Goal: Information Seeking & Learning: Learn about a topic

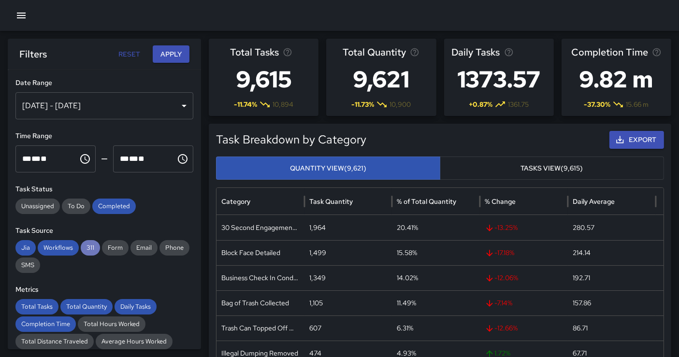
drag, startPoint x: 89, startPoint y: 247, endPoint x: 82, endPoint y: 247, distance: 7.7
click at [89, 247] on span "311" at bounding box center [90, 248] width 19 height 10
drag, startPoint x: 65, startPoint y: 247, endPoint x: 49, endPoint y: 247, distance: 16.0
click at [65, 247] on span "Workflows" at bounding box center [58, 248] width 41 height 10
click at [25, 245] on span "Jia" at bounding box center [25, 248] width 20 height 10
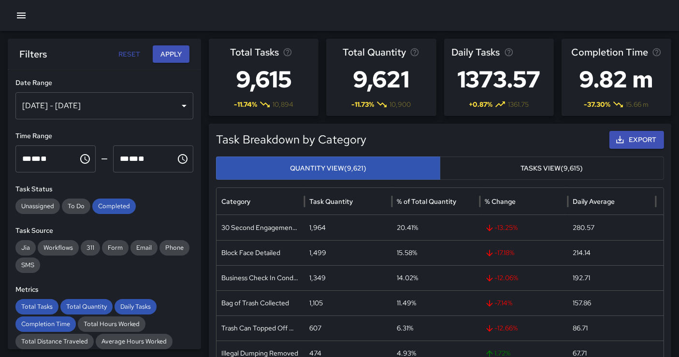
click at [153, 117] on div "[DATE] - [DATE]" at bounding box center [104, 105] width 178 height 27
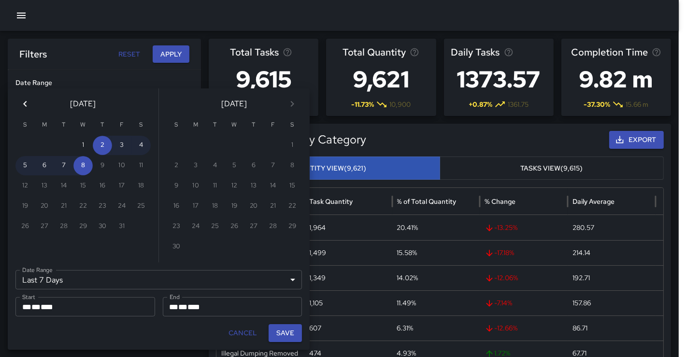
click at [87, 274] on div "Last 7 Days ****** Date Range" at bounding box center [158, 279] width 287 height 19
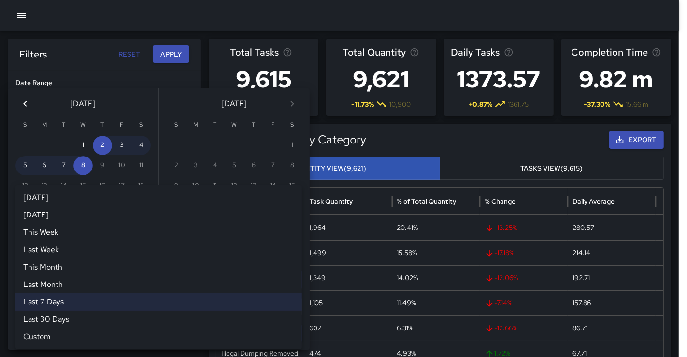
click at [36, 21] on div at bounding box center [343, 178] width 687 height 357
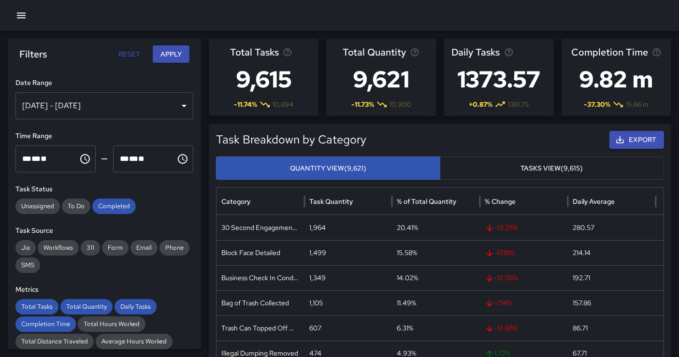
click at [14, 10] on button "button" at bounding box center [21, 15] width 19 height 19
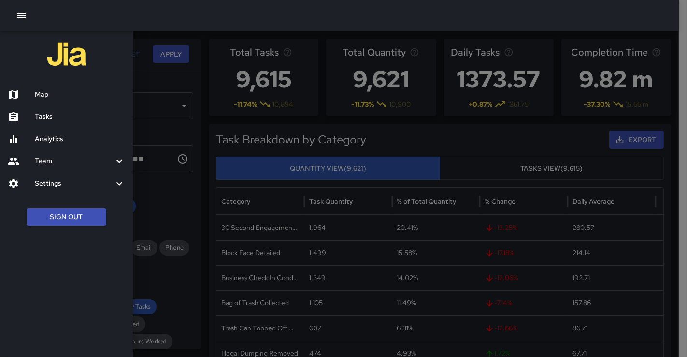
click at [84, 220] on button "Sign Out" at bounding box center [67, 217] width 80 height 18
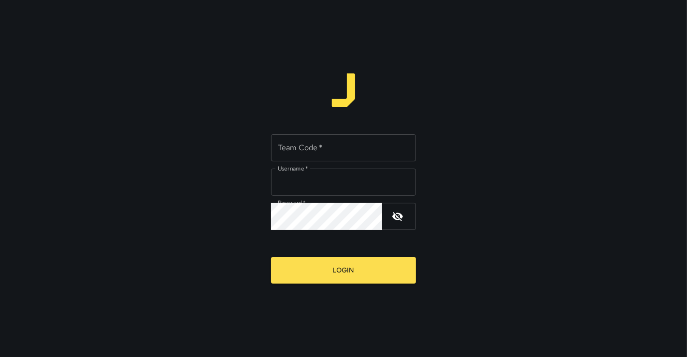
type input "**********"
click at [308, 156] on input "Team Code   *" at bounding box center [343, 147] width 145 height 27
type input "*****"
click at [271, 257] on button "Login" at bounding box center [343, 270] width 145 height 27
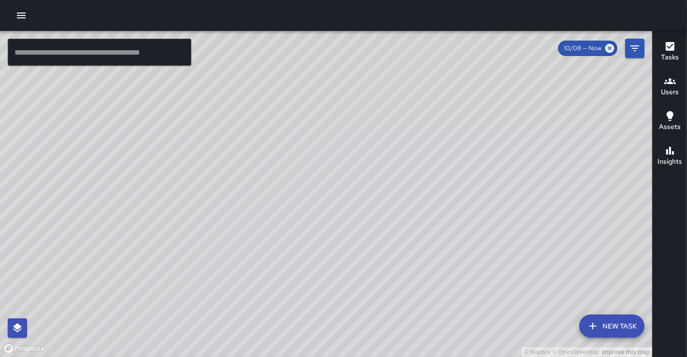
click at [31, 21] on div at bounding box center [343, 15] width 687 height 31
click at [29, 18] on button "button" at bounding box center [21, 15] width 19 height 19
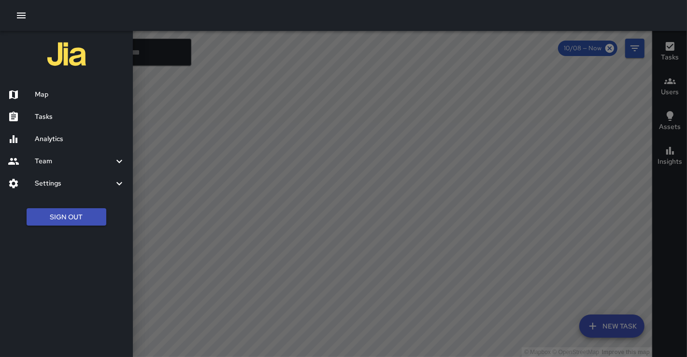
click at [44, 145] on div "Analytics" at bounding box center [66, 139] width 133 height 22
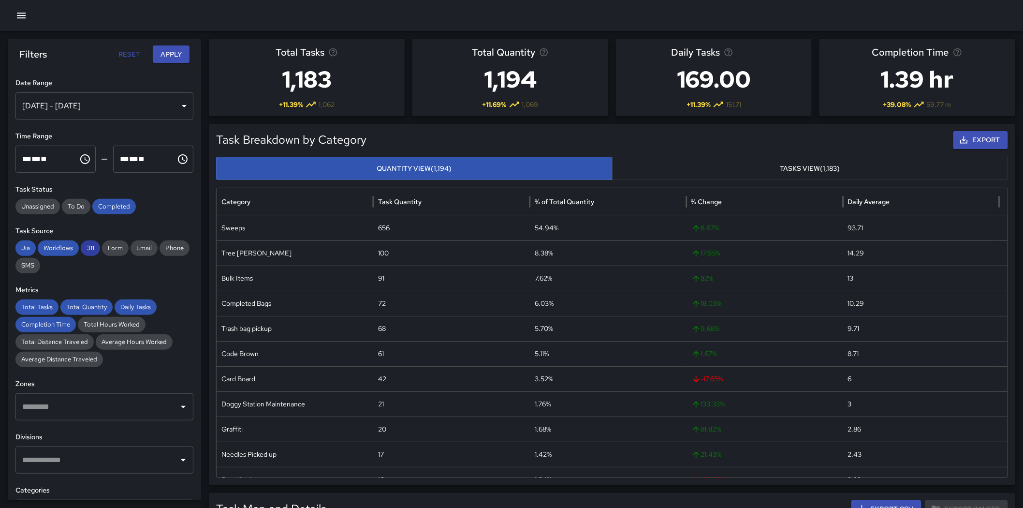
drag, startPoint x: 94, startPoint y: 245, endPoint x: 87, endPoint y: 245, distance: 6.8
click at [94, 245] on span "311" at bounding box center [90, 248] width 19 height 10
click at [51, 245] on span "Workflows" at bounding box center [58, 248] width 41 height 10
click at [13, 239] on div "**********" at bounding box center [104, 285] width 193 height 430
click at [25, 249] on span "Jia" at bounding box center [25, 248] width 20 height 10
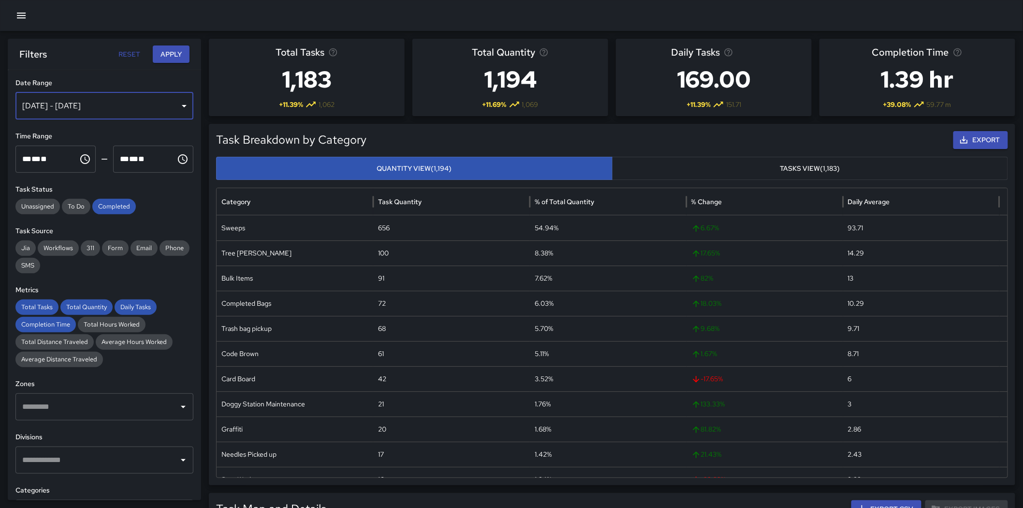
click at [104, 102] on div "[DATE] - [DATE]" at bounding box center [104, 105] width 178 height 27
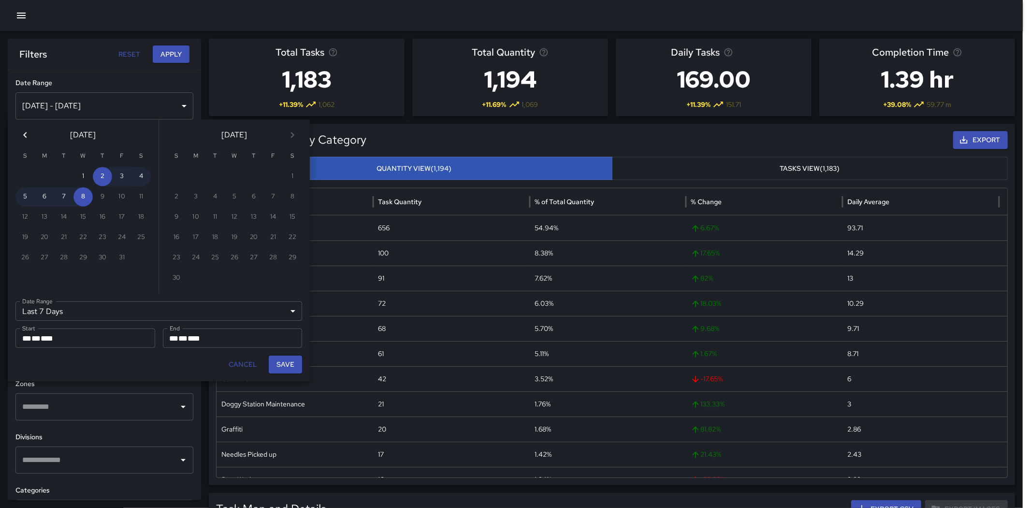
click at [185, 320] on div "Last 7 Days ****** Date Range" at bounding box center [158, 310] width 287 height 19
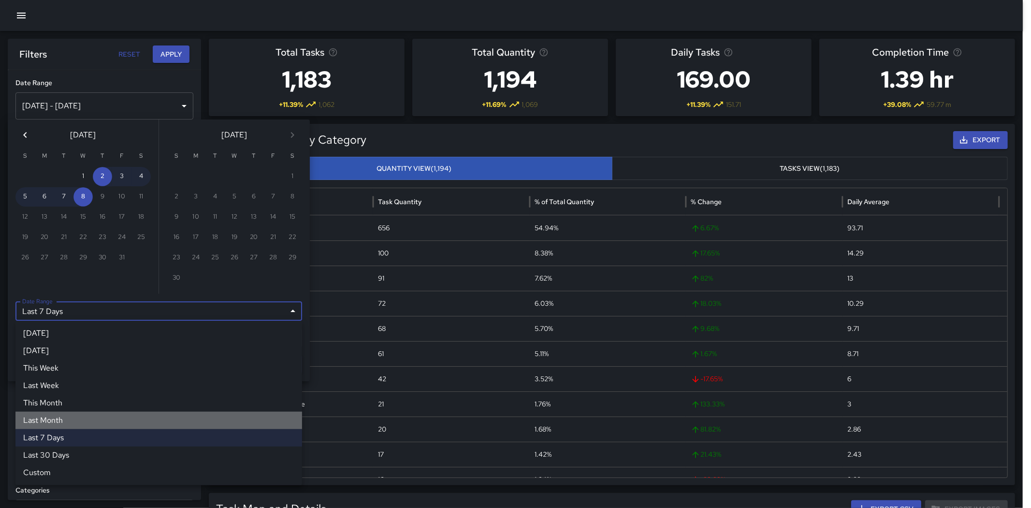
click at [93, 357] on li "Last Month" at bounding box center [158, 419] width 287 height 17
type input "**********"
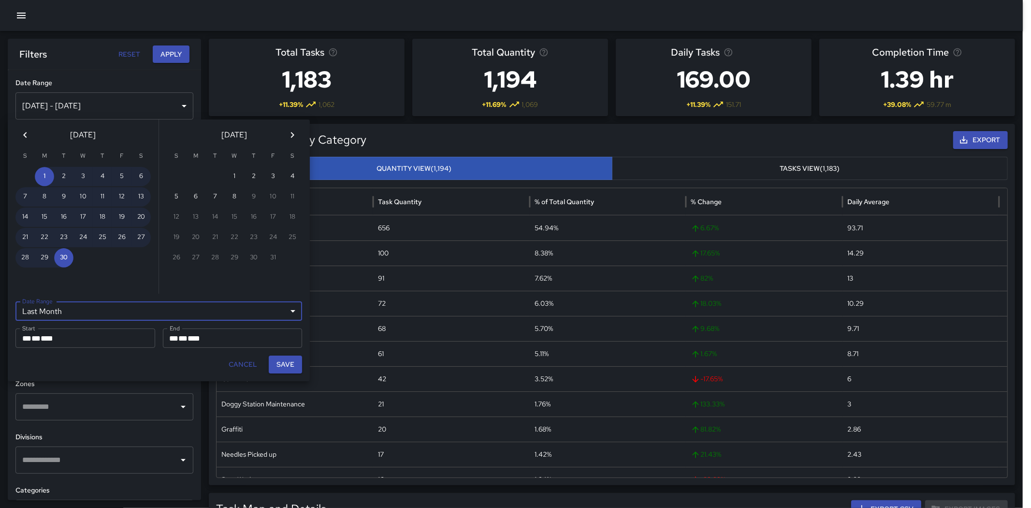
click at [288, 357] on button "Save" at bounding box center [285, 364] width 33 height 18
type input "**********"
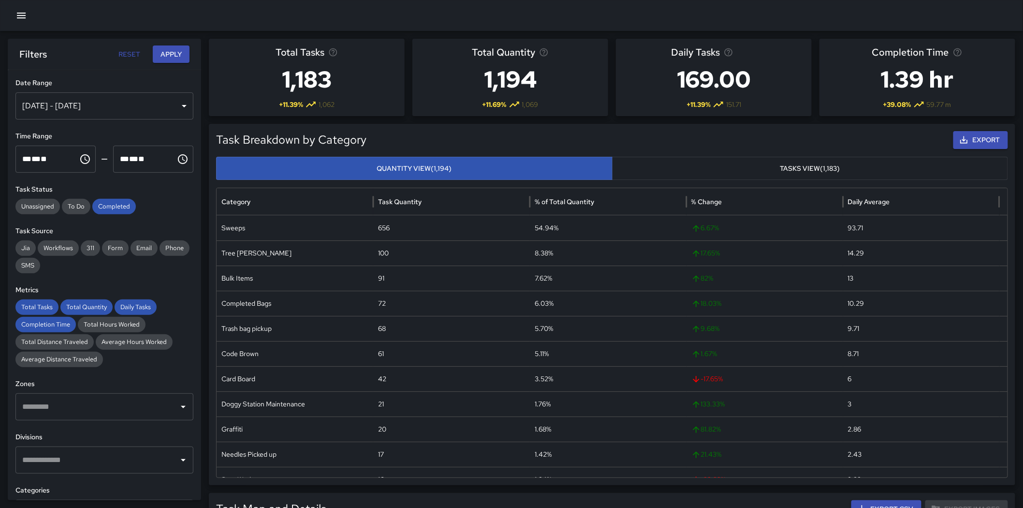
click at [176, 52] on button "Apply" at bounding box center [171, 54] width 37 height 18
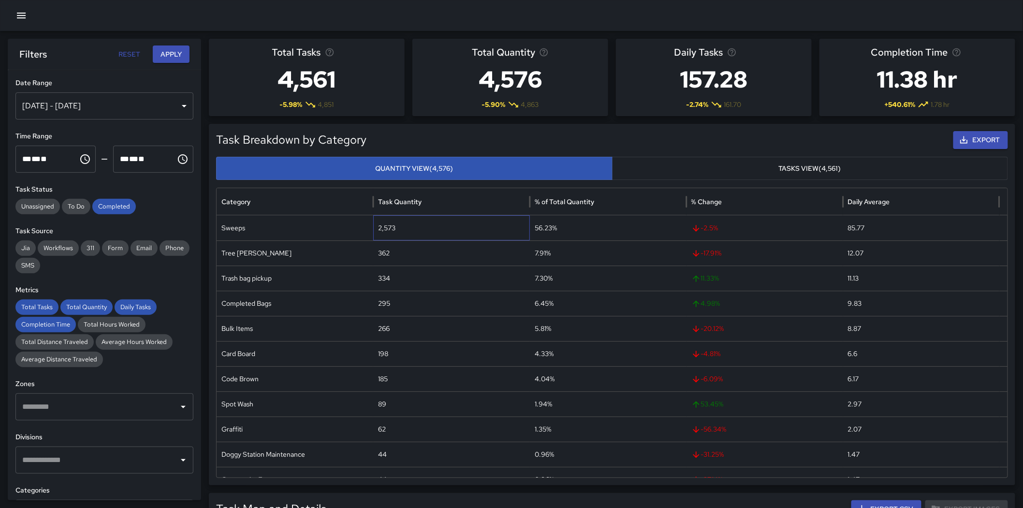
click at [382, 226] on div "2,573" at bounding box center [451, 227] width 157 height 25
copy div "2,573"
click at [246, 282] on div "Trash bag pickup" at bounding box center [295, 277] width 157 height 25
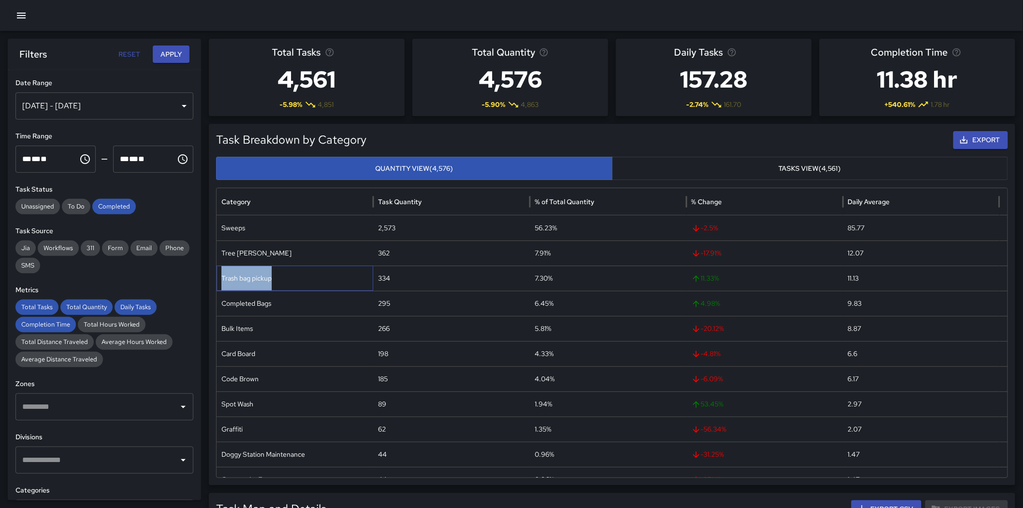
click at [246, 282] on div "Trash bag pickup" at bounding box center [295, 277] width 157 height 25
copy div "Trash bag pickup"
click at [247, 304] on div "Completed Bags" at bounding box center [295, 302] width 157 height 25
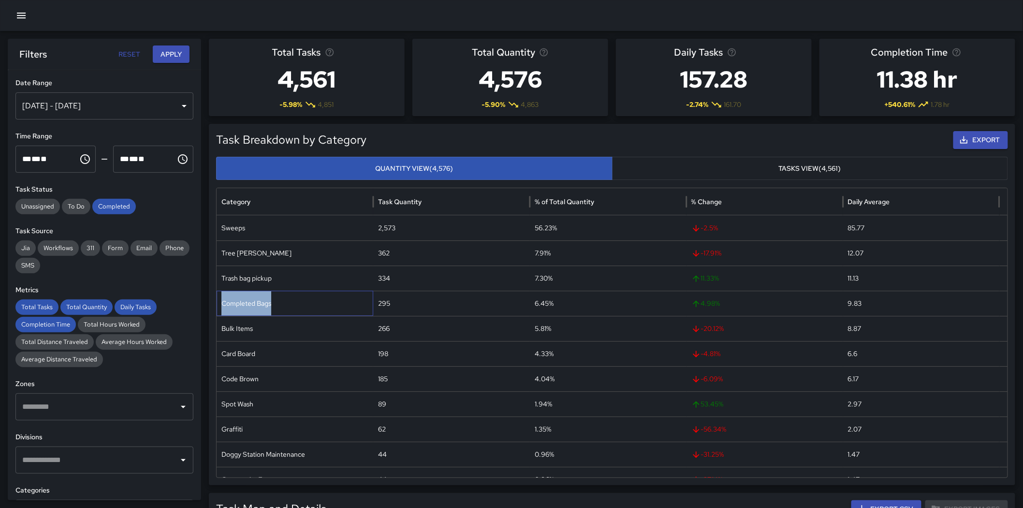
copy div "Completed Bags"
click at [240, 330] on div "Bulk Items" at bounding box center [295, 328] width 157 height 25
copy div "Bulk Items"
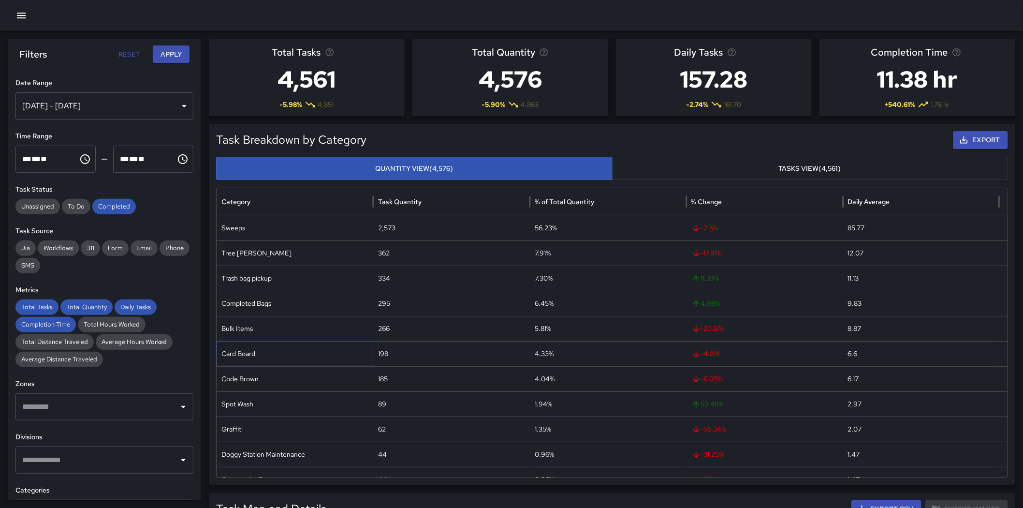
click at [243, 355] on div "Card Board" at bounding box center [295, 353] width 157 height 25
copy div "Card Board"
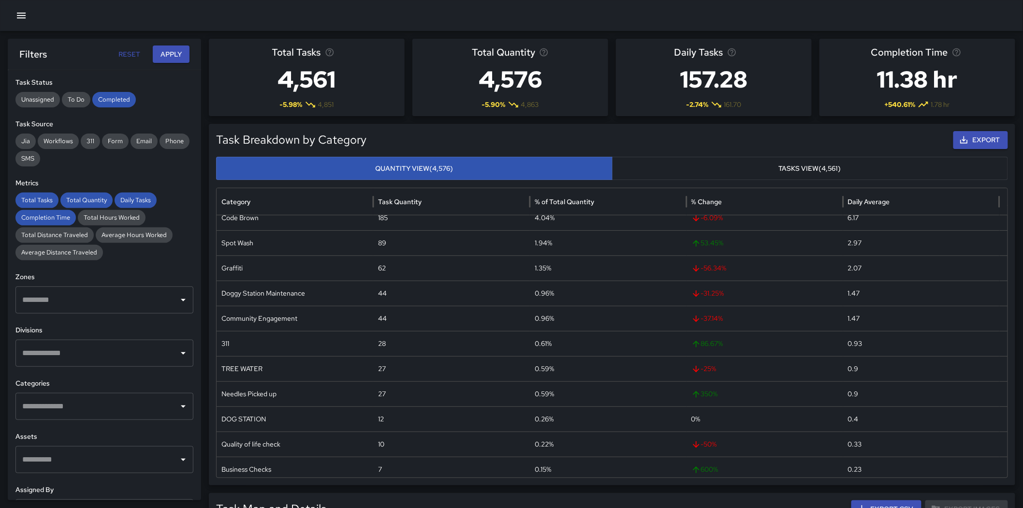
scroll to position [107, 0]
click at [154, 357] on input "text" at bounding box center [97, 352] width 155 height 18
click at [113, 357] on li "Power Washing" at bounding box center [100, 461] width 170 height 26
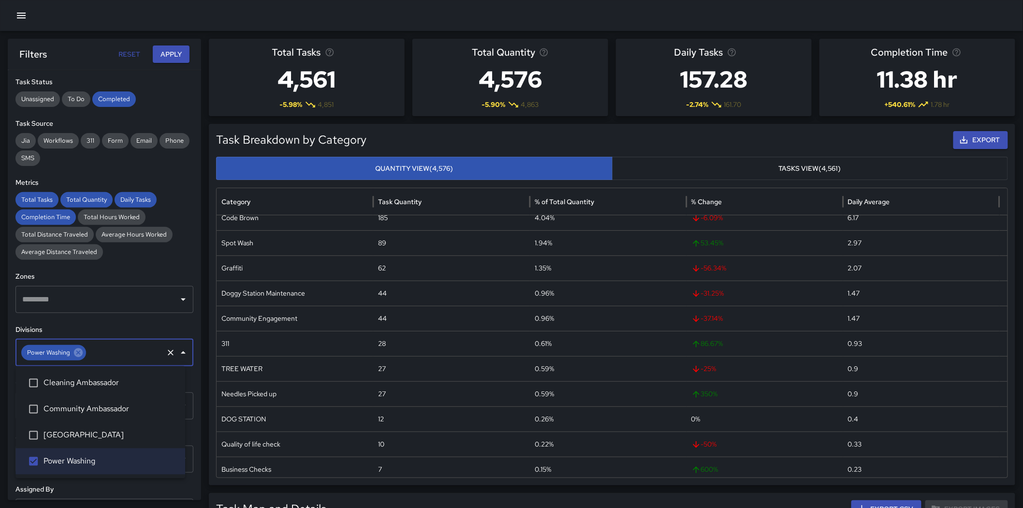
click at [167, 57] on button "Apply" at bounding box center [171, 54] width 37 height 18
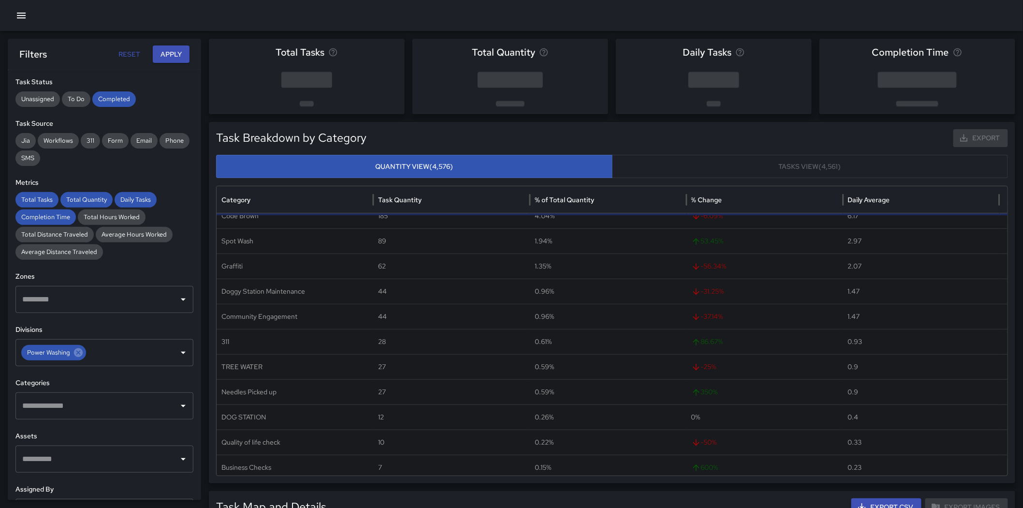
scroll to position [0, 0]
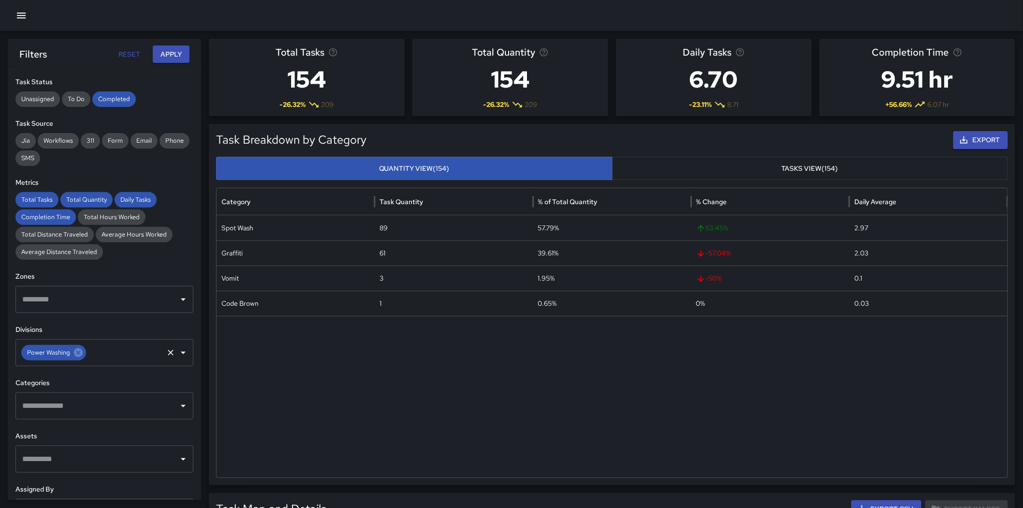
drag, startPoint x: 77, startPoint y: 351, endPoint x: 83, endPoint y: 344, distance: 8.9
click at [77, 351] on icon at bounding box center [78, 352] width 11 height 11
click at [168, 56] on button "Apply" at bounding box center [171, 54] width 37 height 18
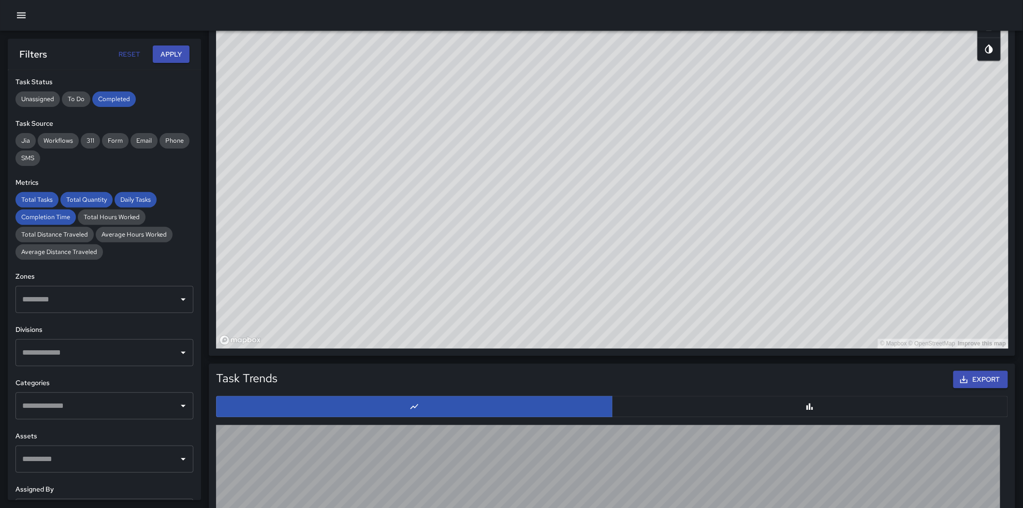
scroll to position [593, 0]
drag, startPoint x: 647, startPoint y: 259, endPoint x: 412, endPoint y: 259, distance: 234.9
click at [412, 258] on div "© Mapbox © OpenStreetMap Improve this map" at bounding box center [612, 155] width 792 height 387
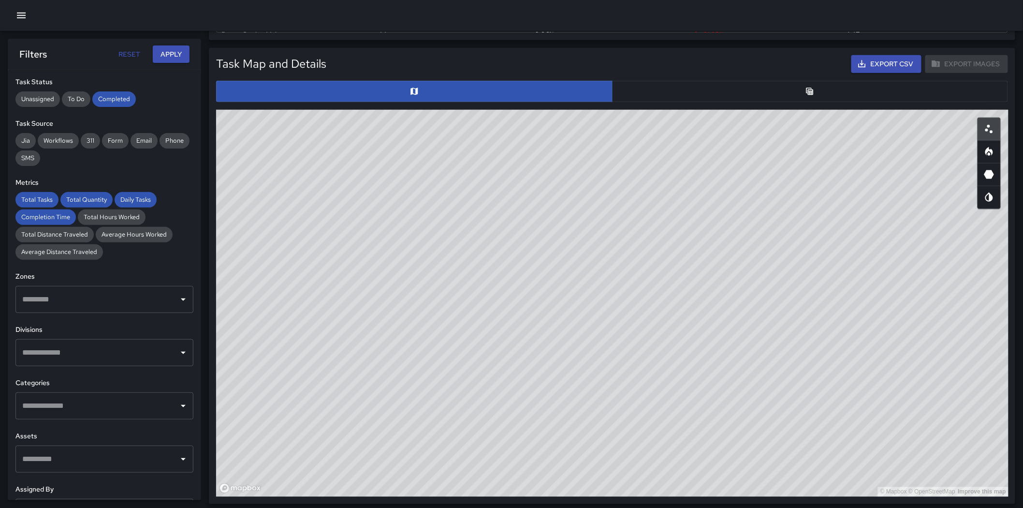
scroll to position [432, 0]
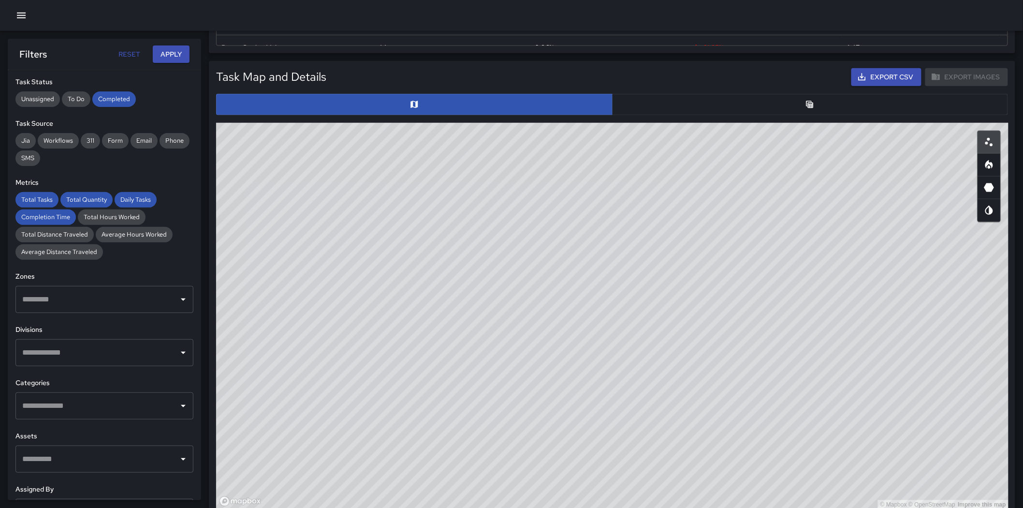
click at [674, 102] on button "button" at bounding box center [810, 104] width 396 height 21
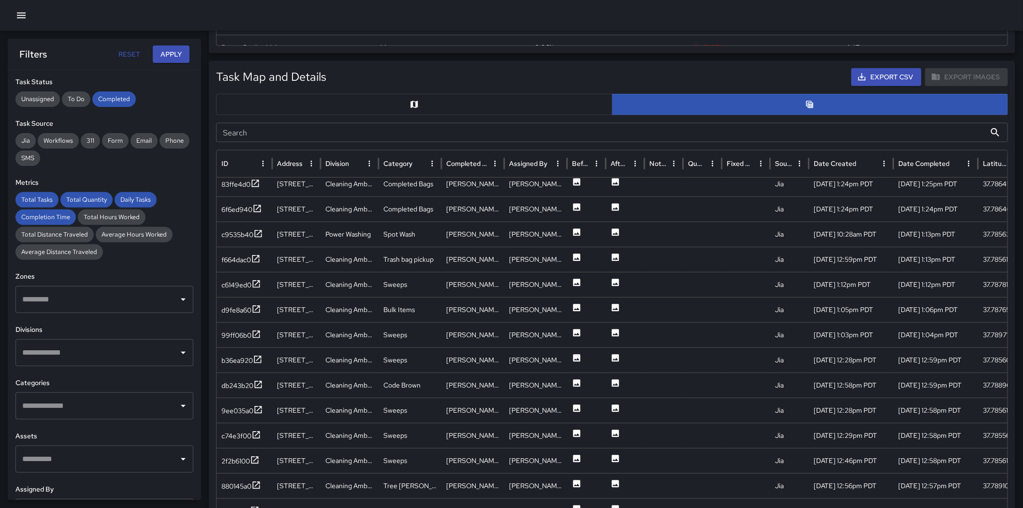
scroll to position [99, 0]
click at [577, 232] on icon at bounding box center [576, 231] width 7 height 7
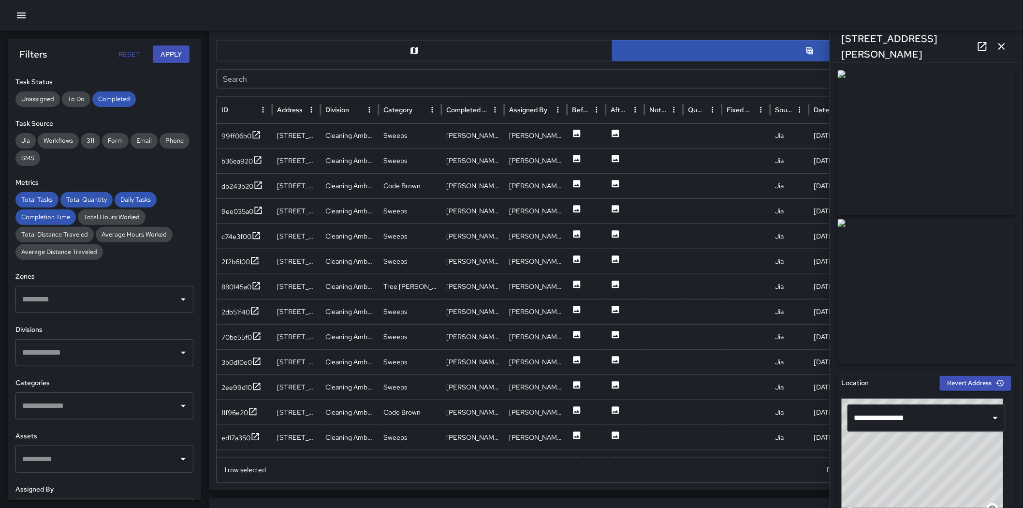
scroll to position [268, 0]
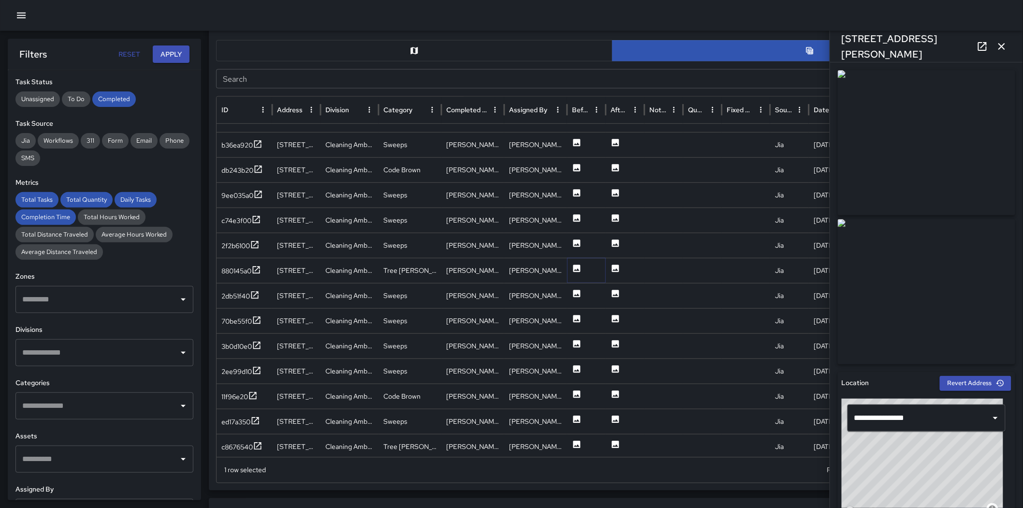
click at [581, 266] on icon at bounding box center [577, 268] width 10 height 10
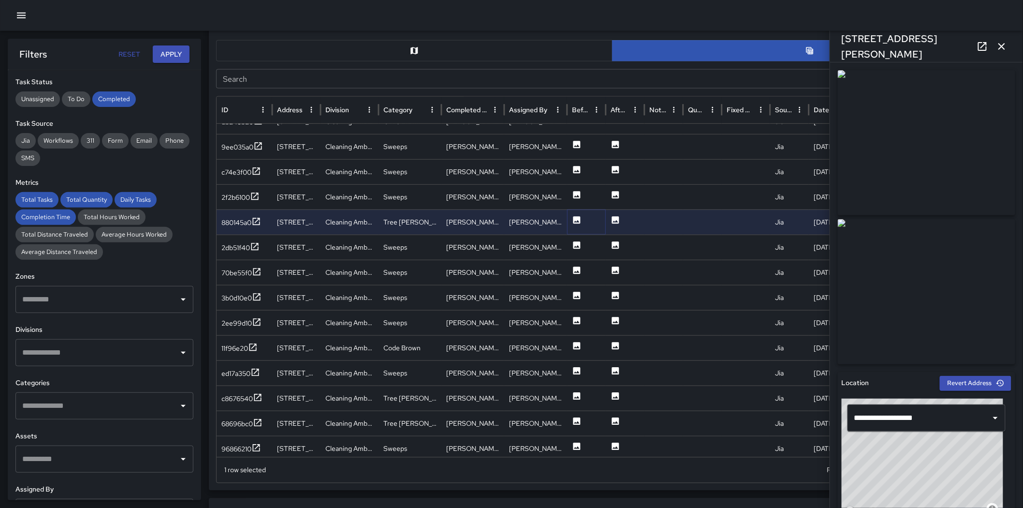
scroll to position [298, 0]
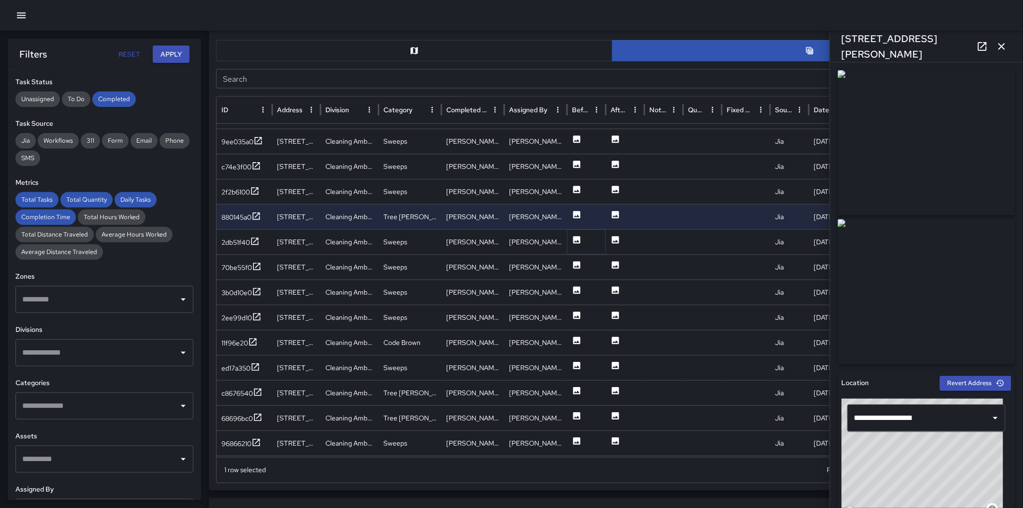
click at [572, 239] on icon at bounding box center [577, 240] width 10 height 10
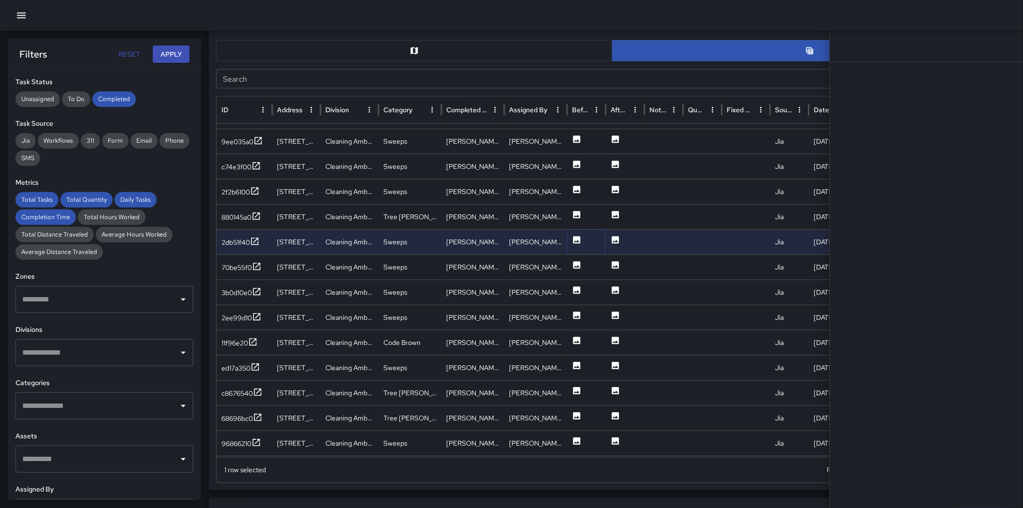
click at [577, 239] on icon at bounding box center [576, 239] width 7 height 7
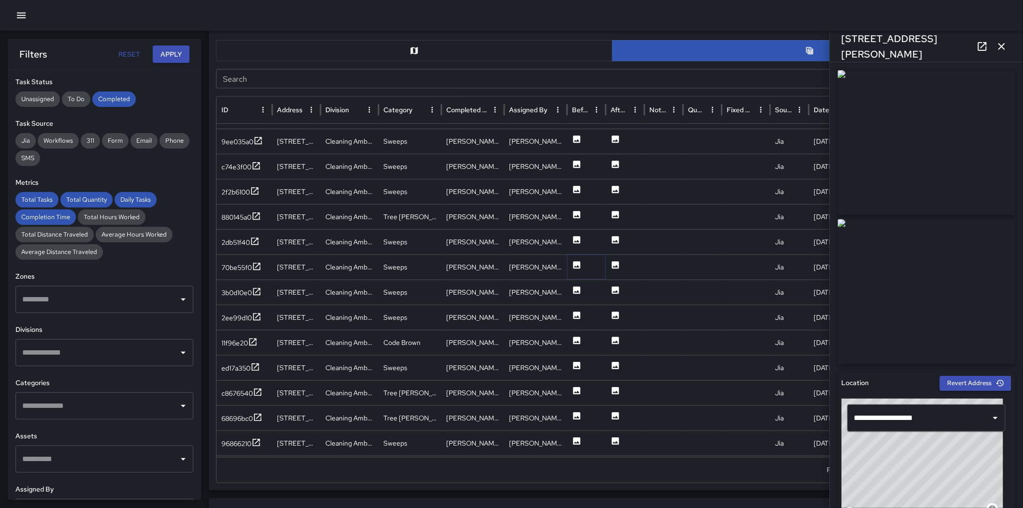
click at [577, 264] on icon at bounding box center [576, 264] width 7 height 7
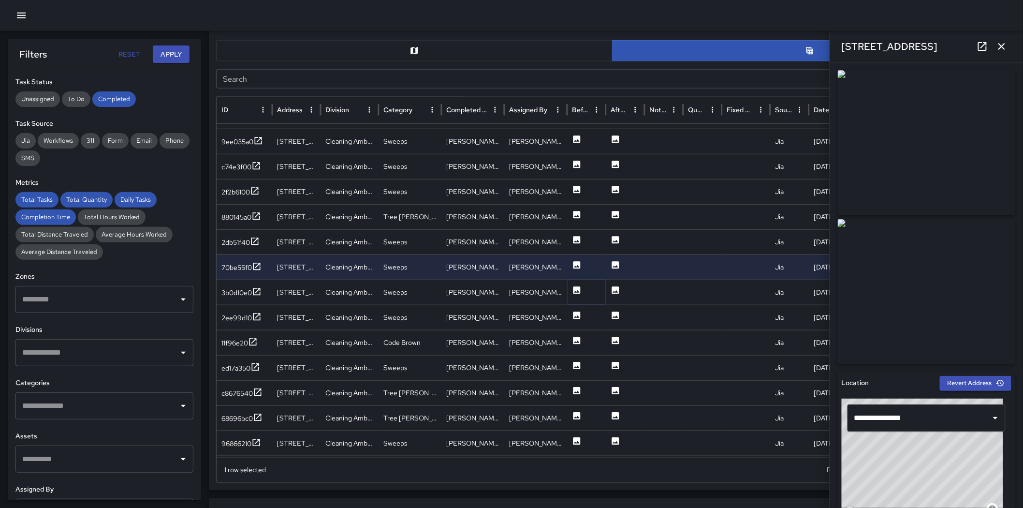
click at [579, 289] on icon at bounding box center [576, 289] width 7 height 7
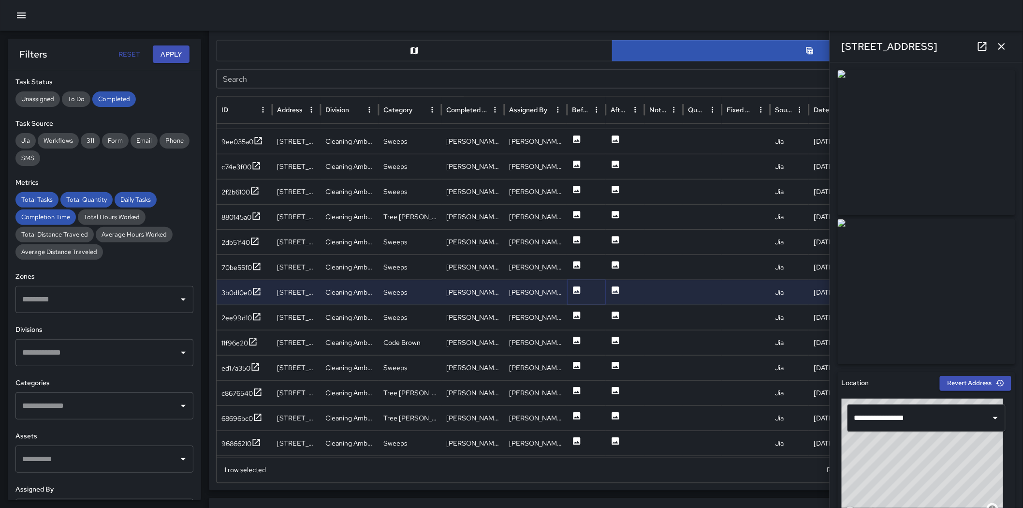
scroll to position [397, 0]
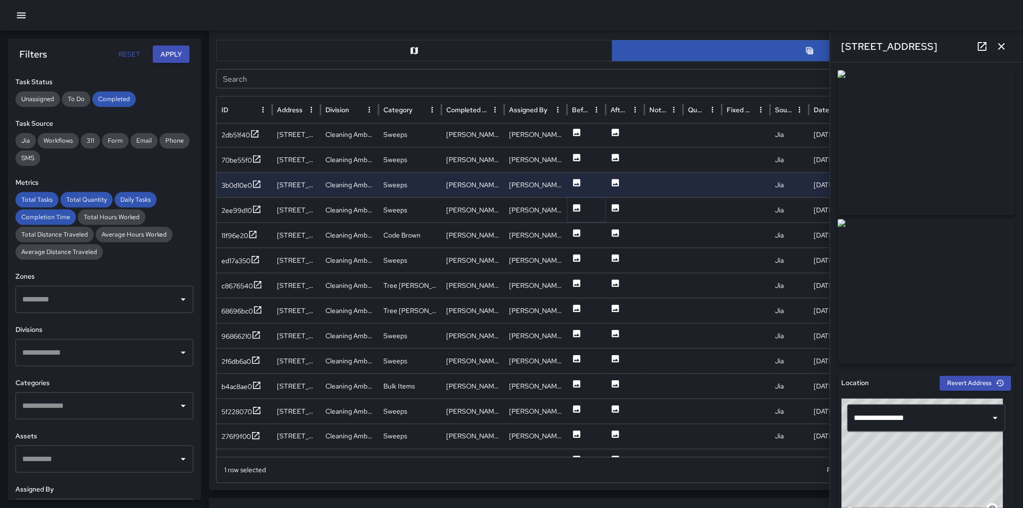
click at [579, 203] on icon at bounding box center [577, 208] width 10 height 10
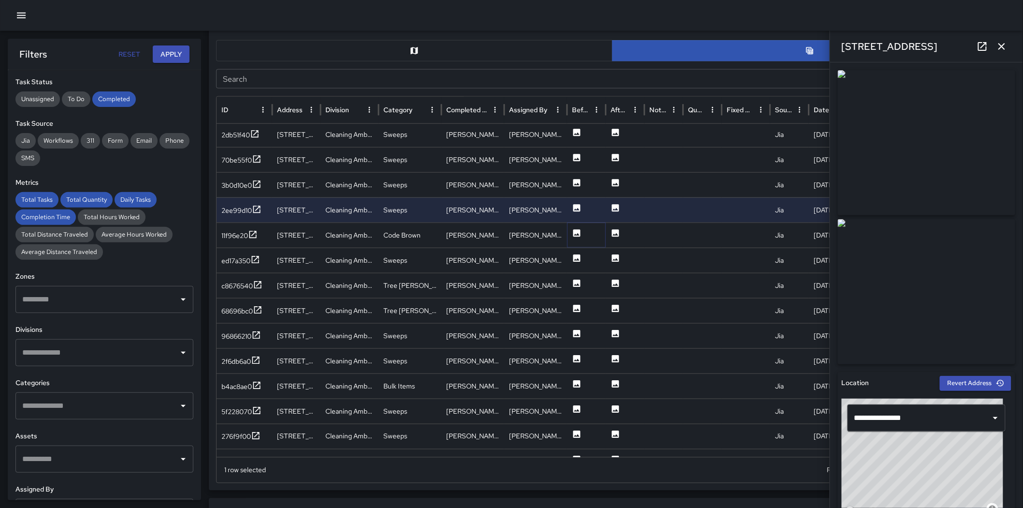
click at [576, 229] on icon at bounding box center [576, 232] width 7 height 7
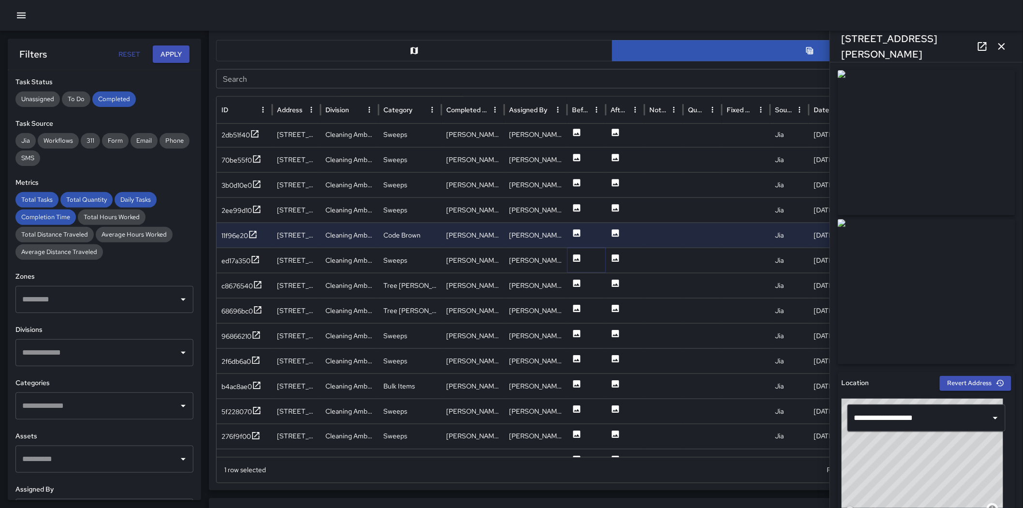
click at [578, 255] on icon at bounding box center [576, 257] width 7 height 7
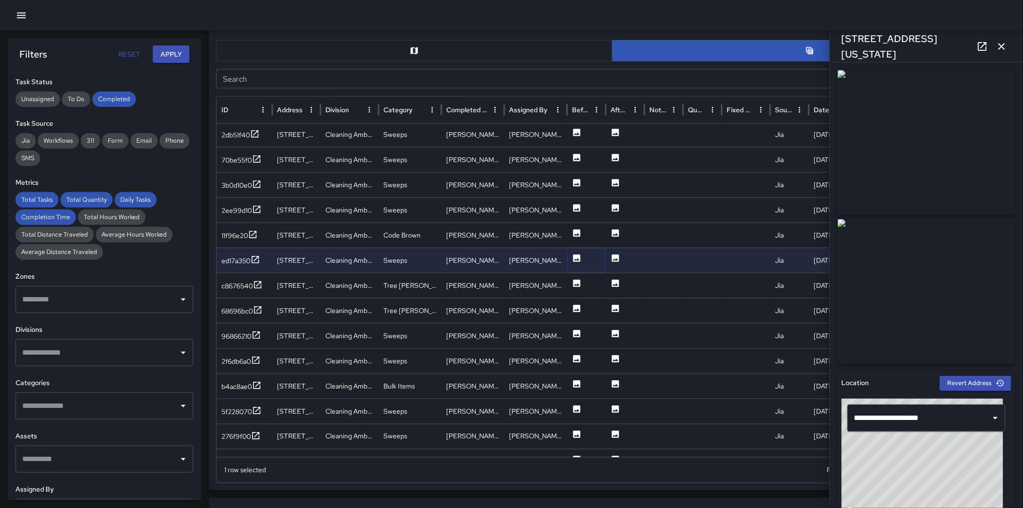
scroll to position [447, 0]
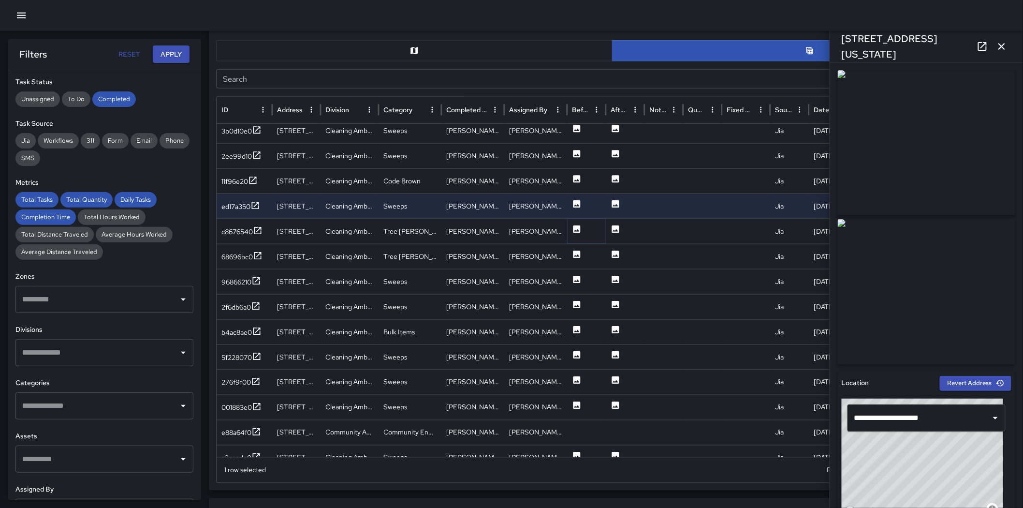
click at [574, 223] on button at bounding box center [577, 231] width 10 height 25
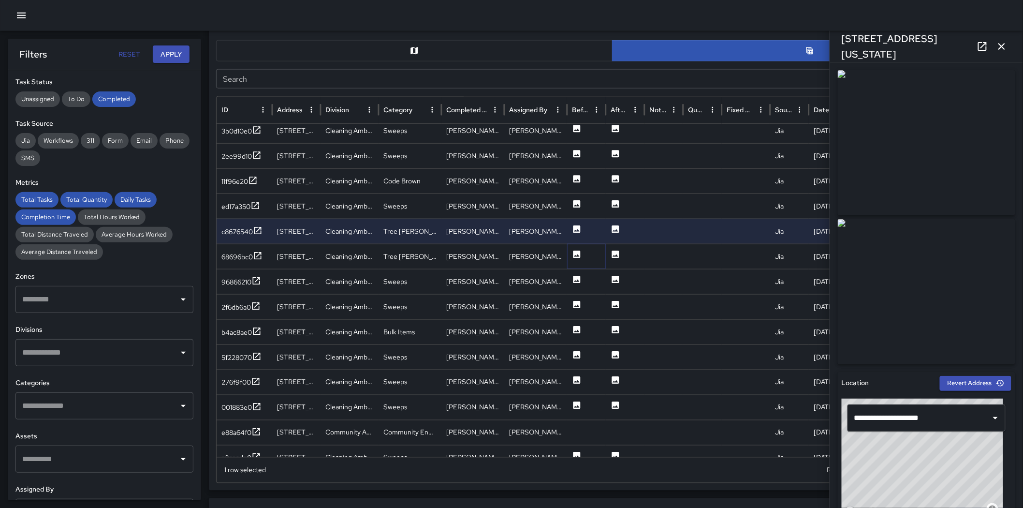
click at [574, 254] on icon at bounding box center [576, 253] width 7 height 7
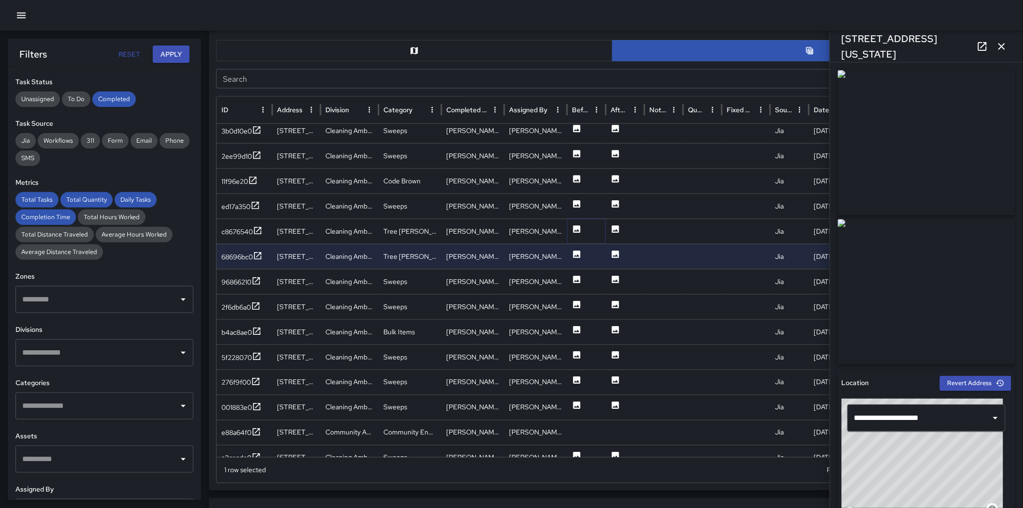
click at [574, 229] on icon at bounding box center [576, 228] width 7 height 7
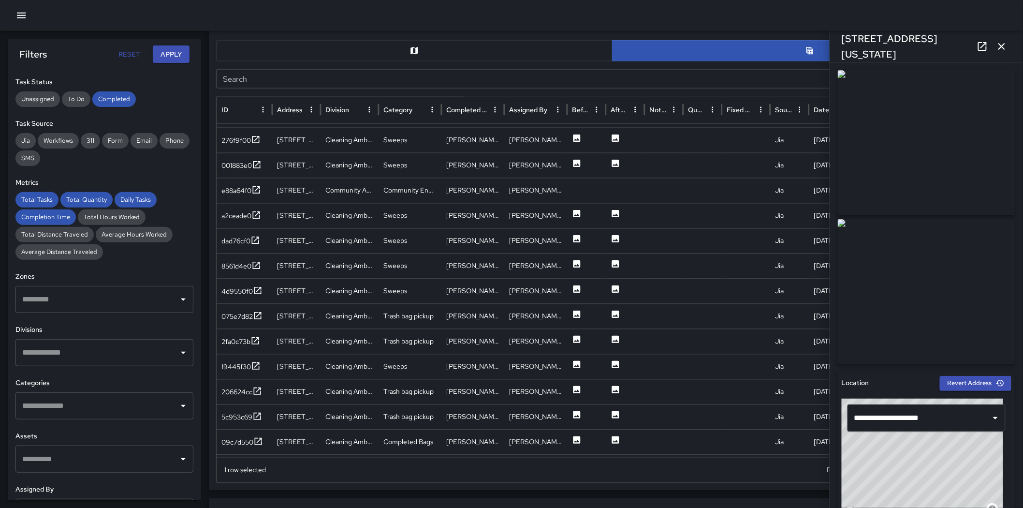
scroll to position [695, 0]
click at [577, 261] on icon at bounding box center [576, 262] width 7 height 7
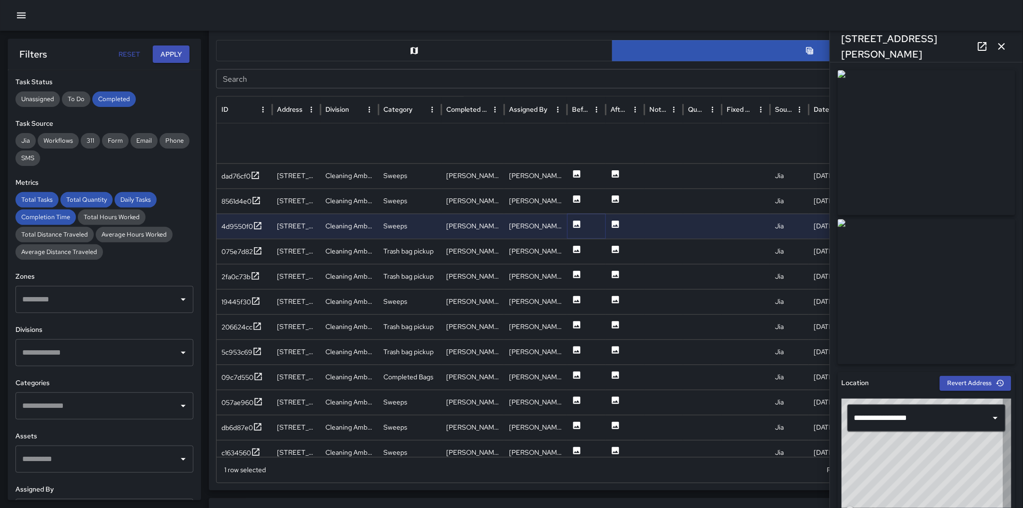
scroll to position [795, 0]
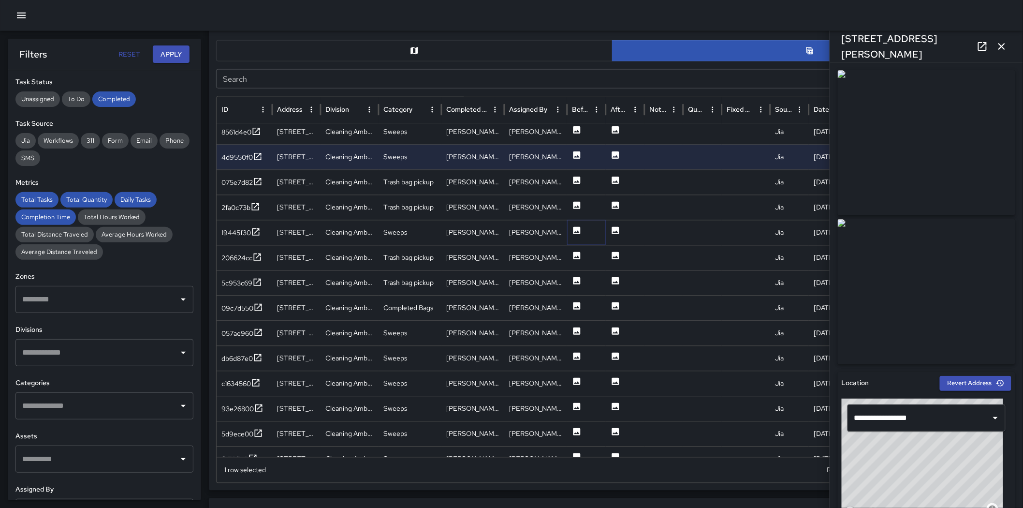
click at [573, 228] on icon at bounding box center [576, 230] width 7 height 7
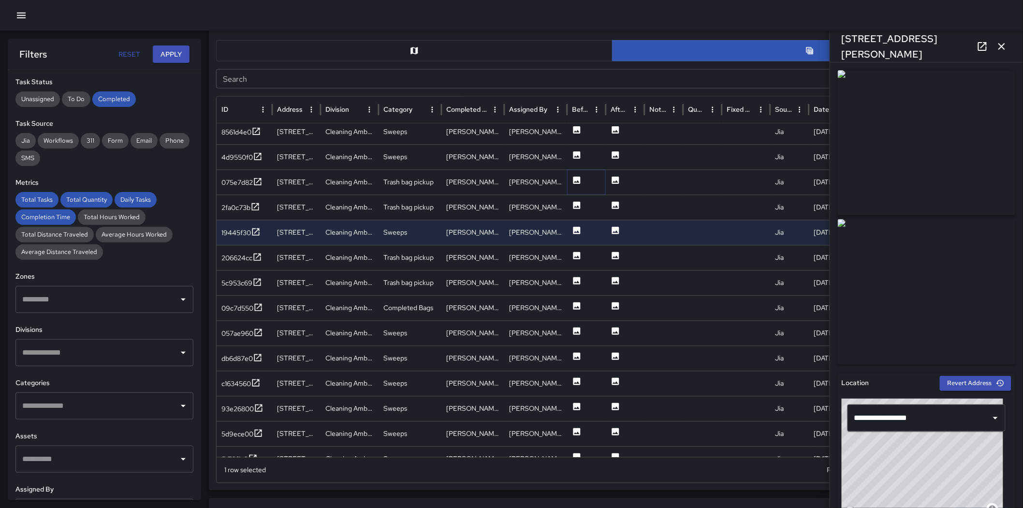
click at [573, 177] on icon at bounding box center [577, 180] width 10 height 10
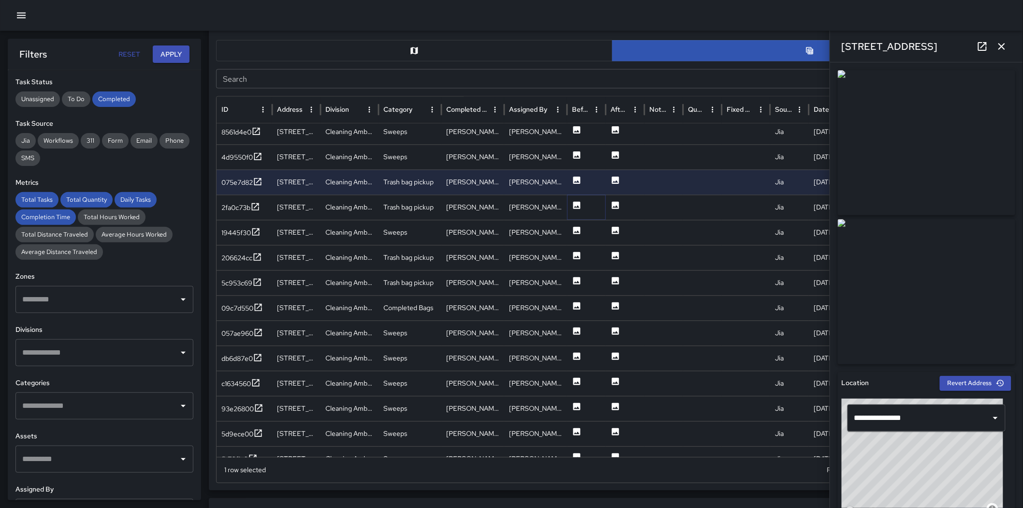
click at [574, 206] on icon at bounding box center [577, 206] width 10 height 10
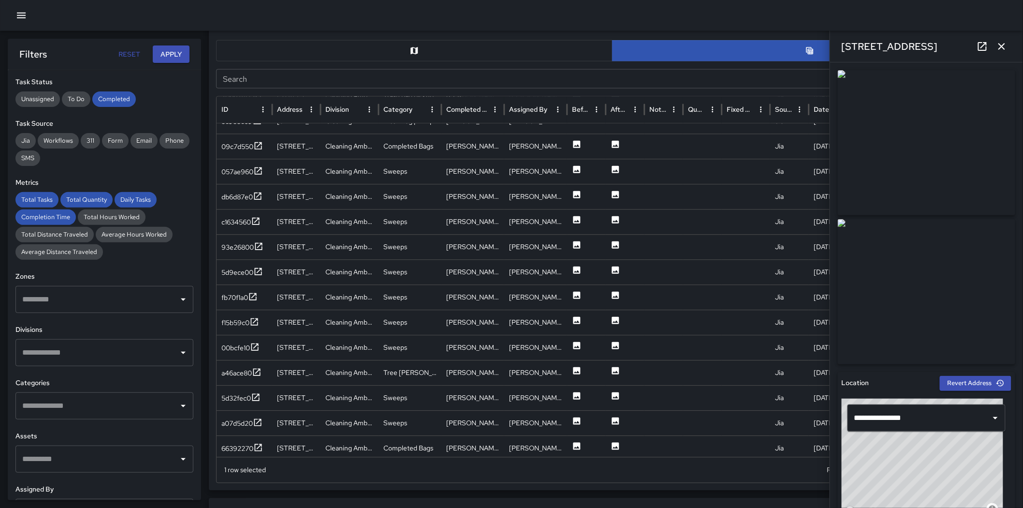
scroll to position [0, 0]
click at [576, 167] on icon at bounding box center [576, 170] width 7 height 7
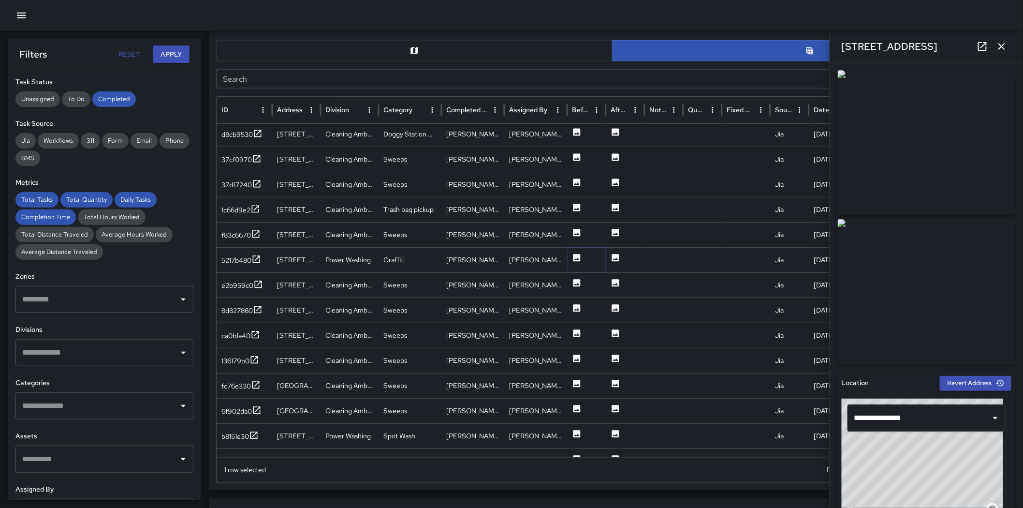
click at [573, 253] on icon at bounding box center [577, 258] width 10 height 10
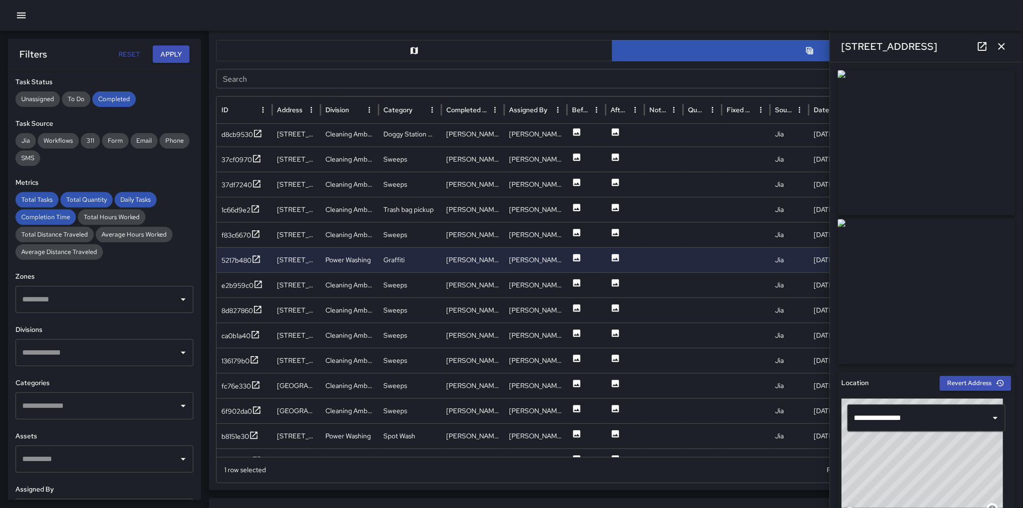
click at [117, 350] on input "text" at bounding box center [97, 352] width 155 height 18
click at [94, 357] on span "Cleaning Ambassador" at bounding box center [111, 383] width 134 height 12
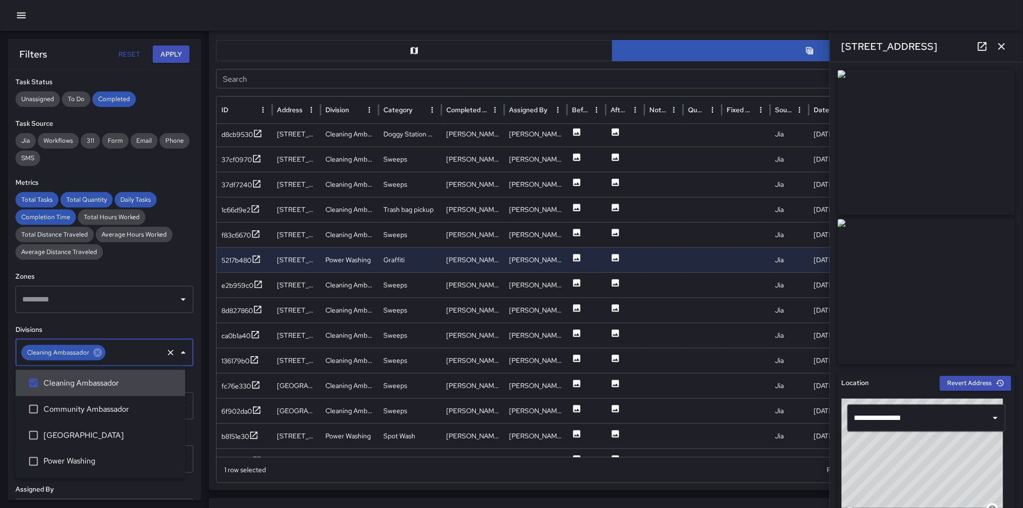
click at [174, 61] on button "Apply" at bounding box center [171, 54] width 37 height 18
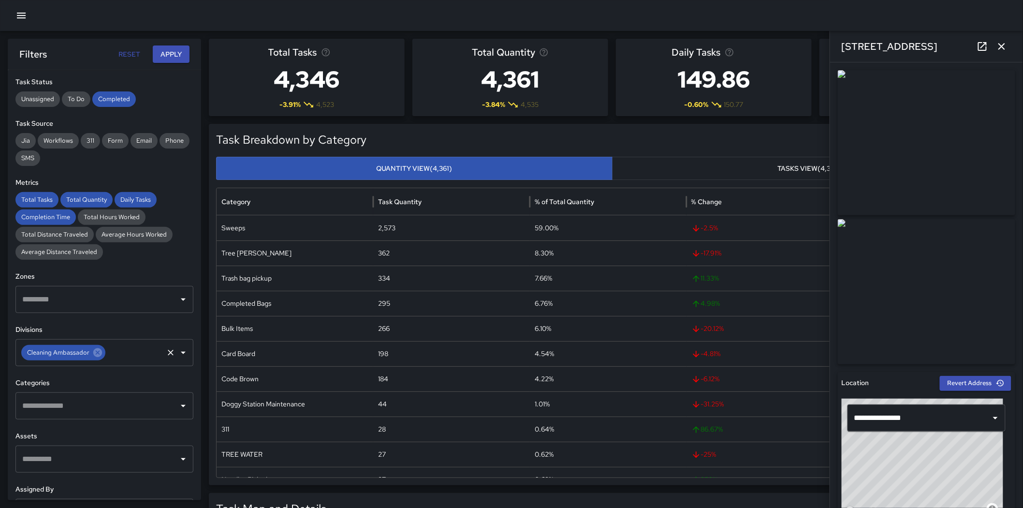
click at [166, 354] on icon "Clear" at bounding box center [171, 353] width 10 height 10
click at [113, 353] on input "text" at bounding box center [97, 352] width 155 height 18
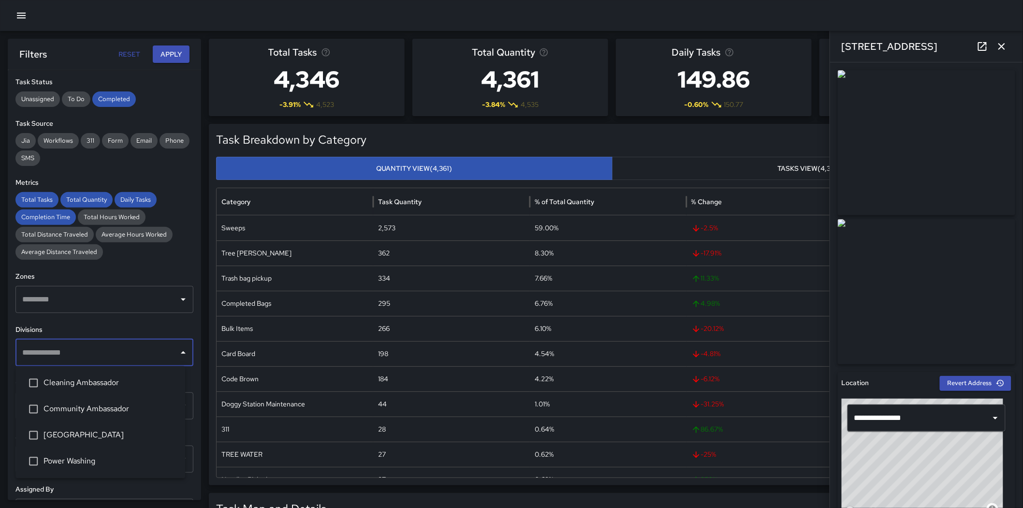
click at [109, 357] on span "Community Ambassador" at bounding box center [111, 409] width 134 height 12
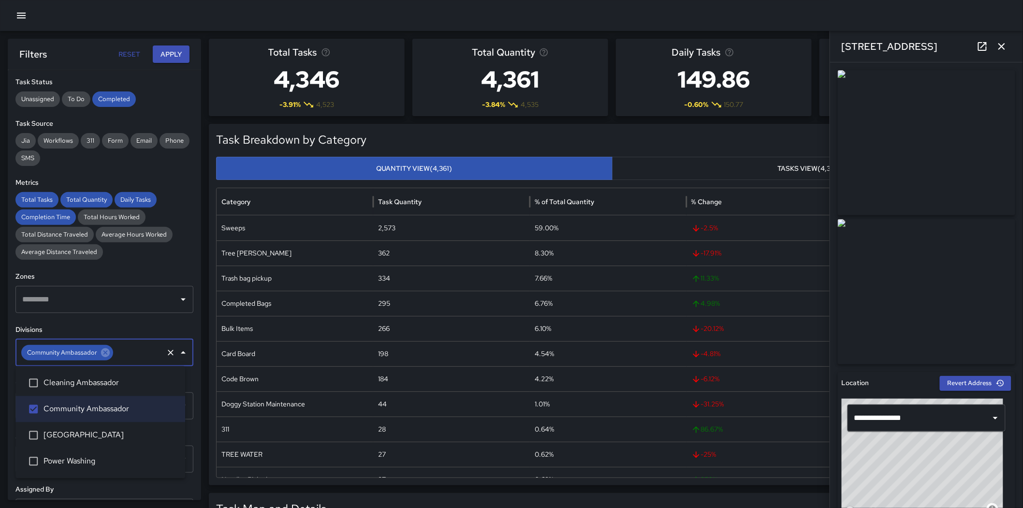
click at [163, 55] on button "Apply" at bounding box center [171, 54] width 37 height 18
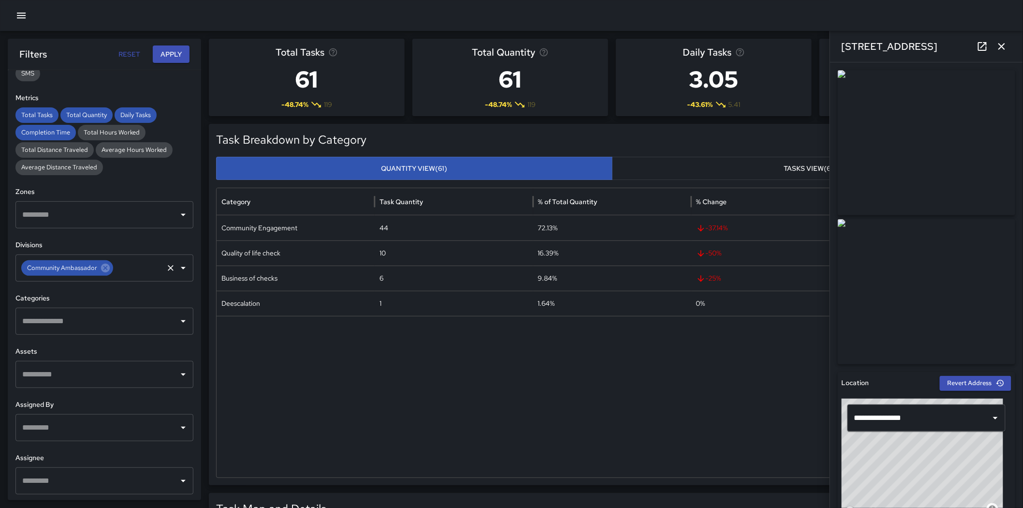
scroll to position [193, 0]
click at [121, 268] on input "text" at bounding box center [138, 266] width 47 height 18
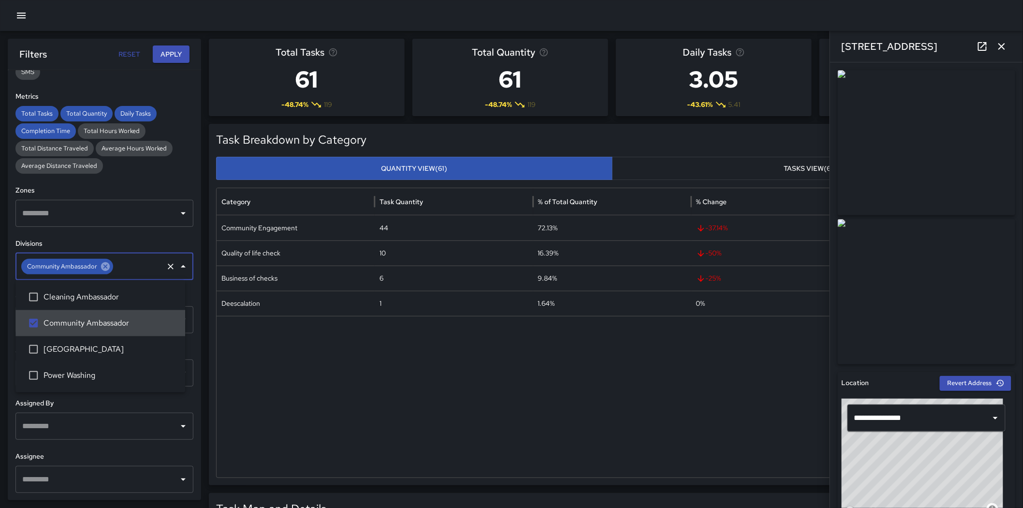
click at [105, 269] on icon at bounding box center [105, 266] width 9 height 9
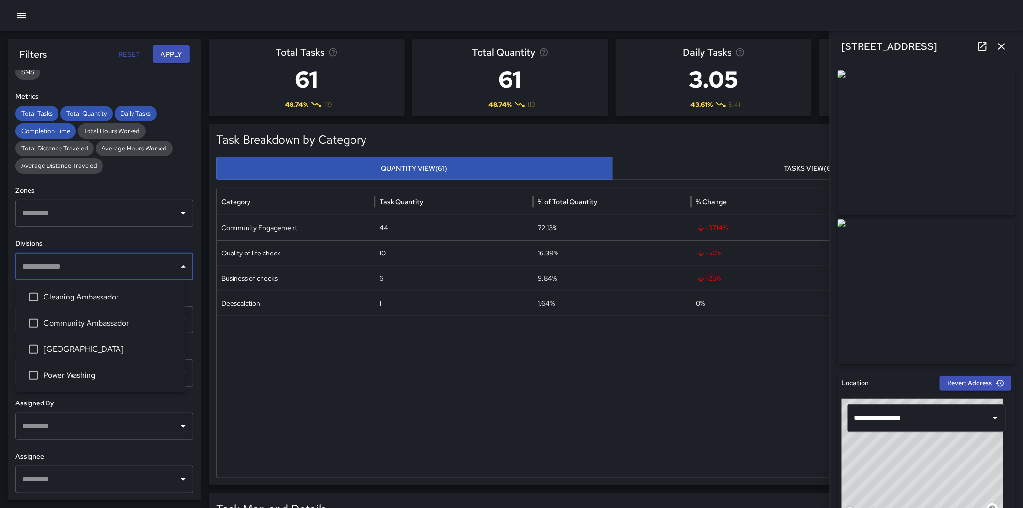
click at [96, 355] on li "Lower Nob Hill" at bounding box center [100, 349] width 170 height 26
click at [166, 60] on button "Apply" at bounding box center [171, 54] width 37 height 18
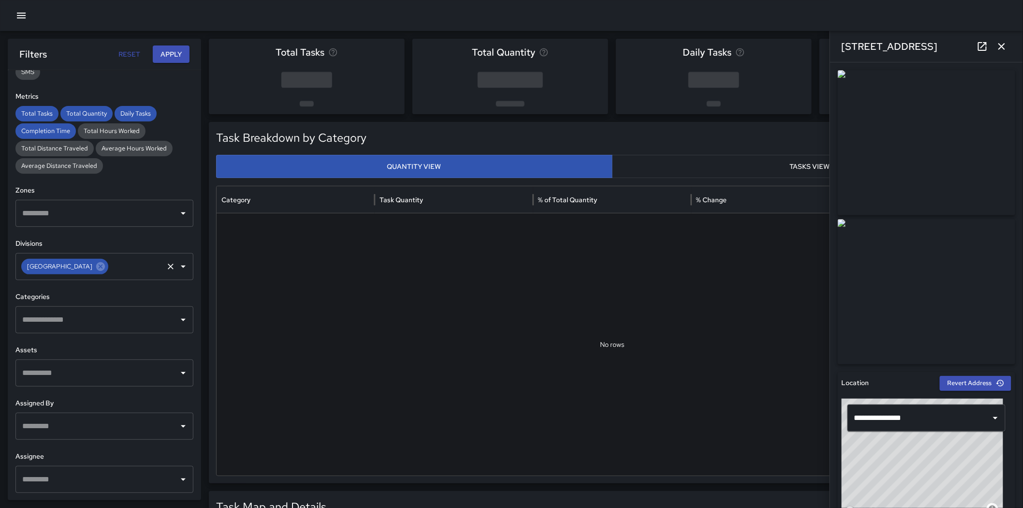
scroll to position [0, 0]
click at [136, 271] on input "text" at bounding box center [136, 266] width 52 height 18
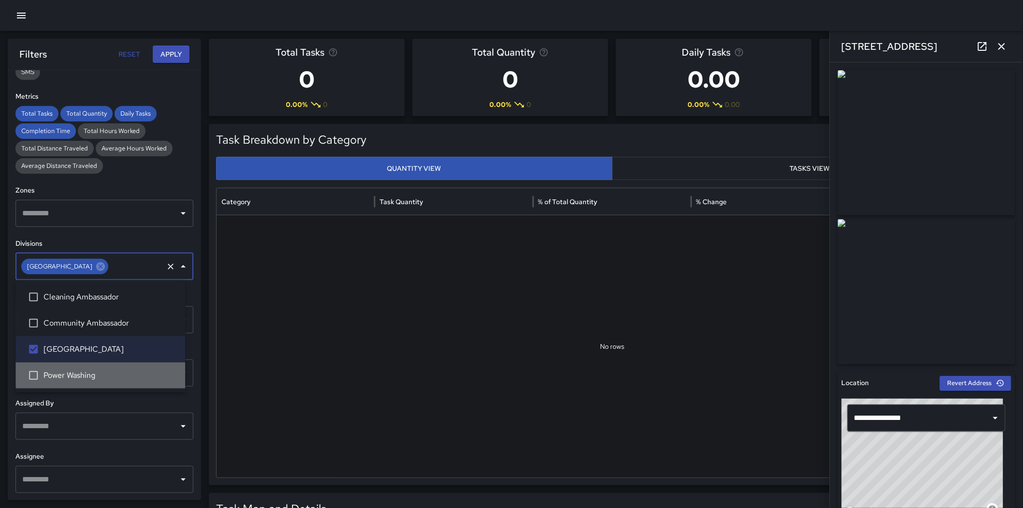
drag, startPoint x: 88, startPoint y: 376, endPoint x: 85, endPoint y: 358, distance: 18.2
click at [87, 357] on span "Power Washing" at bounding box center [111, 375] width 134 height 12
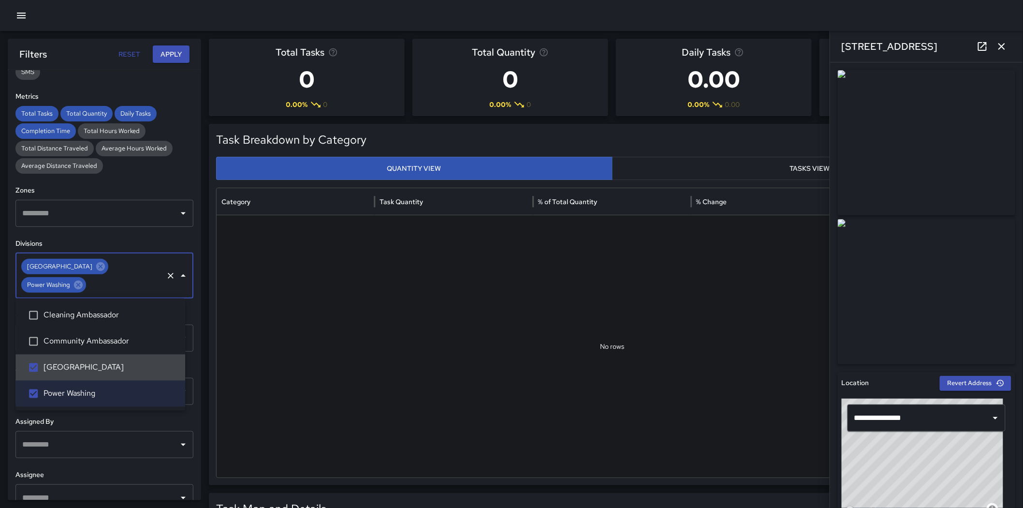
click at [83, 357] on span "Lower Nob Hill" at bounding box center [111, 368] width 134 height 12
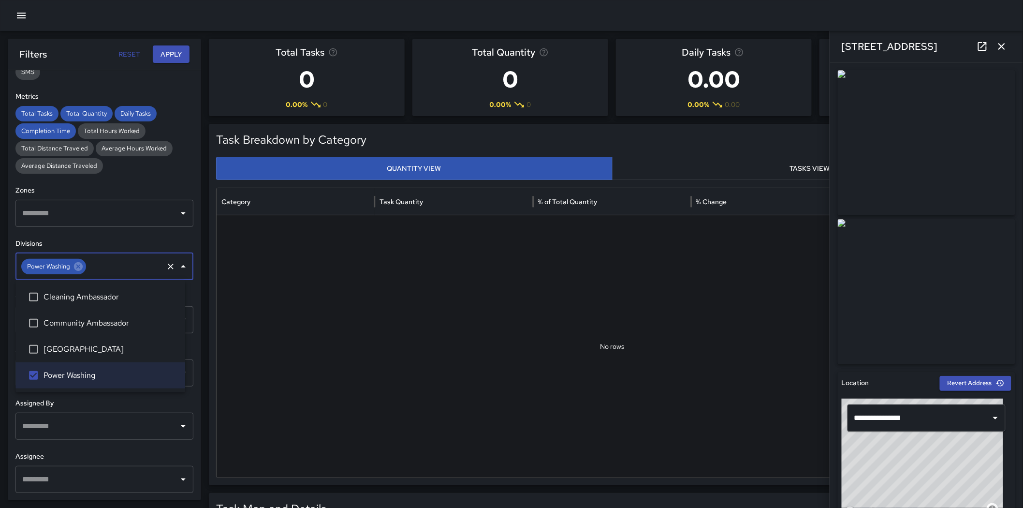
click at [168, 56] on button "Apply" at bounding box center [171, 54] width 37 height 18
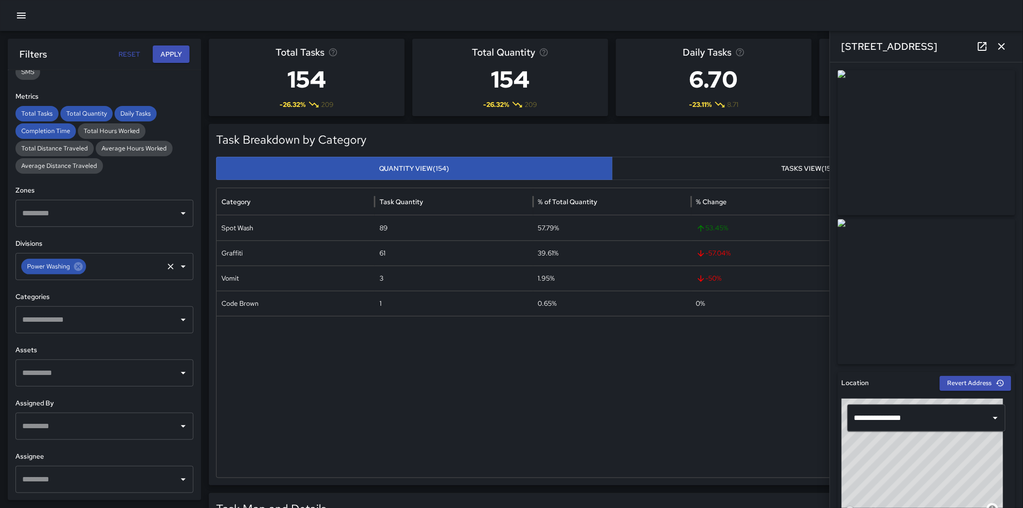
click at [78, 266] on icon at bounding box center [78, 266] width 11 height 11
click at [165, 52] on button "Apply" at bounding box center [171, 54] width 37 height 18
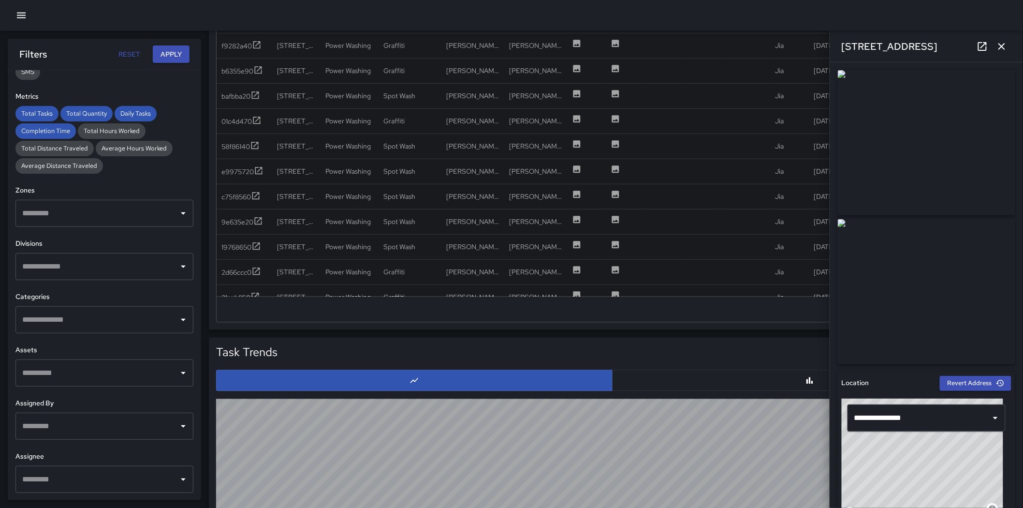
scroll to position [248, 0]
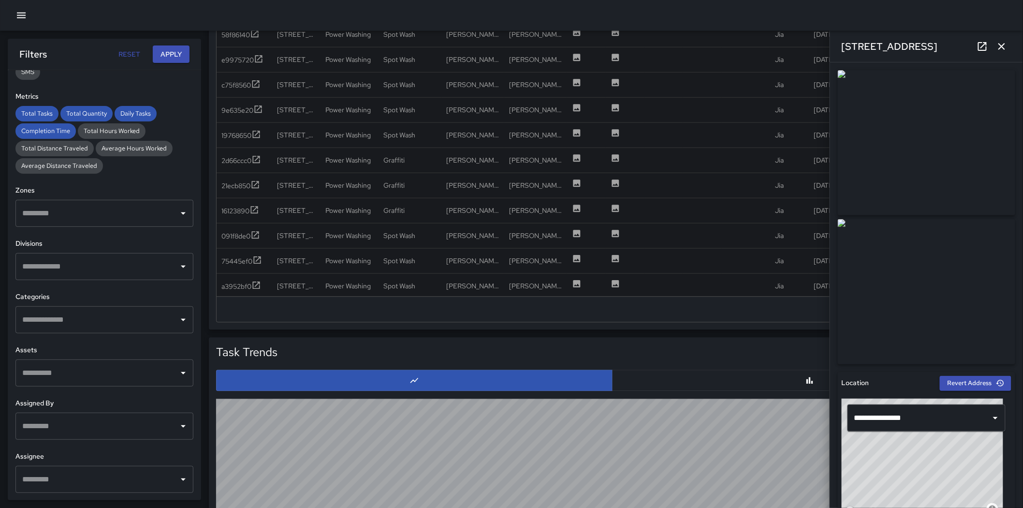
click at [687, 357] on button "button" at bounding box center [810, 380] width 396 height 21
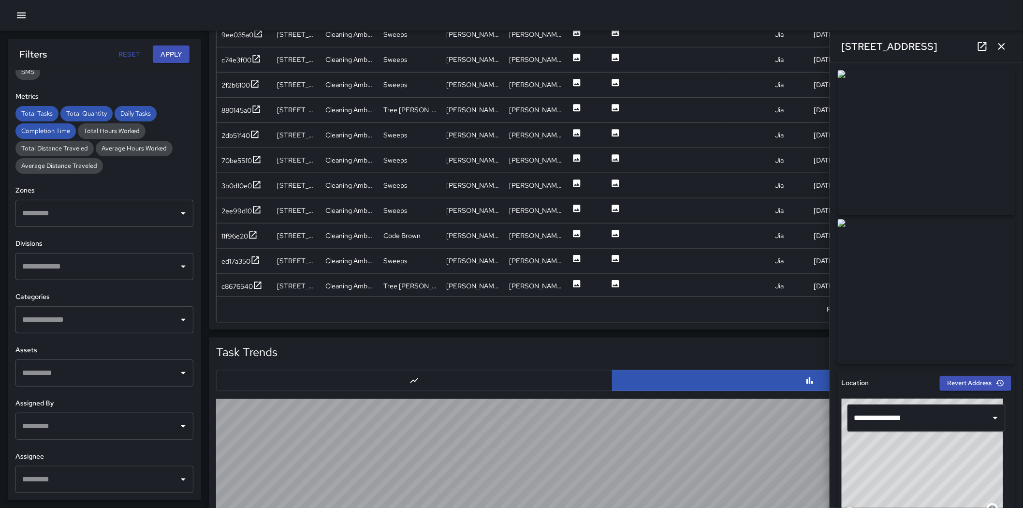
click at [687, 47] on icon "button" at bounding box center [1001, 46] width 7 height 7
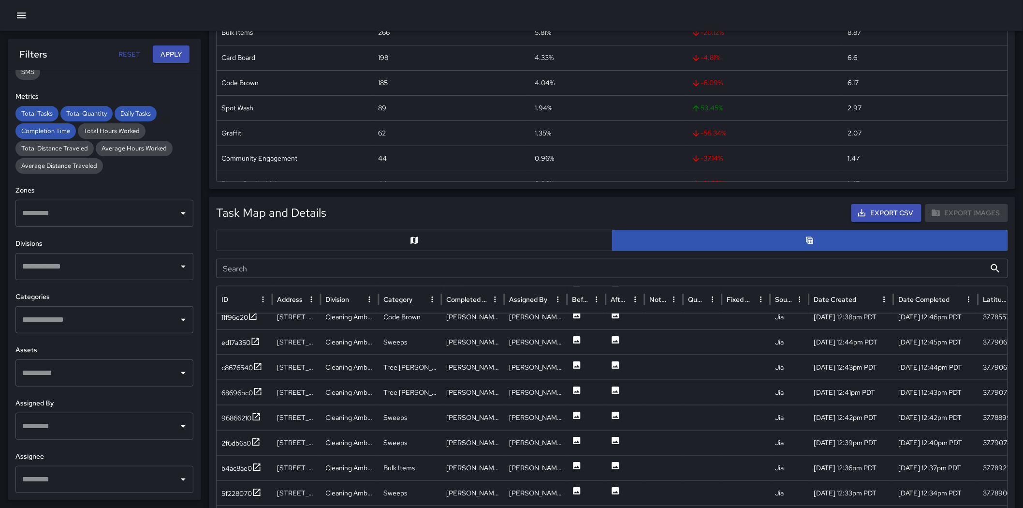
scroll to position [191, 0]
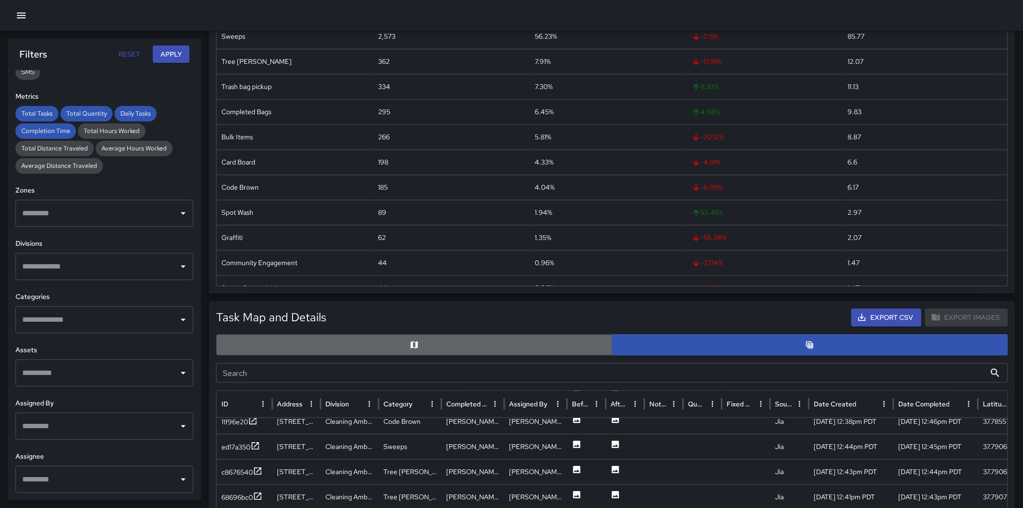
drag, startPoint x: 454, startPoint y: 337, endPoint x: 360, endPoint y: 288, distance: 106.4
click at [454, 337] on button "button" at bounding box center [414, 344] width 396 height 21
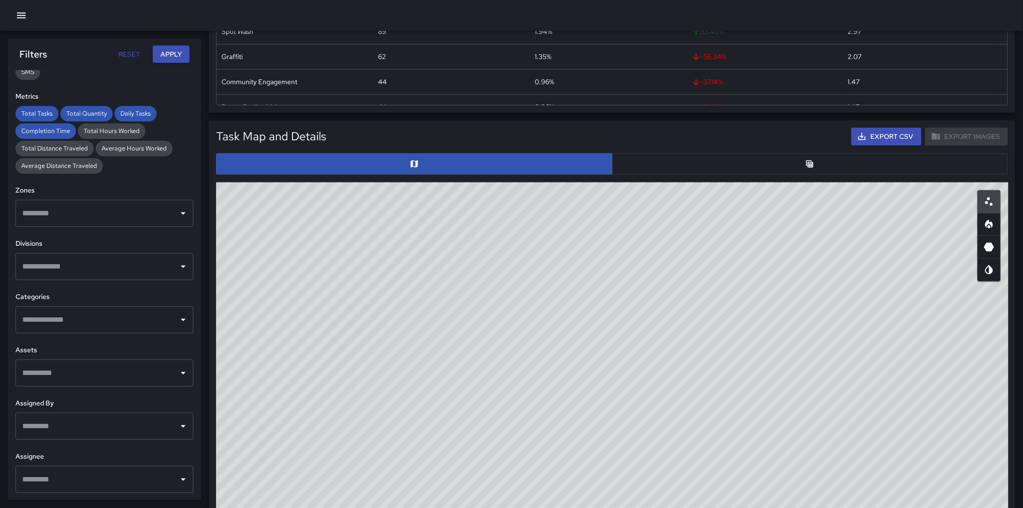
scroll to position [407, 0]
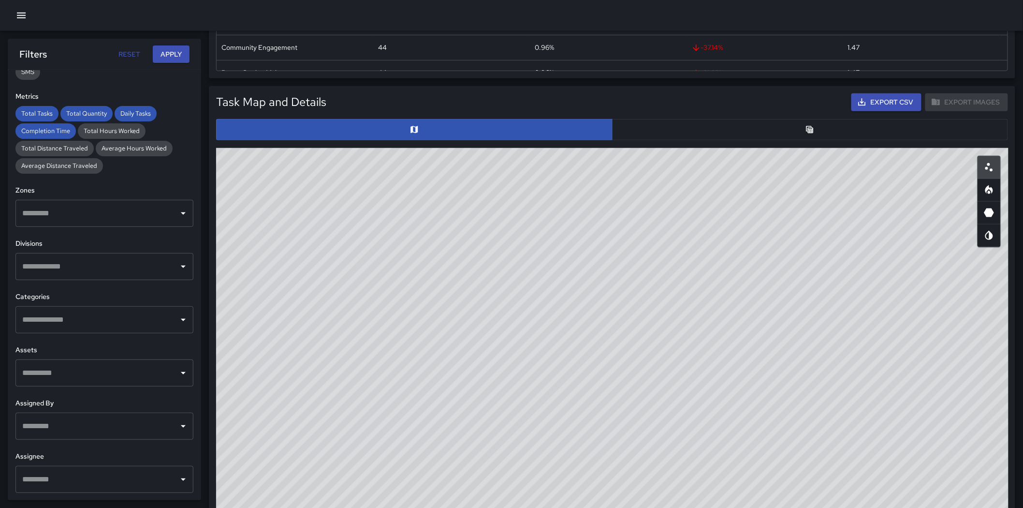
drag, startPoint x: 524, startPoint y: 307, endPoint x: 823, endPoint y: 442, distance: 327.5
drag, startPoint x: 823, startPoint y: 442, endPoint x: 615, endPoint y: 409, distance: 210.0
click at [616, 357] on div "© Mapbox © OpenStreetMap Improve this map" at bounding box center [612, 341] width 792 height 387
drag, startPoint x: 622, startPoint y: 345, endPoint x: 598, endPoint y: 430, distance: 88.4
click at [598, 357] on div "© Mapbox © OpenStreetMap Improve this map" at bounding box center [612, 341] width 792 height 387
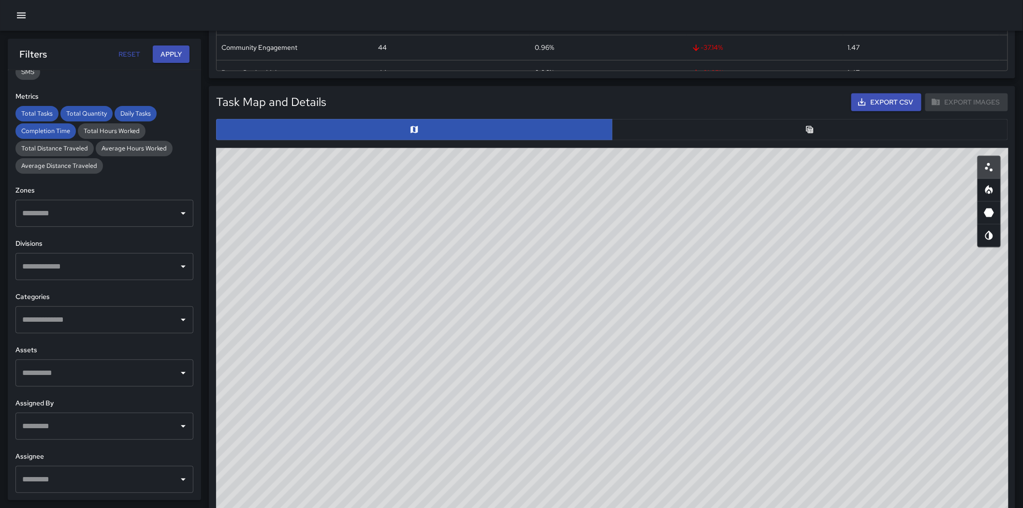
drag, startPoint x: 598, startPoint y: 430, endPoint x: 559, endPoint y: 250, distance: 184.0
click at [559, 250] on div "© Mapbox © OpenStreetMap Improve this map" at bounding box center [612, 341] width 792 height 387
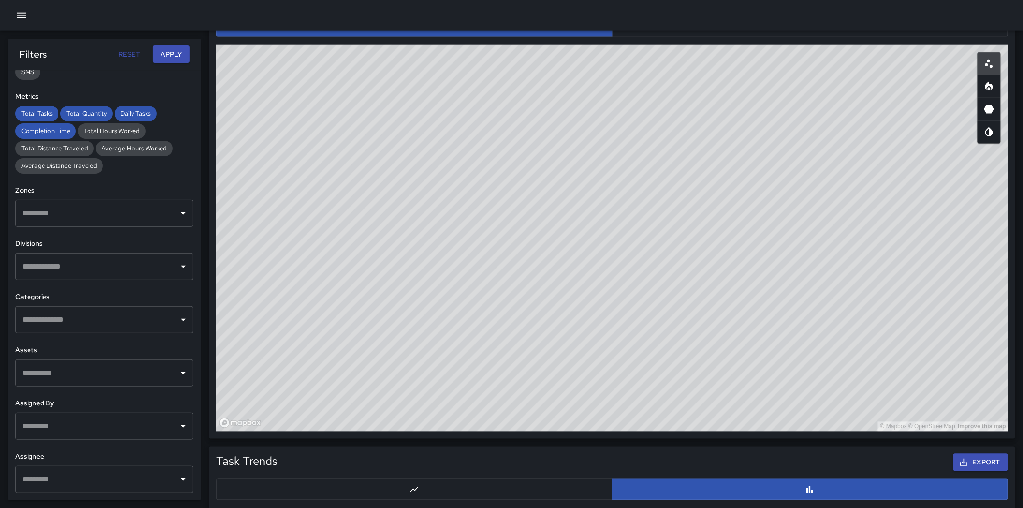
scroll to position [527, 0]
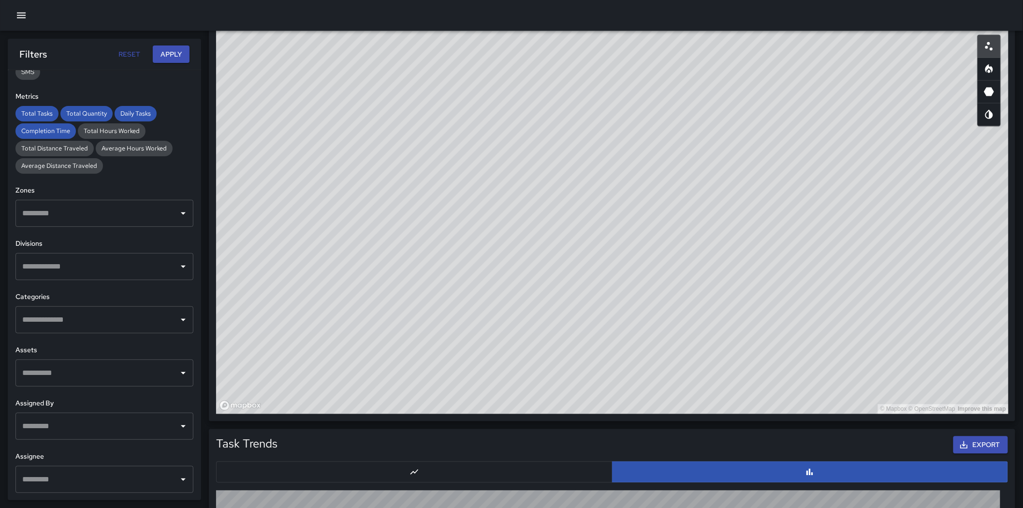
drag, startPoint x: 833, startPoint y: 205, endPoint x: 821, endPoint y: 218, distance: 18.5
click at [687, 221] on div "© Mapbox © OpenStreetMap Improve this map" at bounding box center [612, 220] width 792 height 387
click at [687, 71] on button "button" at bounding box center [988, 69] width 23 height 23
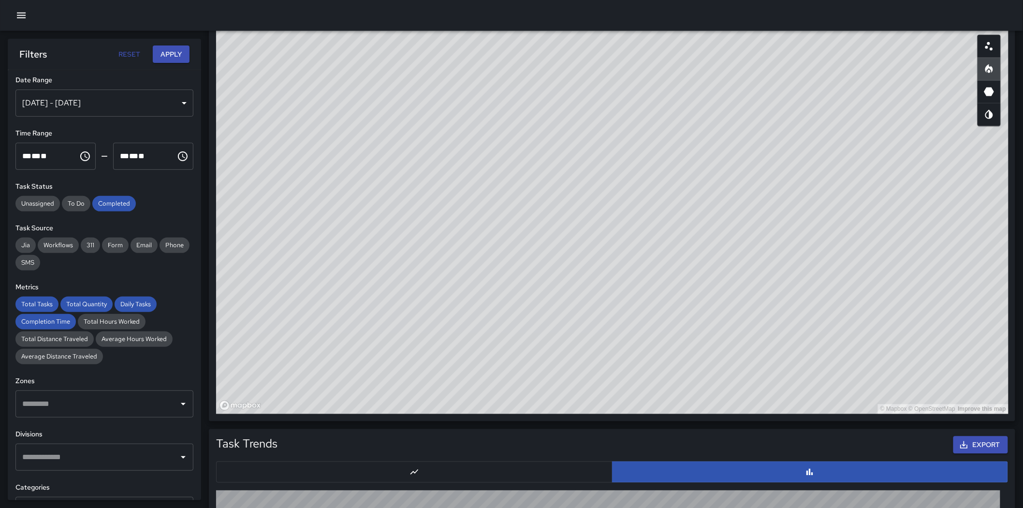
scroll to position [0, 0]
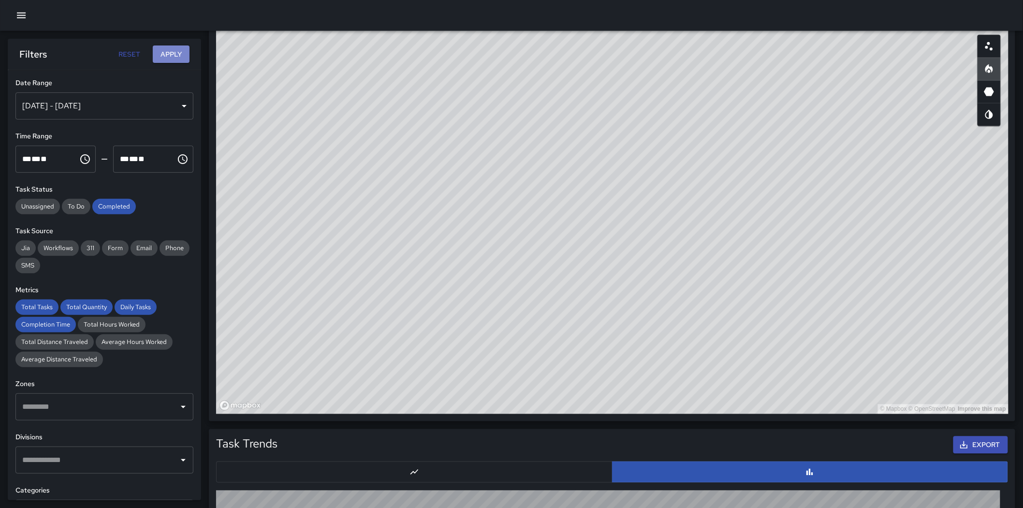
click at [165, 54] on button "Apply" at bounding box center [171, 54] width 37 height 18
click at [133, 357] on input "text" at bounding box center [97, 459] width 155 height 18
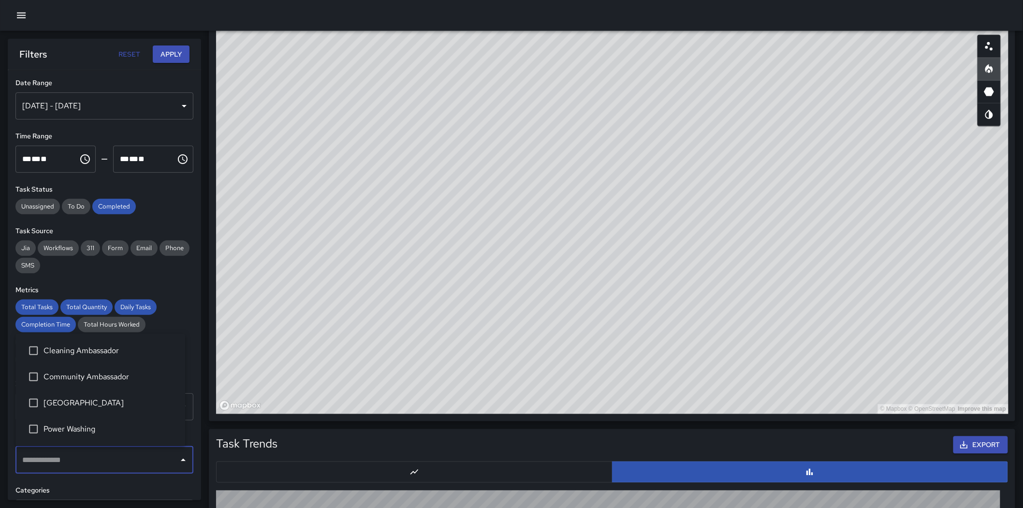
click at [108, 357] on li "Power Washing" at bounding box center [100, 429] width 170 height 26
click at [173, 50] on button "Apply" at bounding box center [171, 54] width 37 height 18
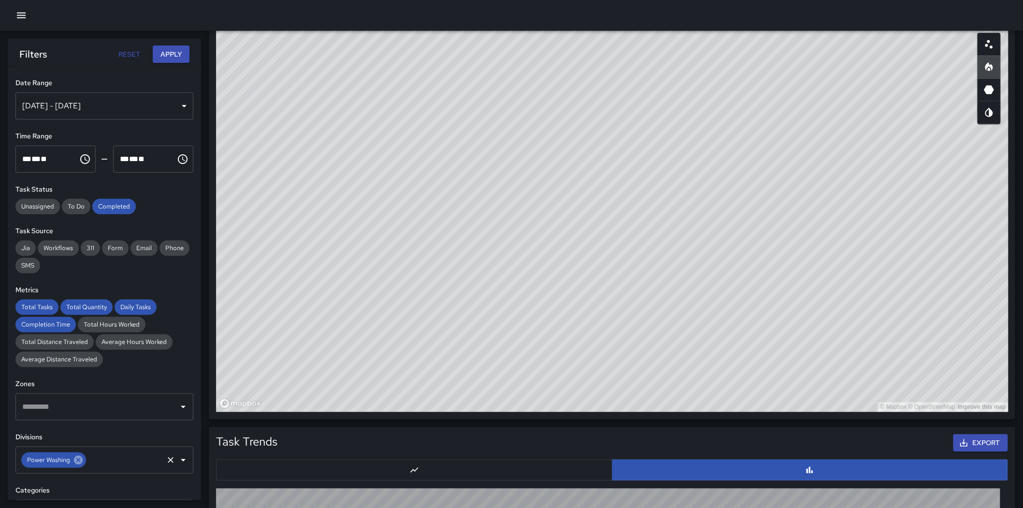
click at [78, 357] on icon at bounding box center [78, 459] width 9 height 9
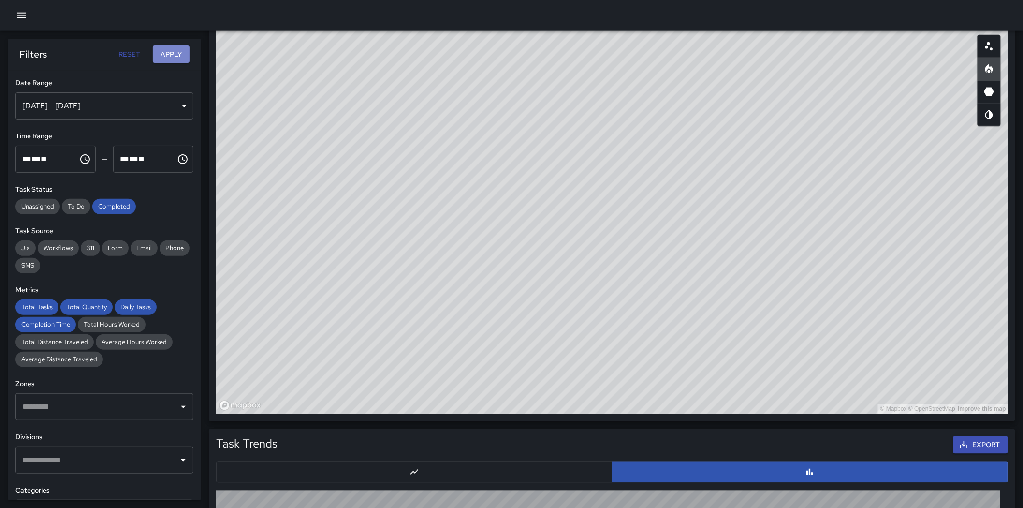
click at [176, 54] on button "Apply" at bounding box center [171, 54] width 37 height 18
drag, startPoint x: 608, startPoint y: 226, endPoint x: 589, endPoint y: 224, distance: 18.9
click at [589, 224] on div "© Mapbox © OpenStreetMap Improve this map" at bounding box center [612, 220] width 792 height 387
drag, startPoint x: 601, startPoint y: 233, endPoint x: 635, endPoint y: 243, distance: 35.8
click at [635, 243] on div "© Mapbox © OpenStreetMap Improve this map" at bounding box center [612, 220] width 792 height 387
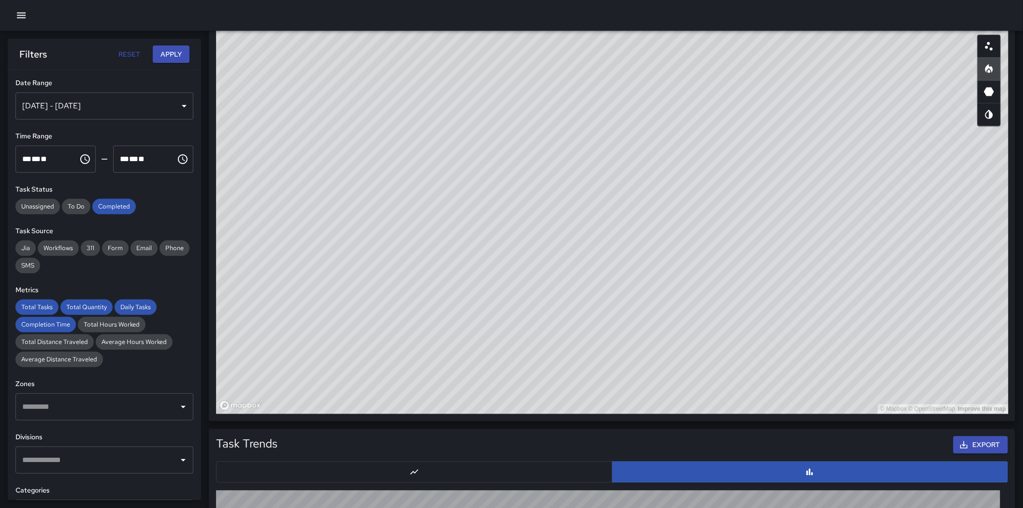
drag, startPoint x: 637, startPoint y: 244, endPoint x: 648, endPoint y: 246, distance: 10.8
click at [648, 246] on div "© Mapbox © OpenStreetMap Improve this map" at bounding box center [612, 220] width 792 height 387
click at [687, 298] on div "© Mapbox © OpenStreetMap Improve this map" at bounding box center [612, 220] width 792 height 387
drag, startPoint x: 702, startPoint y: 298, endPoint x: 665, endPoint y: 307, distance: 38.5
click at [665, 307] on div "© Mapbox © OpenStreetMap Improve this map" at bounding box center [612, 220] width 792 height 387
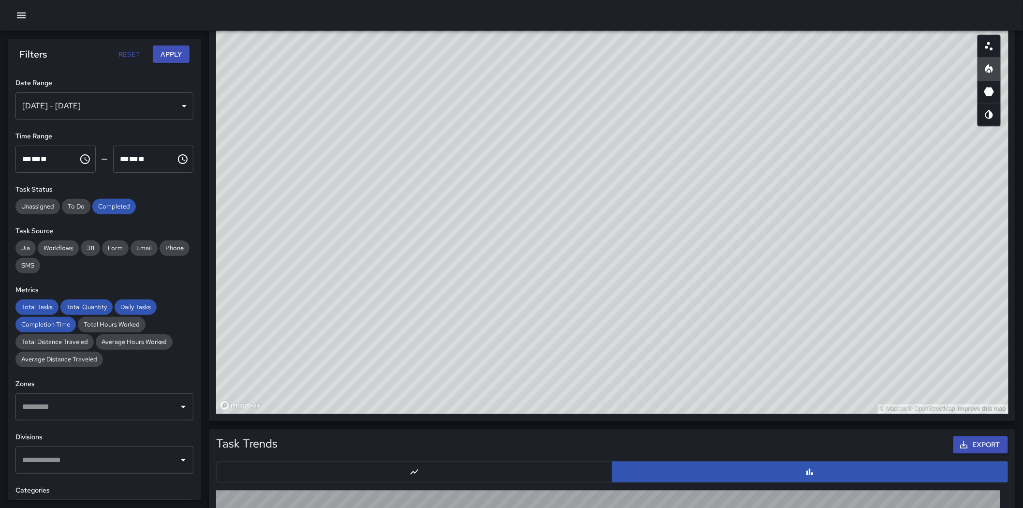
drag, startPoint x: 515, startPoint y: 270, endPoint x: 516, endPoint y: 420, distance: 149.8
click at [516, 357] on div "Task Map and Details Export CSV Export Images ID Address 70be55f0 1440 Polk Str…" at bounding box center [612, 193] width 806 height 456
drag, startPoint x: 487, startPoint y: 329, endPoint x: 487, endPoint y: 336, distance: 7.7
click at [487, 336] on div "© Mapbox © OpenStreetMap Improve this map" at bounding box center [612, 220] width 792 height 387
drag, startPoint x: 487, startPoint y: 336, endPoint x: 490, endPoint y: 341, distance: 5.6
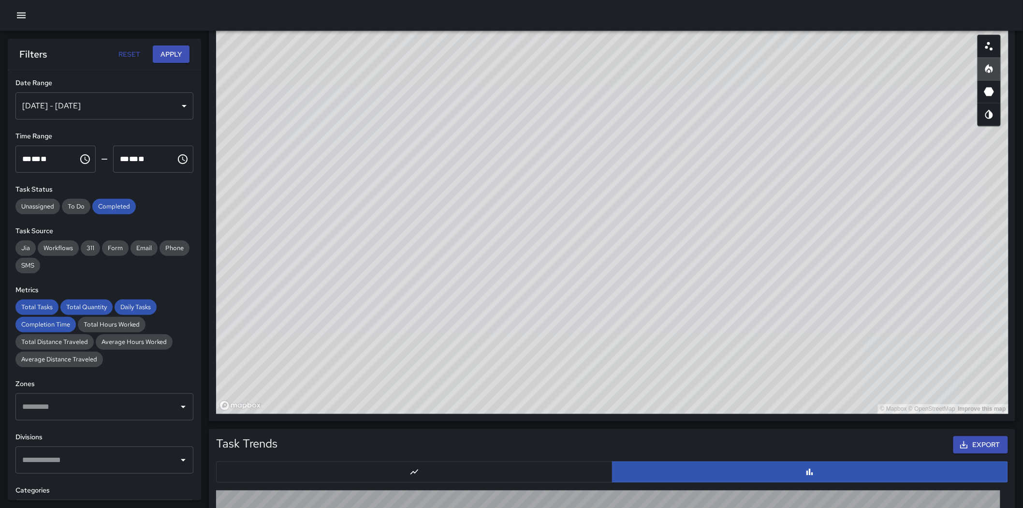
drag, startPoint x: 490, startPoint y: 341, endPoint x: 421, endPoint y: 184, distance: 172.1
click at [421, 184] on div "© Mapbox © OpenStreetMap Improve this map" at bounding box center [612, 220] width 792 height 387
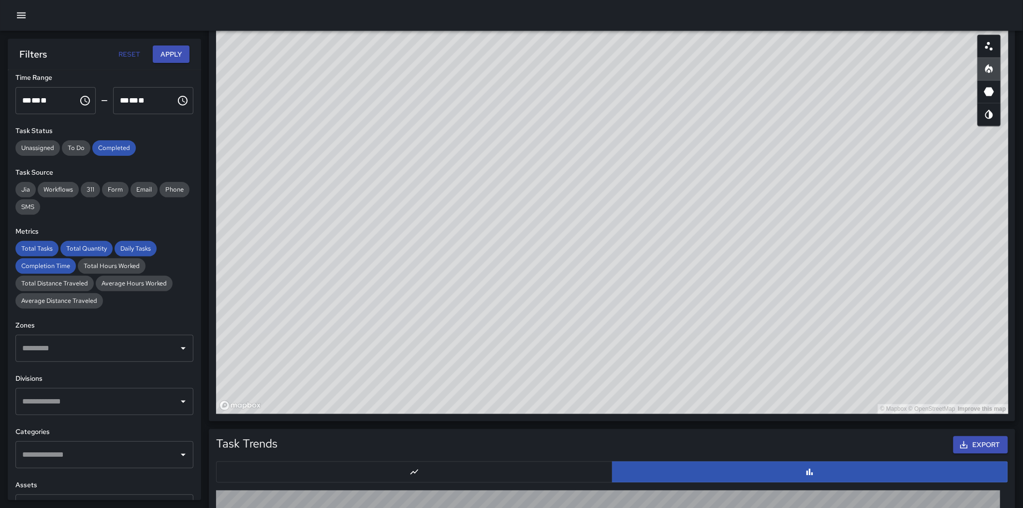
scroll to position [161, 0]
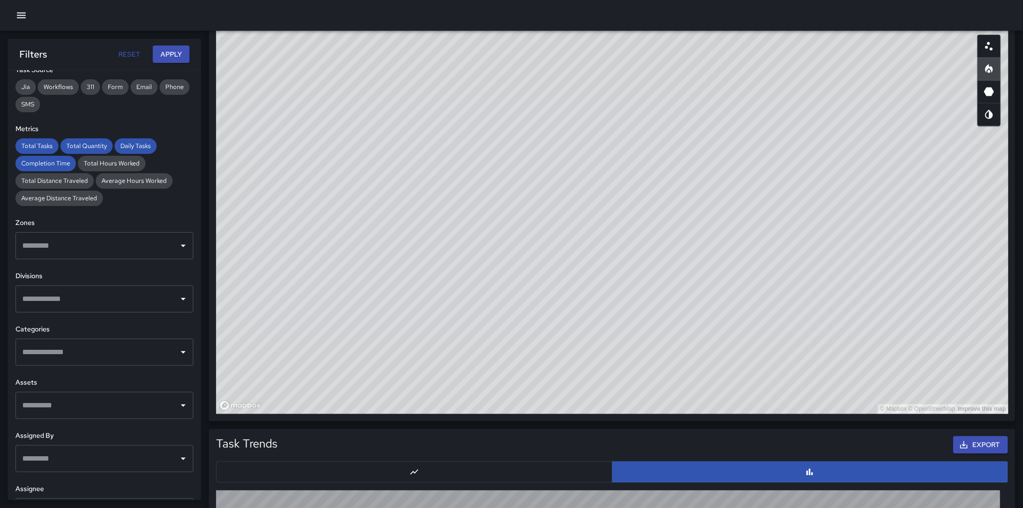
click at [97, 293] on input "text" at bounding box center [97, 299] width 155 height 18
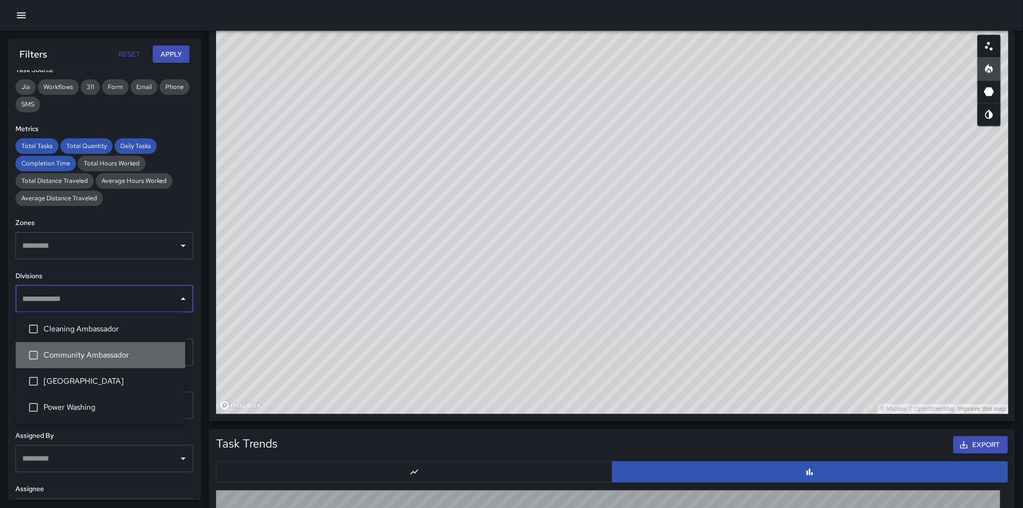
click at [111, 349] on span "Community Ambassador" at bounding box center [111, 355] width 134 height 12
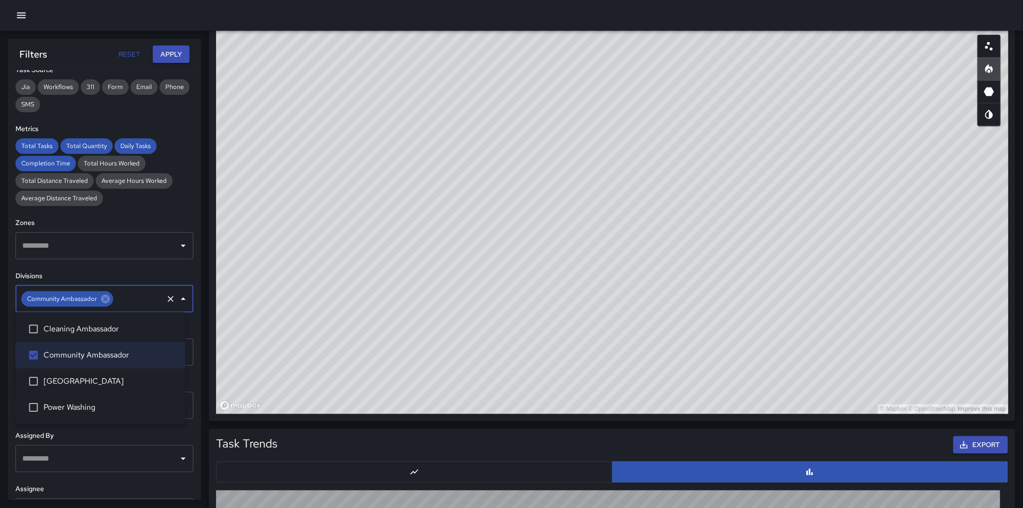
click at [163, 52] on button "Apply" at bounding box center [171, 54] width 37 height 18
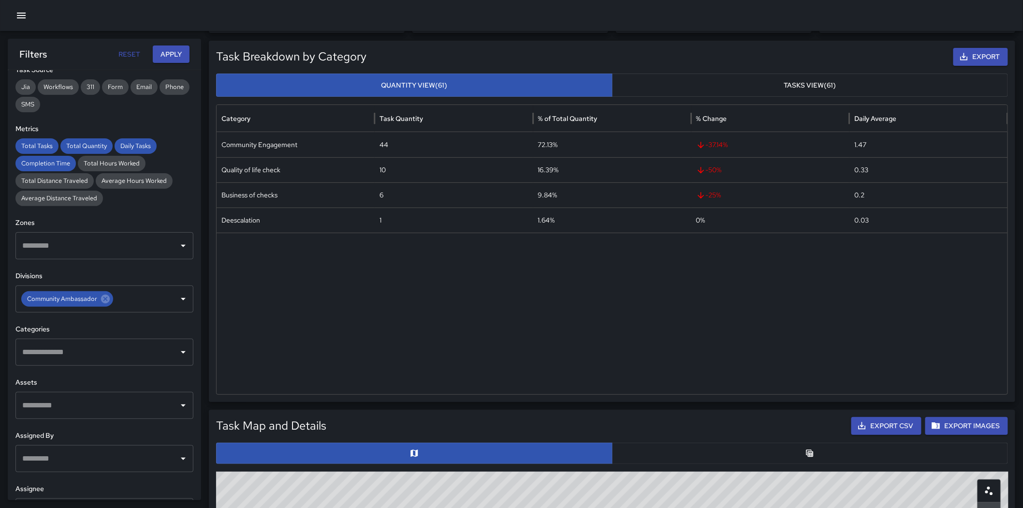
scroll to position [42, 0]
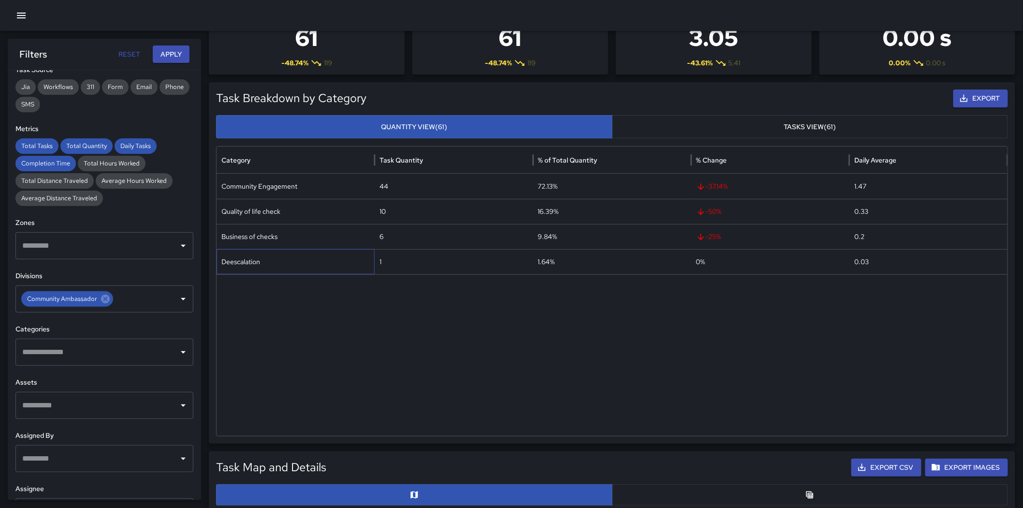
click at [255, 259] on div "Deescalation" at bounding box center [296, 261] width 158 height 25
copy div "Deescalation"
click at [104, 351] on input "text" at bounding box center [97, 352] width 155 height 18
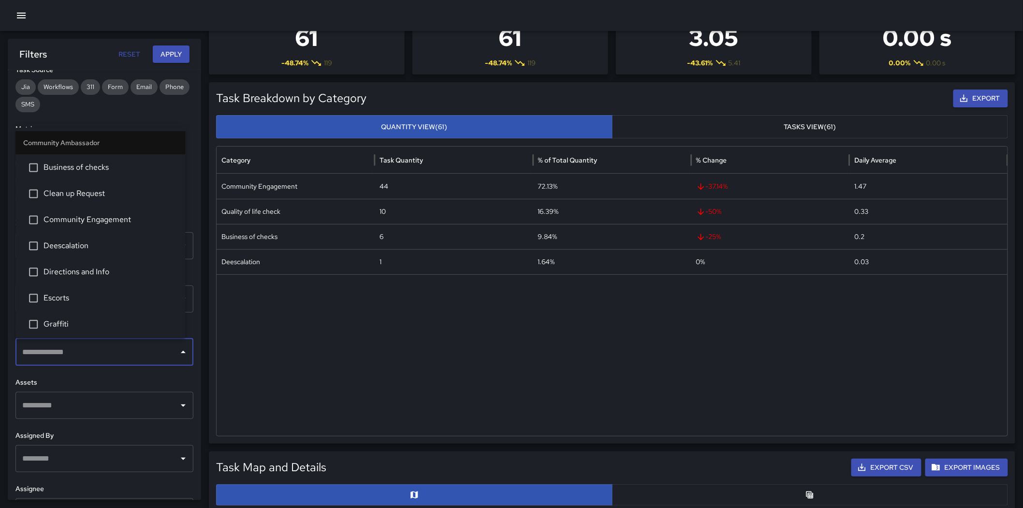
click at [85, 244] on span "Deescalation" at bounding box center [111, 246] width 134 height 12
click at [160, 51] on button "Apply" at bounding box center [171, 54] width 37 height 18
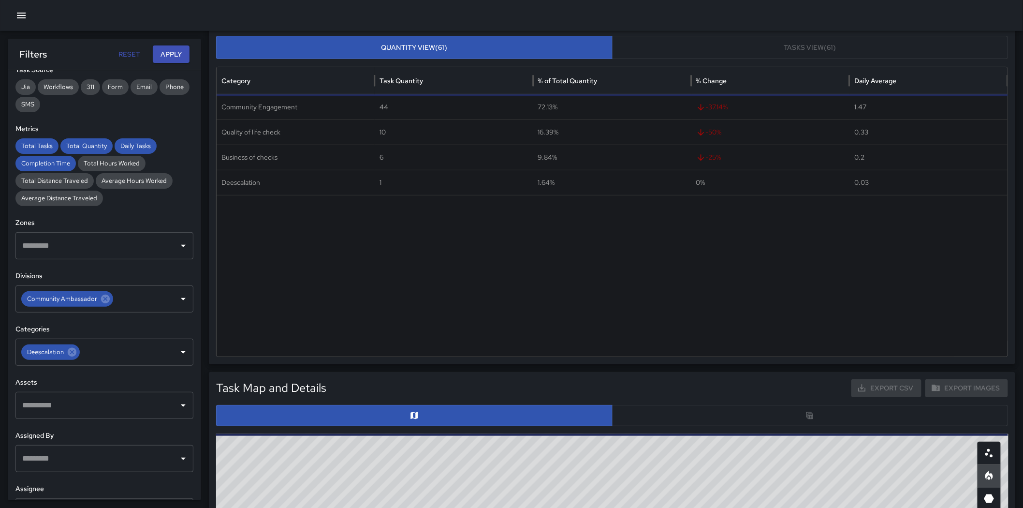
scroll to position [310, 0]
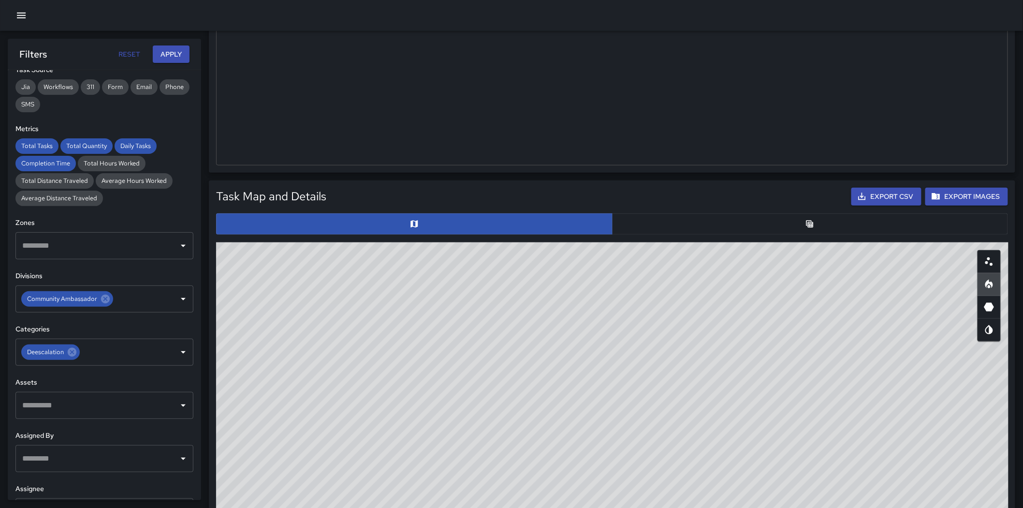
click at [687, 260] on icon "Scatterplot" at bounding box center [989, 262] width 12 height 12
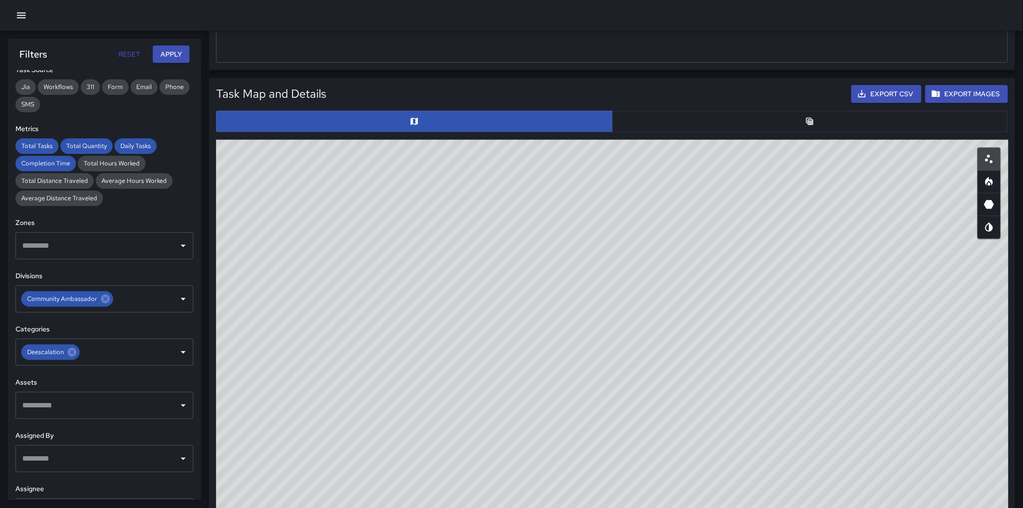
scroll to position [417, 0]
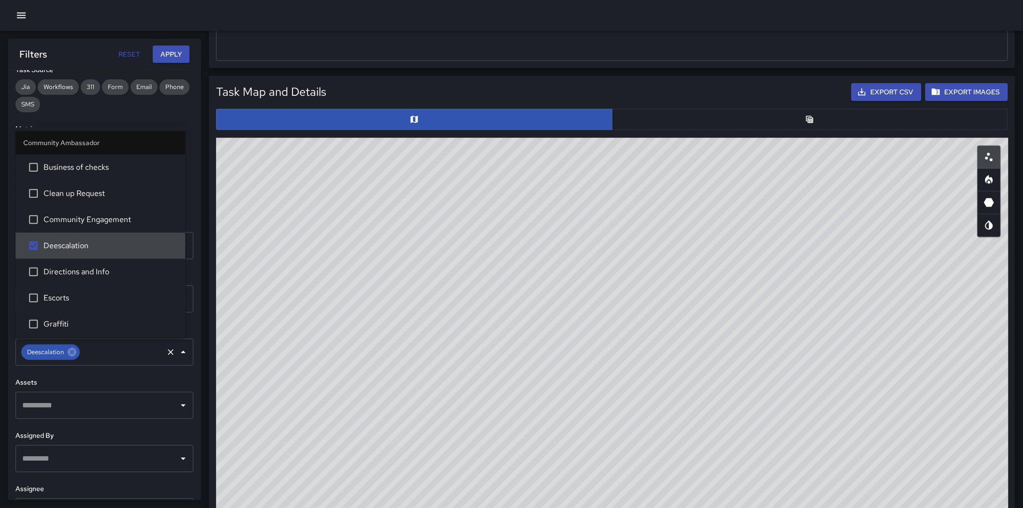
click at [73, 357] on div "Deescalation ​" at bounding box center [104, 351] width 178 height 27
click at [71, 357] on div "Deescalation" at bounding box center [50, 351] width 58 height 15
click at [71, 353] on icon at bounding box center [72, 352] width 9 height 9
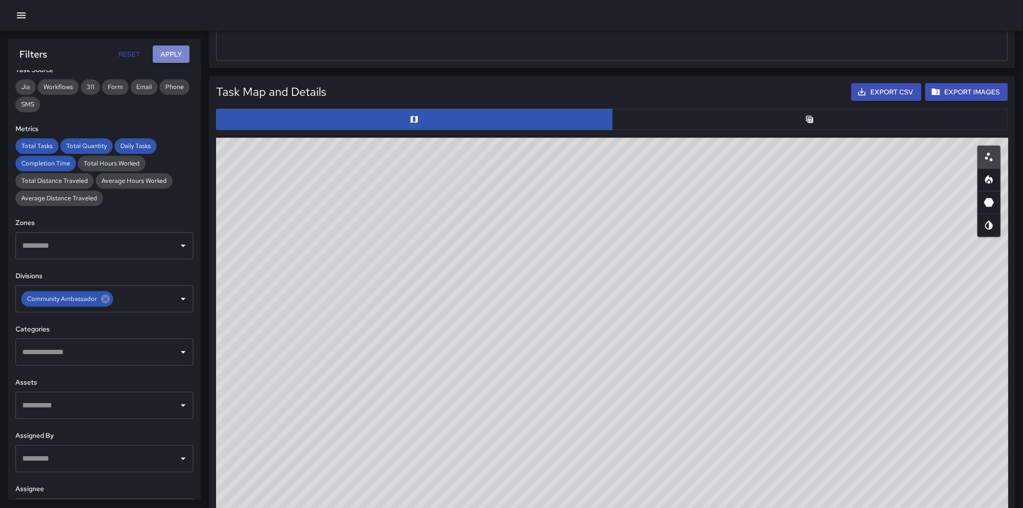
drag, startPoint x: 179, startPoint y: 46, endPoint x: 177, endPoint y: 57, distance: 10.3
click at [178, 47] on button "Apply" at bounding box center [171, 54] width 37 height 18
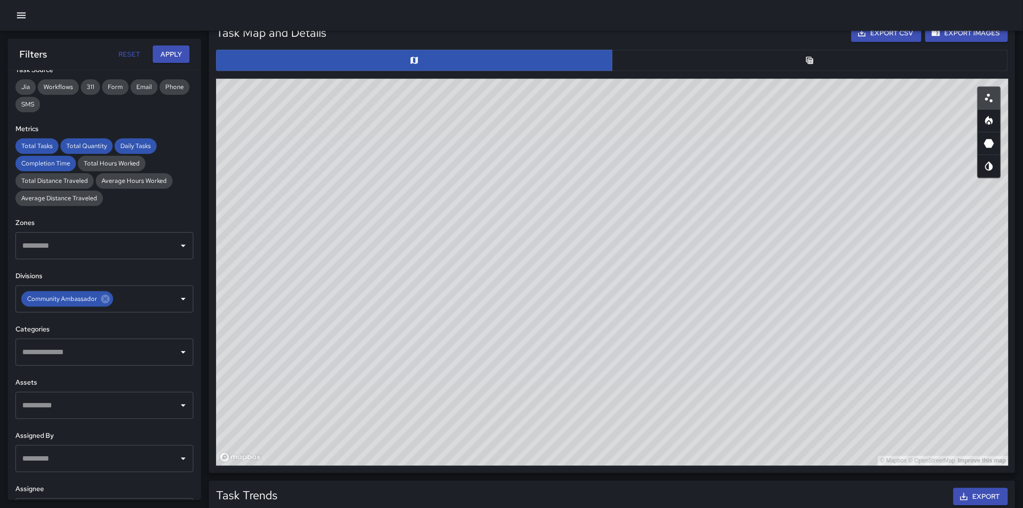
scroll to position [483, 0]
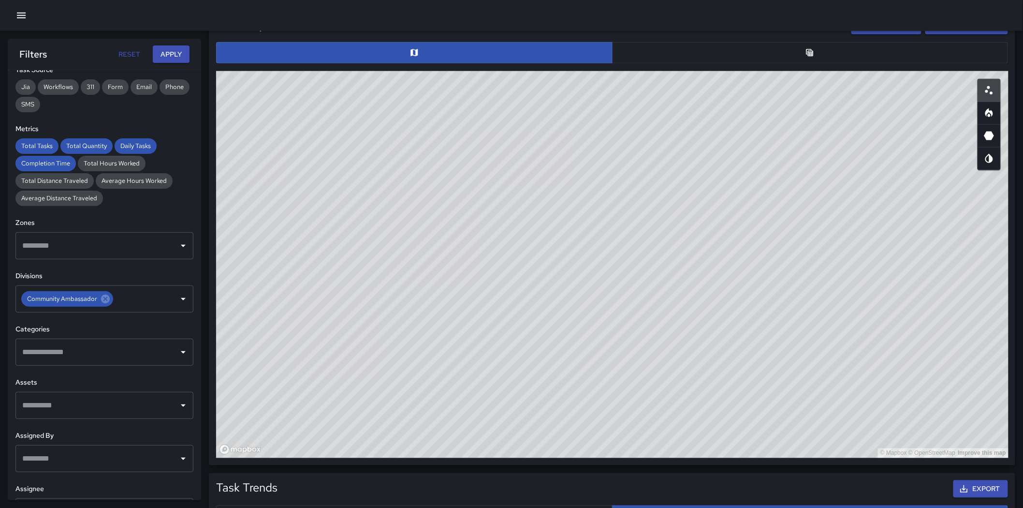
drag, startPoint x: 851, startPoint y: 272, endPoint x: 775, endPoint y: 258, distance: 77.6
click at [687, 259] on div "© Mapbox © OpenStreetMap Improve this map" at bounding box center [612, 264] width 792 height 387
drag, startPoint x: 774, startPoint y: 239, endPoint x: 769, endPoint y: 158, distance: 81.8
click at [687, 158] on div "© Mapbox © OpenStreetMap Improve this map" at bounding box center [612, 264] width 792 height 387
drag, startPoint x: 768, startPoint y: 160, endPoint x: 624, endPoint y: 296, distance: 198.3
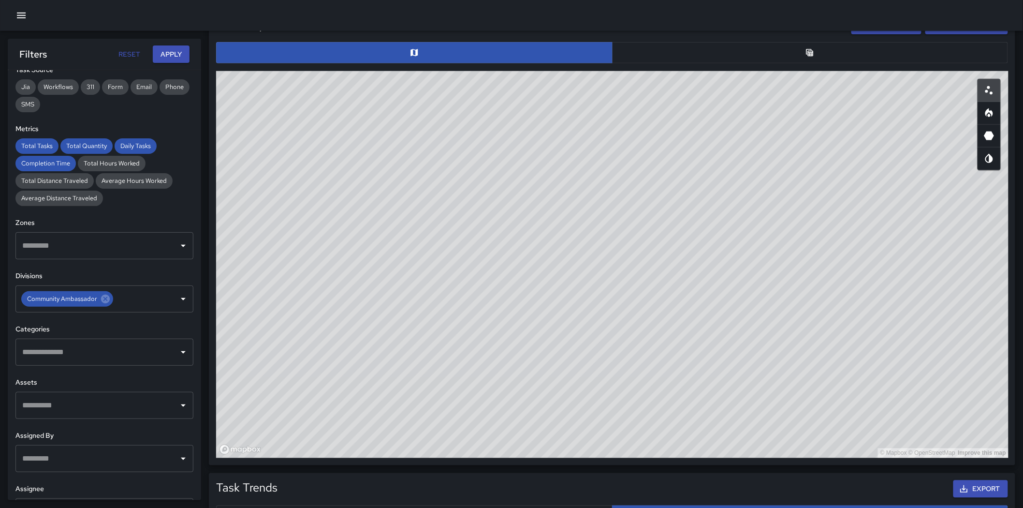
click at [624, 296] on div "© Mapbox © OpenStreetMap Improve this map" at bounding box center [612, 264] width 792 height 387
drag, startPoint x: 748, startPoint y: 315, endPoint x: 691, endPoint y: 280, distance: 66.6
click at [687, 280] on div "© Mapbox © OpenStreetMap Improve this map" at bounding box center [612, 264] width 792 height 387
click at [687, 105] on button "button" at bounding box center [988, 113] width 23 height 23
click at [143, 336] on div "Categories ​" at bounding box center [104, 345] width 178 height 42
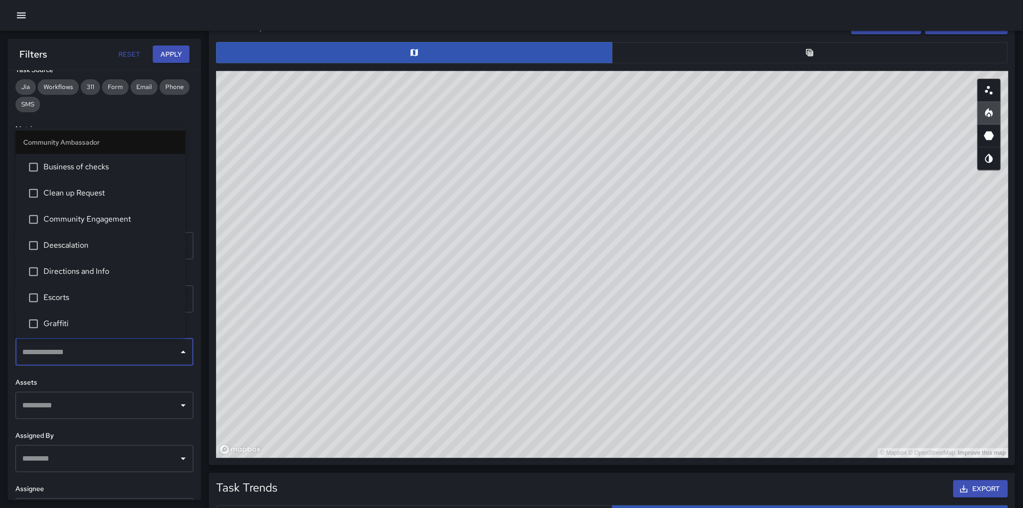
click at [142, 351] on input "text" at bounding box center [97, 352] width 155 height 18
click at [103, 218] on span "Community Engagement" at bounding box center [111, 220] width 134 height 12
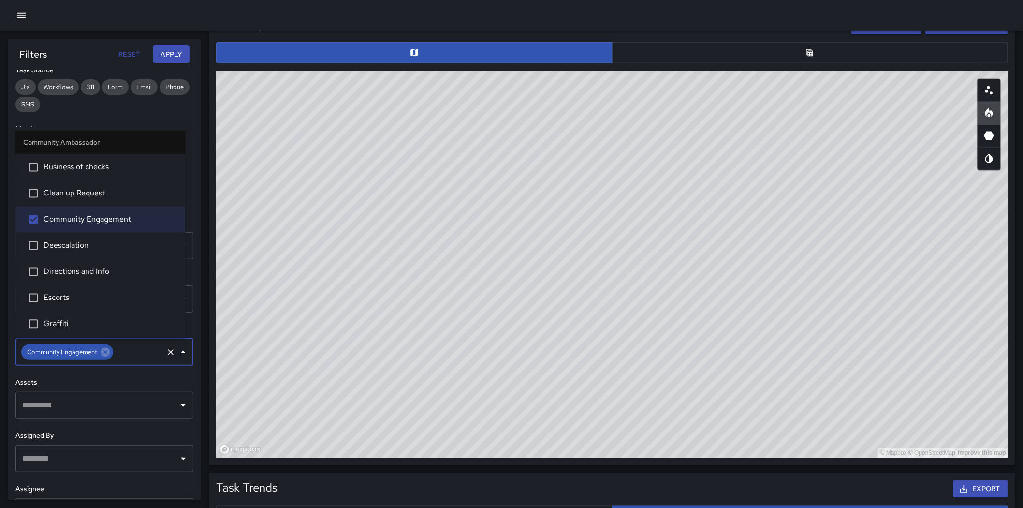
click at [166, 54] on button "Apply" at bounding box center [171, 54] width 37 height 18
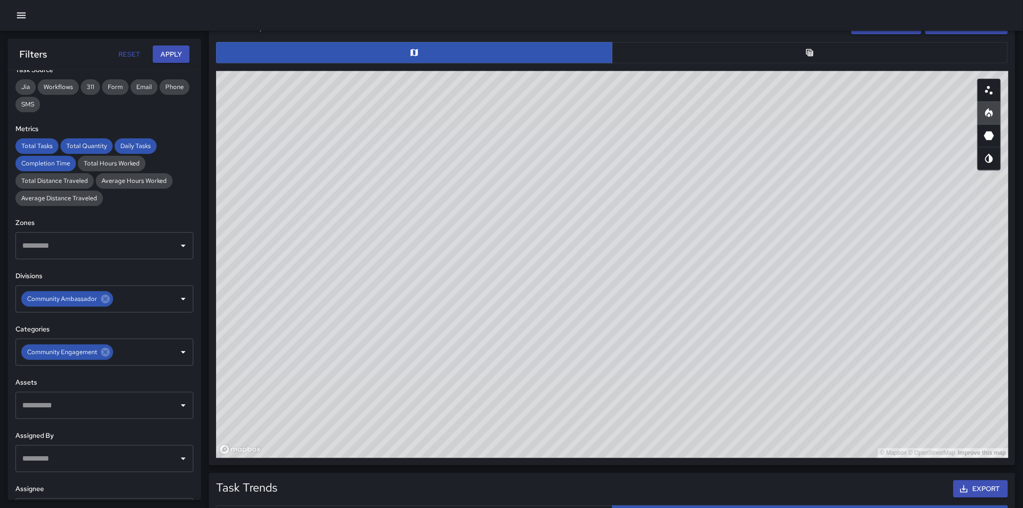
click at [687, 94] on icon "Scatterplot" at bounding box center [989, 91] width 12 height 12
click at [687, 159] on icon "Map Style" at bounding box center [989, 159] width 12 height 12
click at [687, 163] on button "button" at bounding box center [988, 158] width 23 height 23
click at [687, 140] on button "button" at bounding box center [988, 135] width 23 height 23
drag, startPoint x: 718, startPoint y: 276, endPoint x: 727, endPoint y: 46, distance: 229.8
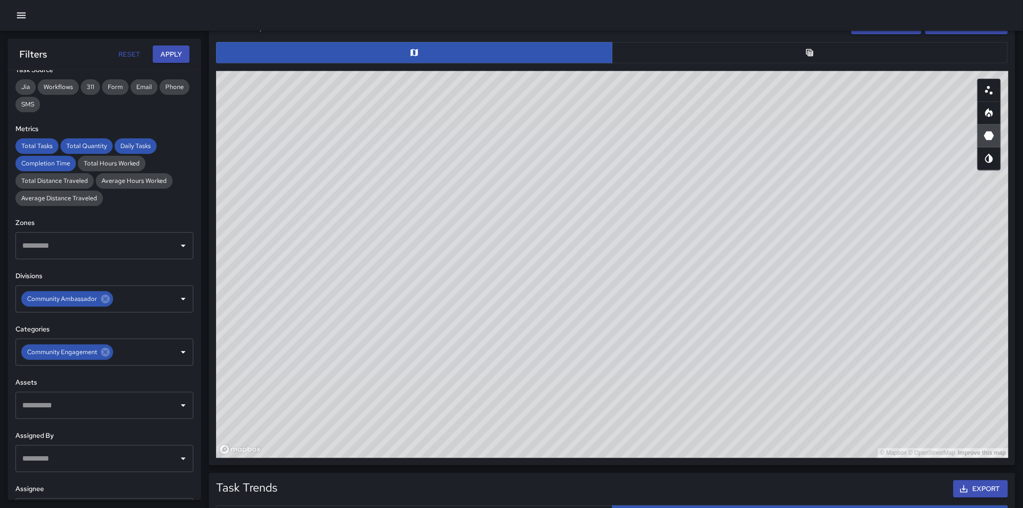
drag, startPoint x: 664, startPoint y: 256, endPoint x: 620, endPoint y: 210, distance: 63.9
drag, startPoint x: 602, startPoint y: 254, endPoint x: 617, endPoint y: 288, distance: 37.0
click at [617, 288] on div "© Mapbox © OpenStreetMap Improve this map" at bounding box center [612, 264] width 792 height 387
click at [687, 153] on div "© Mapbox © OpenStreetMap Improve this map" at bounding box center [612, 264] width 792 height 387
click at [102, 355] on icon at bounding box center [105, 352] width 11 height 11
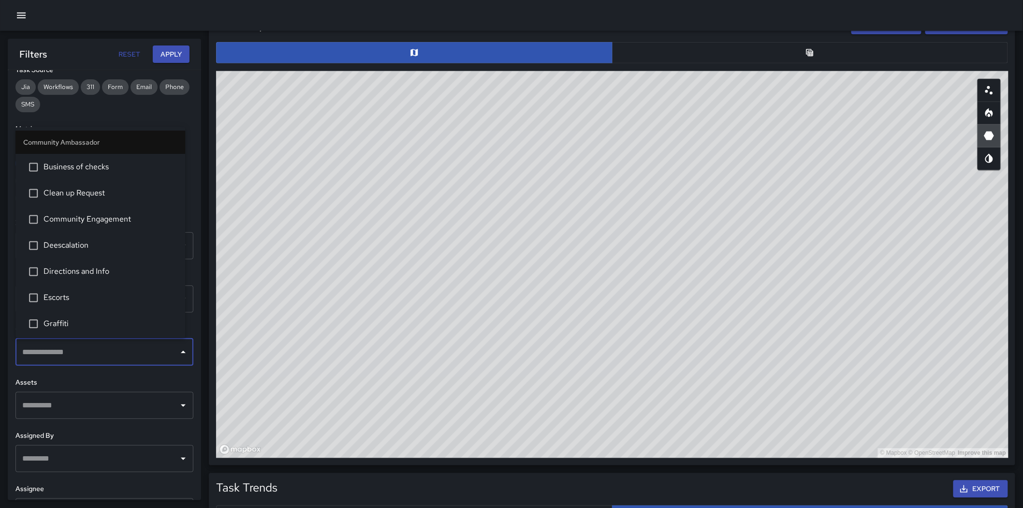
click at [103, 354] on input "text" at bounding box center [97, 352] width 155 height 18
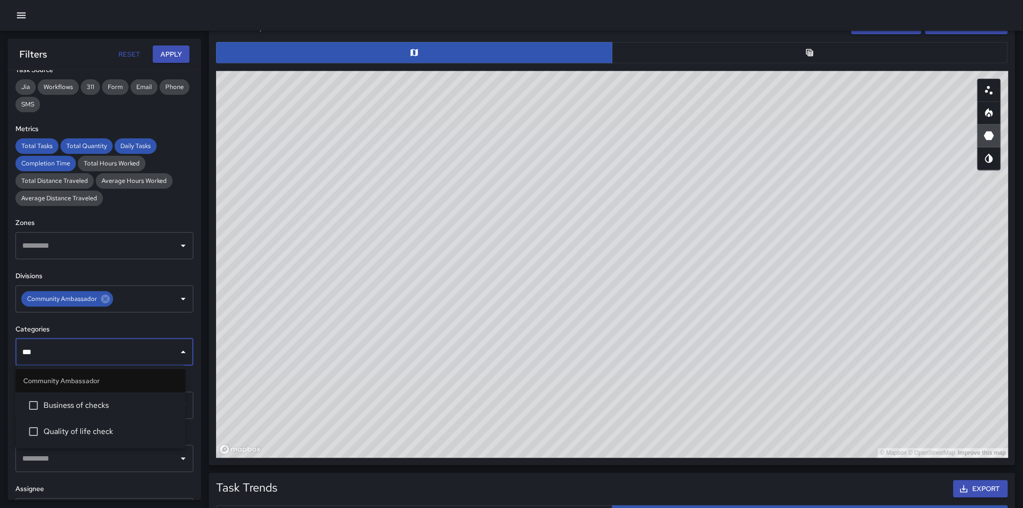
type input "****"
click at [134, 357] on span "Business of checks" at bounding box center [111, 406] width 134 height 12
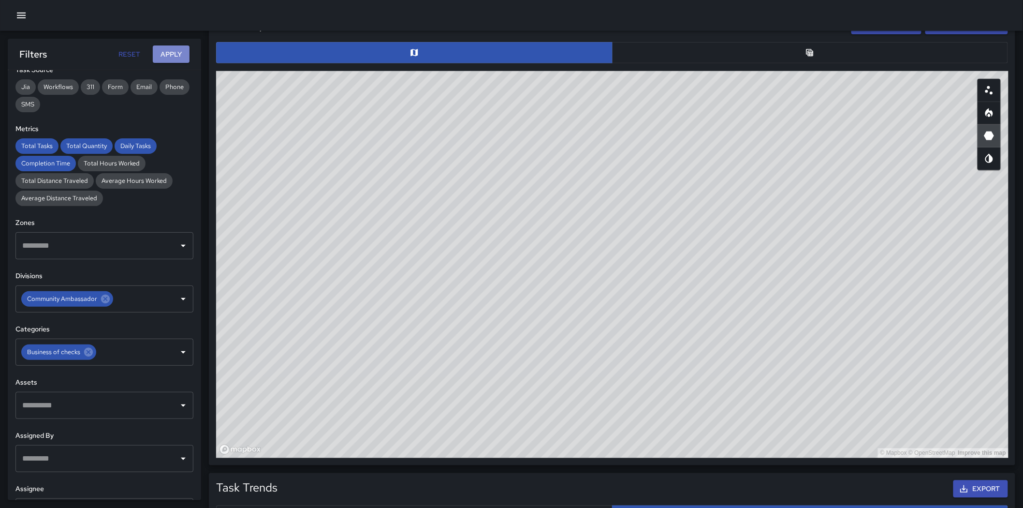
click at [161, 51] on button "Apply" at bounding box center [171, 54] width 37 height 18
drag, startPoint x: 416, startPoint y: 278, endPoint x: 458, endPoint y: 407, distance: 135.9
drag, startPoint x: 458, startPoint y: 407, endPoint x: 767, endPoint y: 341, distance: 315.8
click at [687, 341] on div "© Mapbox © OpenStreetMap Improve this map" at bounding box center [612, 264] width 792 height 387
drag, startPoint x: 767, startPoint y: 341, endPoint x: 759, endPoint y: 371, distance: 30.6
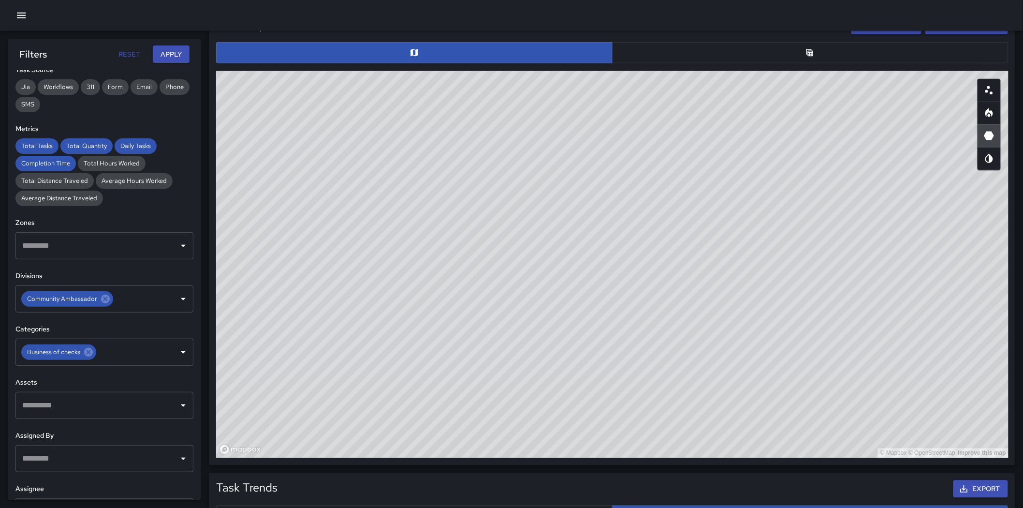
drag, startPoint x: 759, startPoint y: 371, endPoint x: 641, endPoint y: 359, distance: 118.5
click at [641, 357] on div "© Mapbox © OpenStreetMap Improve this map" at bounding box center [612, 264] width 792 height 387
drag, startPoint x: 668, startPoint y: 264, endPoint x: 657, endPoint y: 415, distance: 150.7
click at [657, 357] on div "© Mapbox © OpenStreetMap Improve this map" at bounding box center [612, 264] width 792 height 387
drag, startPoint x: 656, startPoint y: 417, endPoint x: 618, endPoint y: 238, distance: 183.0
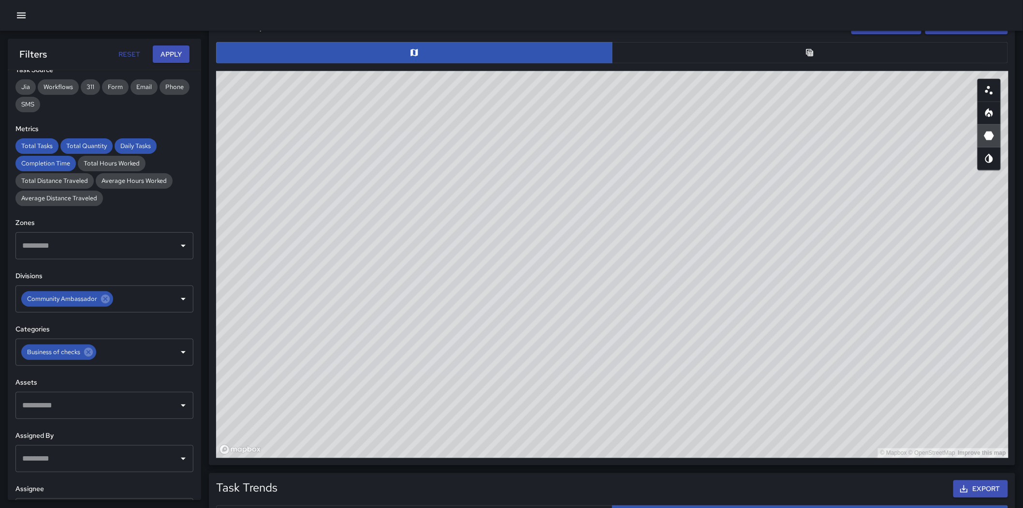
click at [618, 238] on div "© Mapbox © OpenStreetMap Improve this map" at bounding box center [612, 264] width 792 height 387
drag, startPoint x: 818, startPoint y: 274, endPoint x: 816, endPoint y: 158, distance: 116.0
drag, startPoint x: 816, startPoint y: 158, endPoint x: 706, endPoint y: 244, distance: 139.5
click at [682, 292] on div "© Mapbox © OpenStreetMap Improve this map" at bounding box center [612, 264] width 792 height 387
drag, startPoint x: 712, startPoint y: 231, endPoint x: 702, endPoint y: 347, distance: 116.4
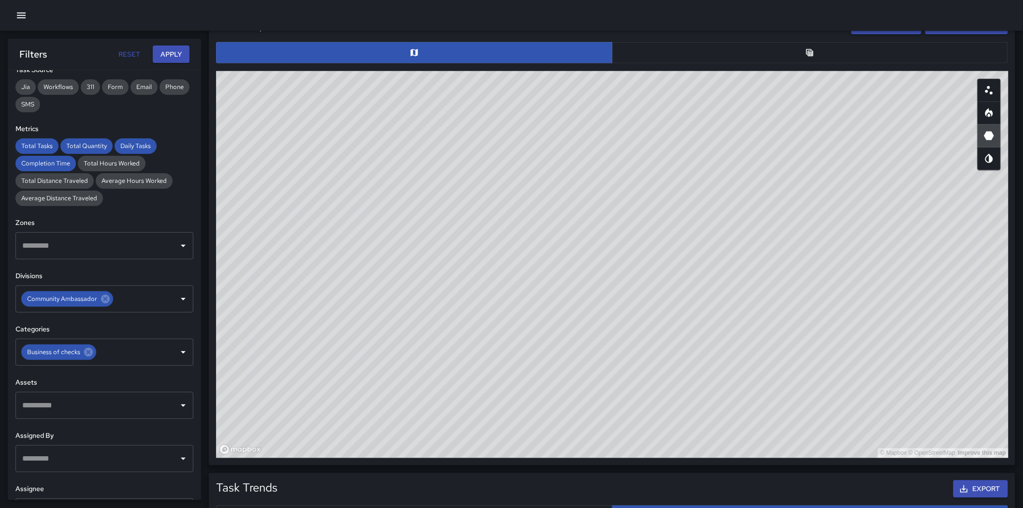
click at [687, 347] on div "© Mapbox © OpenStreetMap Improve this map" at bounding box center [612, 264] width 792 height 387
drag, startPoint x: 702, startPoint y: 348, endPoint x: 669, endPoint y: 350, distance: 32.9
click at [669, 350] on div "© Mapbox © OpenStreetMap Improve this map" at bounding box center [612, 264] width 792 height 387
drag, startPoint x: 671, startPoint y: 349, endPoint x: 655, endPoint y: 283, distance: 67.5
click at [655, 284] on div "© Mapbox © OpenStreetMap Improve this map" at bounding box center [612, 264] width 792 height 387
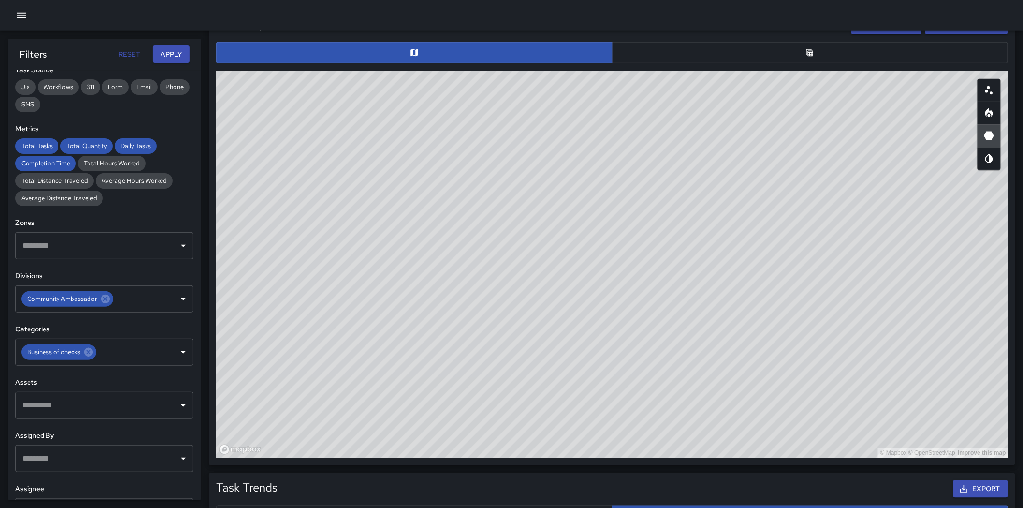
drag, startPoint x: 992, startPoint y: 115, endPoint x: 814, endPoint y: 191, distance: 192.9
click at [687, 115] on icon "Heatmap" at bounding box center [989, 112] width 8 height 9
drag, startPoint x: 712, startPoint y: 290, endPoint x: 706, endPoint y: 368, distance: 78.6
drag, startPoint x: 706, startPoint y: 368, endPoint x: 572, endPoint y: 332, distance: 138.7
click at [572, 333] on div "© Mapbox © OpenStreetMap Improve this map" at bounding box center [612, 264] width 792 height 387
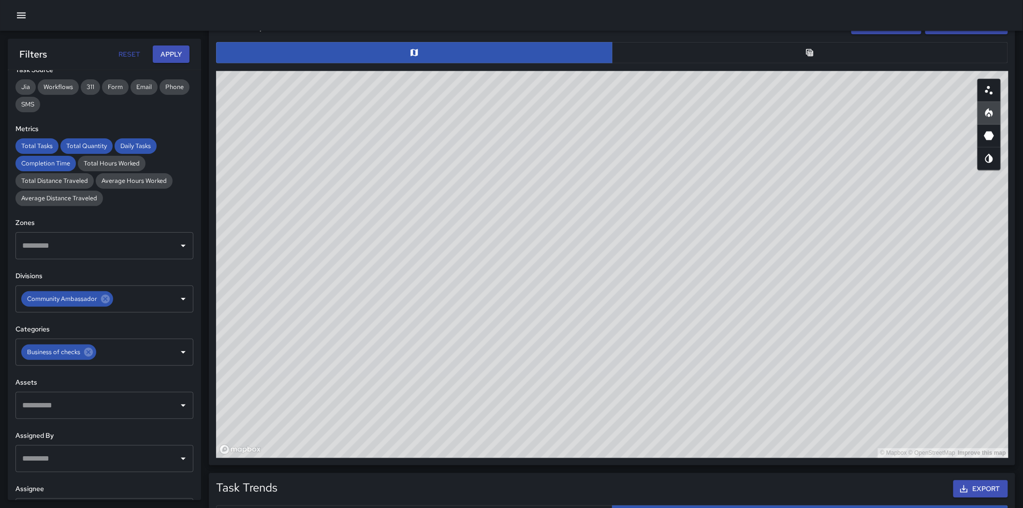
drag, startPoint x: 581, startPoint y: 305, endPoint x: 585, endPoint y: 186, distance: 119.0
click at [585, 186] on div "© Mapbox © OpenStreetMap Improve this map" at bounding box center [612, 264] width 792 height 387
drag, startPoint x: 586, startPoint y: 187, endPoint x: 474, endPoint y: 333, distance: 184.0
click at [474, 333] on div "© Mapbox © OpenStreetMap Improve this map" at bounding box center [612, 264] width 792 height 387
click at [687, 95] on icon "Scatterplot" at bounding box center [989, 91] width 12 height 12
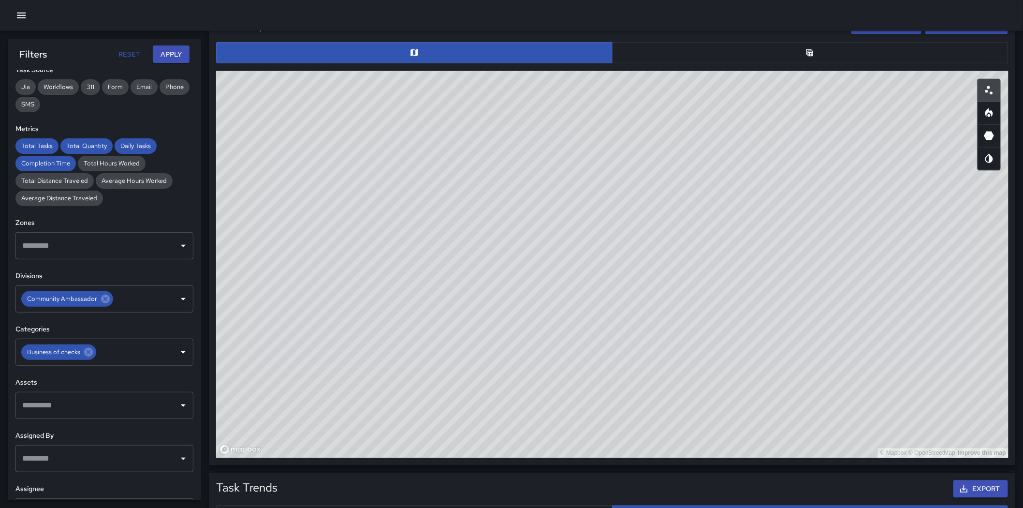
click at [687, 279] on div "© Mapbox © OpenStreetMap Improve this map" at bounding box center [612, 264] width 792 height 387
click at [687, 118] on icon "Heatmap" at bounding box center [989, 113] width 12 height 12
click at [687, 237] on div "© Mapbox © OpenStreetMap Improve this map" at bounding box center [612, 264] width 792 height 387
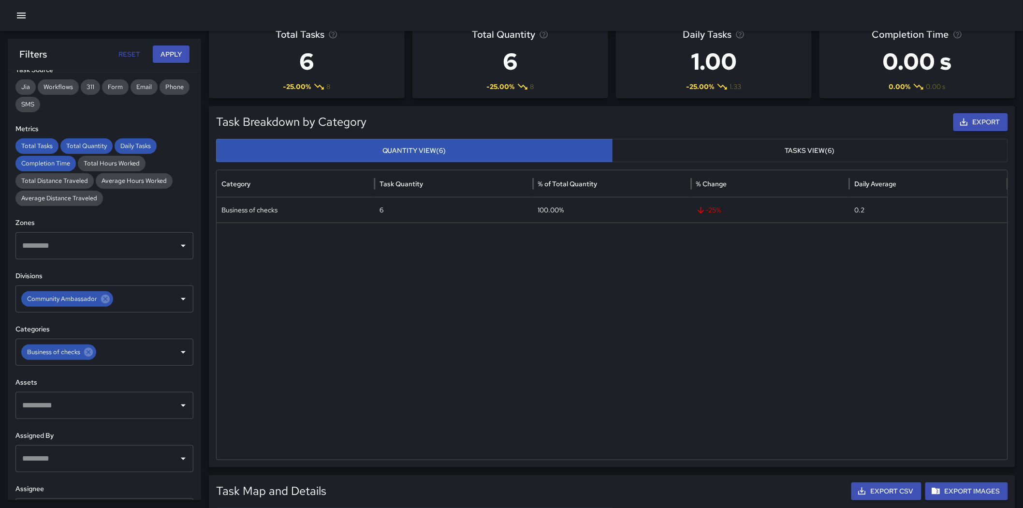
scroll to position [0, 0]
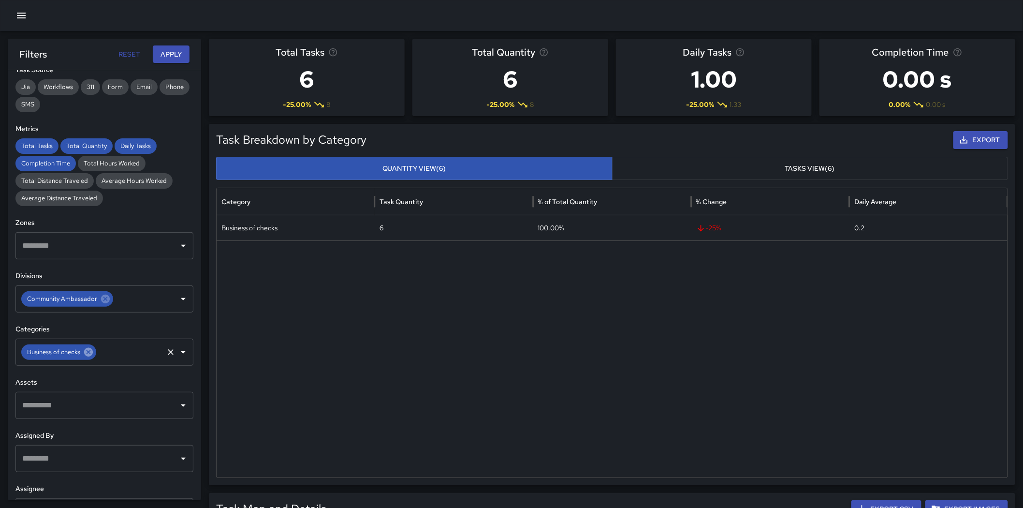
click at [86, 349] on icon at bounding box center [88, 352] width 9 height 9
click at [110, 300] on div "Community Ambassador" at bounding box center [67, 298] width 92 height 15
click at [107, 300] on icon at bounding box center [105, 298] width 9 height 9
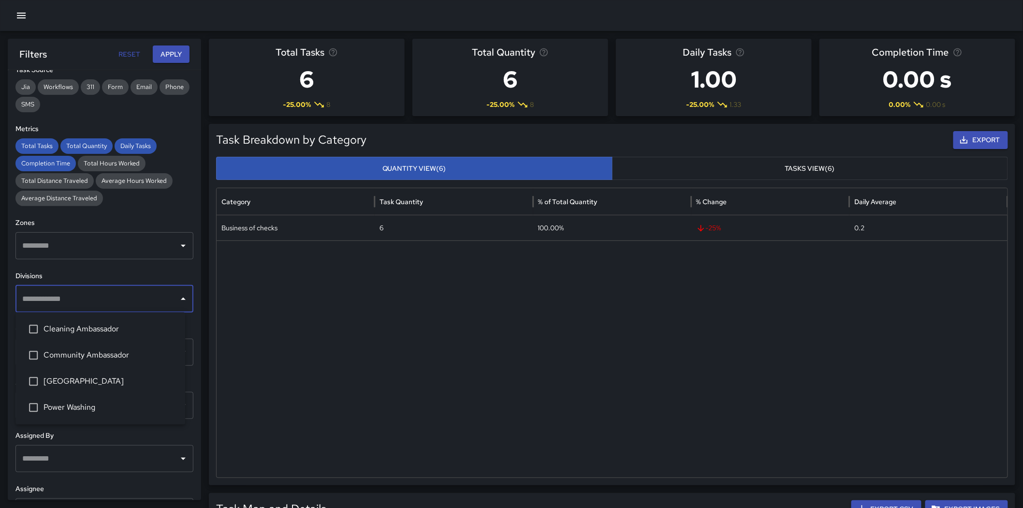
click at [107, 300] on input "text" at bounding box center [97, 299] width 155 height 18
type input "*****"
click at [115, 344] on ul "Cleaning Ambassador" at bounding box center [100, 329] width 170 height 34
click at [109, 334] on span "Cleaning Ambassador" at bounding box center [111, 329] width 134 height 12
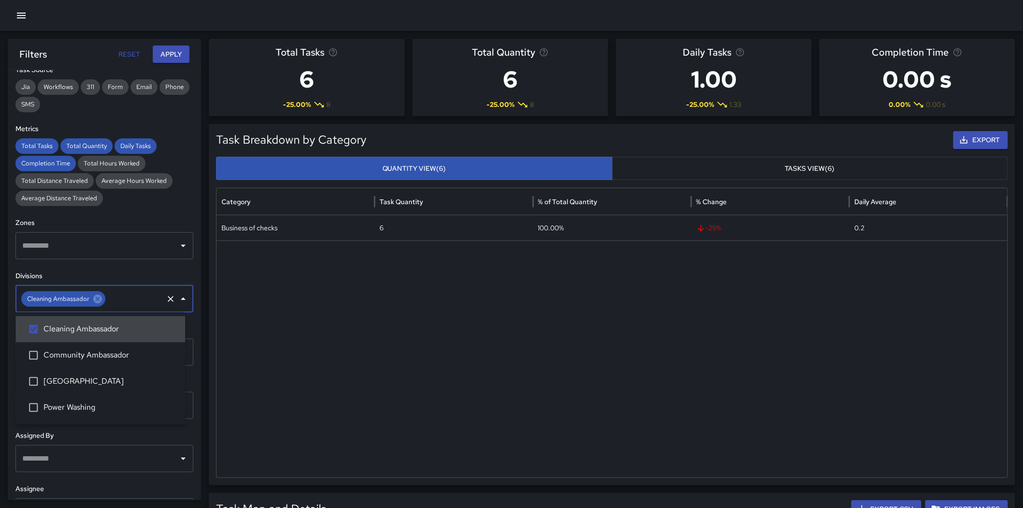
click at [167, 46] on button "Apply" at bounding box center [171, 54] width 37 height 18
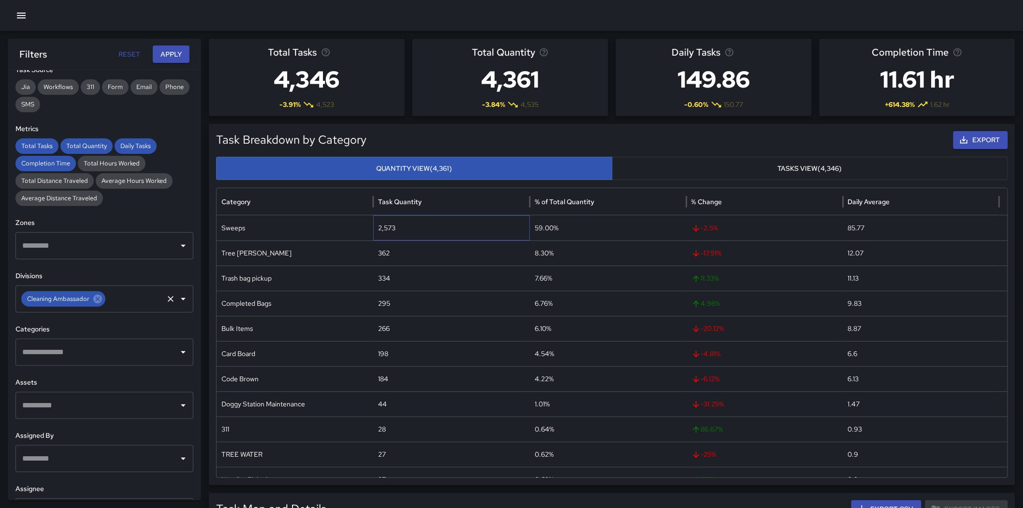
click at [392, 225] on div "2,573" at bounding box center [451, 227] width 157 height 25
copy div "2,573"
click at [382, 254] on div "362" at bounding box center [451, 252] width 157 height 25
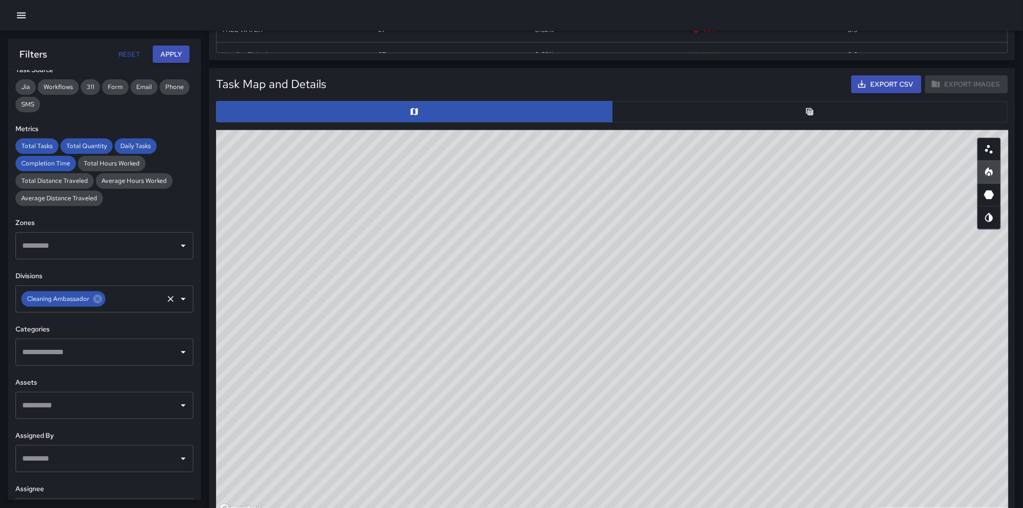
scroll to position [429, 0]
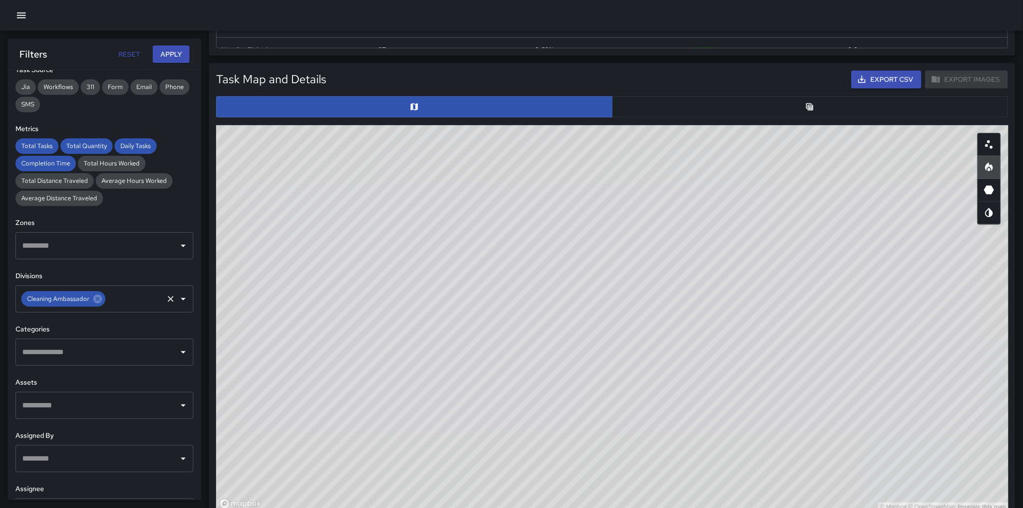
click at [687, 147] on icon "Scatterplot" at bounding box center [989, 145] width 12 height 12
click at [648, 357] on div "© Mapbox © OpenStreetMap Improve this map" at bounding box center [612, 318] width 792 height 387
drag, startPoint x: 606, startPoint y: 397, endPoint x: 356, endPoint y: 359, distance: 252.3
click at [320, 357] on div "© Mapbox © OpenStreetMap Improve this map" at bounding box center [612, 318] width 792 height 387
drag, startPoint x: 433, startPoint y: 341, endPoint x: 419, endPoint y: 345, distance: 14.9
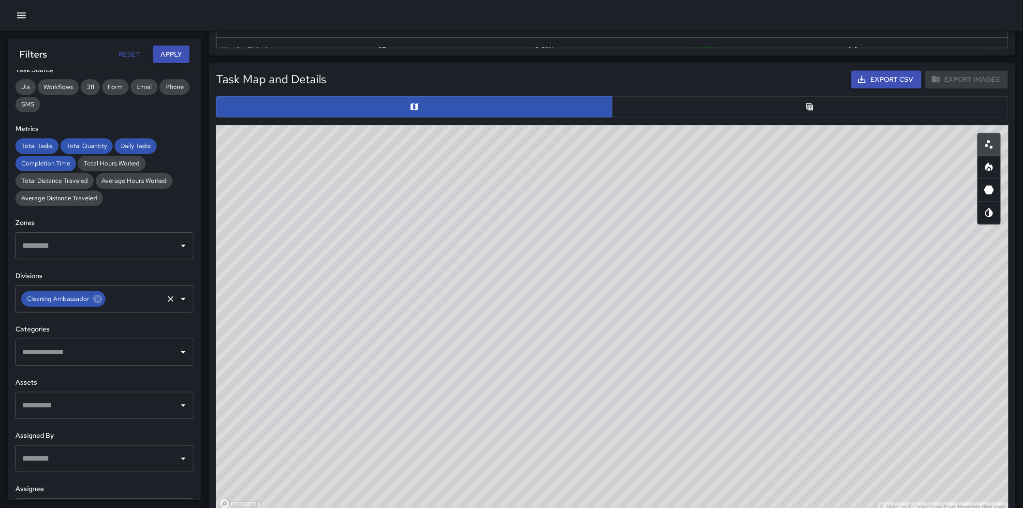
click at [419, 345] on div "© Mapbox © OpenStreetMap Improve this map" at bounding box center [612, 318] width 792 height 387
drag, startPoint x: 419, startPoint y: 345, endPoint x: 426, endPoint y: 463, distance: 118.6
drag, startPoint x: 426, startPoint y: 463, endPoint x: 506, endPoint y: 336, distance: 150.1
click at [504, 341] on div "© Mapbox © OpenStreetMap Improve this map" at bounding box center [612, 318] width 792 height 387
drag, startPoint x: 560, startPoint y: 312, endPoint x: 331, endPoint y: 324, distance: 229.0
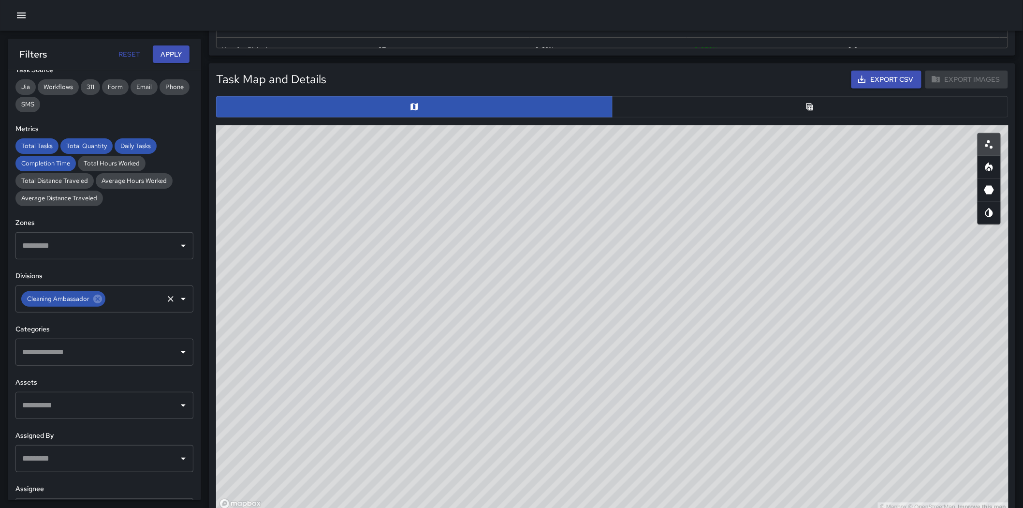
click at [331, 324] on div "© Mapbox © OpenStreetMap Improve this map" at bounding box center [612, 318] width 792 height 387
drag, startPoint x: 331, startPoint y: 324, endPoint x: 320, endPoint y: 333, distance: 13.8
drag, startPoint x: 320, startPoint y: 333, endPoint x: 320, endPoint y: 251, distance: 81.2
click at [320, 251] on div "© Mapbox © OpenStreetMap Improve this map" at bounding box center [612, 318] width 792 height 387
drag, startPoint x: 322, startPoint y: 252, endPoint x: 481, endPoint y: 375, distance: 200.2
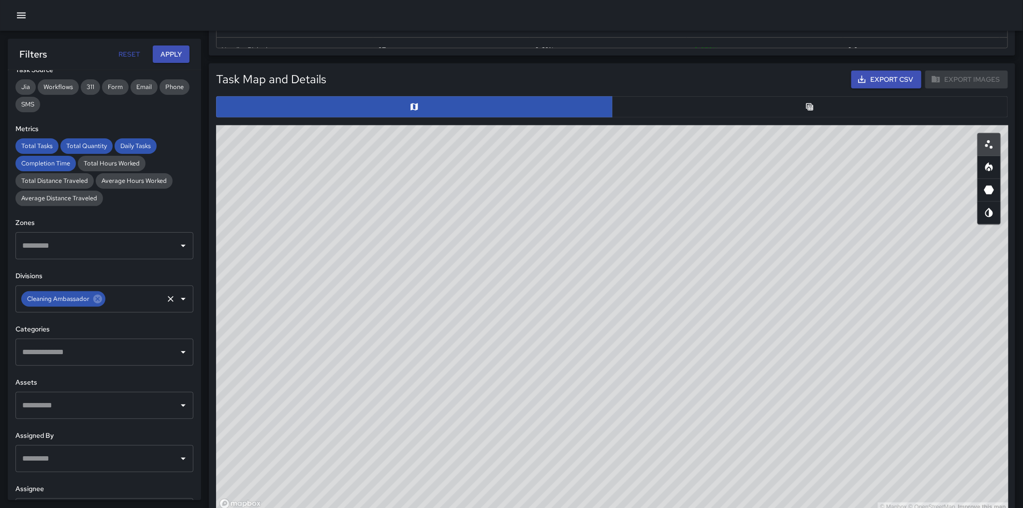
click at [480, 357] on div "© Mapbox © OpenStreetMap Improve this map" at bounding box center [612, 318] width 792 height 387
click at [687, 282] on div "© Mapbox © OpenStreetMap Improve this map" at bounding box center [612, 318] width 792 height 387
click at [119, 348] on input "text" at bounding box center [97, 352] width 155 height 18
type input "****"
click at [87, 357] on span "Sweeps" at bounding box center [111, 406] width 134 height 12
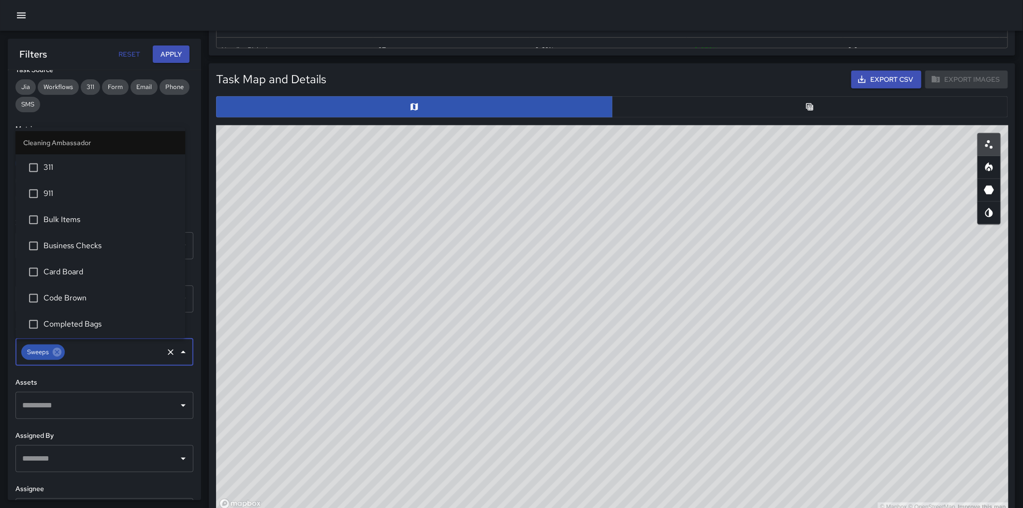
scroll to position [286, 0]
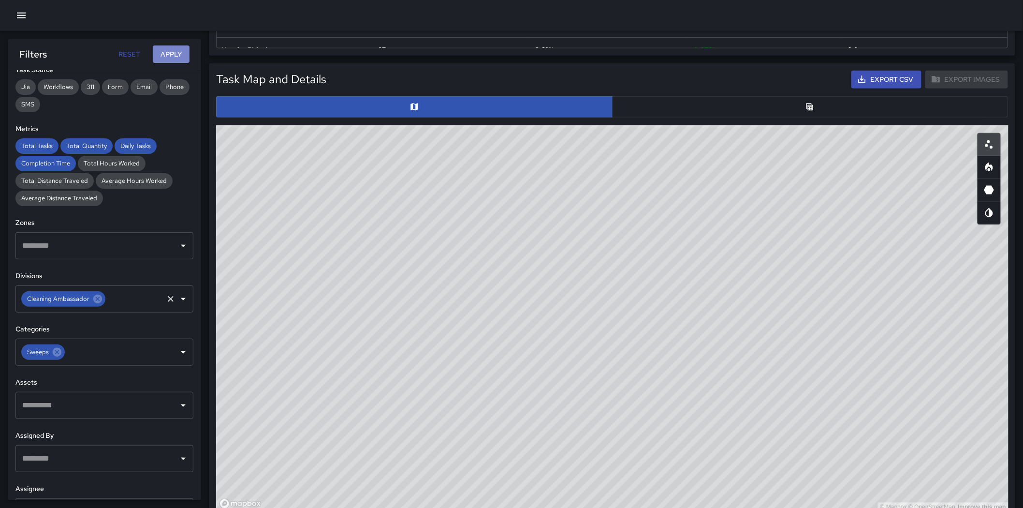
click at [180, 50] on button "Apply" at bounding box center [171, 54] width 37 height 18
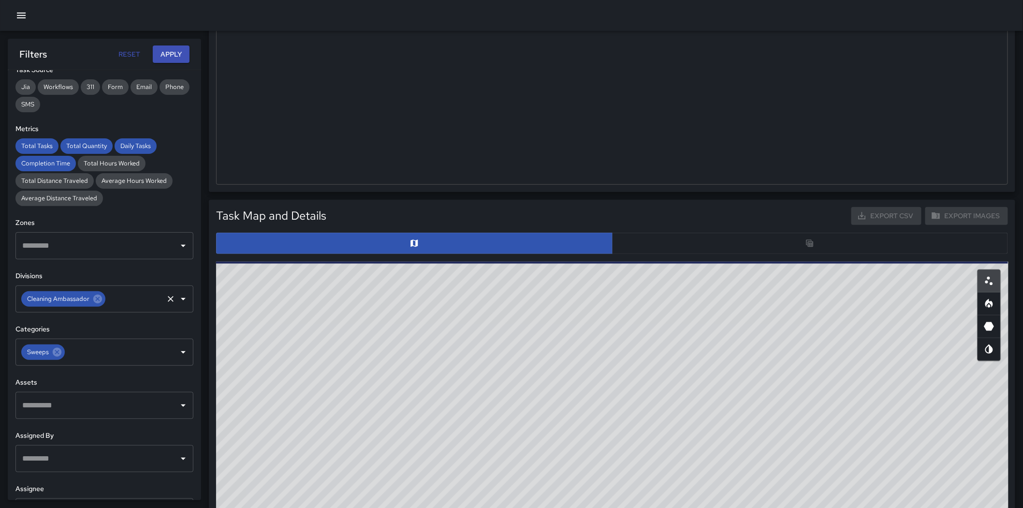
scroll to position [161, 0]
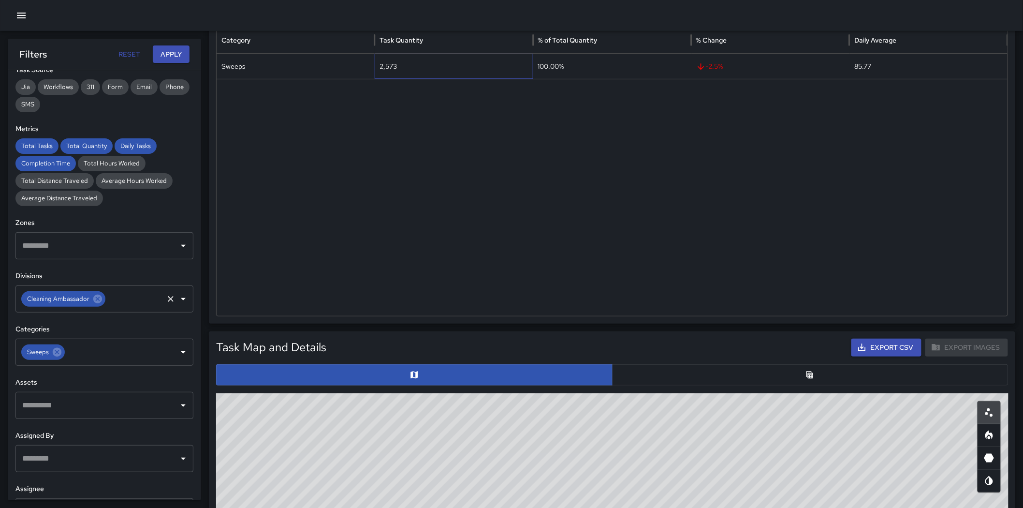
click at [392, 65] on div "2,573" at bounding box center [454, 66] width 158 height 25
copy div "2,573"
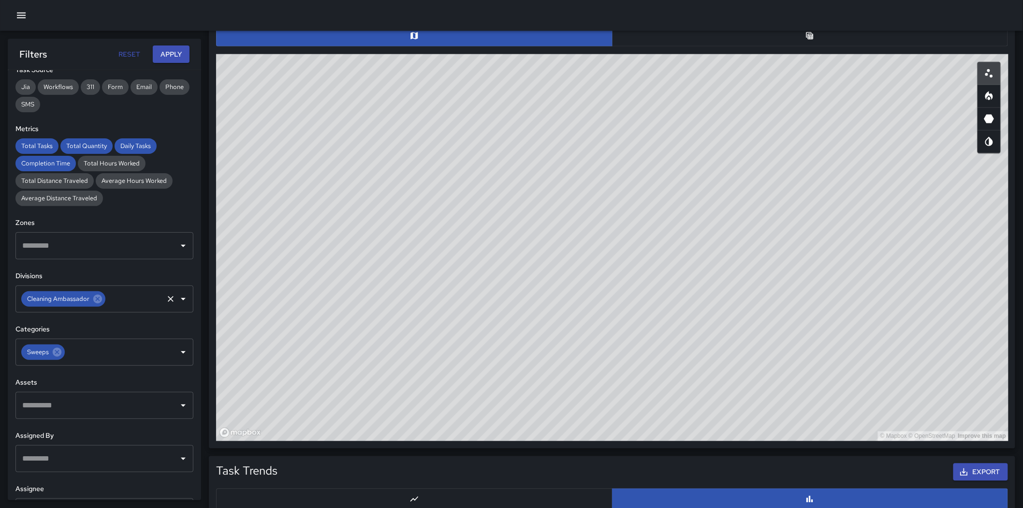
scroll to position [509, 0]
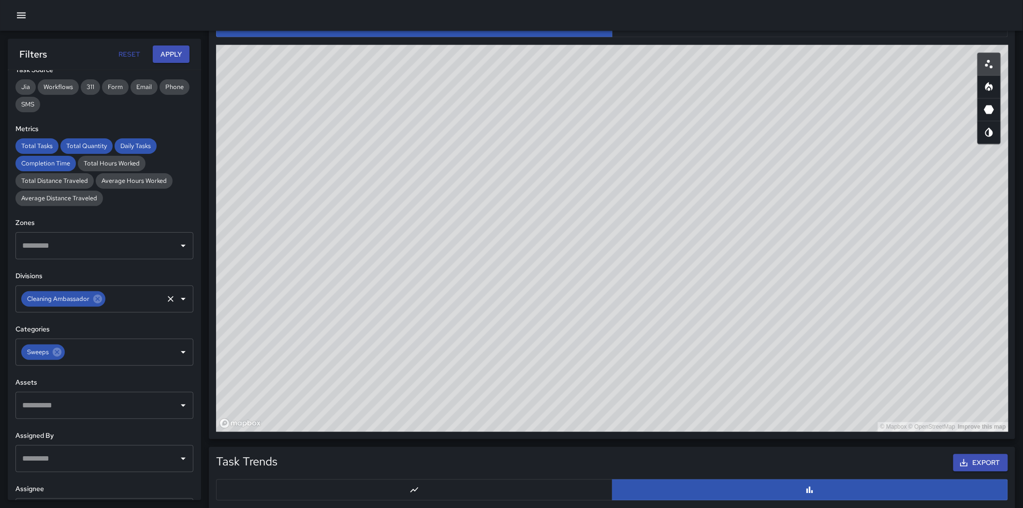
drag, startPoint x: 866, startPoint y: 253, endPoint x: 683, endPoint y: 403, distance: 236.7
click at [687, 274] on div "© Mapbox © OpenStreetMap Improve this map" at bounding box center [612, 238] width 792 height 387
click at [687, 92] on button "button" at bounding box center [988, 86] width 23 height 23
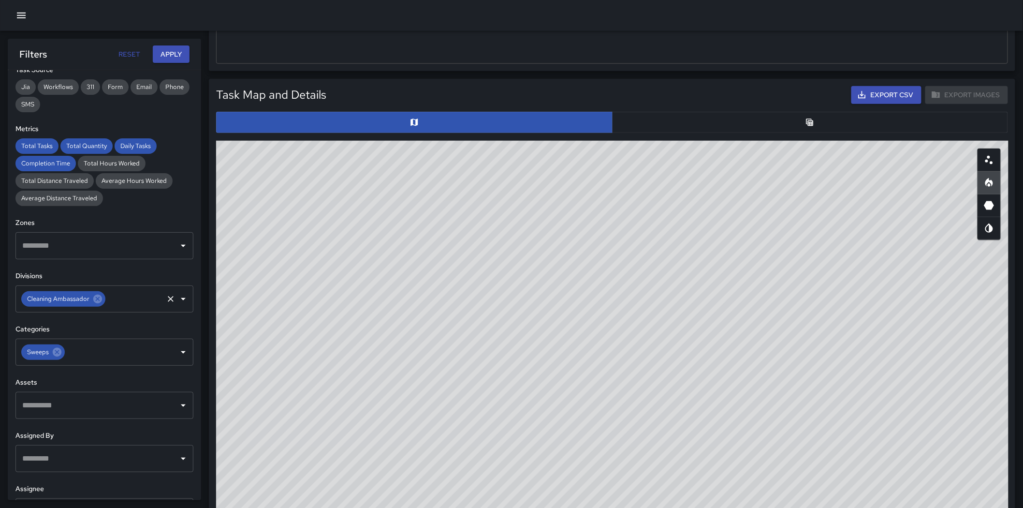
scroll to position [392, 0]
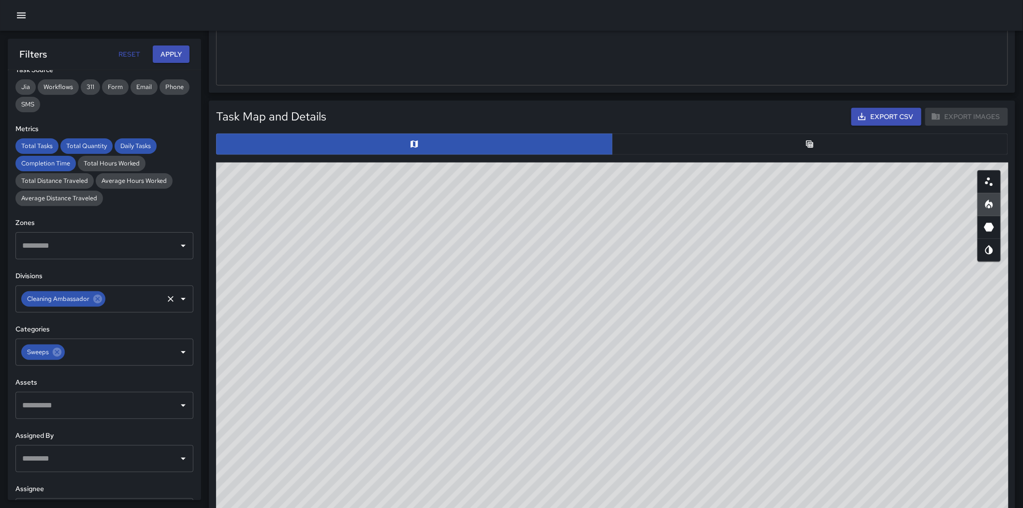
click at [687, 137] on button "button" at bounding box center [810, 143] width 396 height 21
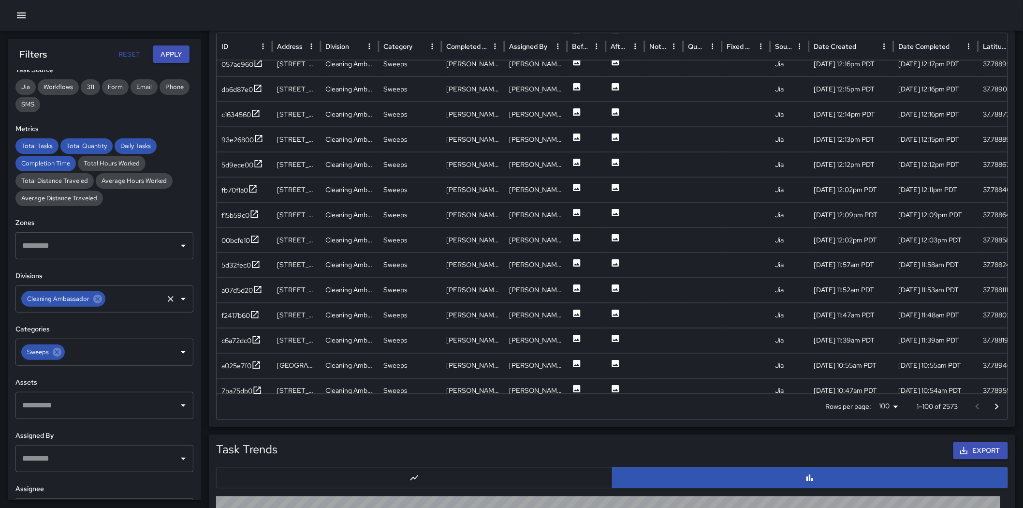
scroll to position [552, 0]
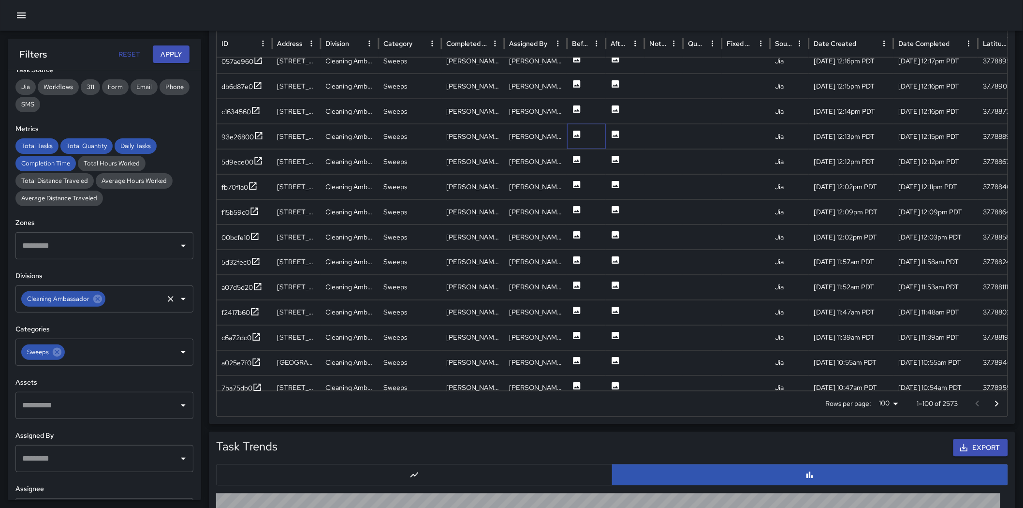
click at [570, 131] on div at bounding box center [586, 136] width 39 height 25
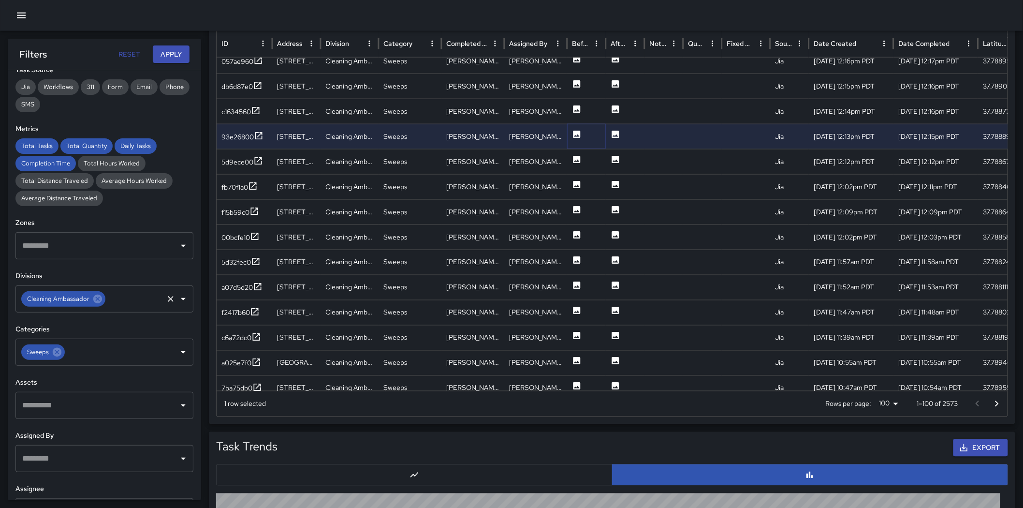
click at [573, 131] on icon at bounding box center [576, 134] width 7 height 7
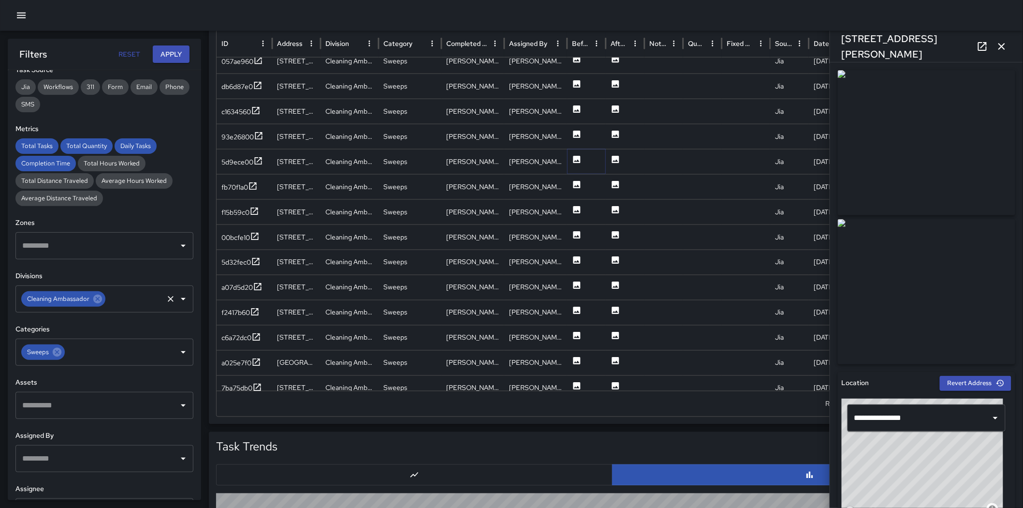
click at [575, 159] on icon at bounding box center [576, 159] width 7 height 7
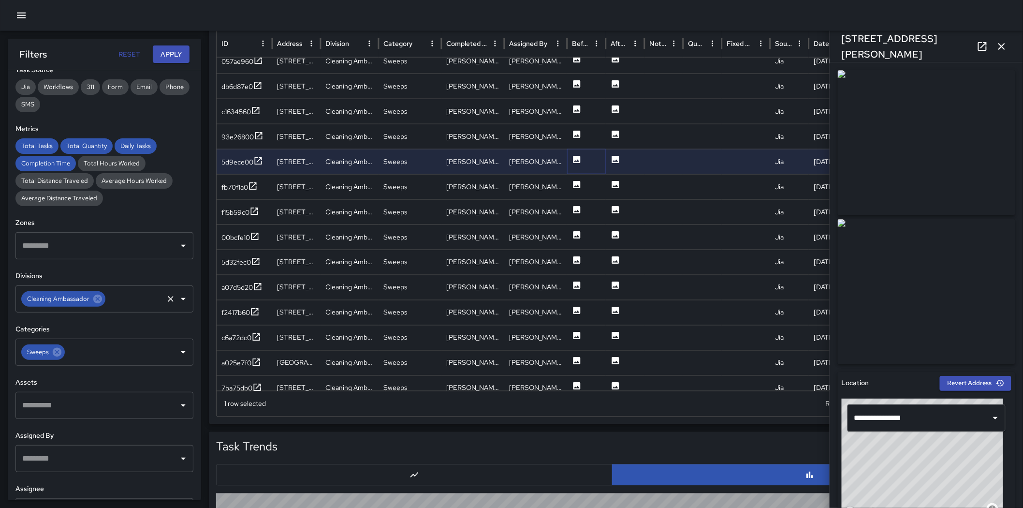
scroll to position [0, 0]
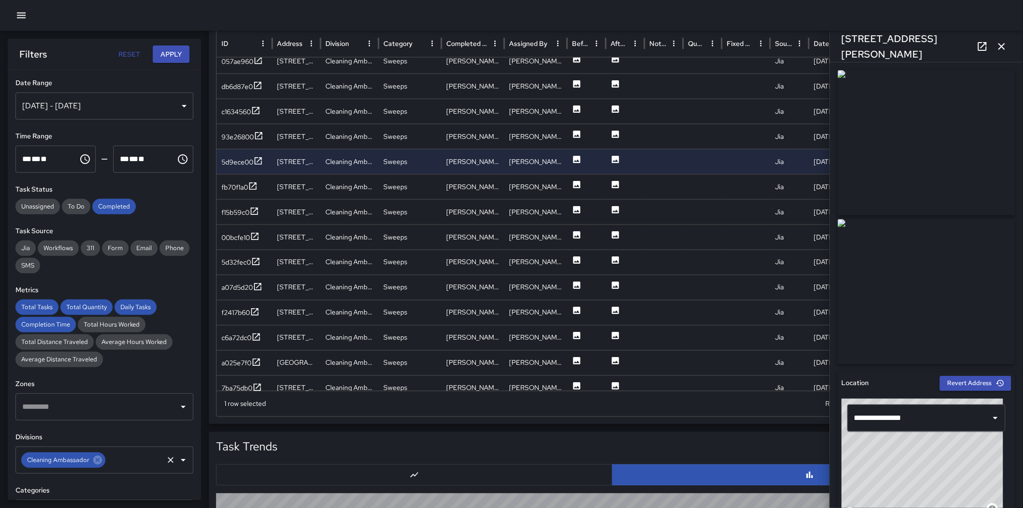
click at [687, 219] on img at bounding box center [926, 291] width 177 height 145
click at [570, 213] on div at bounding box center [586, 211] width 39 height 25
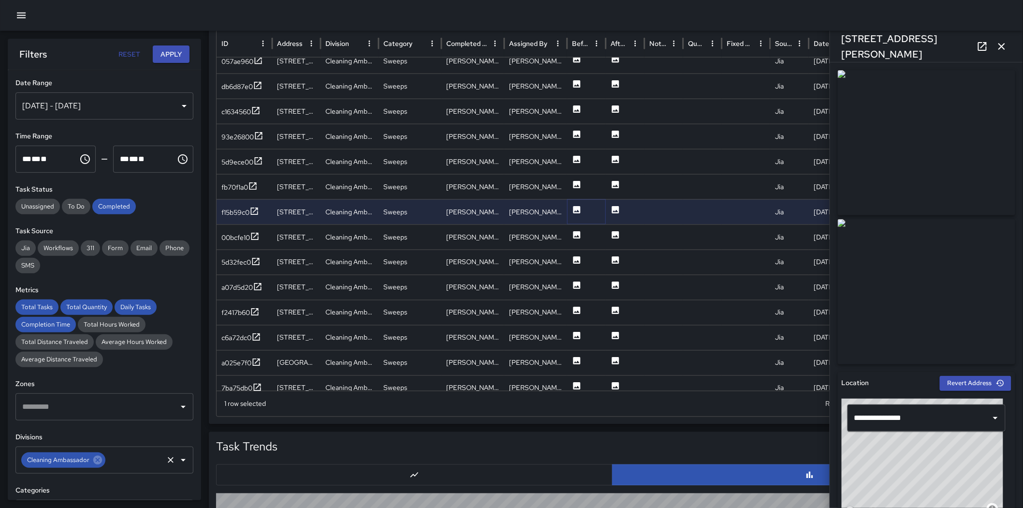
click at [580, 213] on icon at bounding box center [576, 209] width 7 height 7
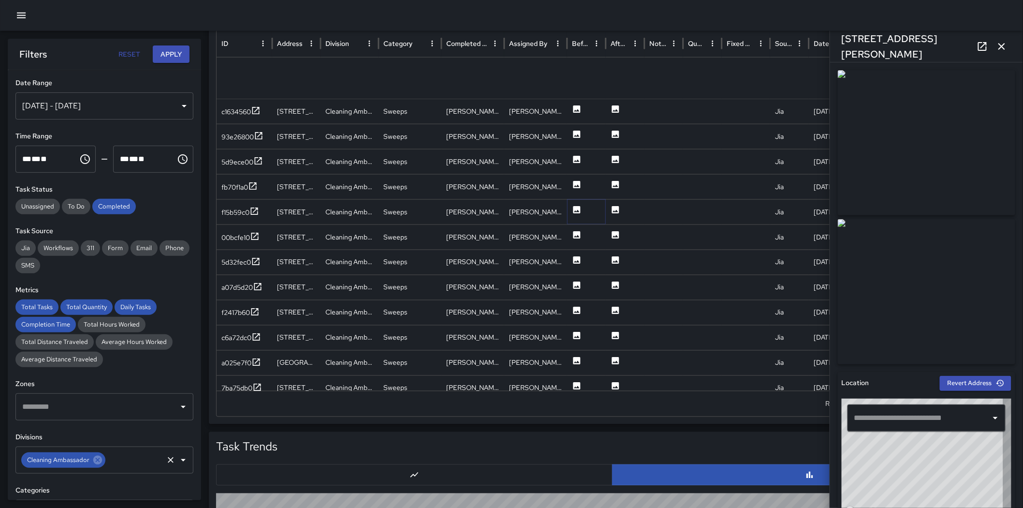
type input "**********"
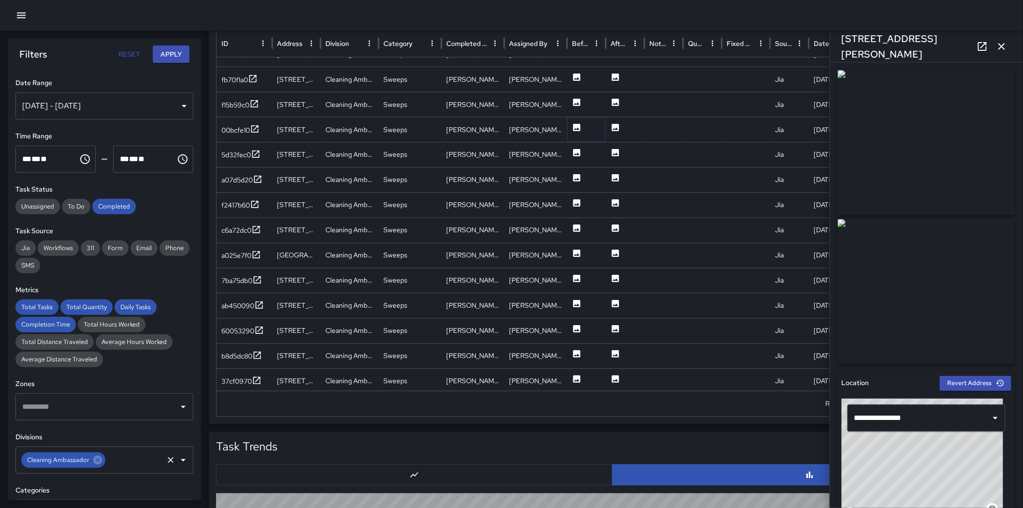
drag, startPoint x: 579, startPoint y: 124, endPoint x: 578, endPoint y: 131, distance: 6.8
click at [579, 124] on icon at bounding box center [576, 127] width 7 height 7
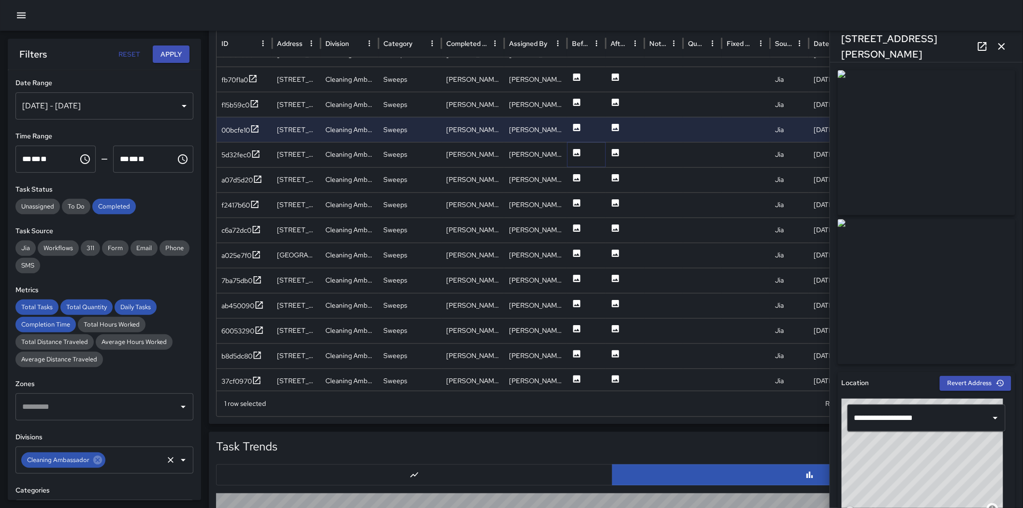
click at [578, 153] on icon at bounding box center [576, 152] width 7 height 7
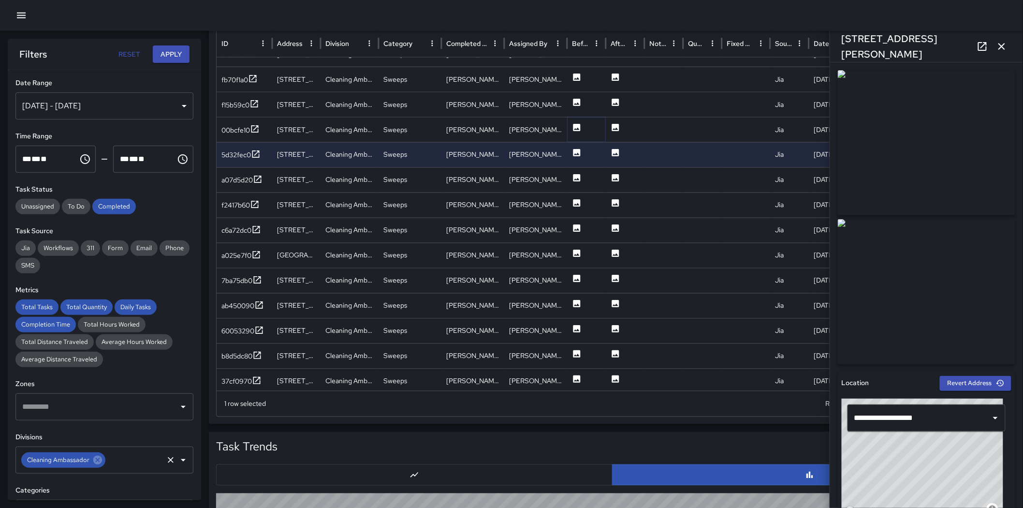
click at [575, 124] on icon at bounding box center [576, 127] width 7 height 7
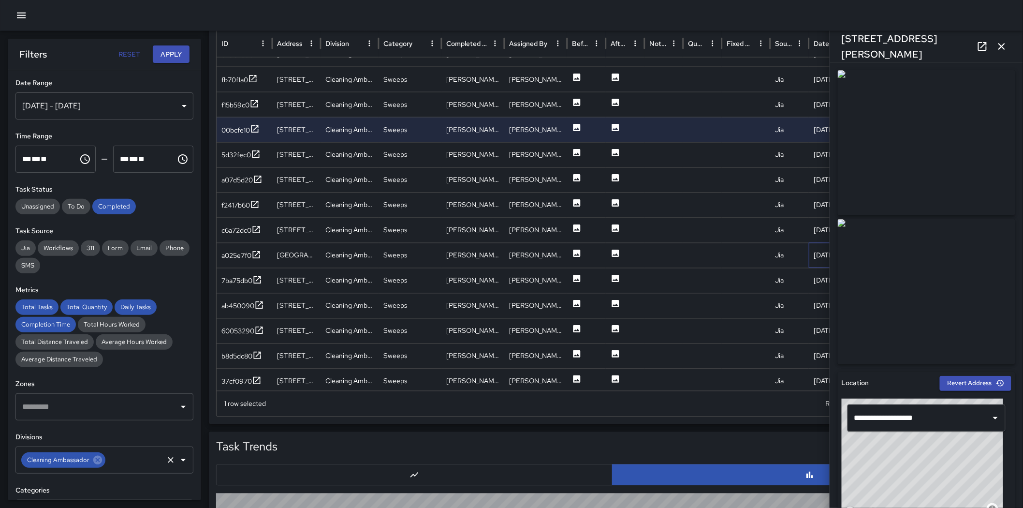
click at [687, 258] on div "9/30/2025, 10:55am PDT" at bounding box center [851, 255] width 85 height 25
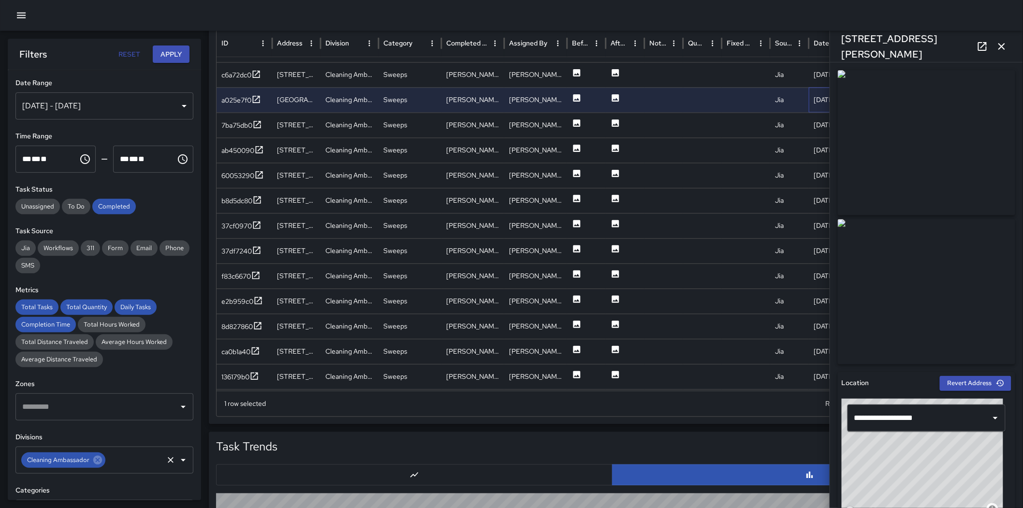
scroll to position [745, 0]
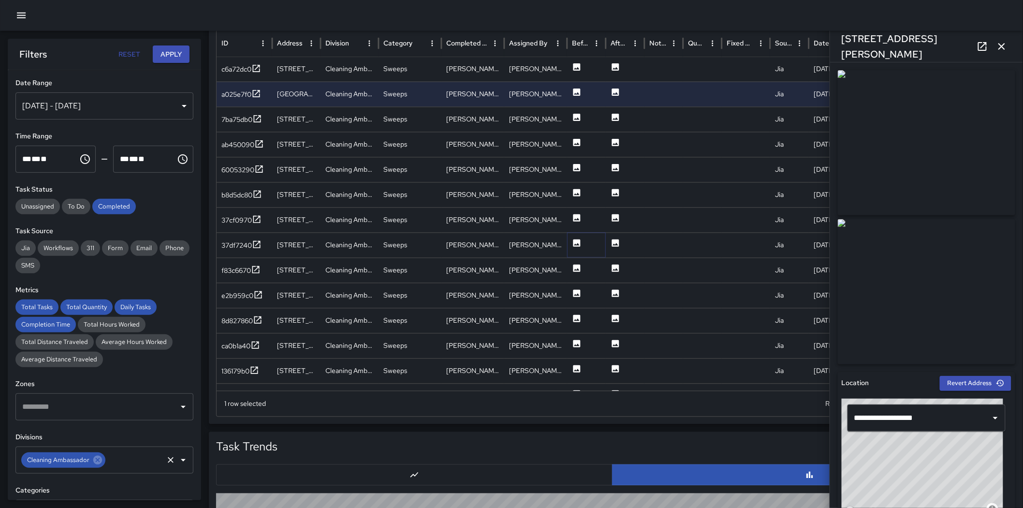
click at [572, 243] on icon at bounding box center [577, 243] width 10 height 10
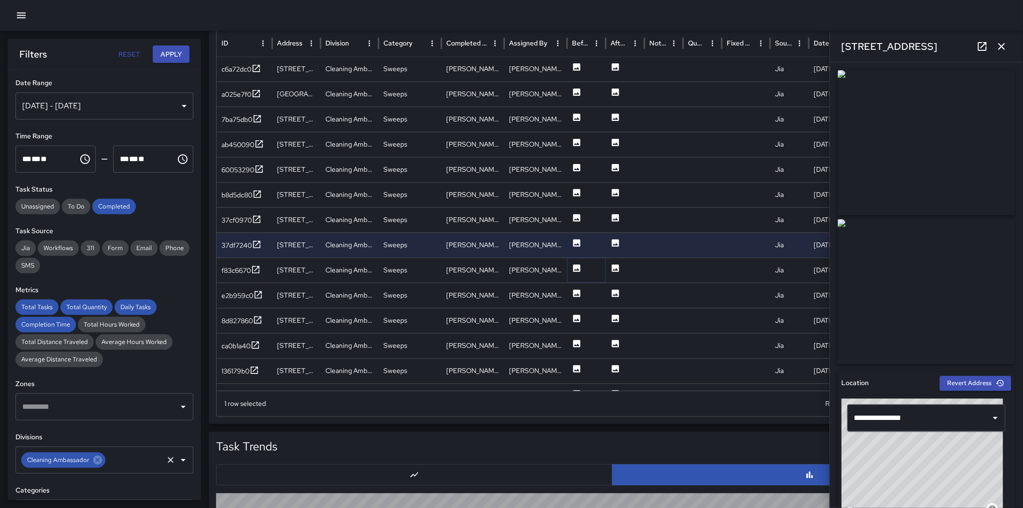
click at [578, 266] on icon at bounding box center [576, 267] width 7 height 7
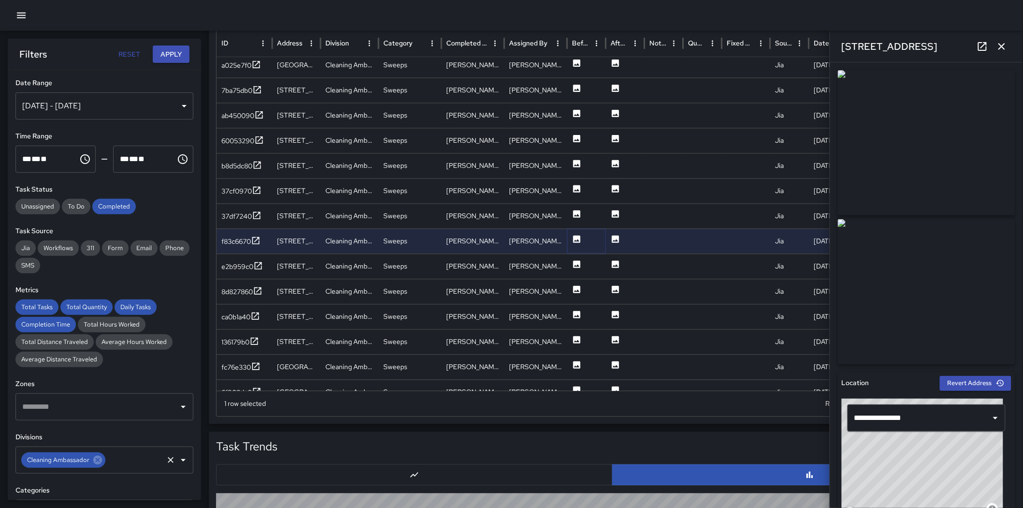
scroll to position [844, 0]
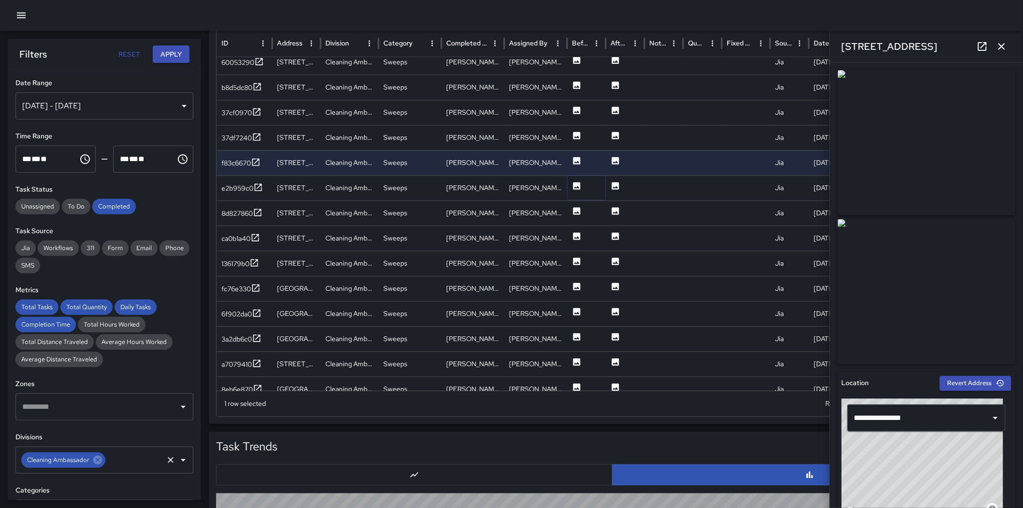
click at [576, 189] on icon at bounding box center [576, 185] width 7 height 7
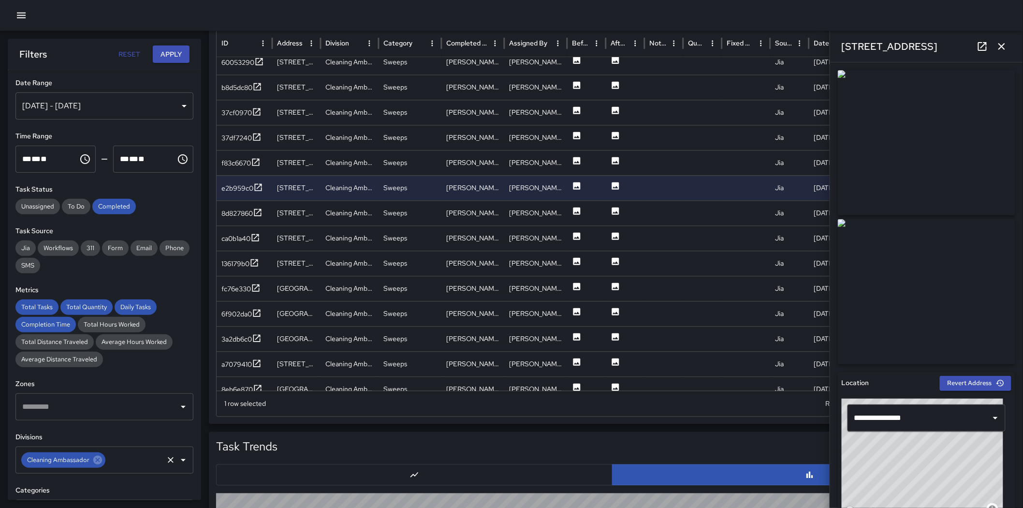
click at [687, 184] on img at bounding box center [926, 142] width 177 height 145
click at [100, 357] on icon at bounding box center [97, 459] width 9 height 9
click at [100, 357] on input "text" at bounding box center [97, 459] width 155 height 18
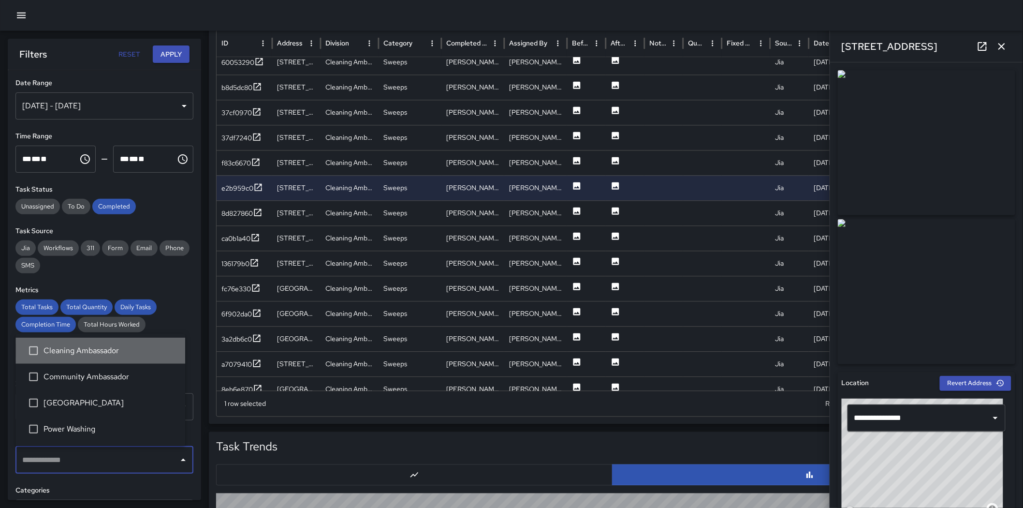
click at [99, 356] on span "Cleaning Ambassador" at bounding box center [111, 351] width 134 height 12
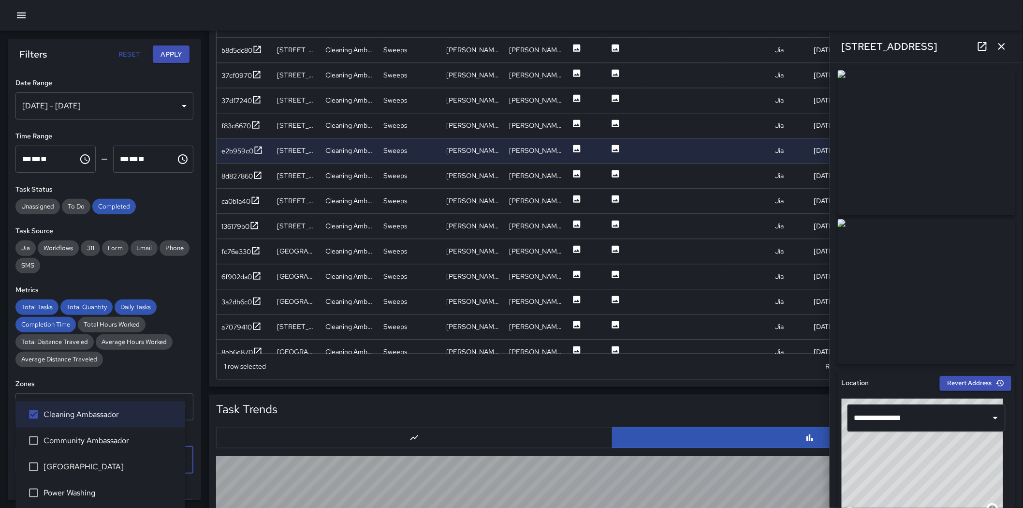
scroll to position [659, 0]
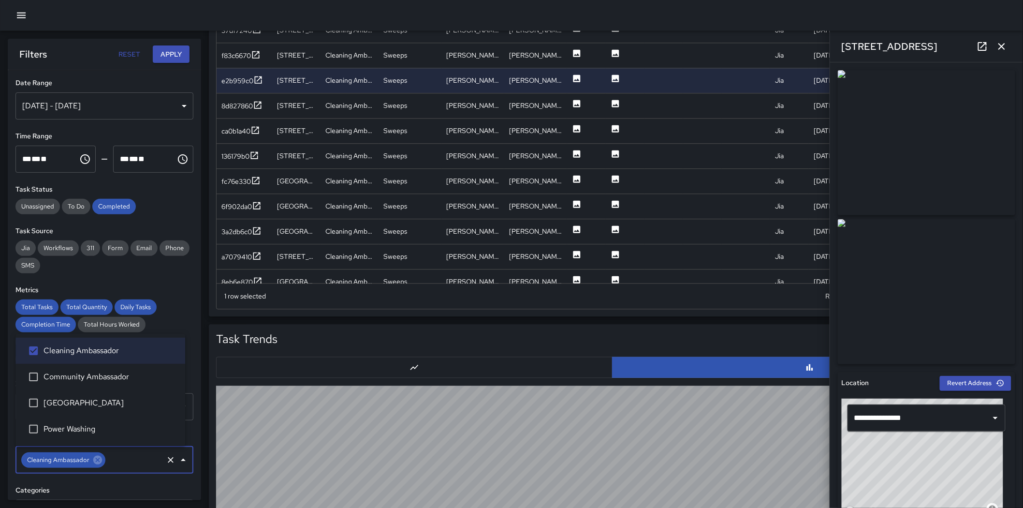
click at [171, 297] on div "Metrics Total Tasks Total Quantity Daily Tasks Completion Time Total Hours Work…" at bounding box center [104, 326] width 178 height 82
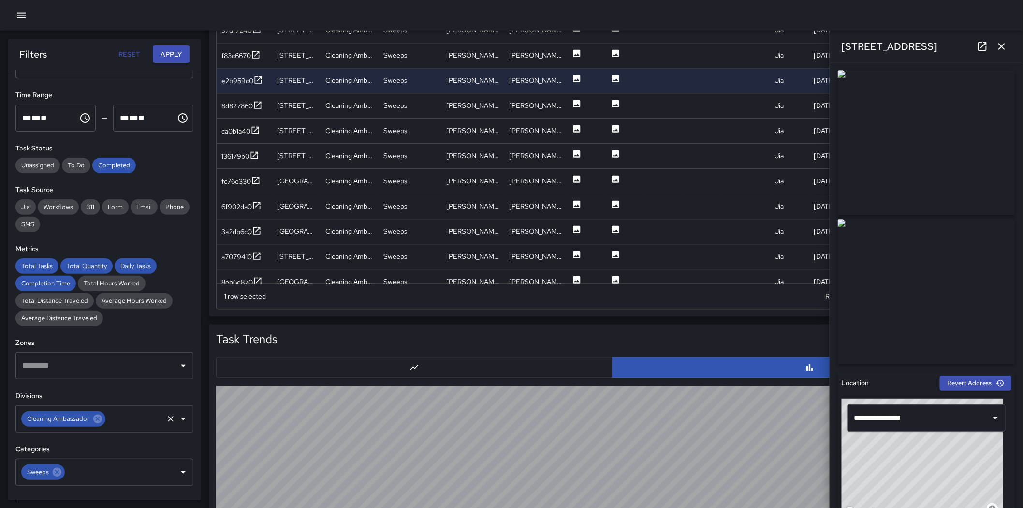
scroll to position [161, 0]
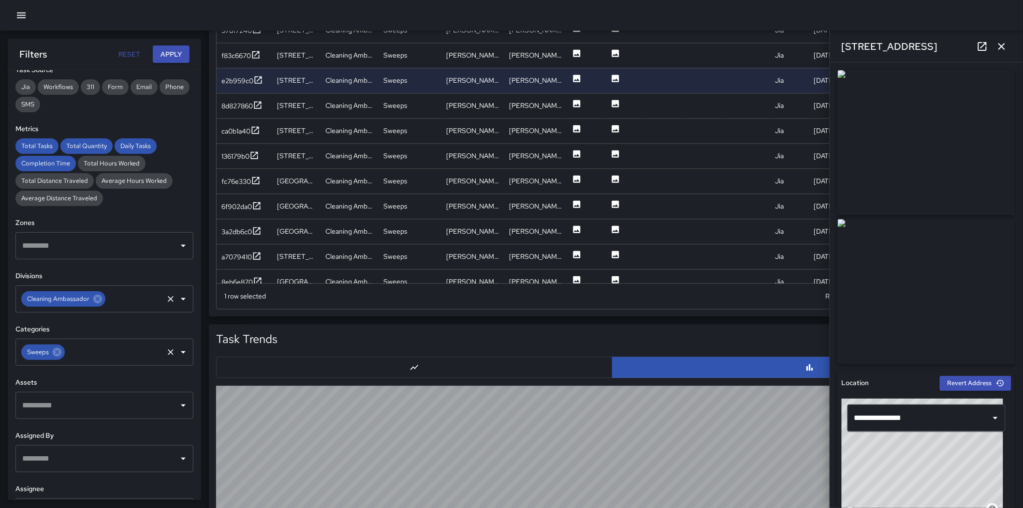
click at [114, 357] on input "text" at bounding box center [114, 352] width 96 height 18
click at [59, 349] on icon at bounding box center [57, 352] width 9 height 9
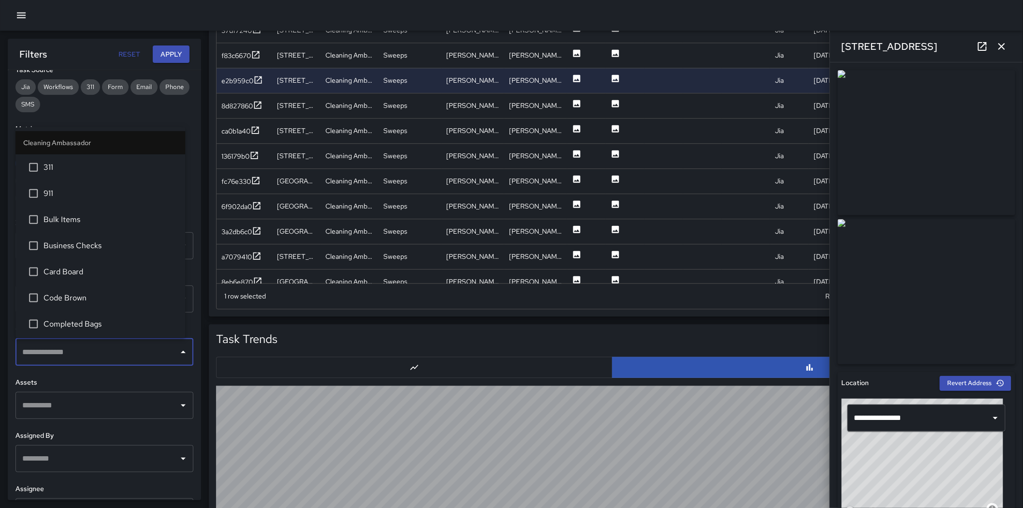
click at [65, 351] on input "text" at bounding box center [97, 352] width 155 height 18
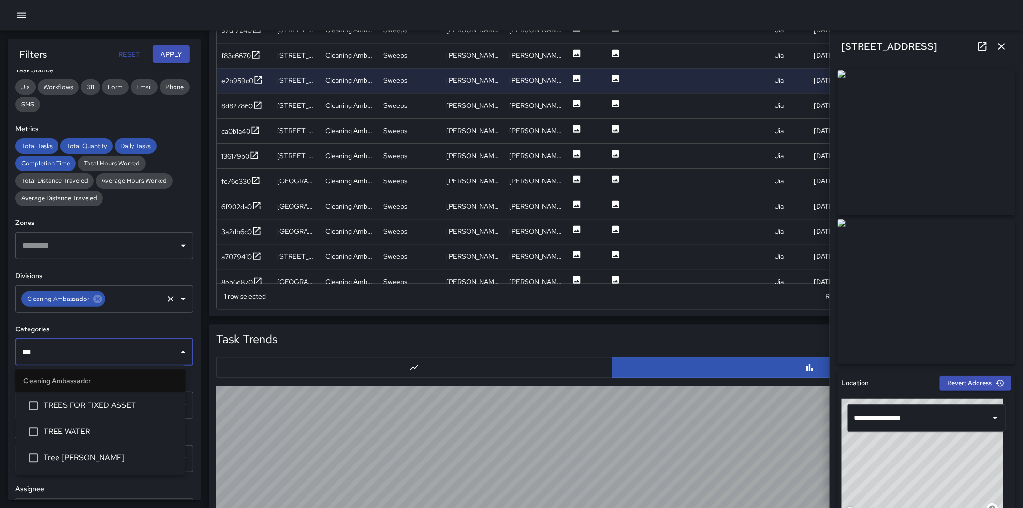
type input "****"
click at [92, 357] on span "Tree Wells" at bounding box center [111, 458] width 134 height 12
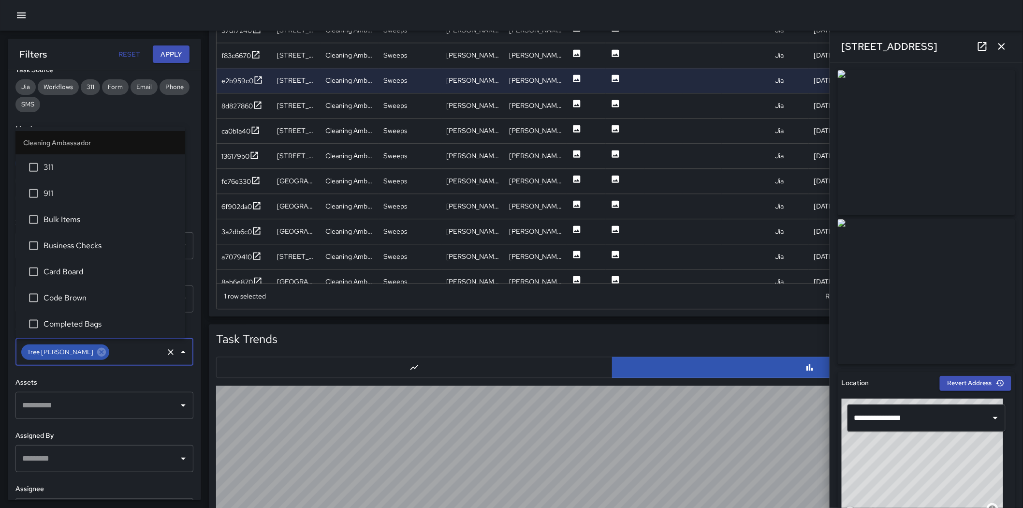
scroll to position [390, 0]
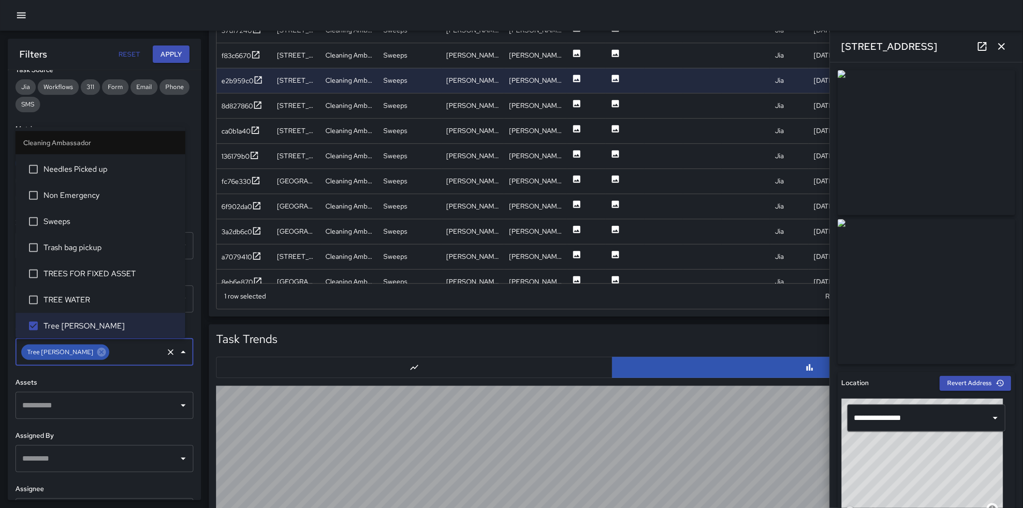
click at [187, 44] on div "Filters Reset Apply" at bounding box center [104, 54] width 193 height 31
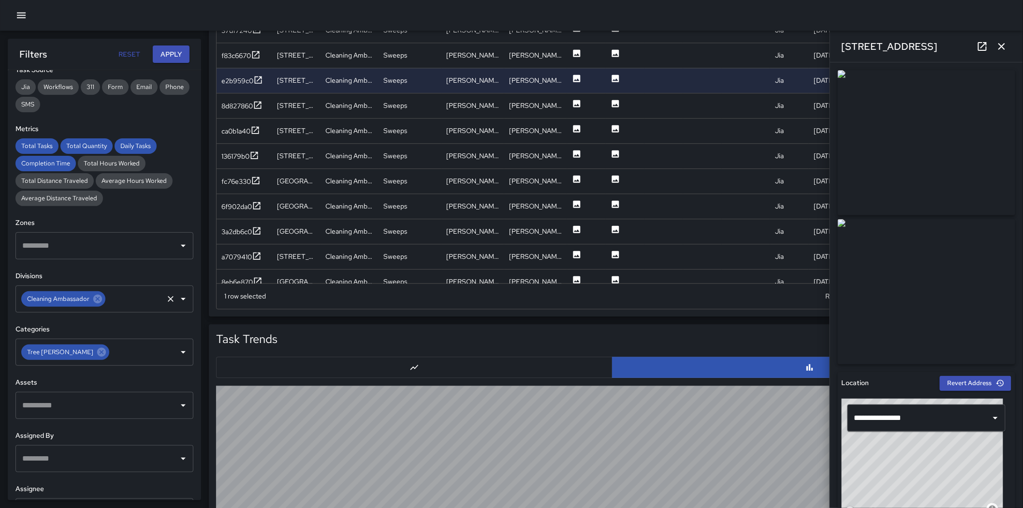
click at [185, 58] on button "Apply" at bounding box center [171, 54] width 37 height 18
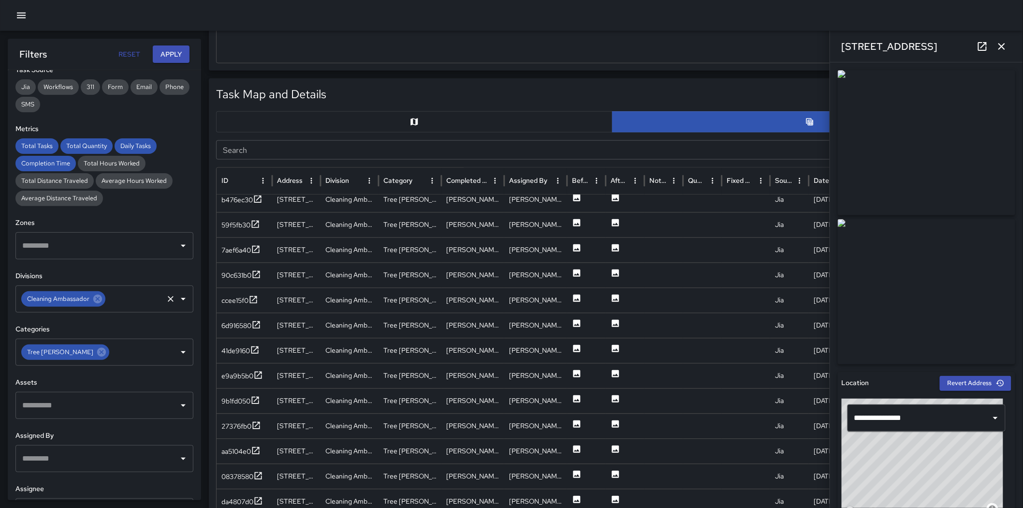
scroll to position [390, 0]
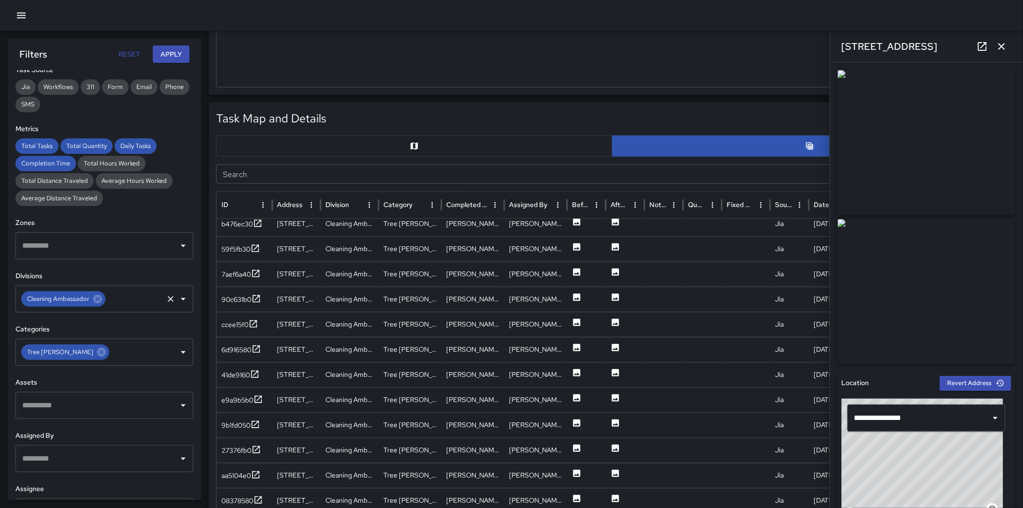
click at [418, 149] on icon "Map" at bounding box center [414, 146] width 10 height 10
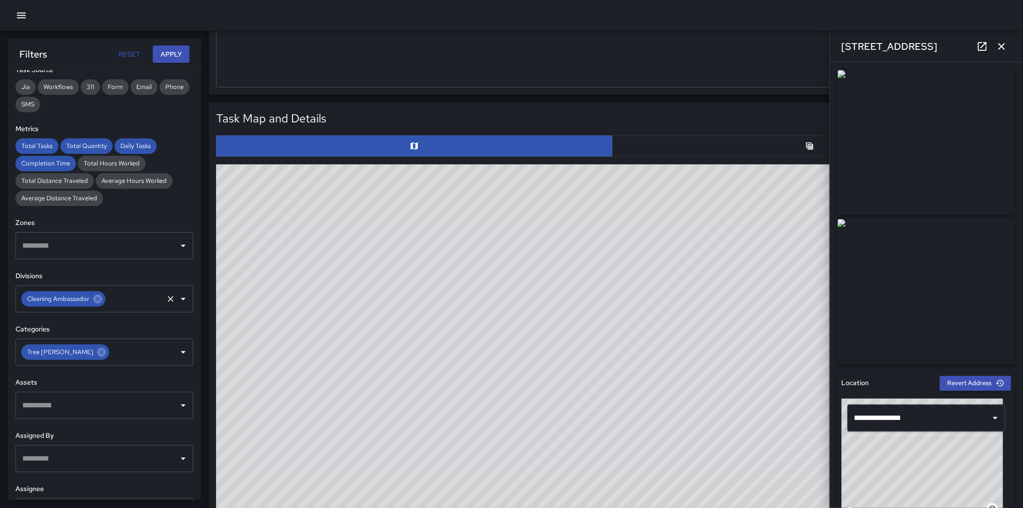
click at [687, 46] on icon "button" at bounding box center [1002, 47] width 12 height 12
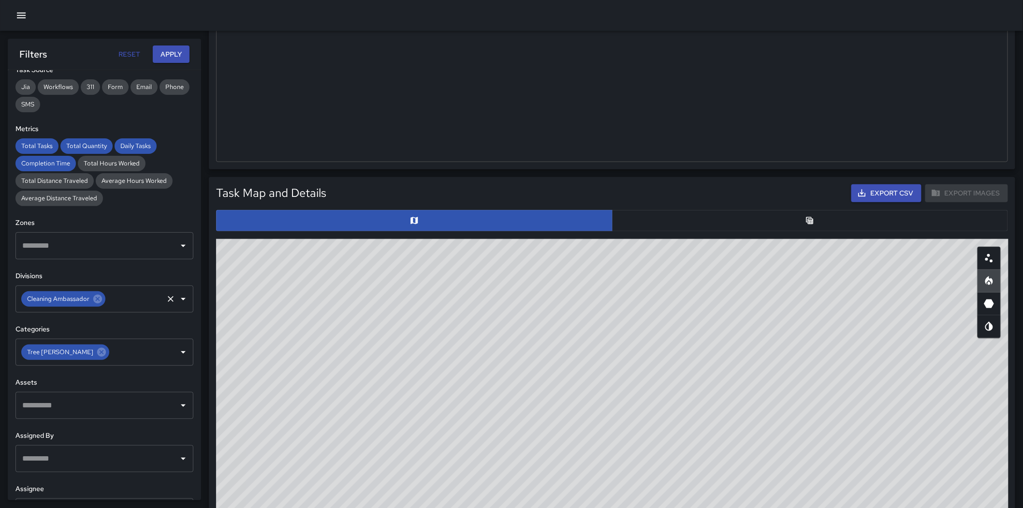
scroll to position [68, 0]
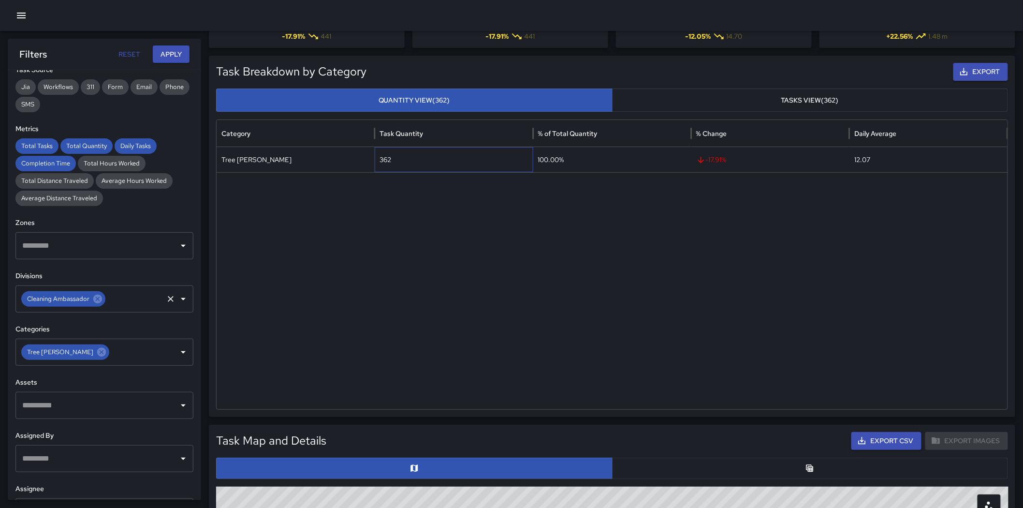
click at [387, 163] on div "362" at bounding box center [454, 159] width 158 height 25
copy div "362"
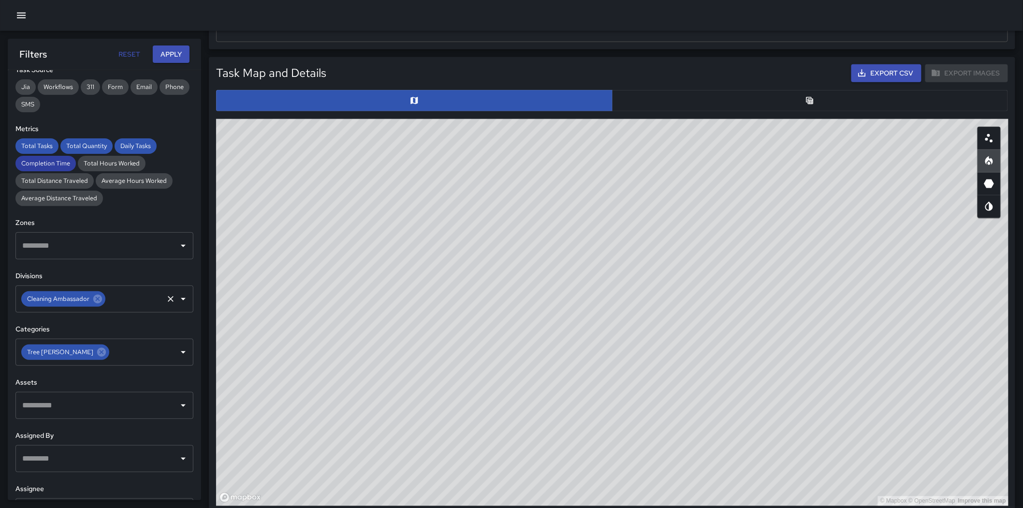
scroll to position [444, 0]
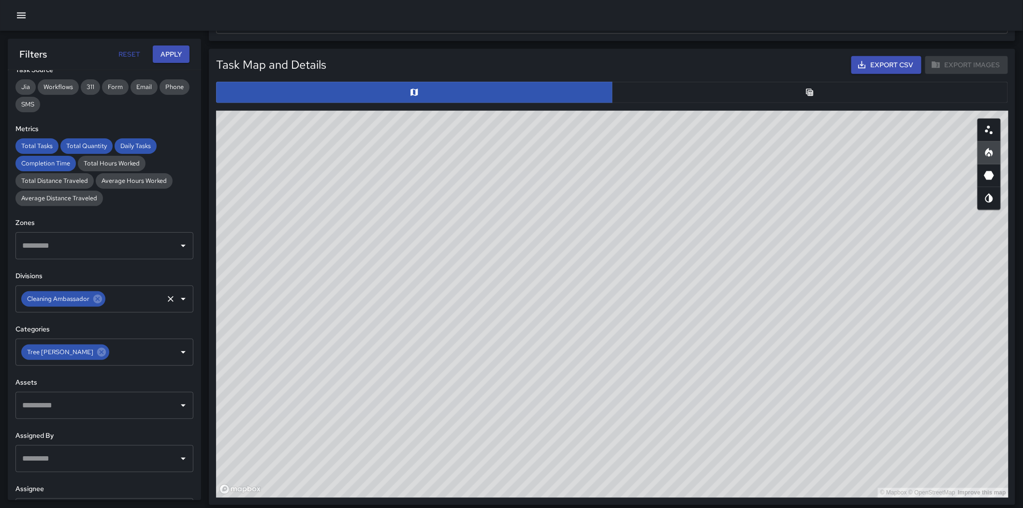
click at [687, 135] on button "button" at bounding box center [988, 129] width 23 height 23
drag, startPoint x: 751, startPoint y: 325, endPoint x: 756, endPoint y: 331, distance: 8.6
click at [687, 331] on div "© Mapbox © OpenStreetMap Improve this map" at bounding box center [612, 304] width 792 height 387
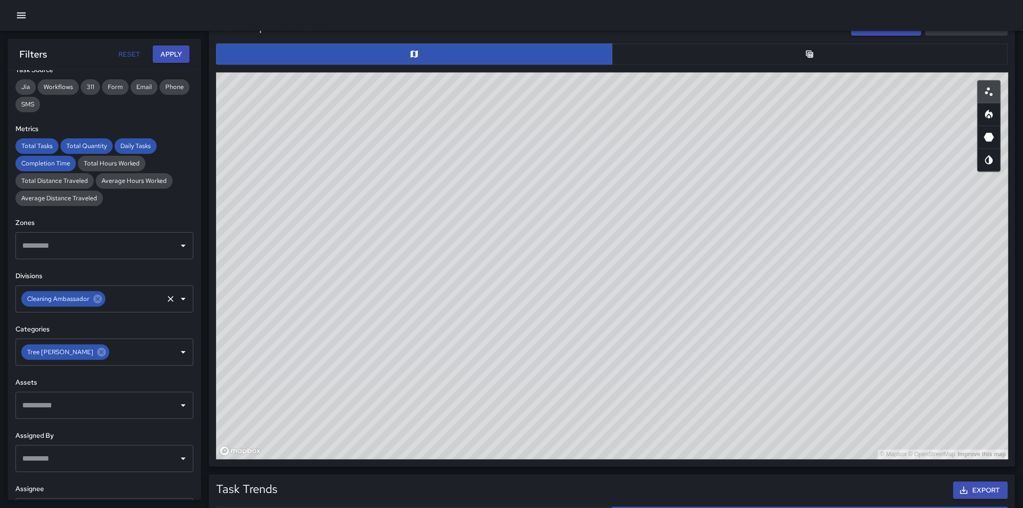
scroll to position [483, 0]
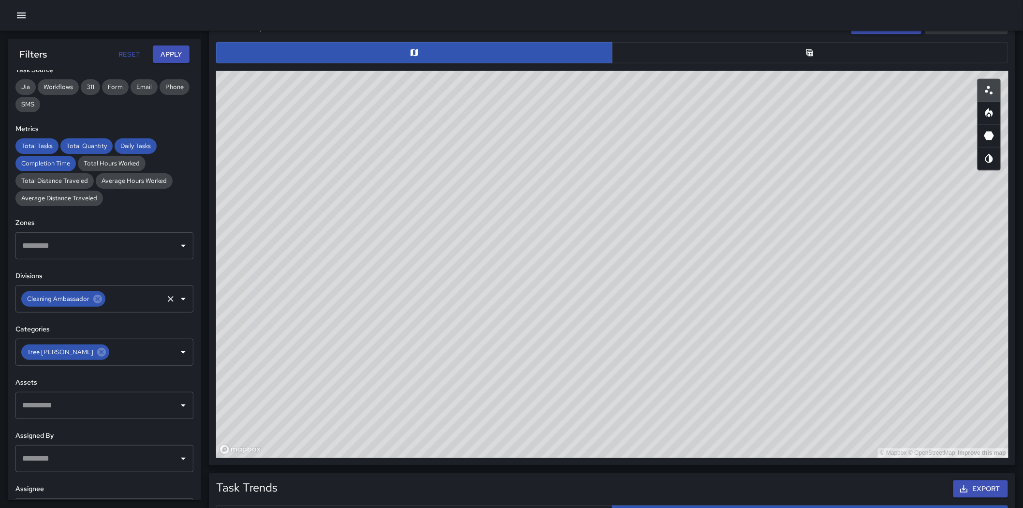
click at [687, 113] on icon "Heatmap" at bounding box center [989, 113] width 12 height 12
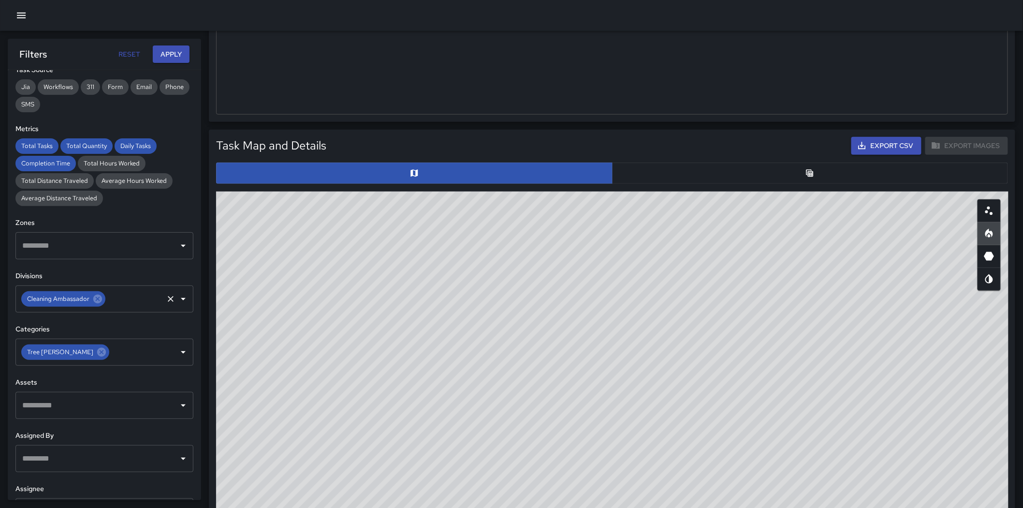
scroll to position [322, 0]
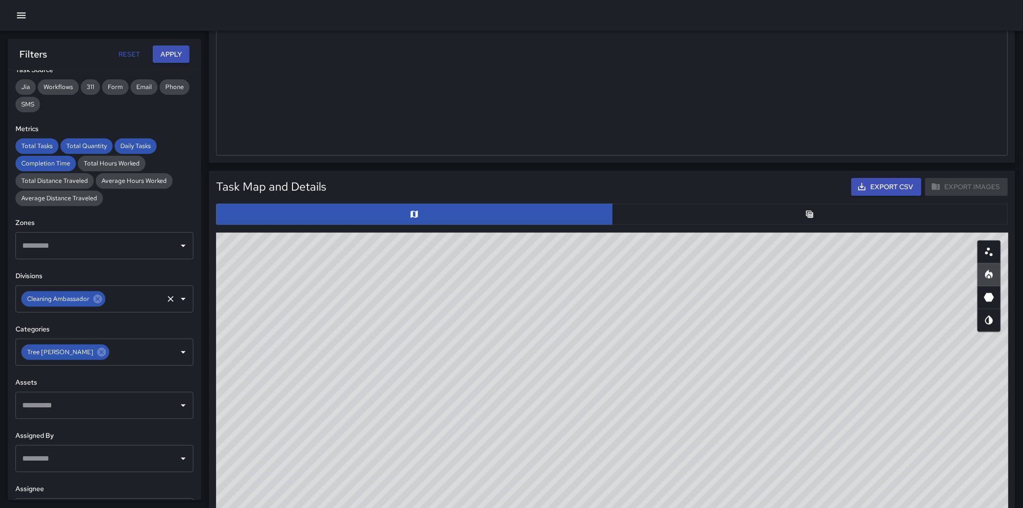
click at [687, 178] on div "Task Map and Details Export CSV Export Images" at bounding box center [612, 187] width 792 height 18
drag, startPoint x: 832, startPoint y: 200, endPoint x: 832, endPoint y: 205, distance: 5.3
click at [687, 203] on div "Task Map and Details Export CSV Export Images ID Address 3b26c310 1203 Polk Str…" at bounding box center [612, 398] width 792 height 441
click at [687, 209] on button "button" at bounding box center [810, 213] width 396 height 21
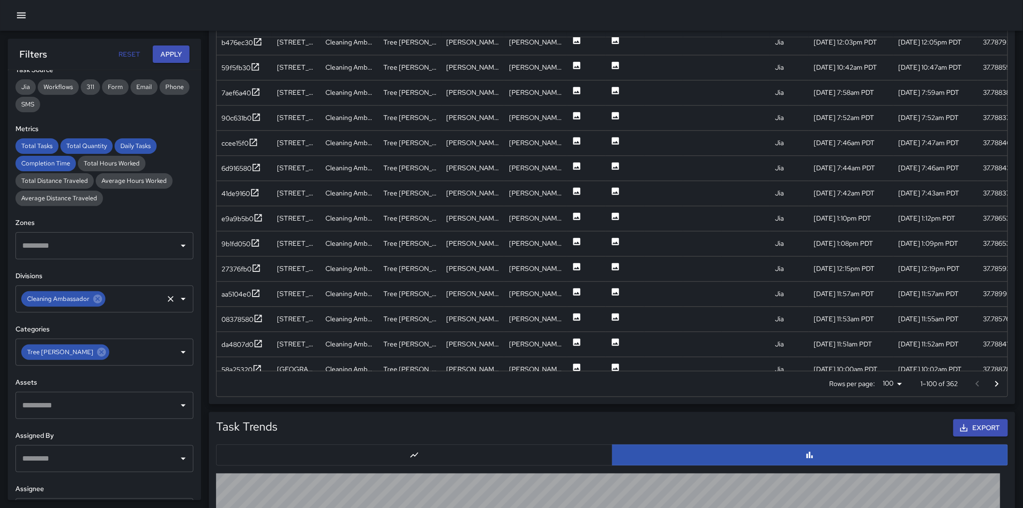
scroll to position [573, 0]
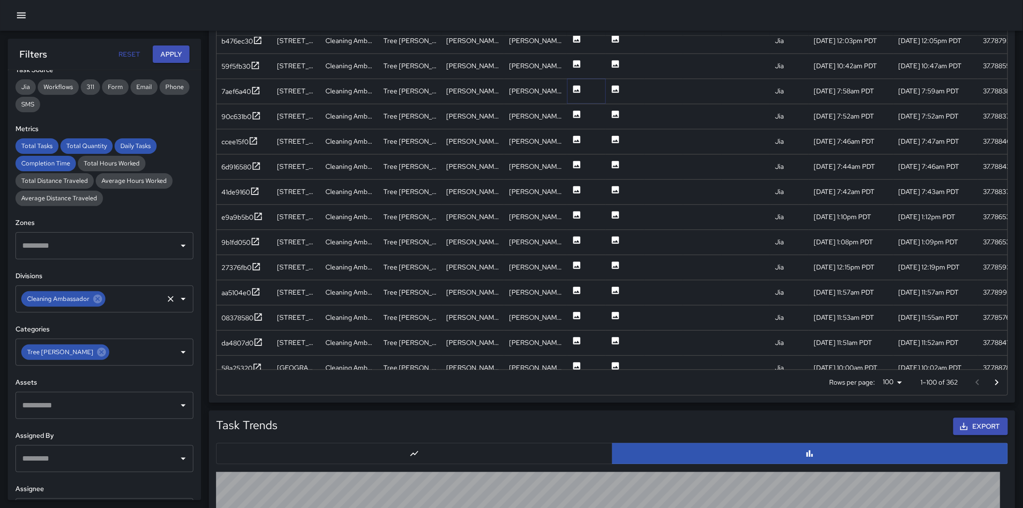
click at [575, 89] on icon at bounding box center [577, 90] width 10 height 10
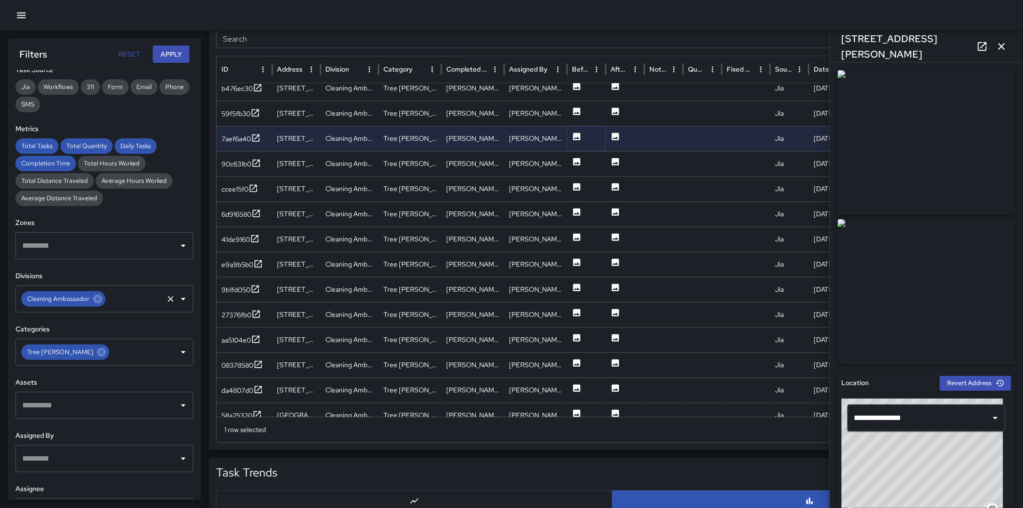
scroll to position [519, 0]
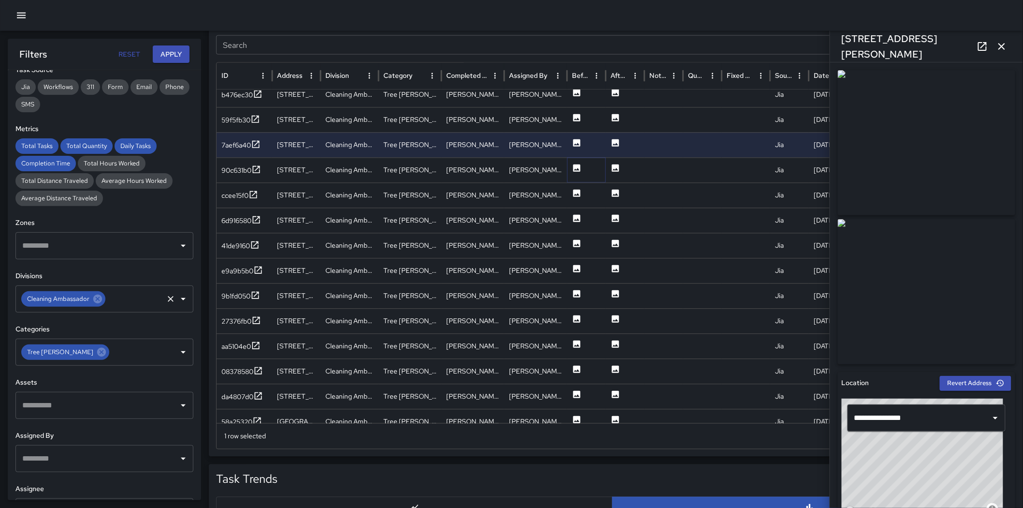
click at [574, 169] on icon at bounding box center [576, 167] width 7 height 7
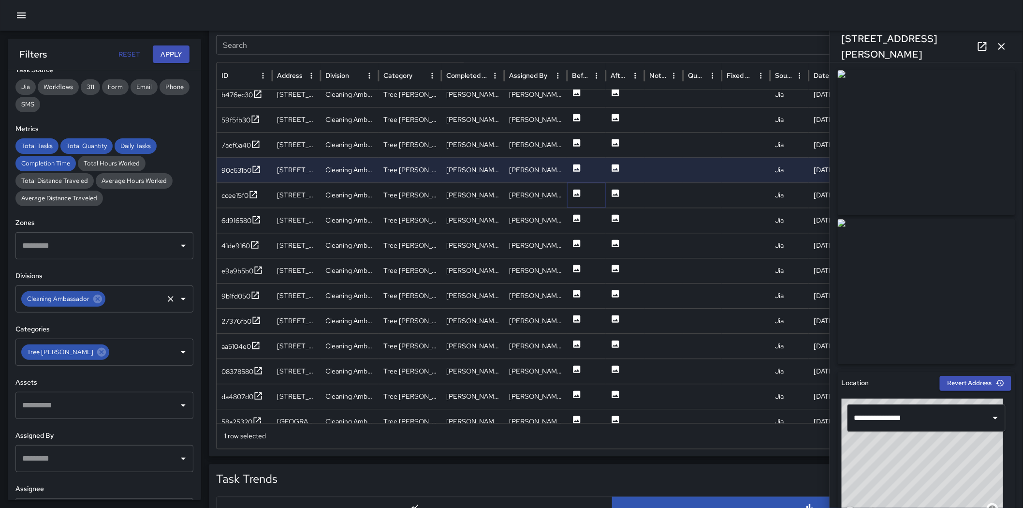
click at [575, 190] on icon at bounding box center [576, 192] width 7 height 7
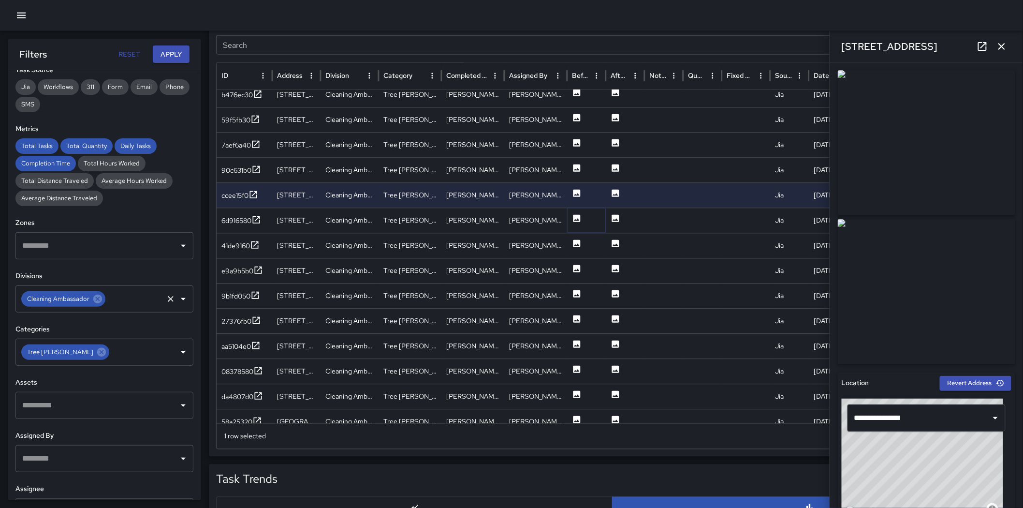
click at [576, 221] on icon at bounding box center [577, 219] width 10 height 10
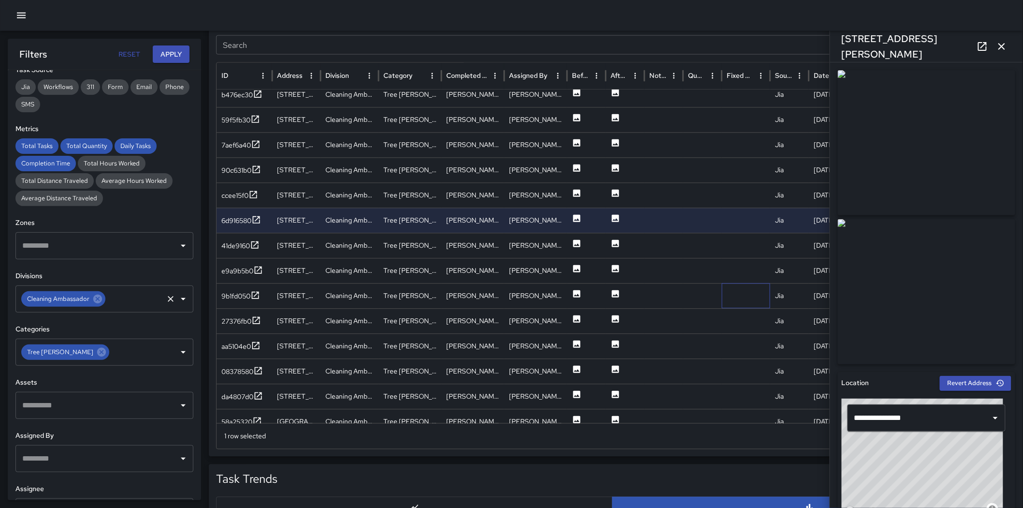
click at [687, 293] on div at bounding box center [746, 295] width 48 height 25
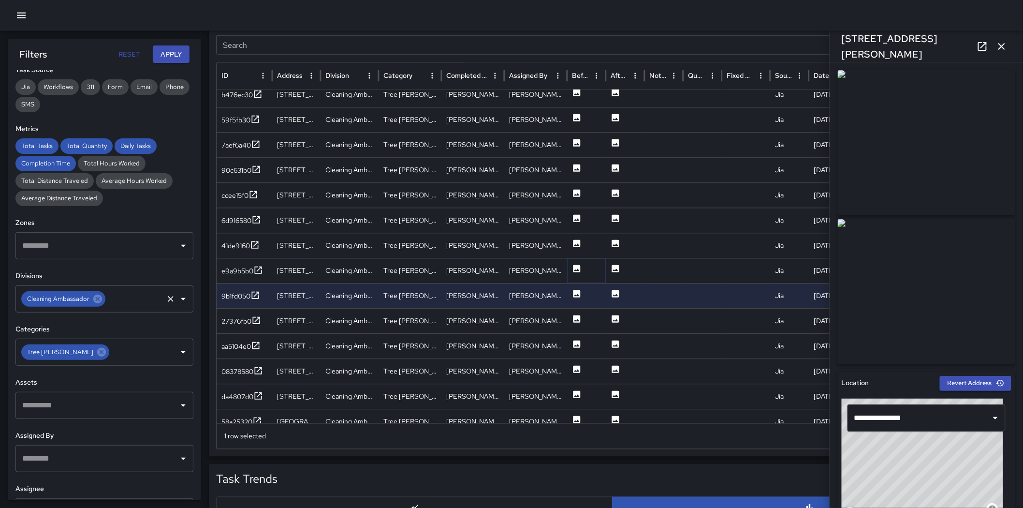
click at [572, 272] on icon at bounding box center [577, 269] width 10 height 10
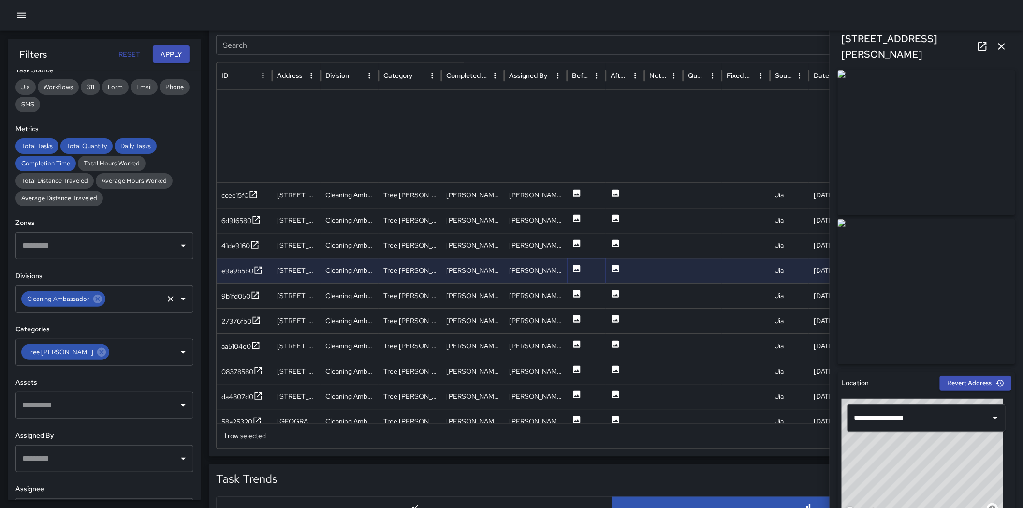
scroll to position [944, 0]
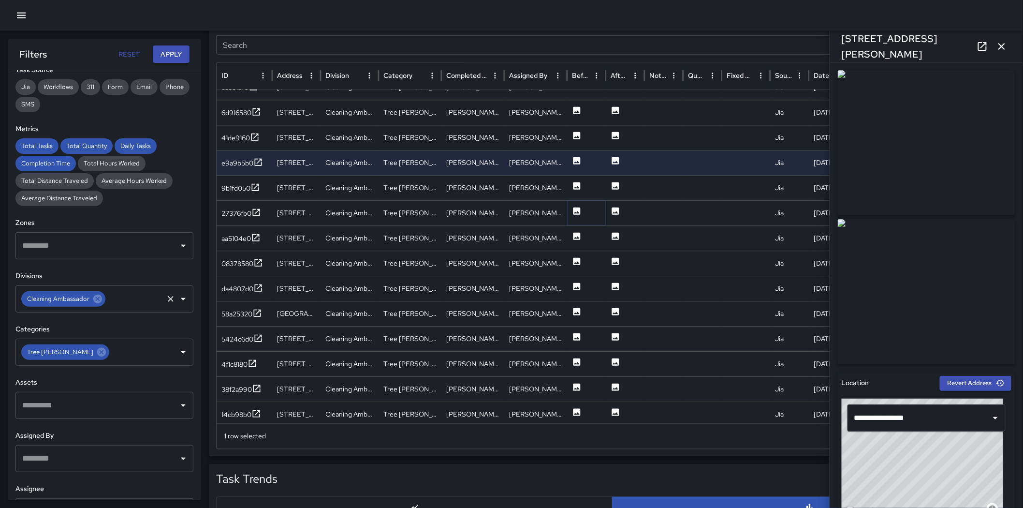
click at [574, 216] on button at bounding box center [577, 214] width 10 height 25
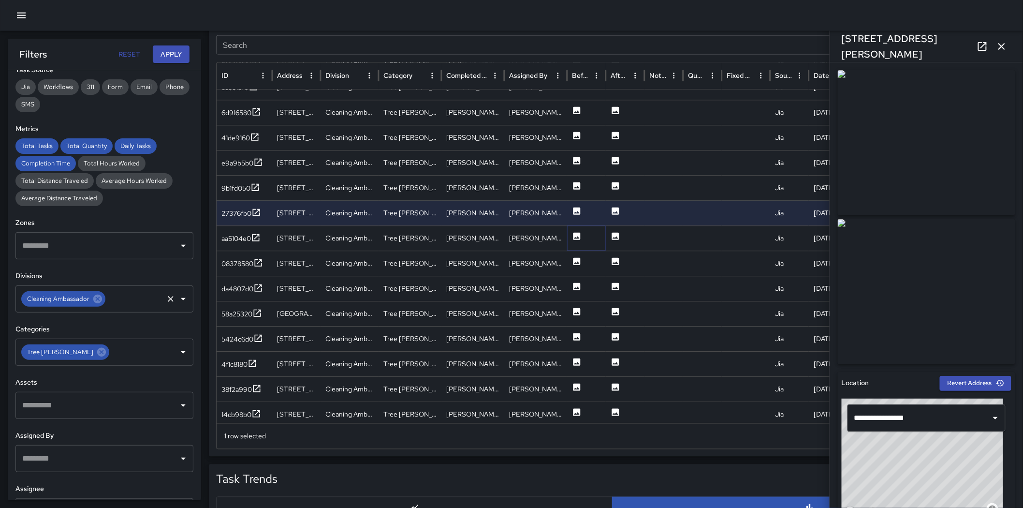
click at [577, 238] on icon at bounding box center [577, 237] width 10 height 10
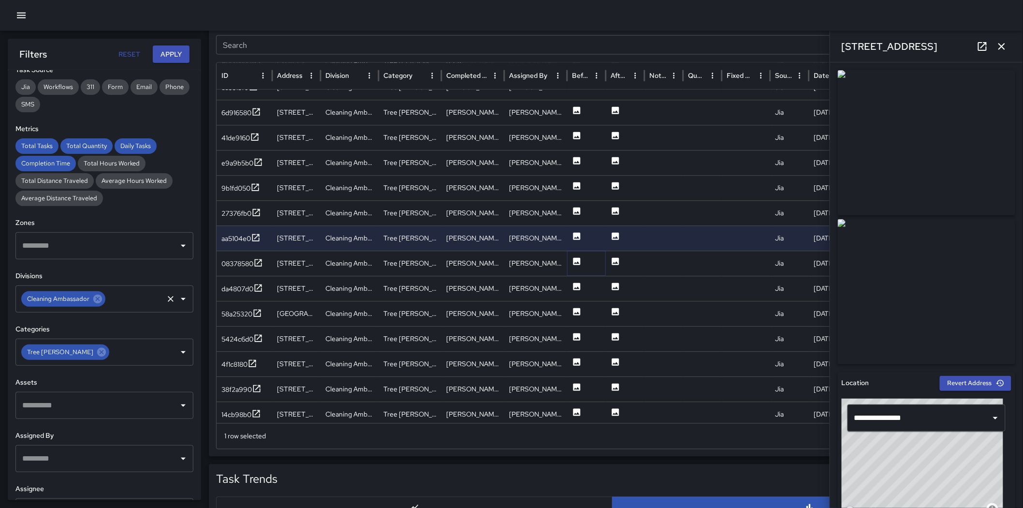
drag, startPoint x: 578, startPoint y: 260, endPoint x: 577, endPoint y: 254, distance: 5.9
click at [578, 260] on icon at bounding box center [576, 261] width 7 height 7
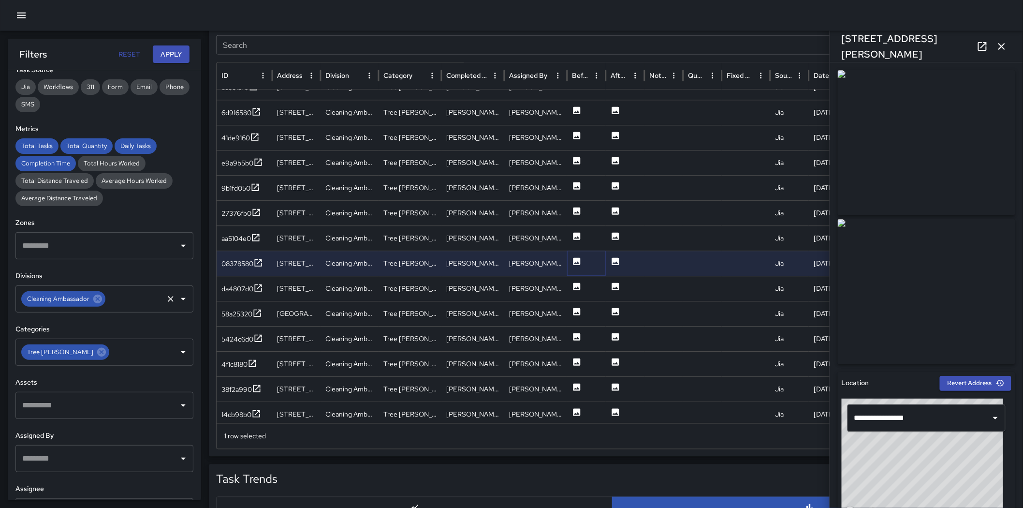
scroll to position [1043, 0]
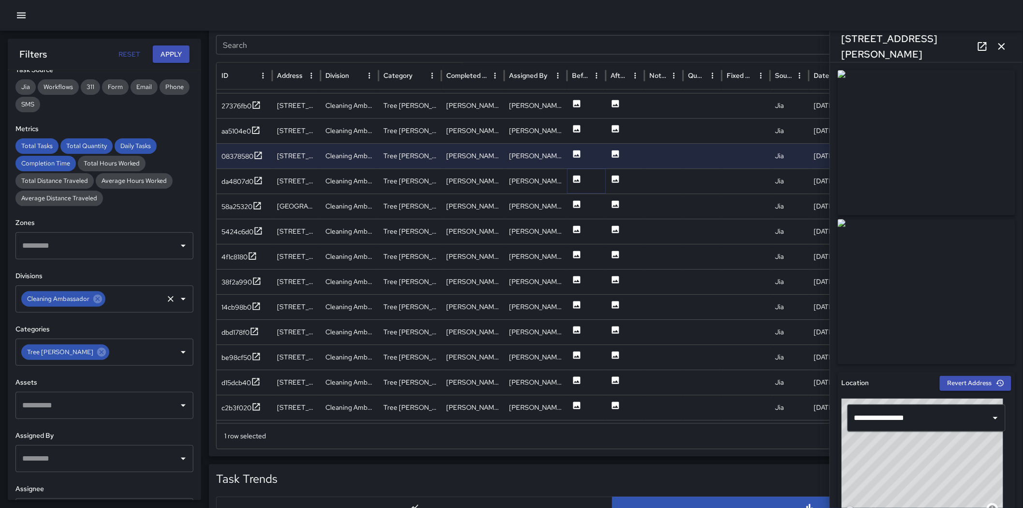
click at [574, 178] on icon at bounding box center [576, 178] width 7 height 7
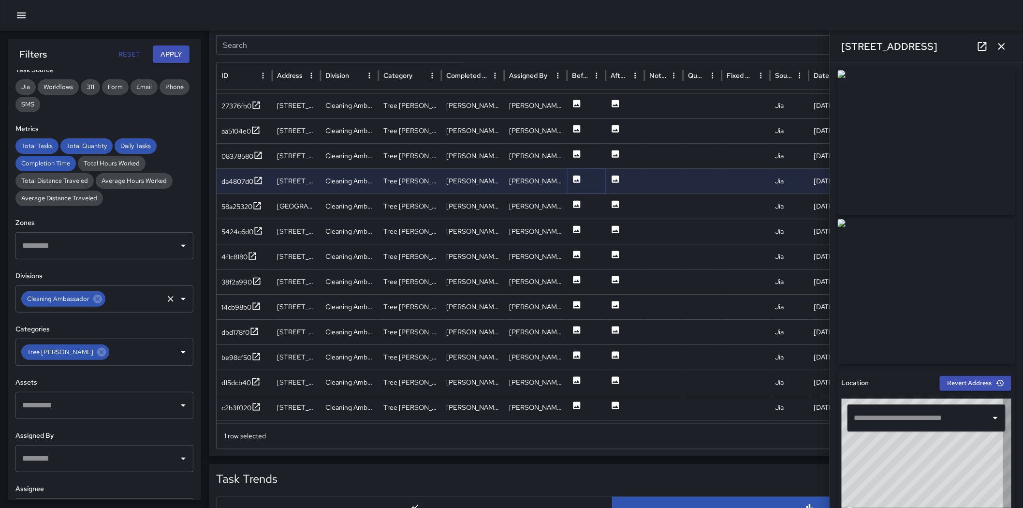
type input "**********"
click at [574, 204] on icon at bounding box center [576, 204] width 7 height 7
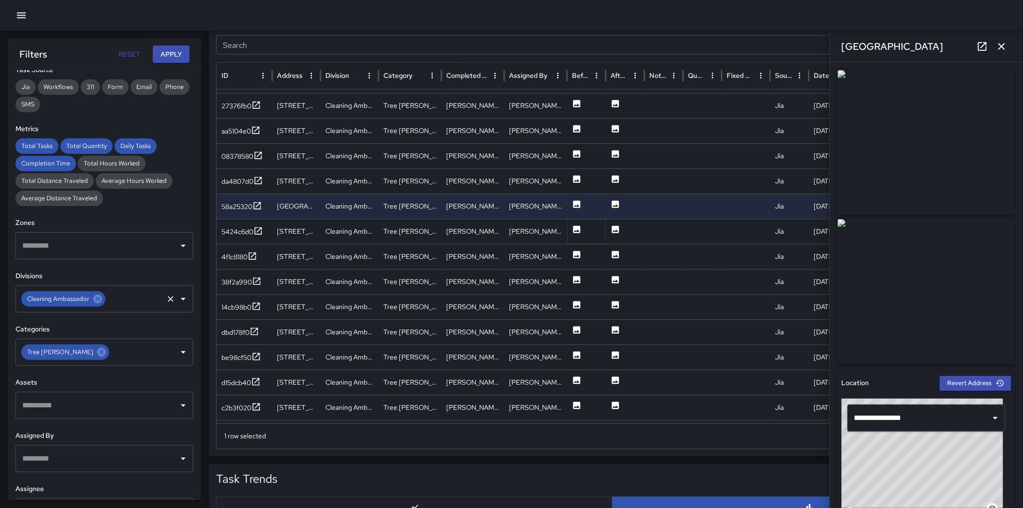
click at [577, 231] on icon at bounding box center [577, 230] width 10 height 10
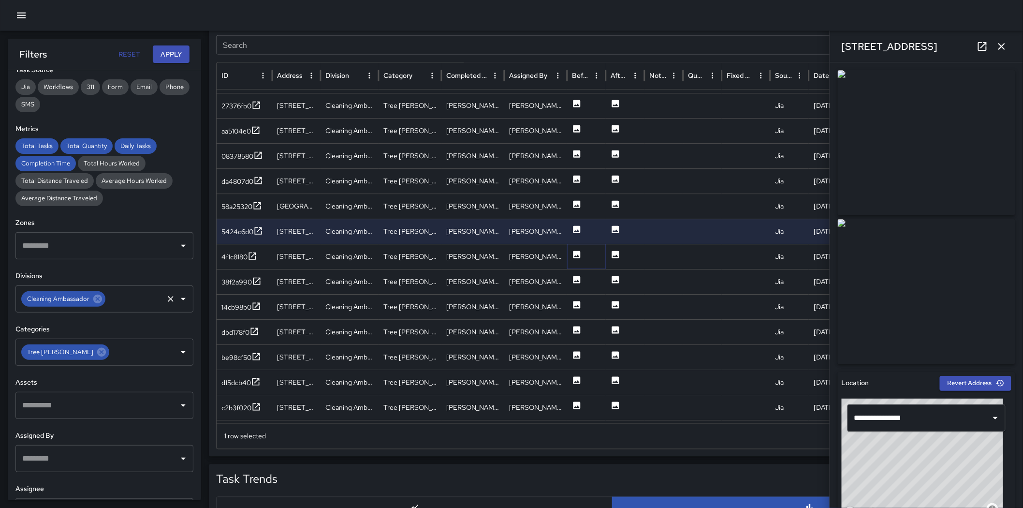
click at [576, 258] on icon at bounding box center [576, 254] width 7 height 7
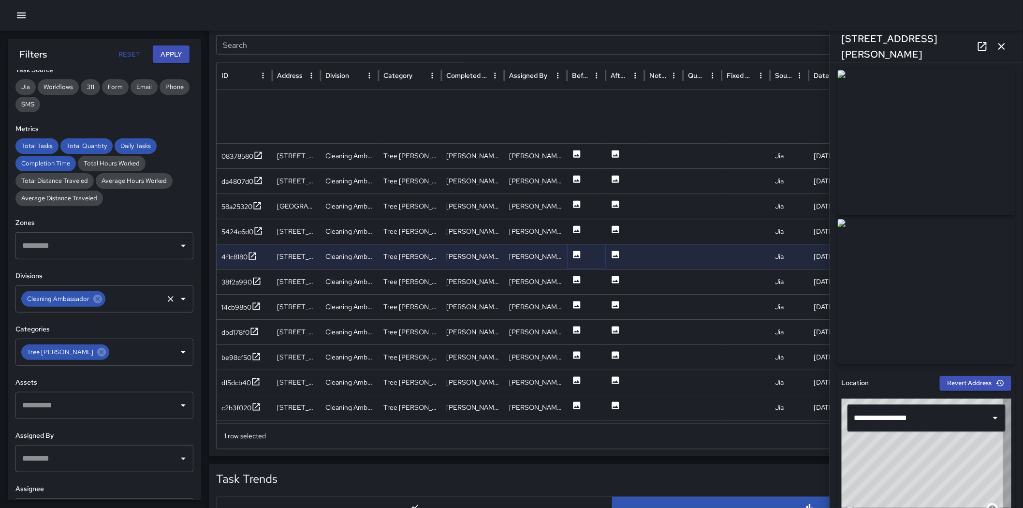
scroll to position [1192, 0]
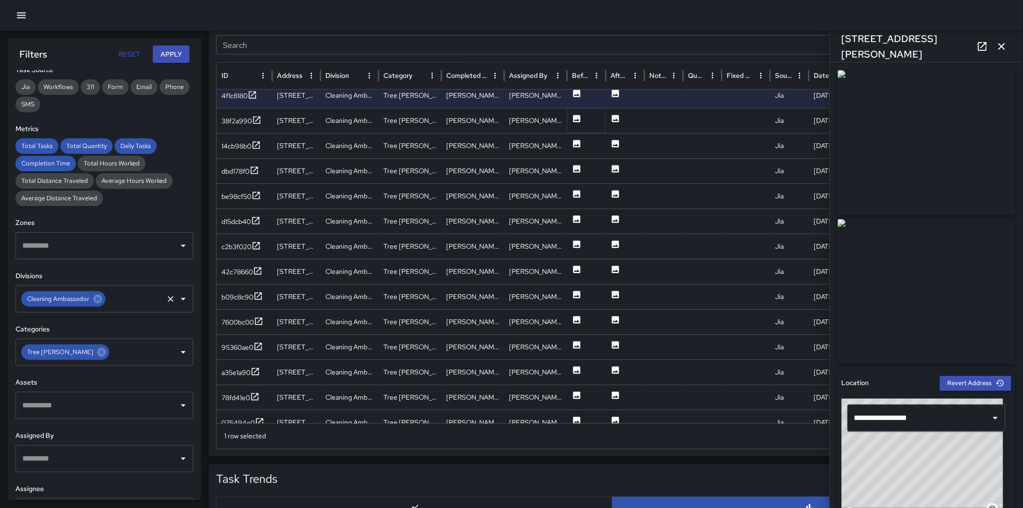
click at [572, 124] on button at bounding box center [577, 121] width 10 height 25
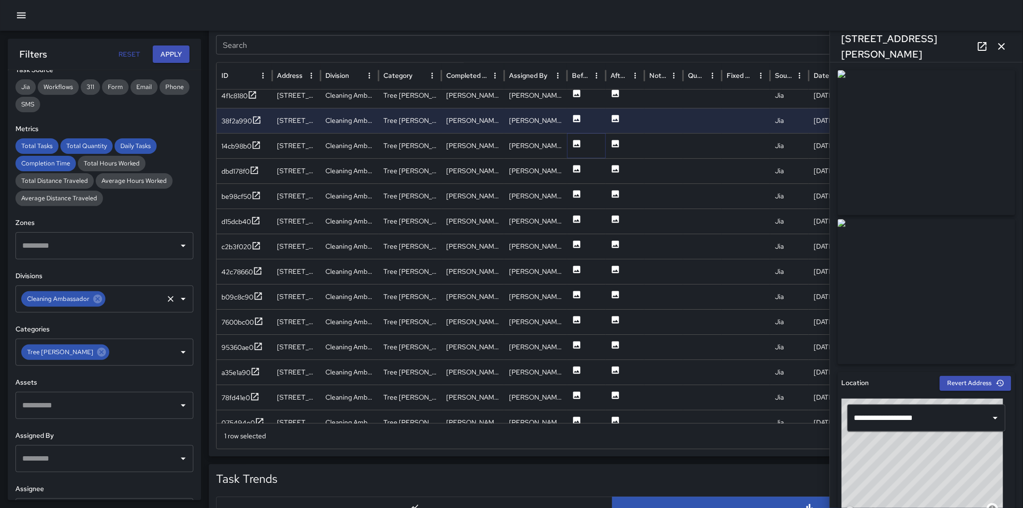
click at [577, 143] on icon at bounding box center [576, 143] width 7 height 7
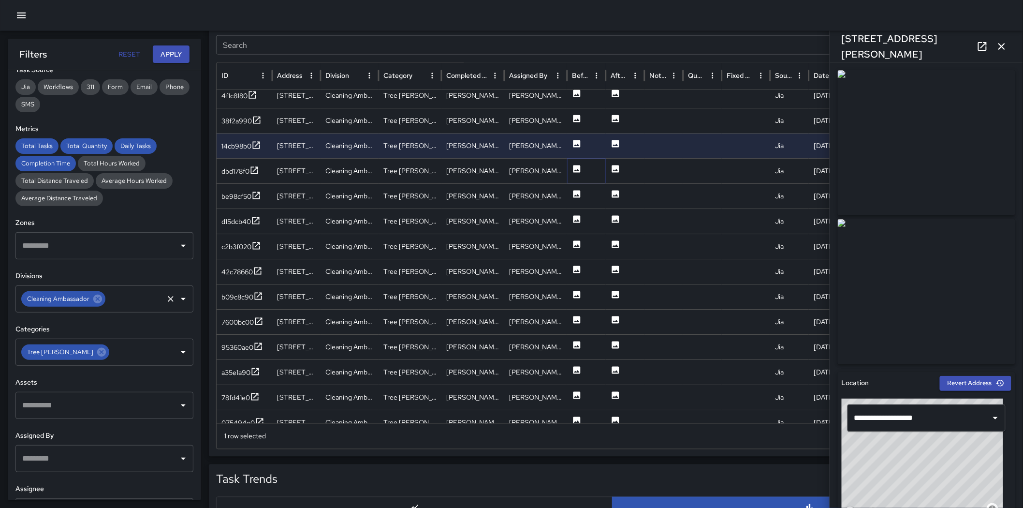
click at [573, 166] on icon at bounding box center [576, 168] width 7 height 7
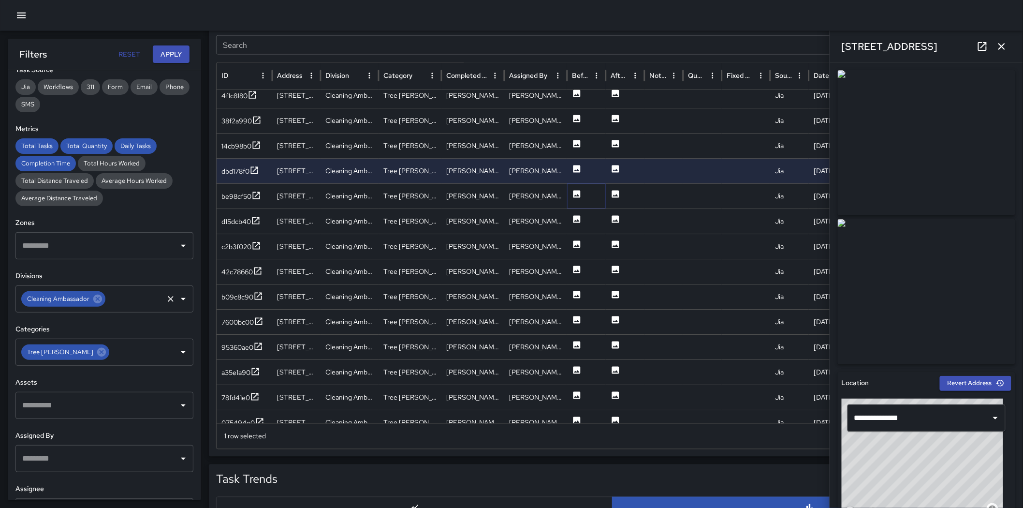
click at [575, 196] on icon at bounding box center [577, 194] width 10 height 10
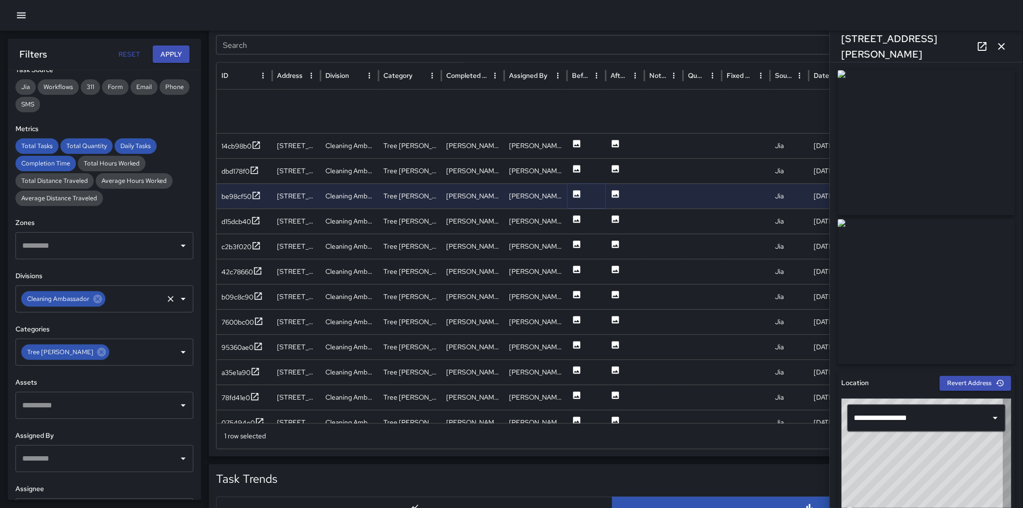
scroll to position [1241, 0]
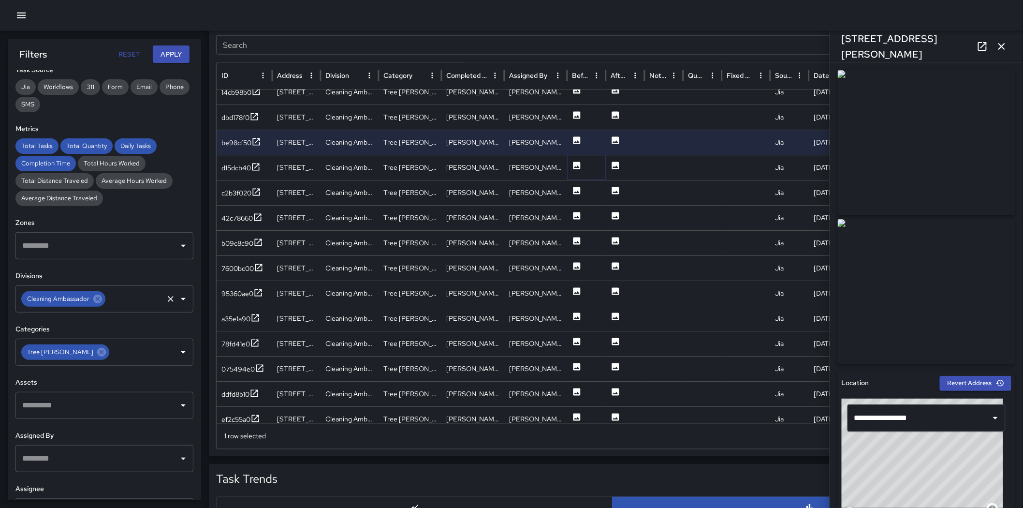
click at [578, 167] on icon at bounding box center [577, 166] width 10 height 10
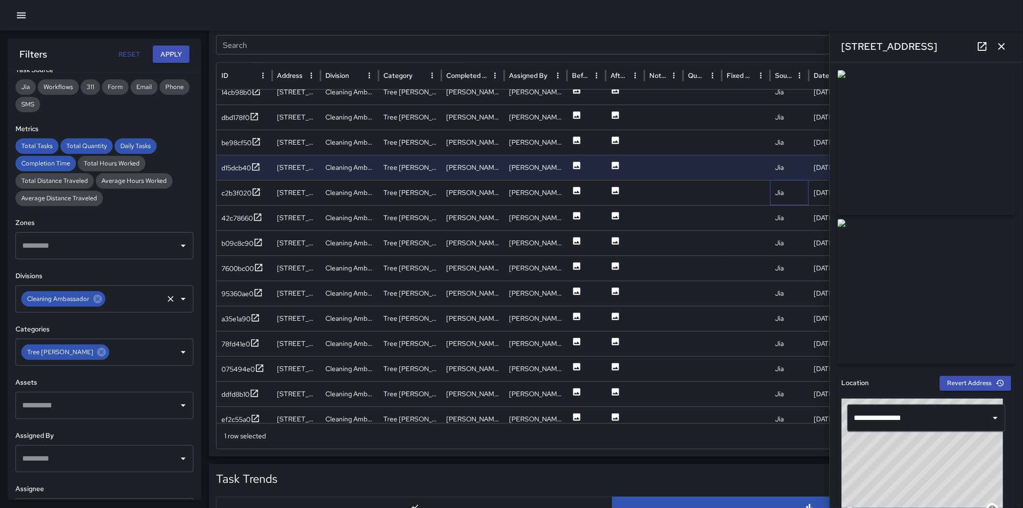
drag, startPoint x: 797, startPoint y: 181, endPoint x: 653, endPoint y: 205, distance: 145.6
click at [687, 182] on div "Jia" at bounding box center [789, 192] width 39 height 25
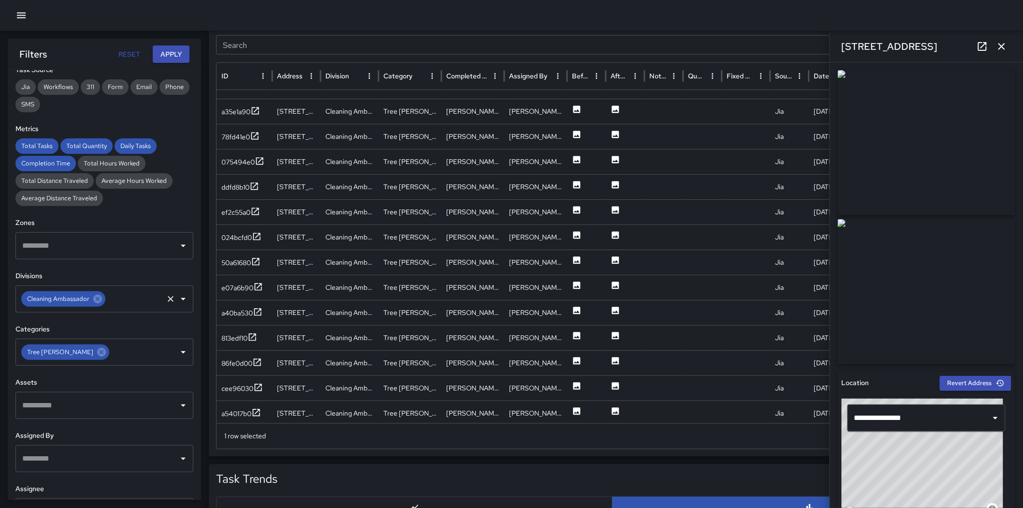
scroll to position [1440, 0]
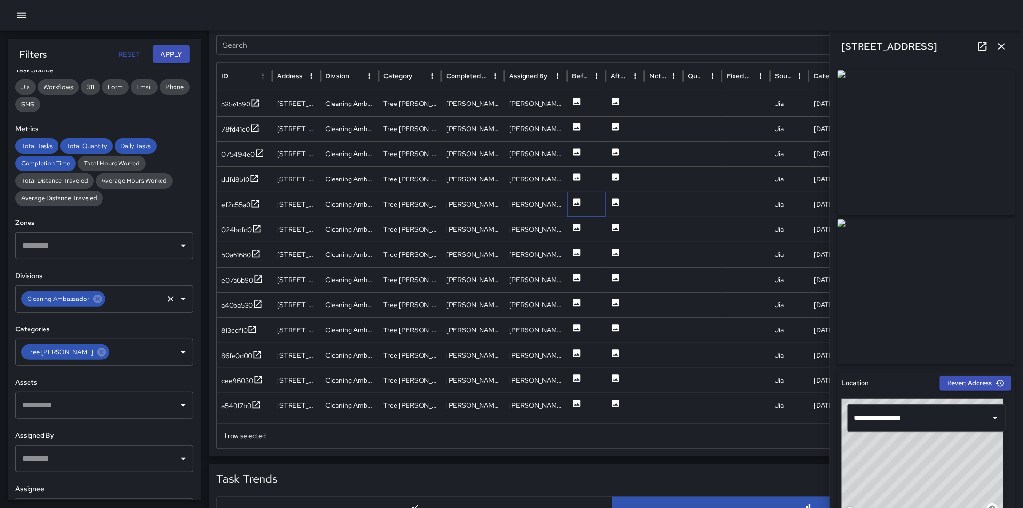
click at [582, 205] on div at bounding box center [586, 203] width 39 height 25
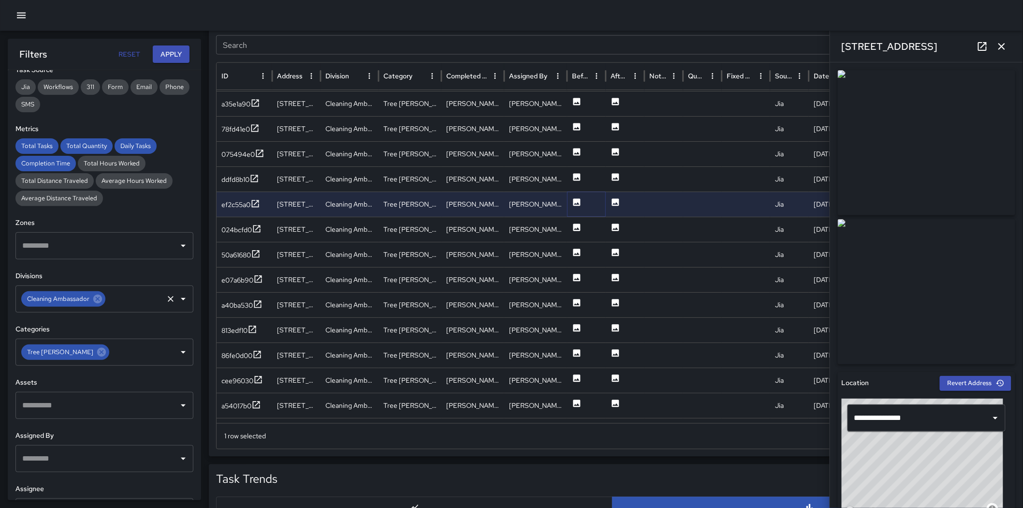
click at [576, 202] on icon at bounding box center [576, 201] width 7 height 7
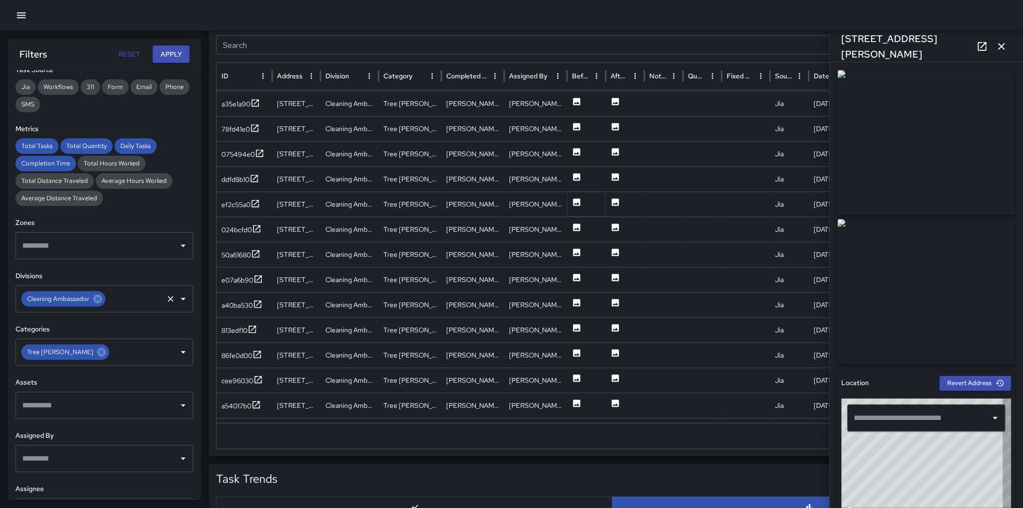
type input "**********"
click at [576, 228] on icon at bounding box center [576, 226] width 7 height 7
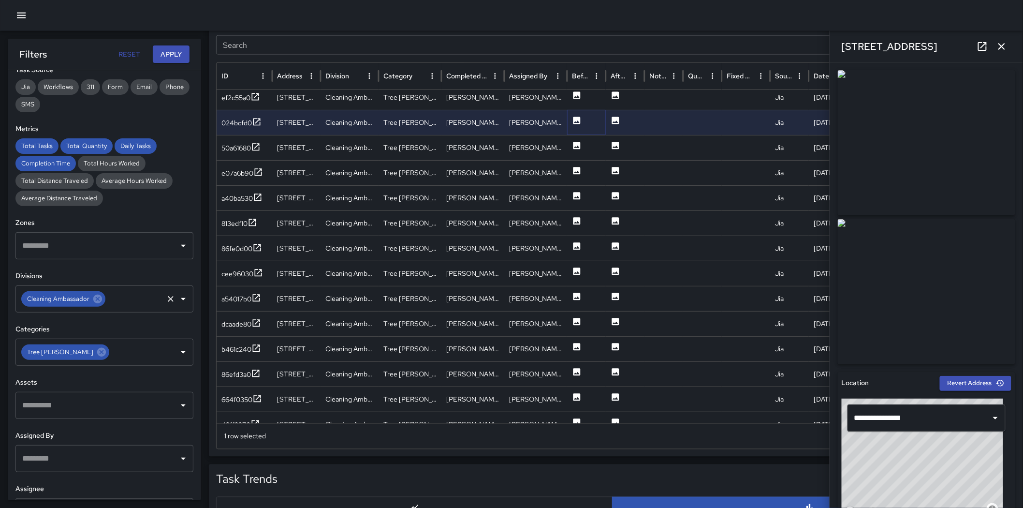
scroll to position [1540, 0]
click at [579, 182] on button at bounding box center [577, 172] width 10 height 25
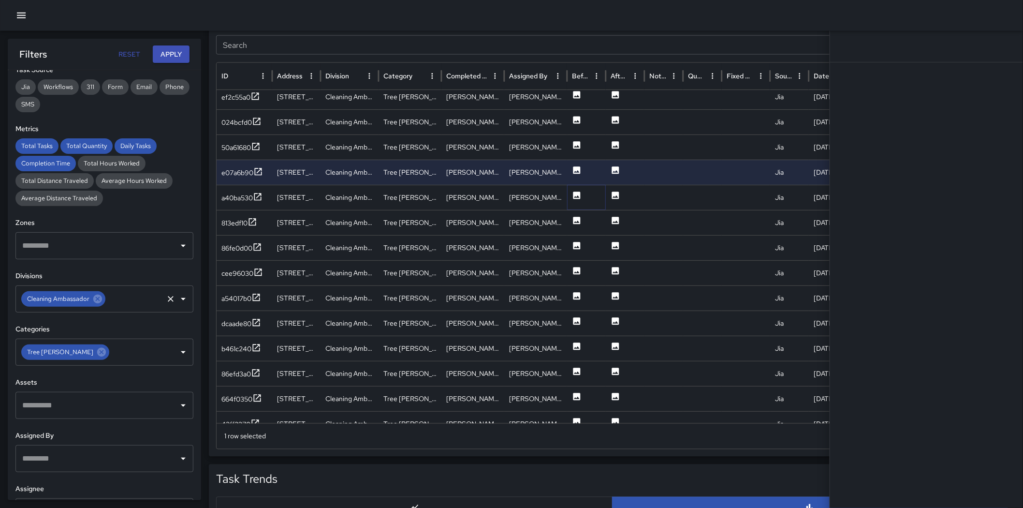
click at [575, 200] on button at bounding box center [577, 198] width 10 height 25
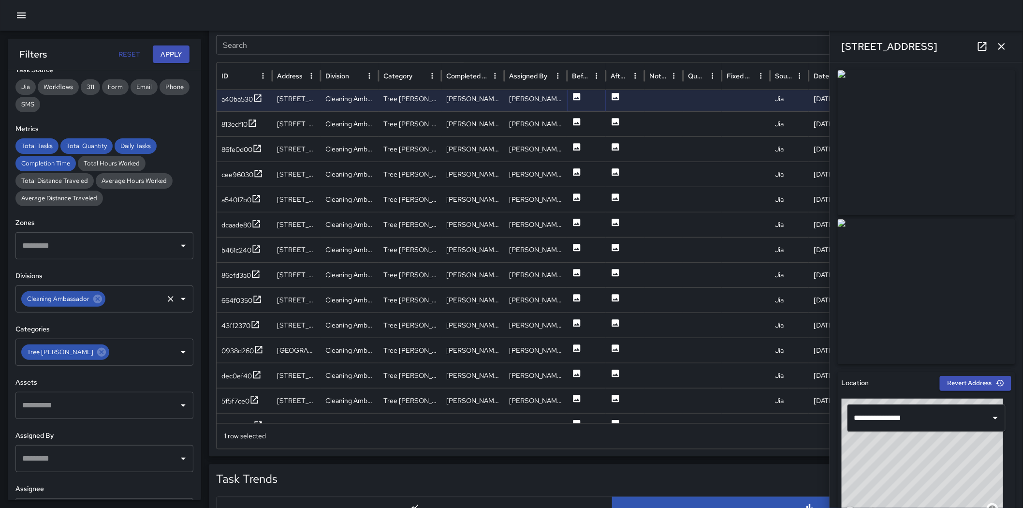
scroll to position [1639, 0]
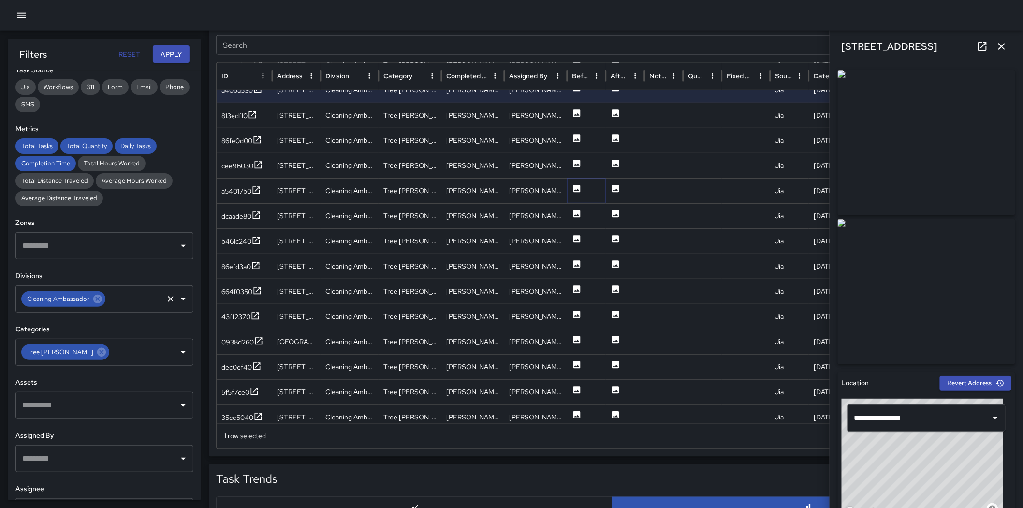
click at [578, 189] on icon at bounding box center [577, 189] width 10 height 10
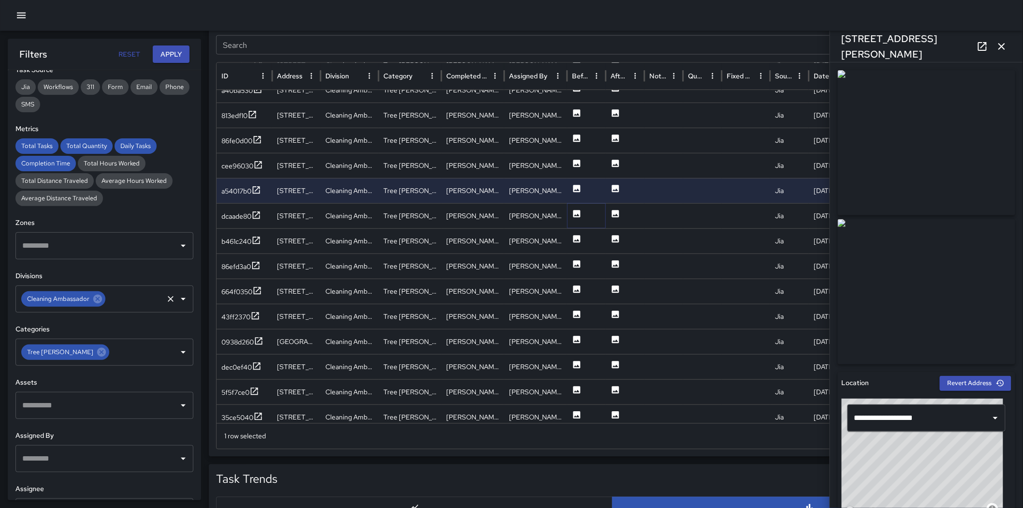
click at [576, 211] on icon at bounding box center [576, 213] width 7 height 7
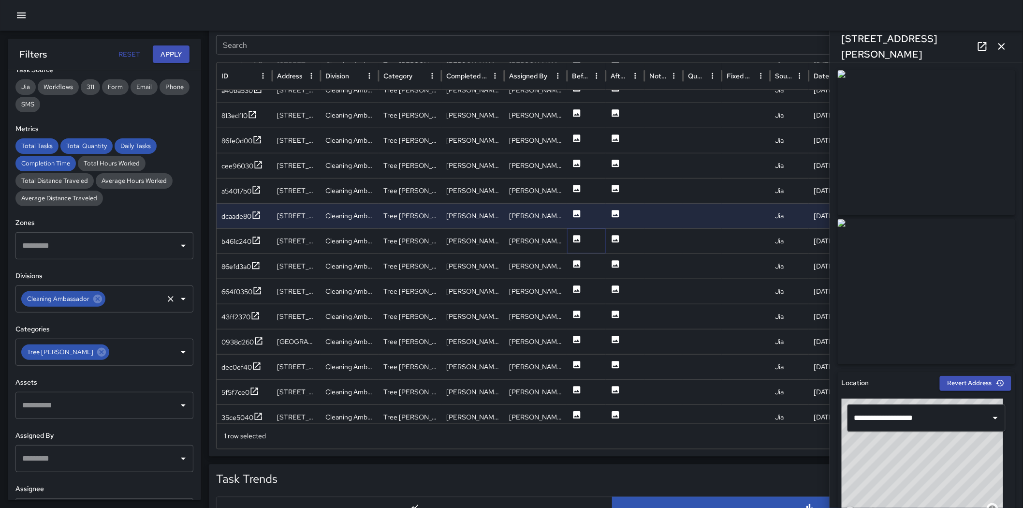
click at [577, 242] on icon at bounding box center [577, 239] width 10 height 10
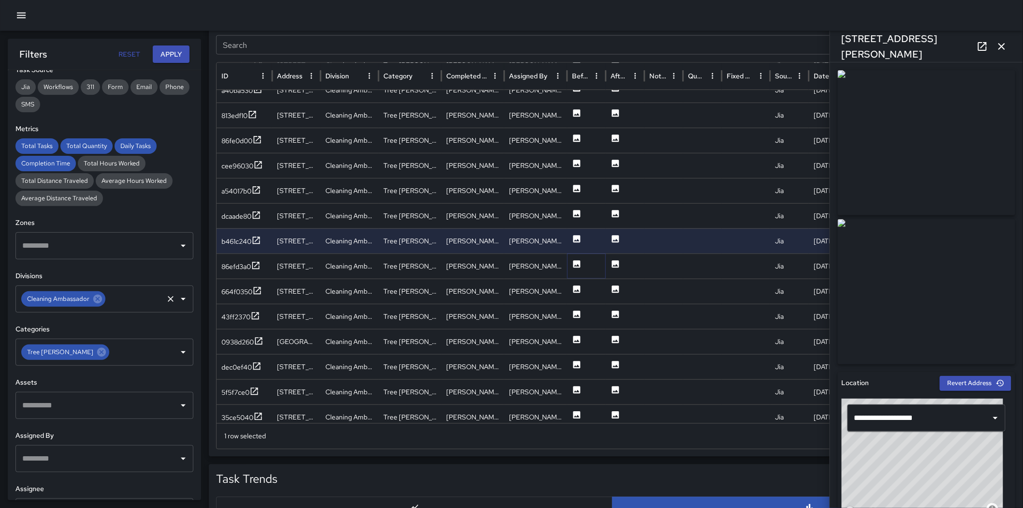
click at [576, 261] on icon at bounding box center [576, 263] width 7 height 7
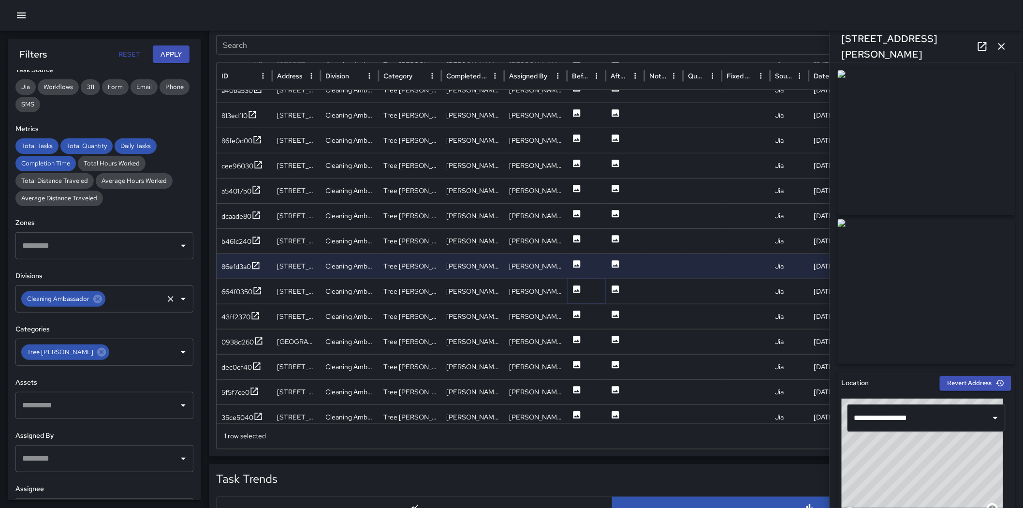
click at [575, 287] on icon at bounding box center [576, 288] width 7 height 7
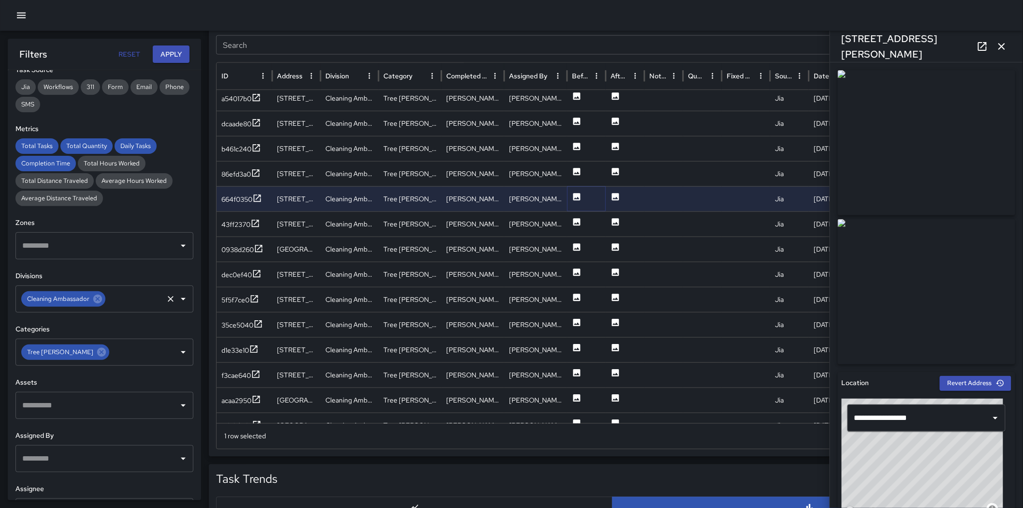
scroll to position [1738, 0]
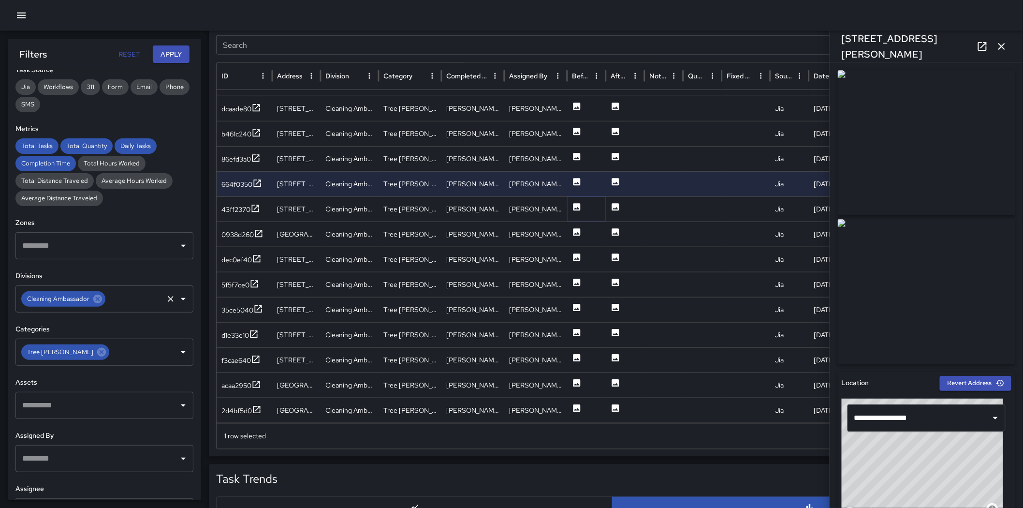
click at [576, 207] on icon at bounding box center [576, 206] width 7 height 7
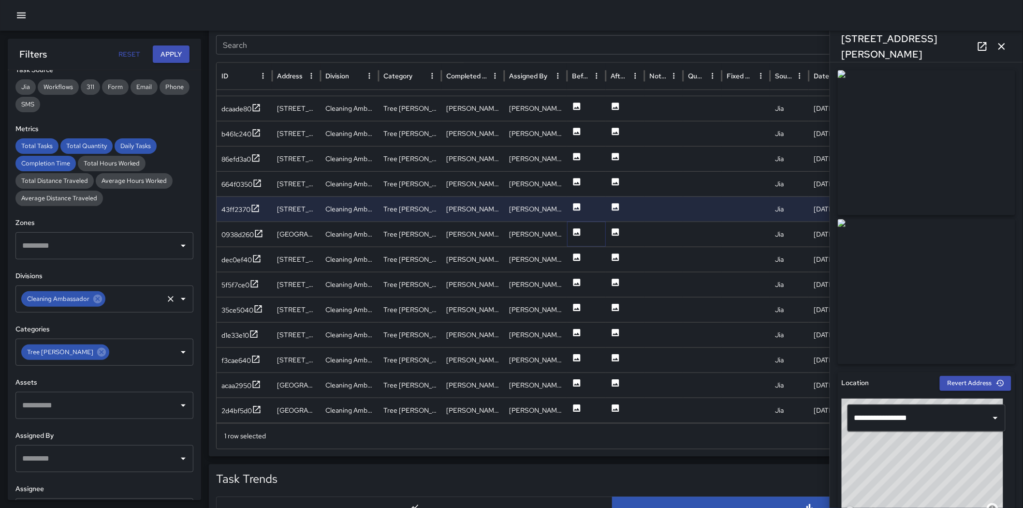
click at [578, 228] on icon at bounding box center [576, 231] width 7 height 7
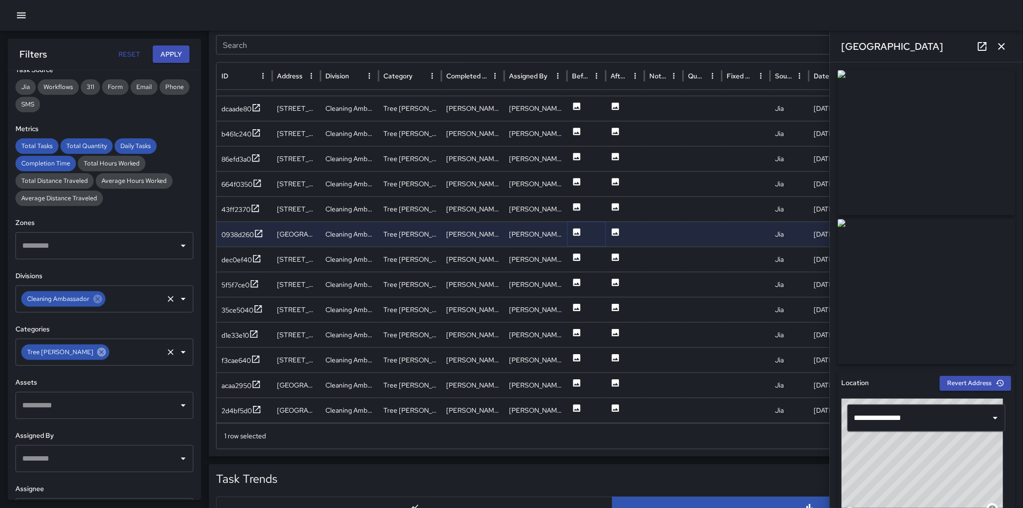
click at [96, 355] on icon at bounding box center [101, 352] width 11 height 11
click at [66, 355] on input "text" at bounding box center [97, 352] width 155 height 18
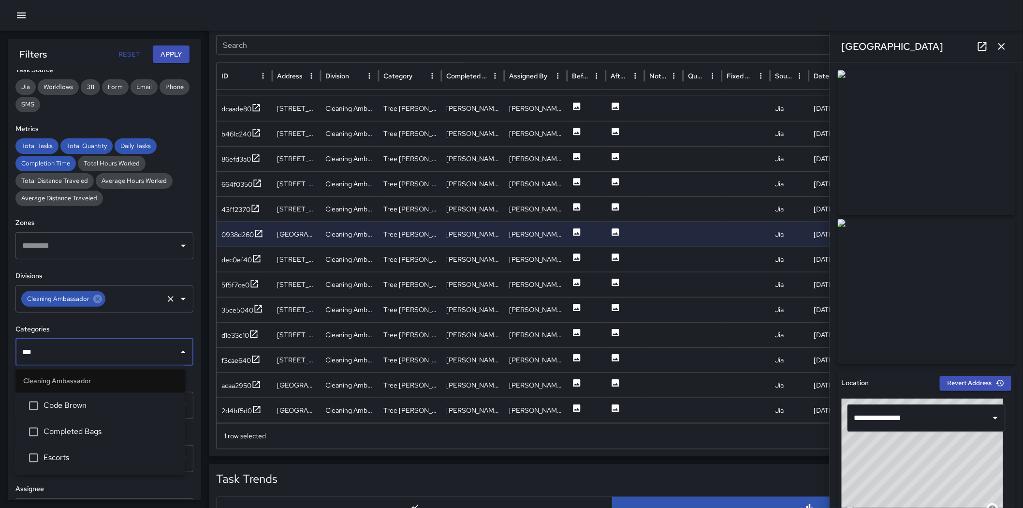
type input "****"
click at [72, 357] on span "Code Brown" at bounding box center [111, 406] width 134 height 12
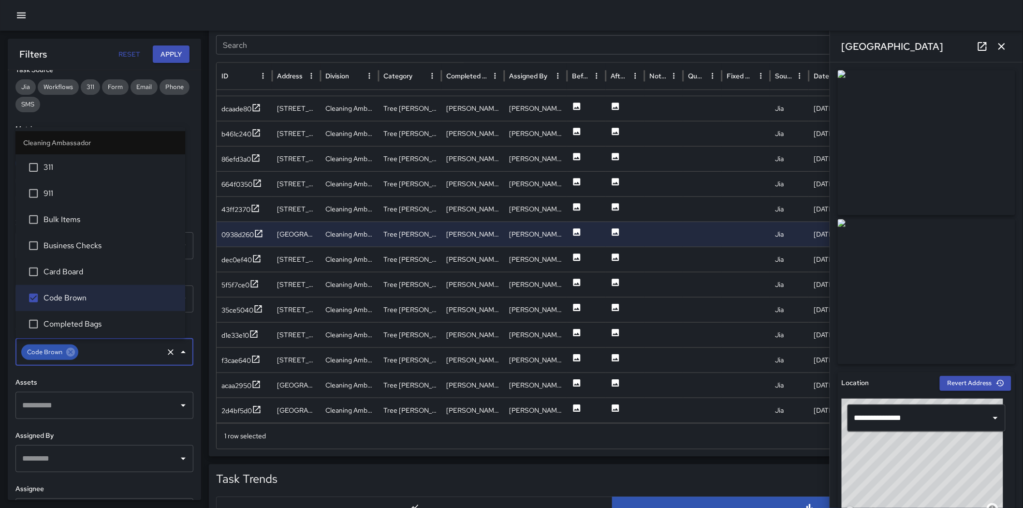
click at [172, 61] on button "Apply" at bounding box center [171, 54] width 37 height 18
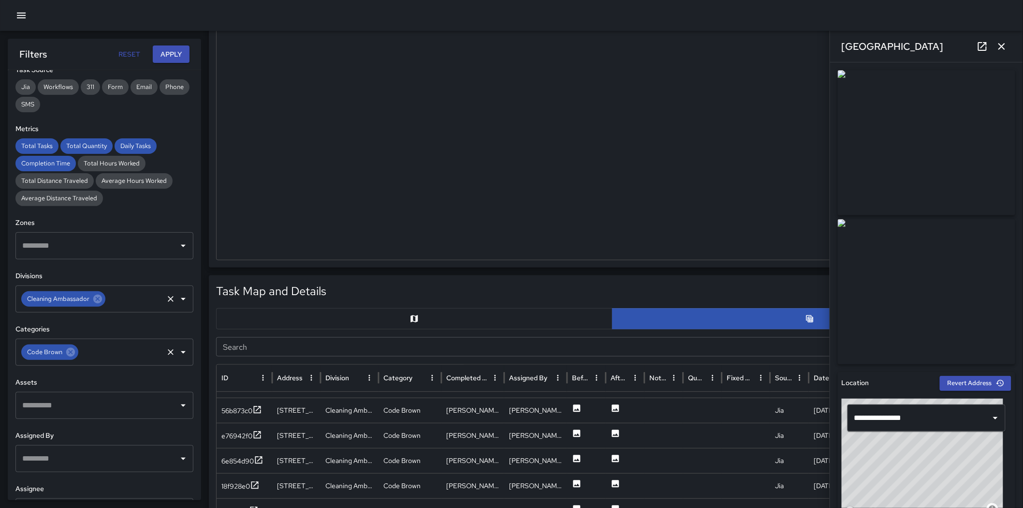
scroll to position [358, 0]
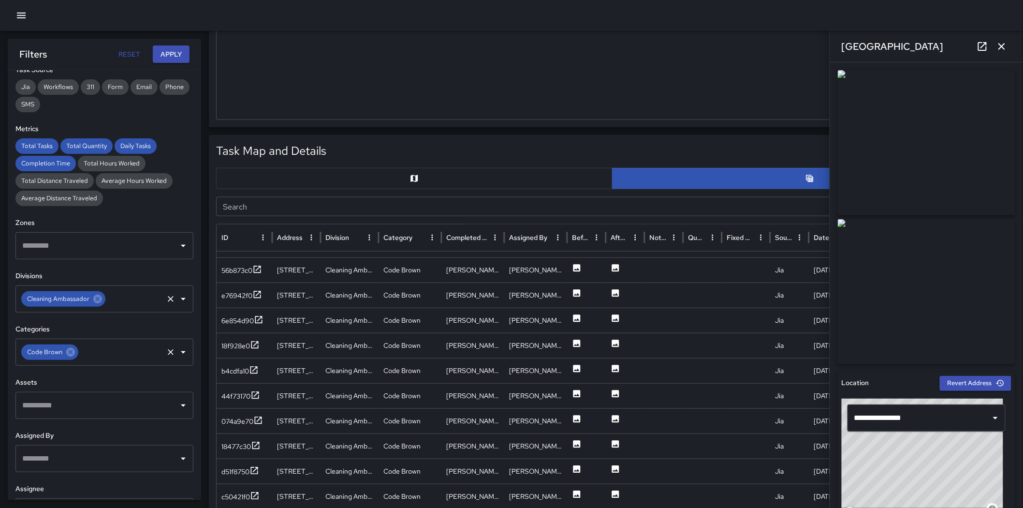
click at [252, 175] on button "button" at bounding box center [414, 178] width 396 height 21
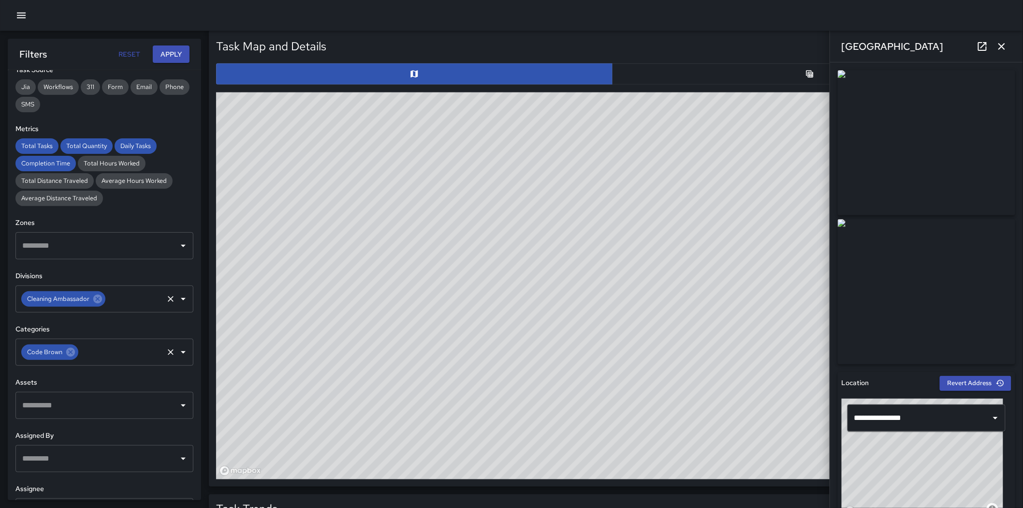
scroll to position [519, 0]
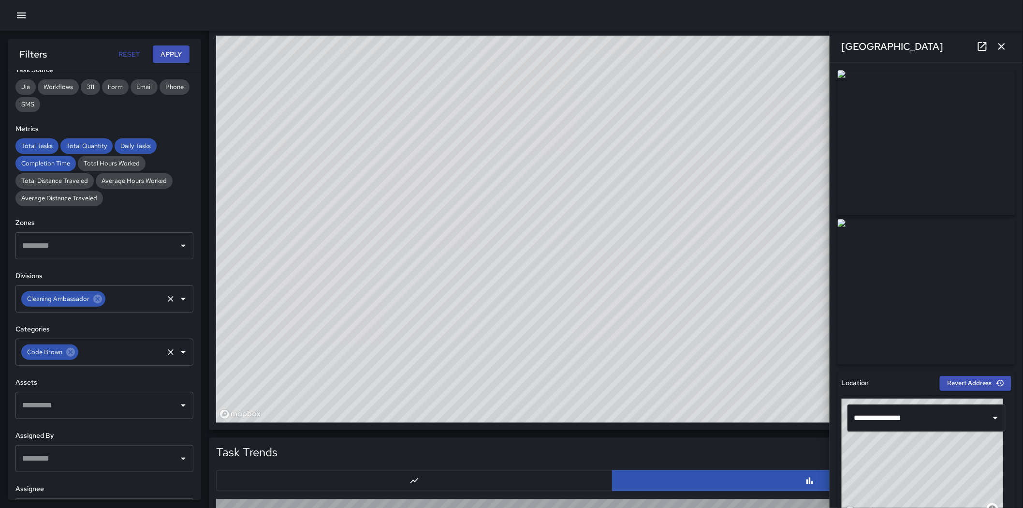
click at [687, 50] on icon "button" at bounding box center [1002, 47] width 12 height 12
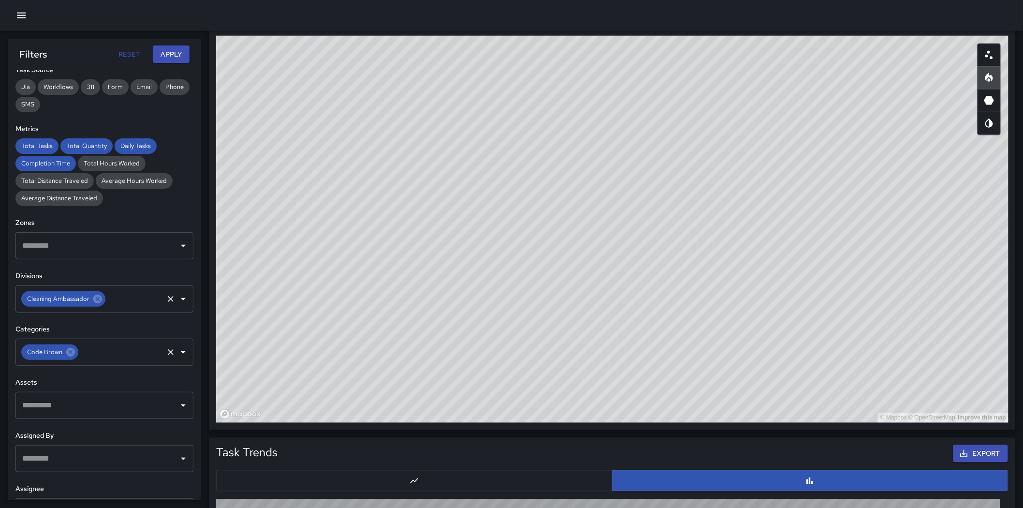
drag, startPoint x: 813, startPoint y: 185, endPoint x: 627, endPoint y: 123, distance: 196.1
click at [627, 123] on div "© Mapbox © OpenStreetMap Improve this map" at bounding box center [612, 229] width 792 height 387
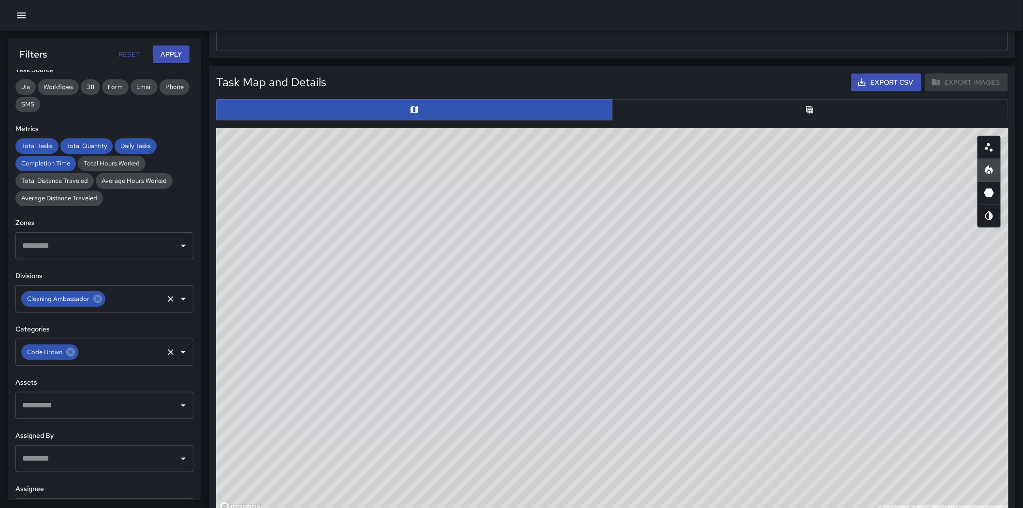
scroll to position [424, 0]
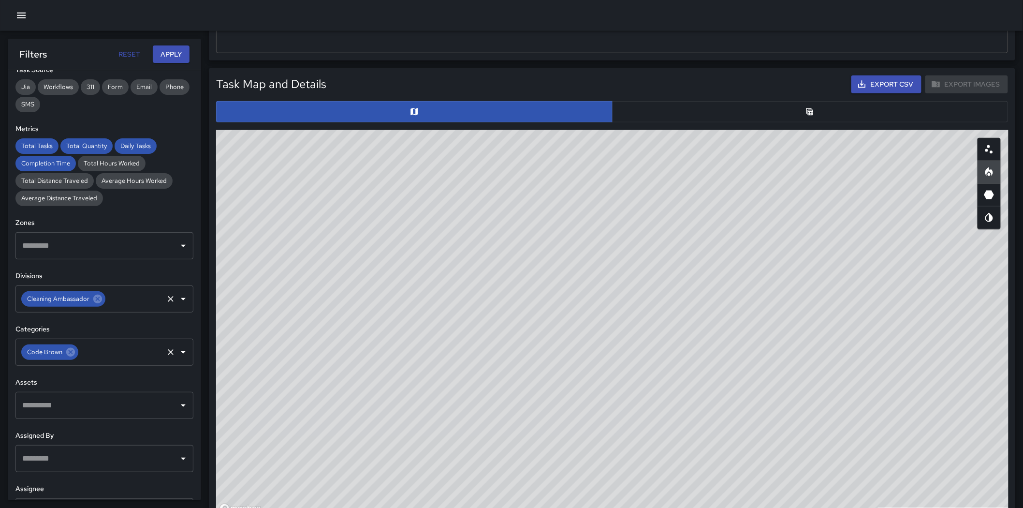
drag, startPoint x: 791, startPoint y: 226, endPoint x: 794, endPoint y: 208, distance: 18.2
click at [687, 208] on div "© Mapbox © OpenStreetMap Improve this map" at bounding box center [612, 323] width 792 height 387
drag, startPoint x: 793, startPoint y: 210, endPoint x: 718, endPoint y: 268, distance: 94.7
click at [687, 268] on div "© Mapbox © OpenStreetMap Improve this map" at bounding box center [612, 323] width 792 height 387
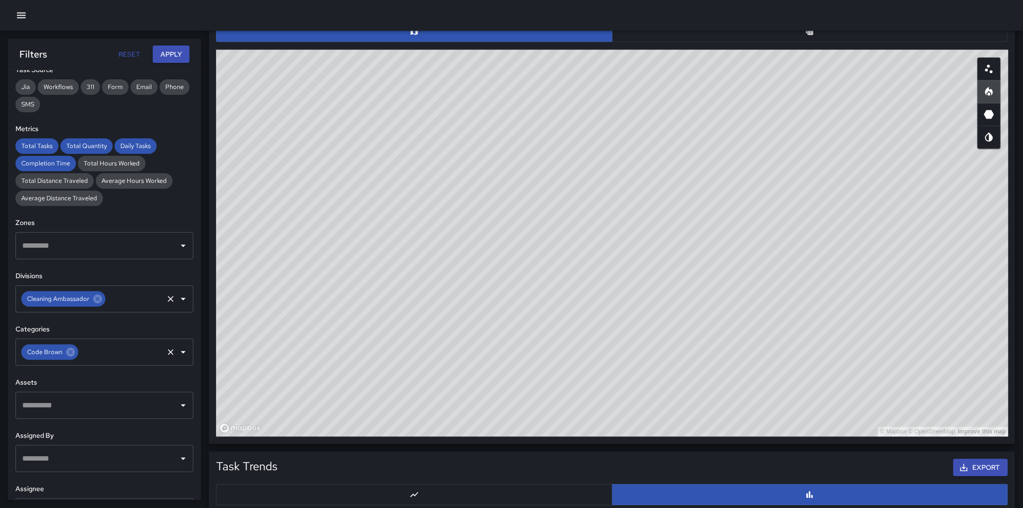
scroll to position [508, 0]
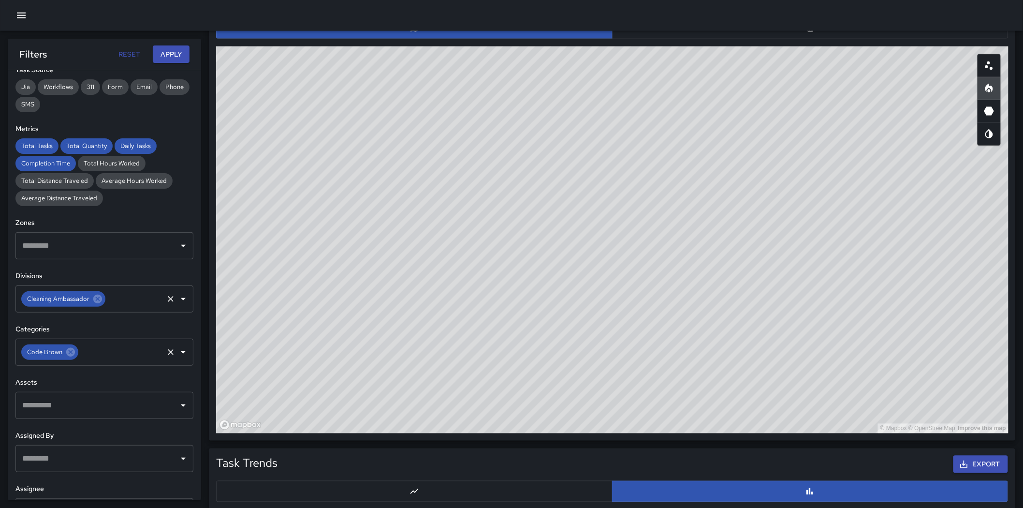
drag, startPoint x: 863, startPoint y: 278, endPoint x: 828, endPoint y: 307, distance: 45.7
click at [687, 307] on div "© Mapbox © OpenStreetMap Improve this map" at bounding box center [612, 239] width 792 height 387
drag, startPoint x: 757, startPoint y: 293, endPoint x: 798, endPoint y: 298, distance: 40.4
click at [687, 298] on div "© Mapbox © OpenStreetMap Improve this map" at bounding box center [612, 239] width 792 height 387
drag, startPoint x: 797, startPoint y: 289, endPoint x: 767, endPoint y: 301, distance: 32.5
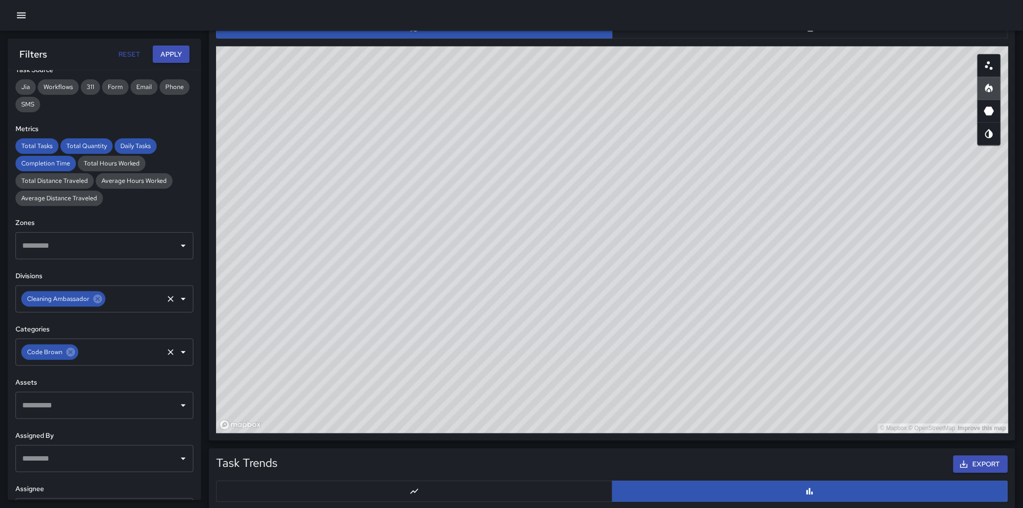
click at [687, 301] on div "© Mapbox © OpenStreetMap Improve this map" at bounding box center [612, 239] width 792 height 387
click at [687, 64] on button "button" at bounding box center [988, 65] width 23 height 23
click at [687, 44] on div "Task Map and Details Export CSV Export Images ID Address 2c37eb00 1010 Post Str…" at bounding box center [612, 212] width 792 height 441
click at [687, 39] on div "Task Map and Details Export CSV Export Images ID Address 2c37eb00 1010 Post Str…" at bounding box center [612, 212] width 792 height 441
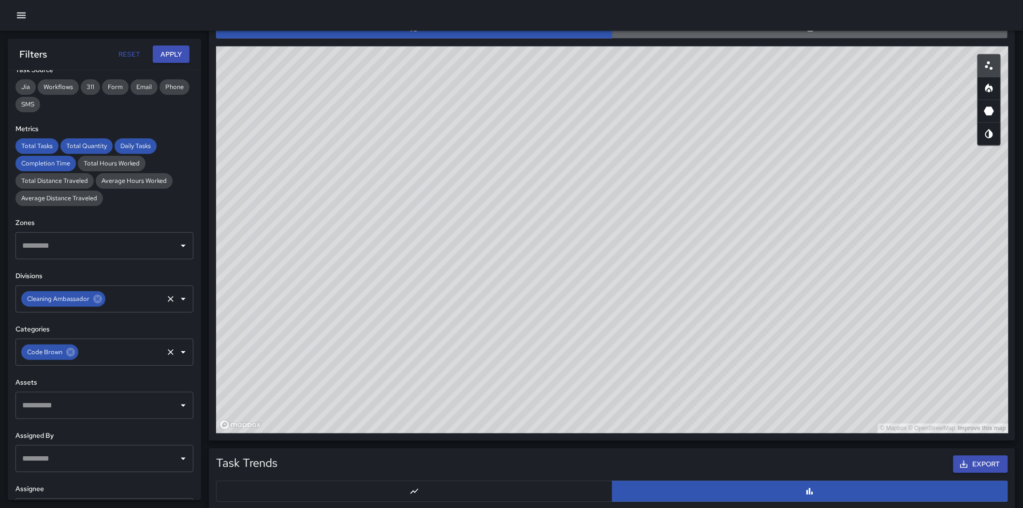
click at [687, 34] on button "button" at bounding box center [810, 27] width 396 height 21
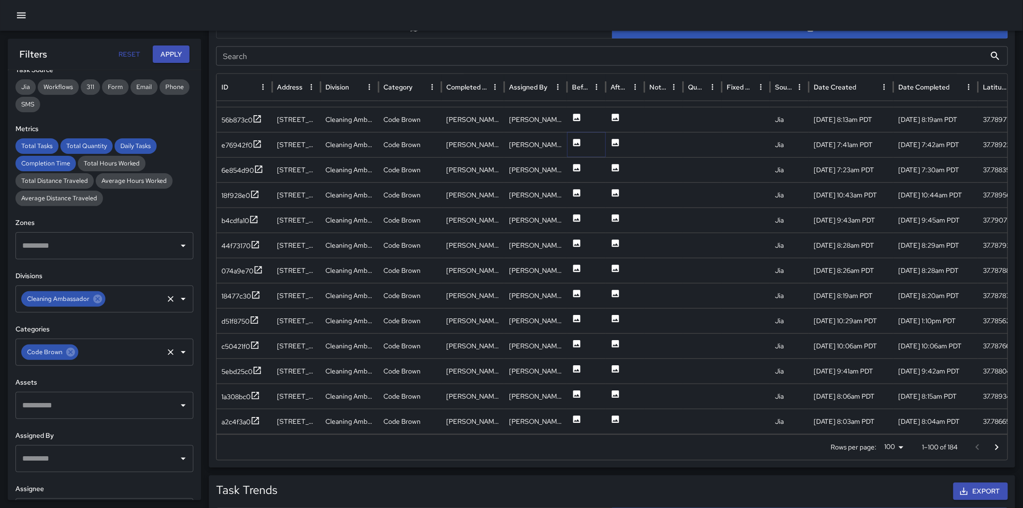
click at [576, 142] on icon at bounding box center [576, 142] width 7 height 7
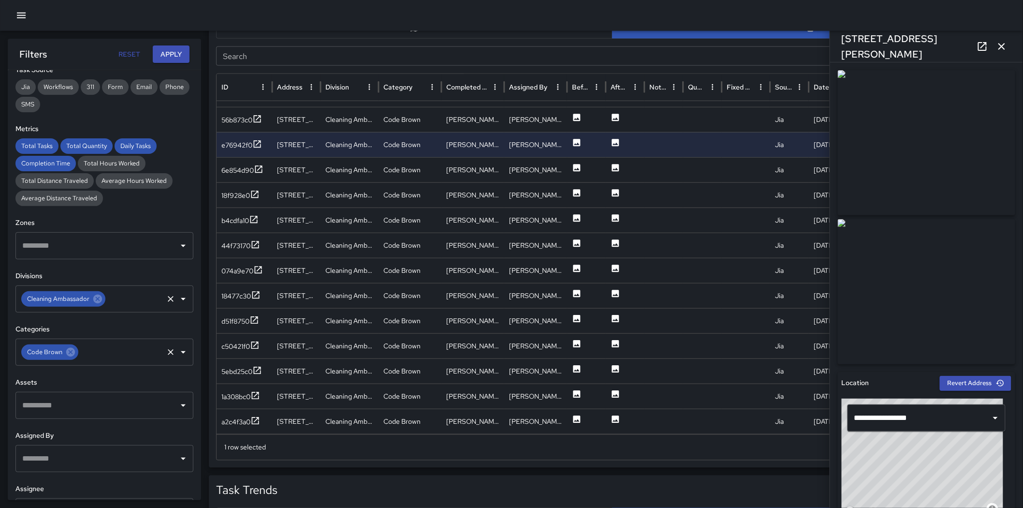
click at [687, 209] on img at bounding box center [926, 142] width 177 height 145
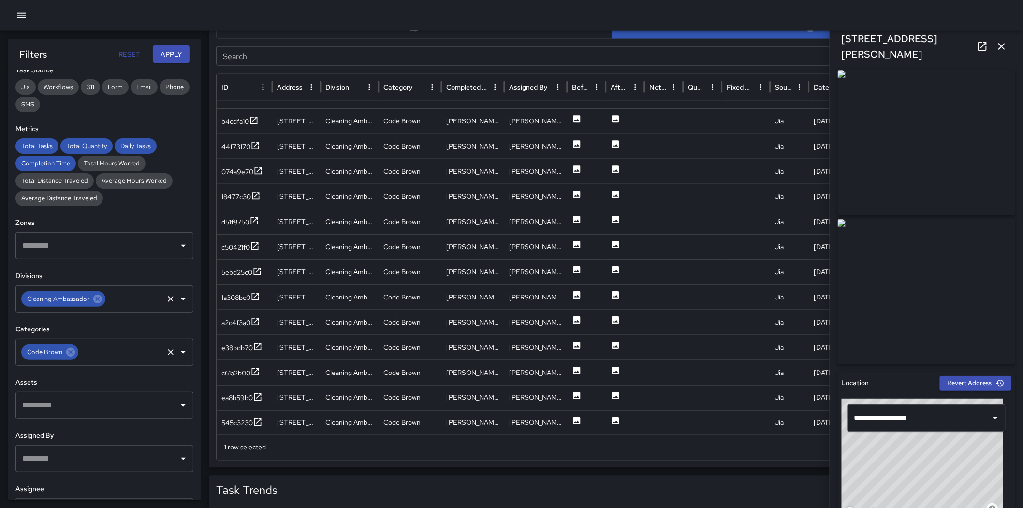
scroll to position [1838, 0]
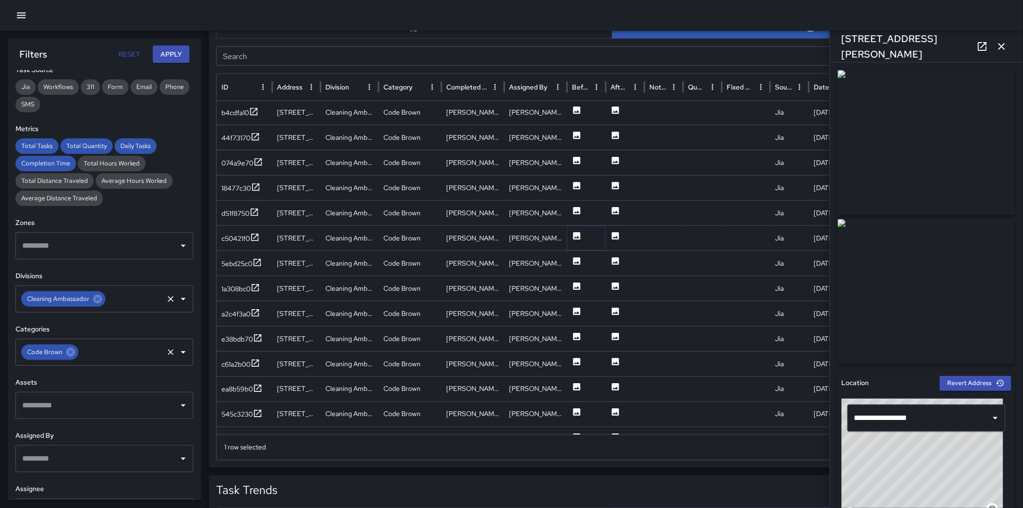
click at [575, 238] on icon at bounding box center [576, 235] width 7 height 7
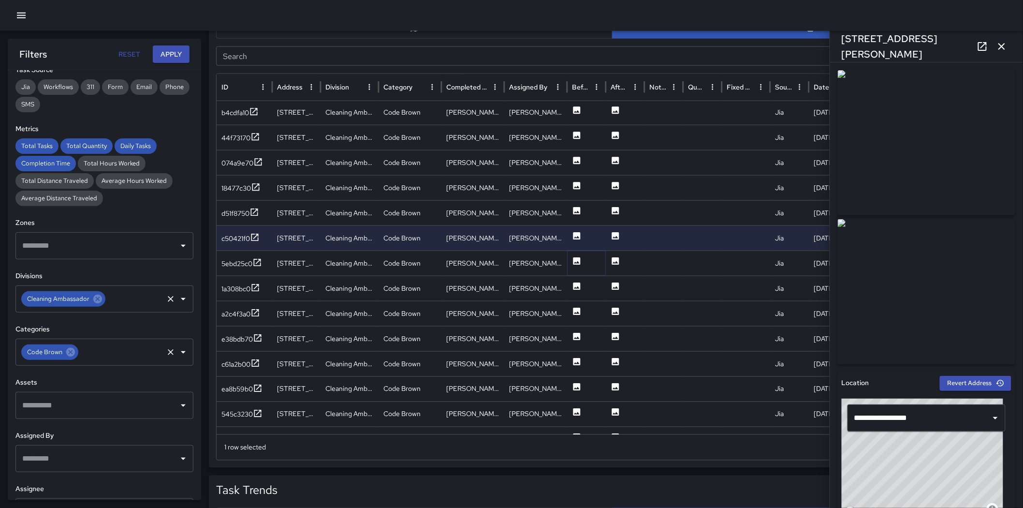
click at [577, 260] on icon at bounding box center [576, 260] width 7 height 7
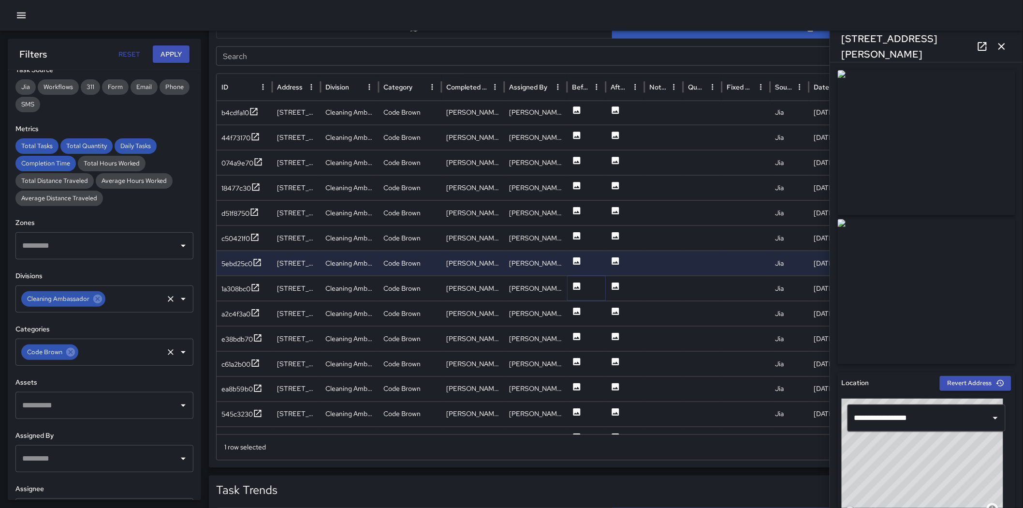
click at [572, 285] on icon at bounding box center [577, 286] width 10 height 10
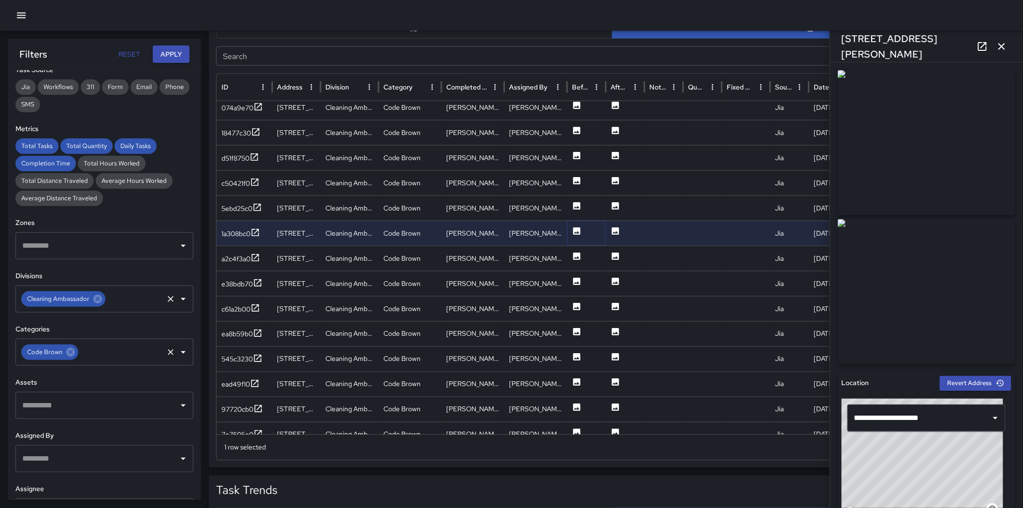
scroll to position [1937, 0]
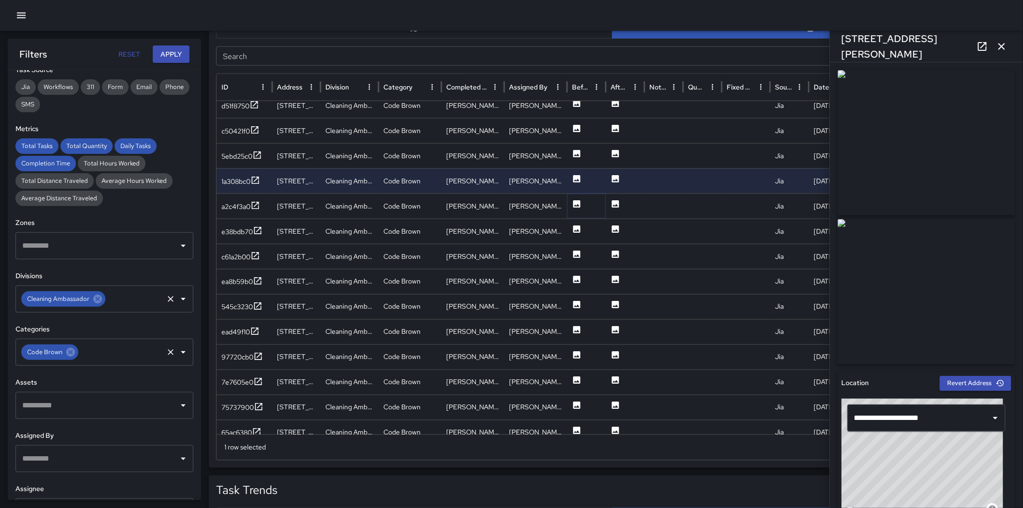
click at [576, 204] on icon at bounding box center [576, 203] width 7 height 7
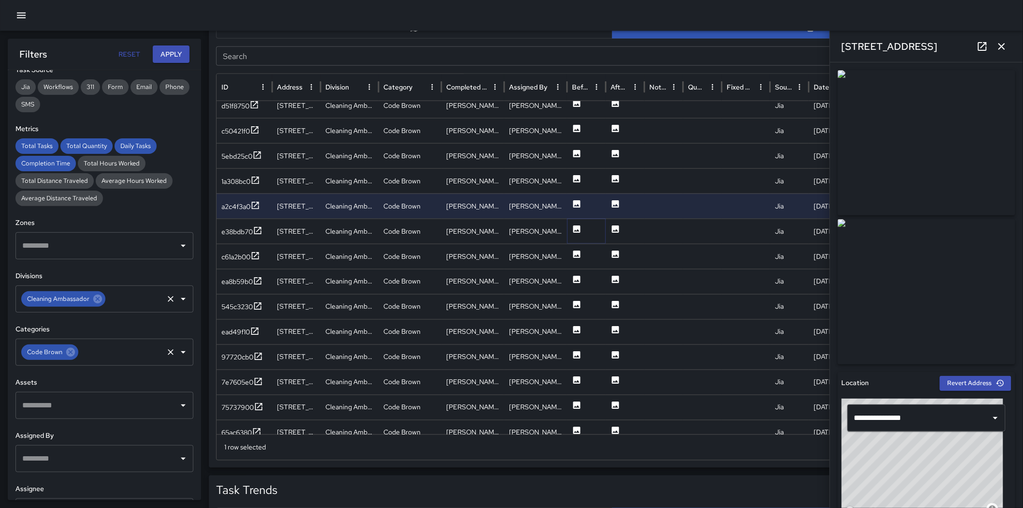
click at [576, 229] on icon at bounding box center [576, 228] width 7 height 7
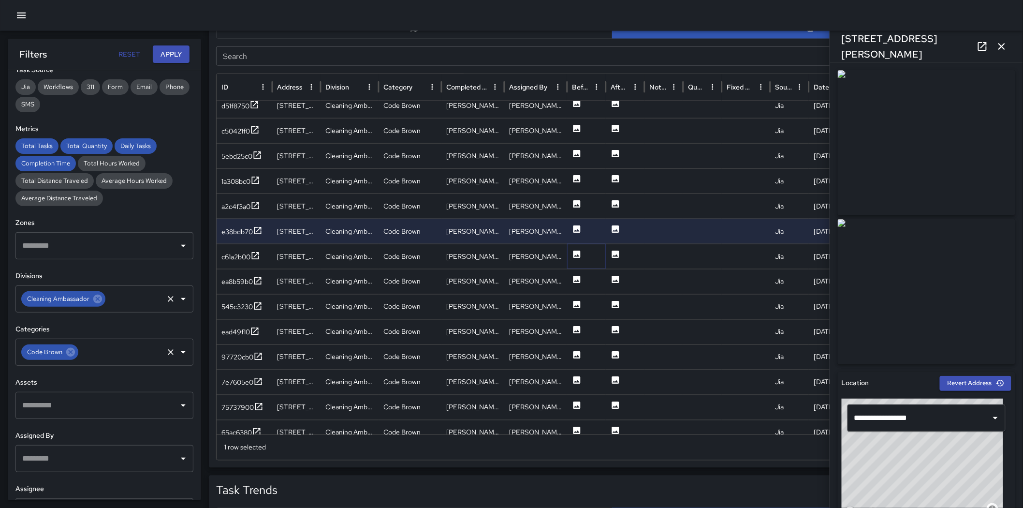
click at [575, 251] on icon at bounding box center [576, 253] width 7 height 7
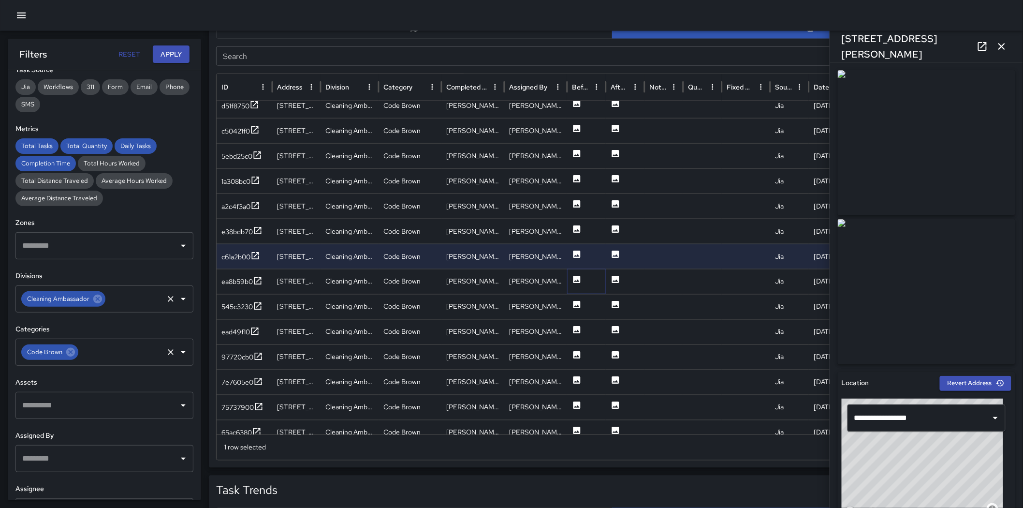
click at [576, 278] on icon at bounding box center [576, 279] width 7 height 7
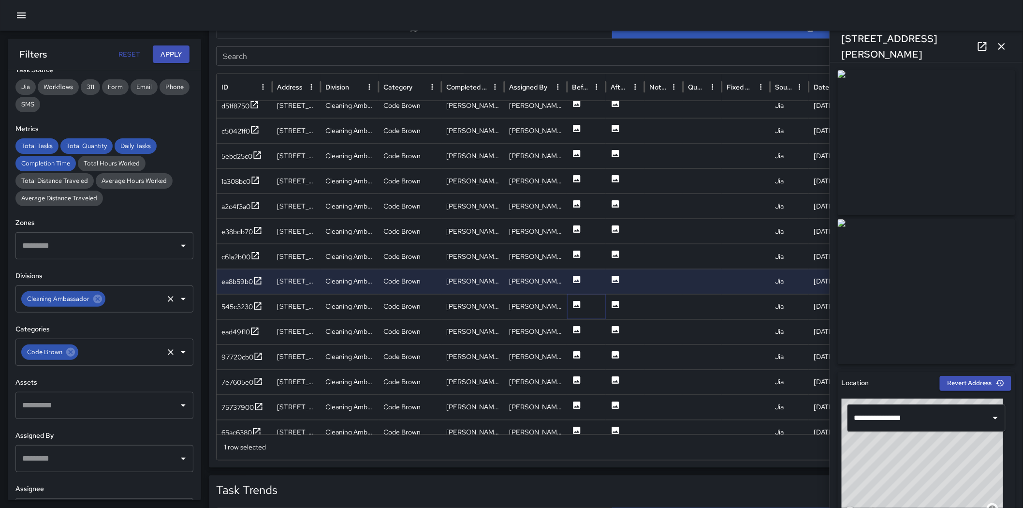
click at [577, 305] on icon at bounding box center [576, 304] width 7 height 7
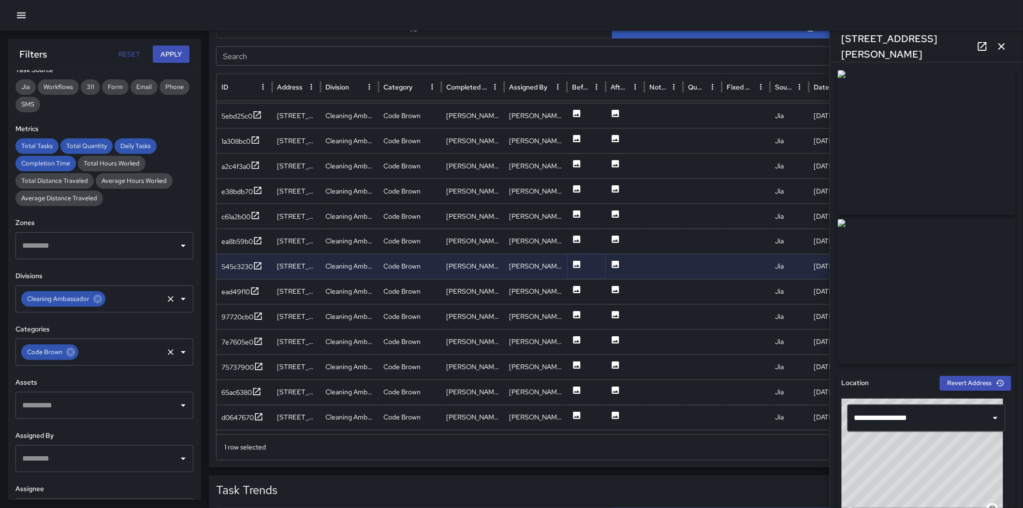
scroll to position [2017, 0]
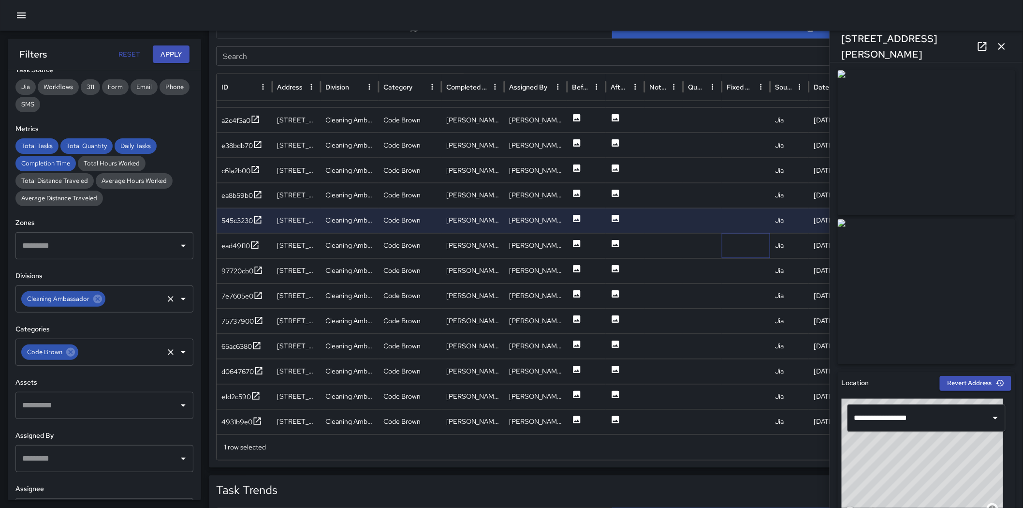
drag, startPoint x: 728, startPoint y: 250, endPoint x: 707, endPoint y: 249, distance: 20.8
click at [687, 250] on div at bounding box center [746, 245] width 48 height 25
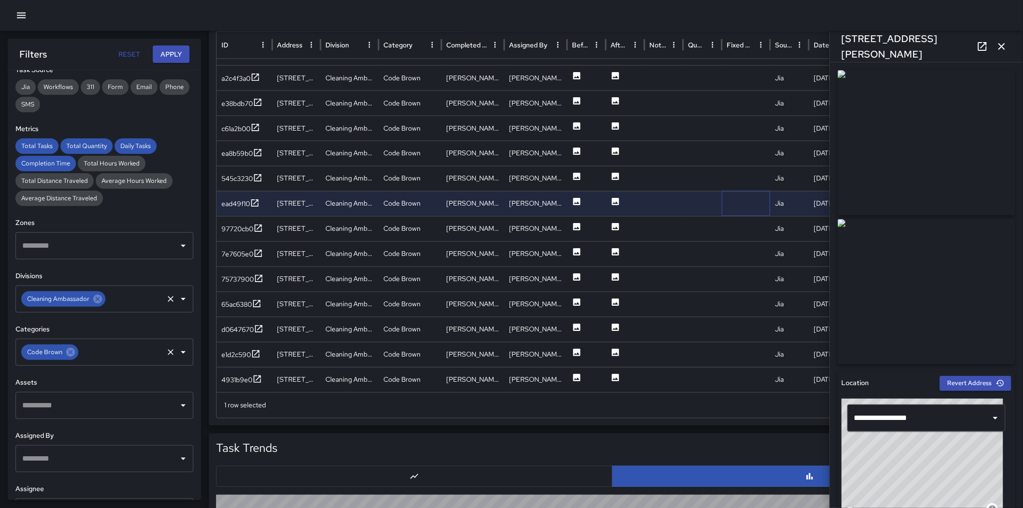
scroll to position [615, 0]
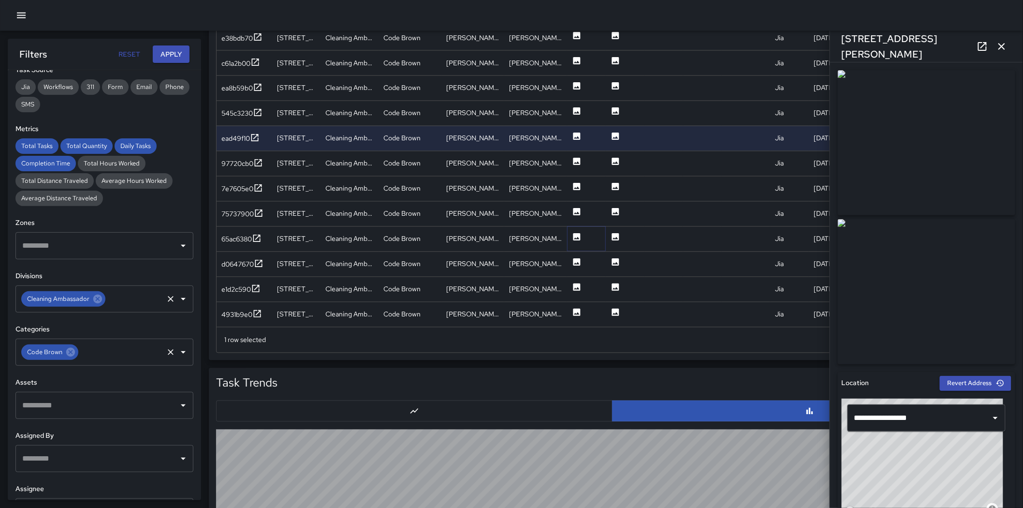
click at [574, 228] on button at bounding box center [577, 239] width 10 height 25
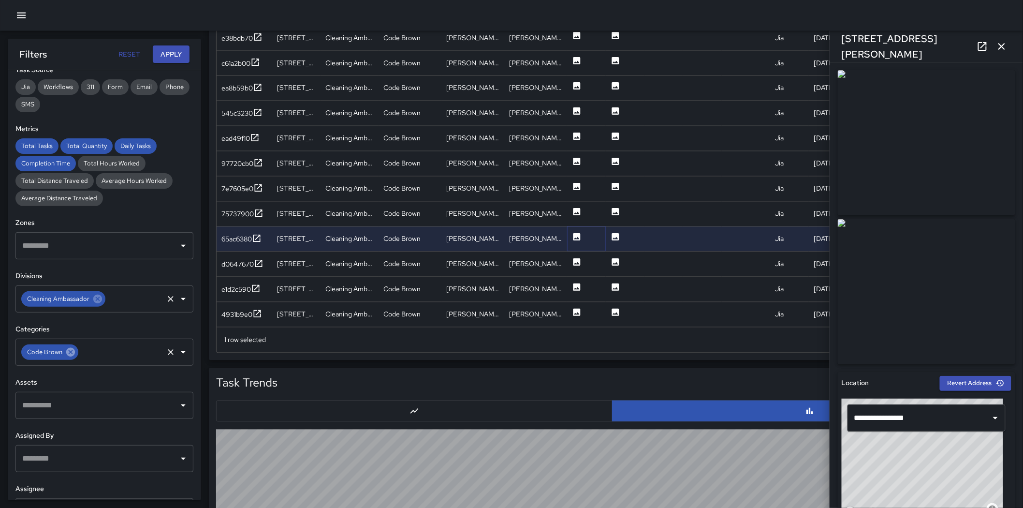
click at [66, 352] on icon at bounding box center [70, 352] width 9 height 9
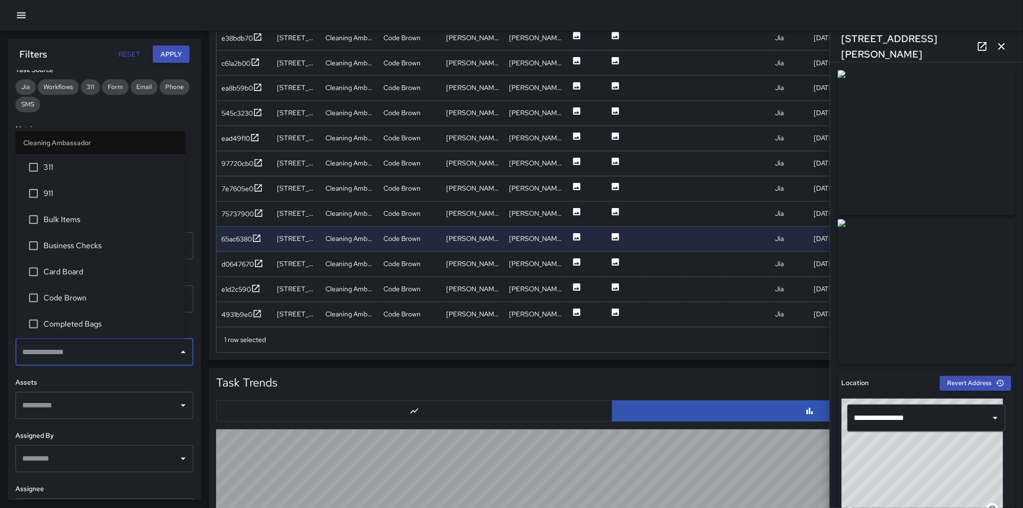
click at [66, 352] on input "text" at bounding box center [97, 352] width 155 height 18
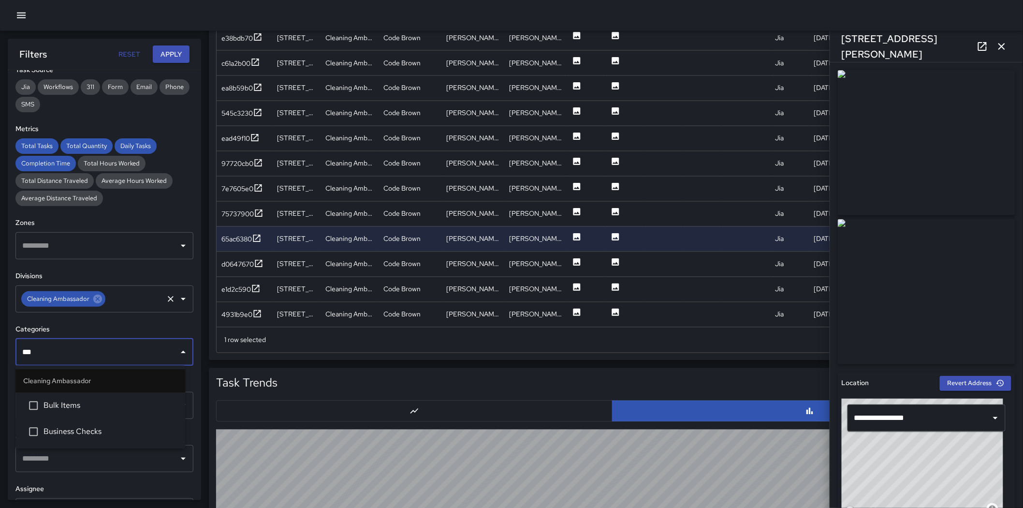
type input "****"
click at [78, 357] on li "Bulk Items" at bounding box center [100, 405] width 170 height 26
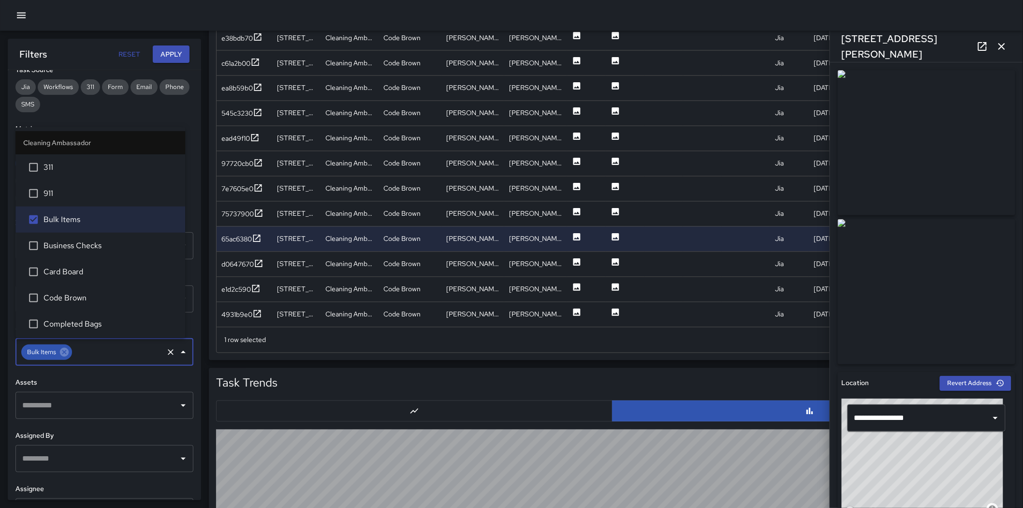
click at [172, 52] on button "Apply" at bounding box center [171, 54] width 37 height 18
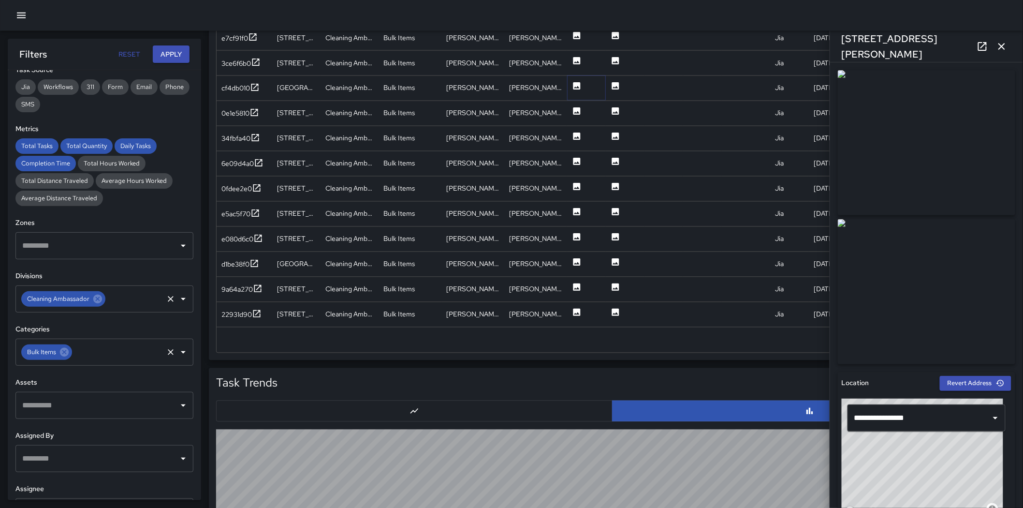
click at [573, 78] on button at bounding box center [577, 88] width 10 height 25
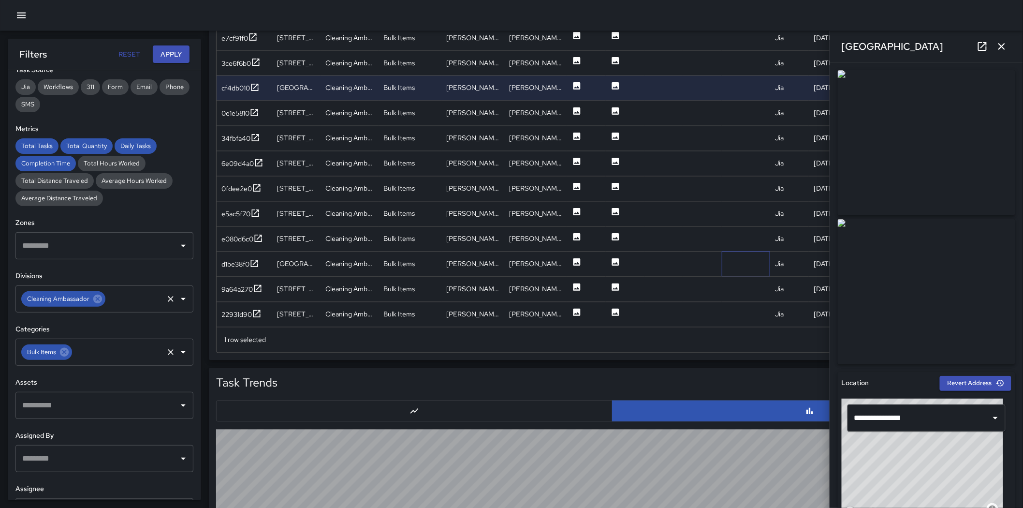
drag, startPoint x: 733, startPoint y: 271, endPoint x: 685, endPoint y: 242, distance: 56.1
click at [687, 269] on div at bounding box center [746, 263] width 48 height 25
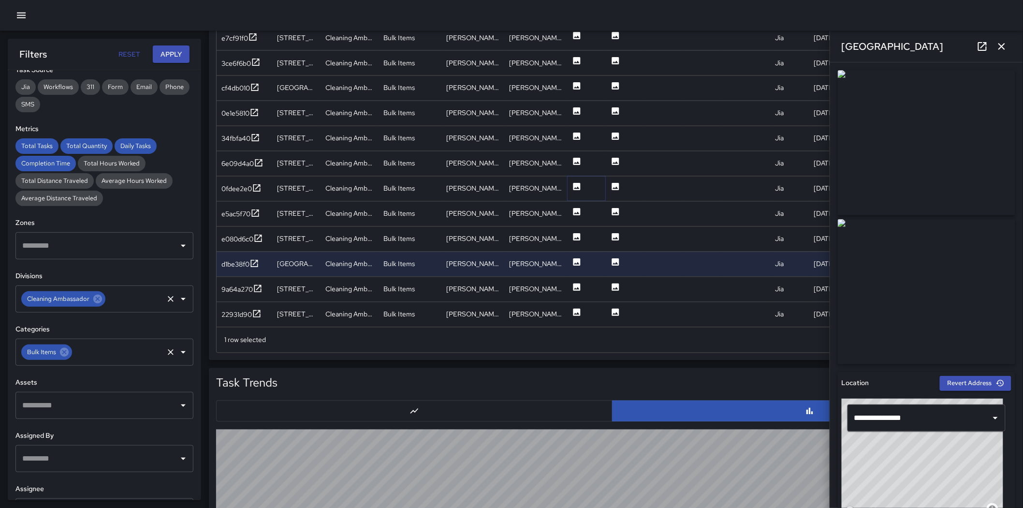
click at [574, 184] on icon at bounding box center [576, 186] width 7 height 7
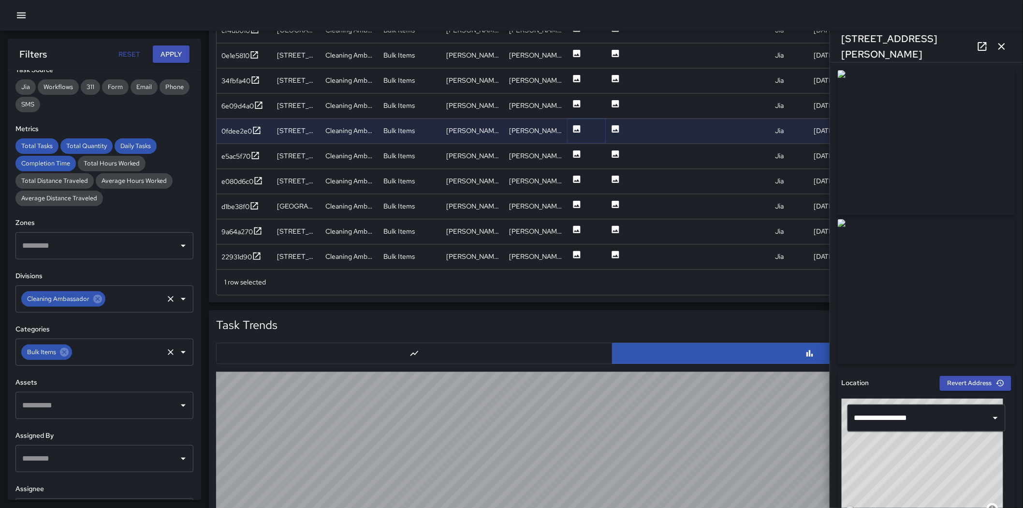
scroll to position [669, 0]
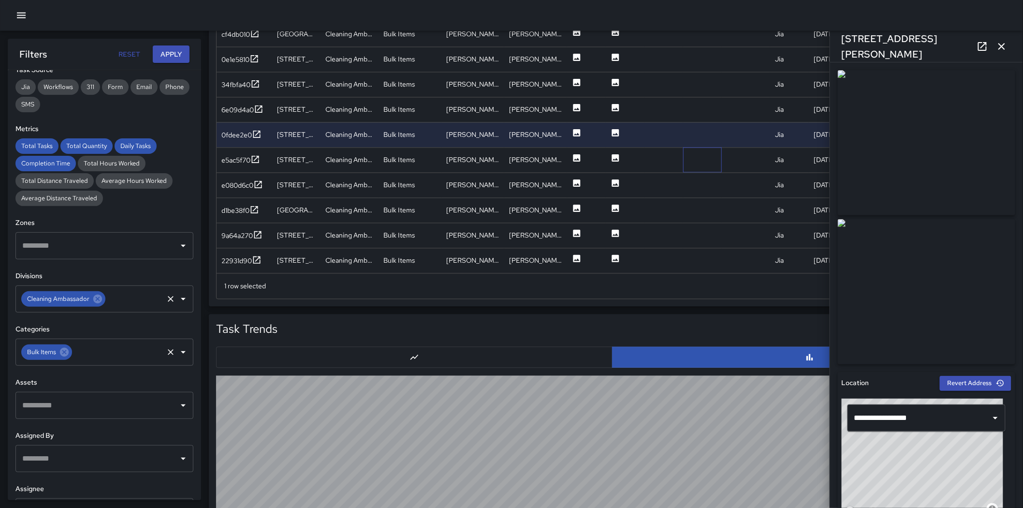
click at [687, 162] on div at bounding box center [702, 159] width 39 height 25
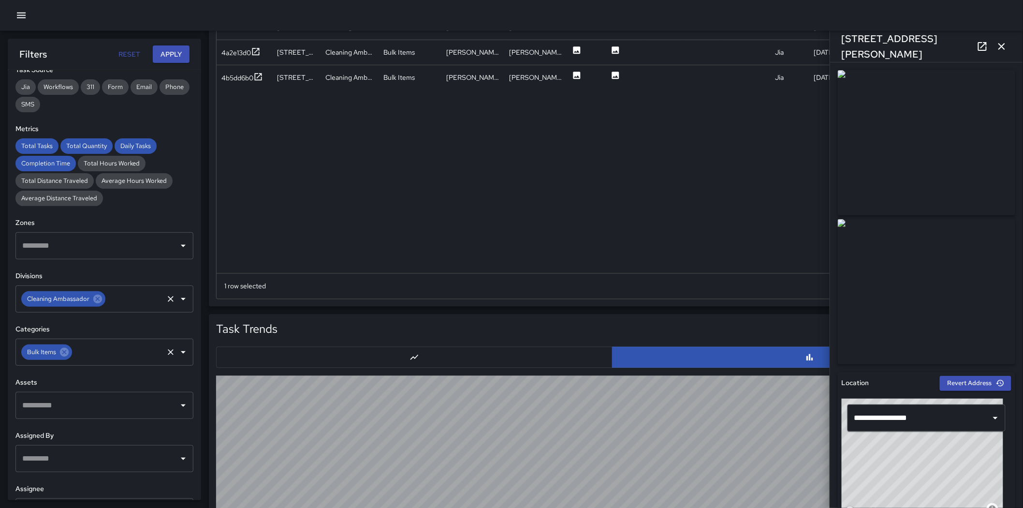
scroll to position [1420, 0]
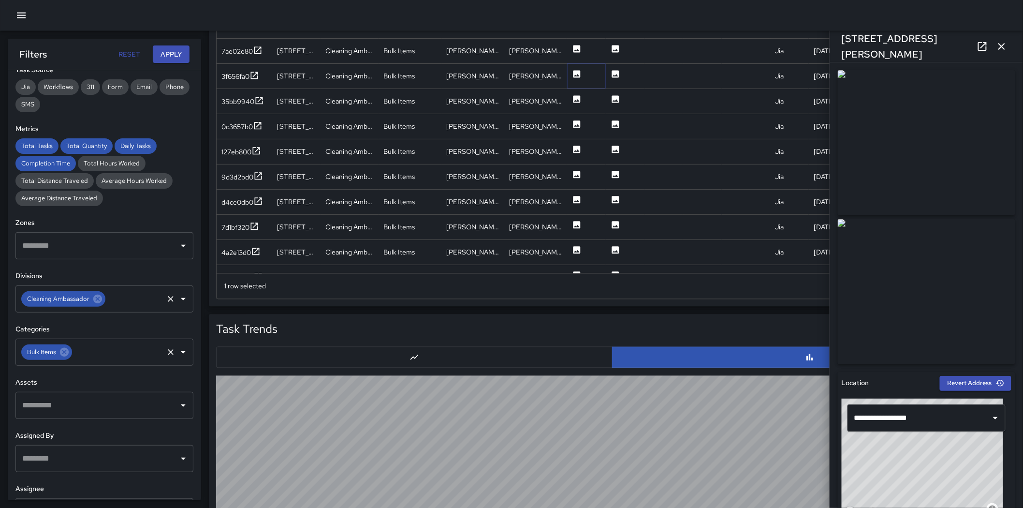
click at [578, 64] on button at bounding box center [577, 76] width 10 height 25
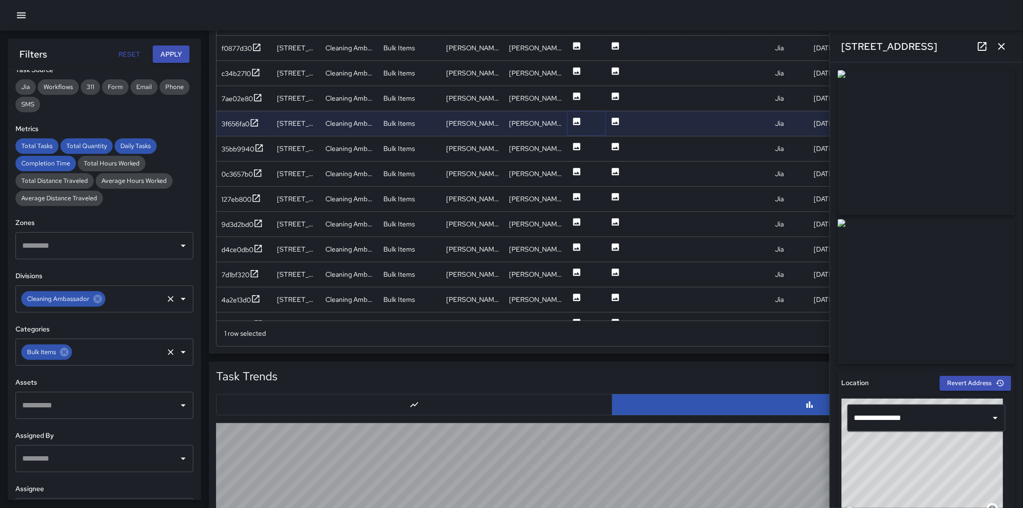
scroll to position [562, 0]
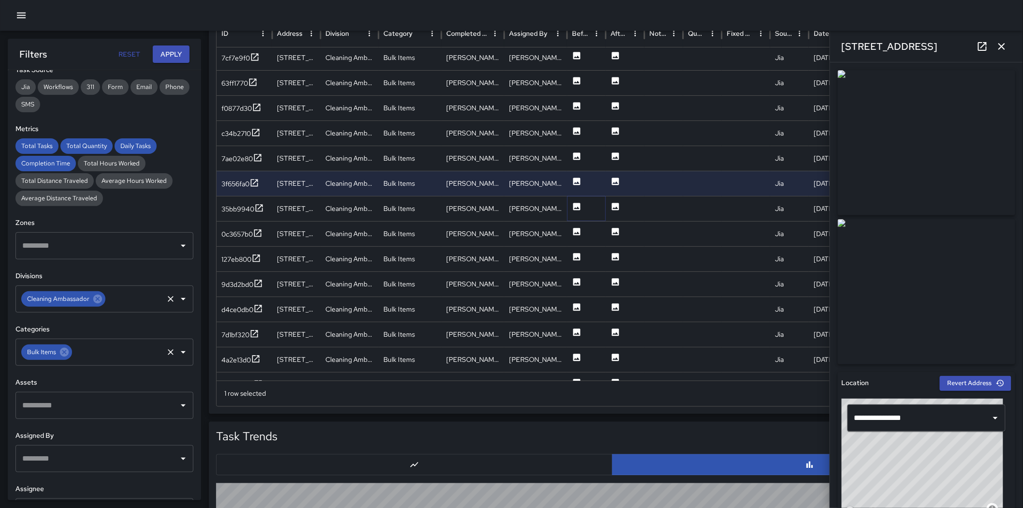
click at [577, 208] on icon at bounding box center [577, 207] width 10 height 10
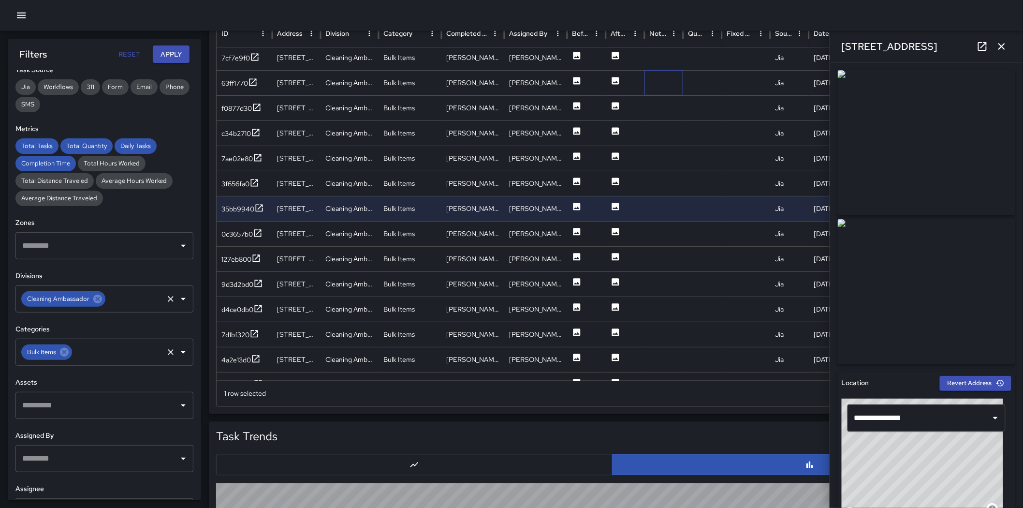
click at [659, 77] on div at bounding box center [663, 82] width 39 height 25
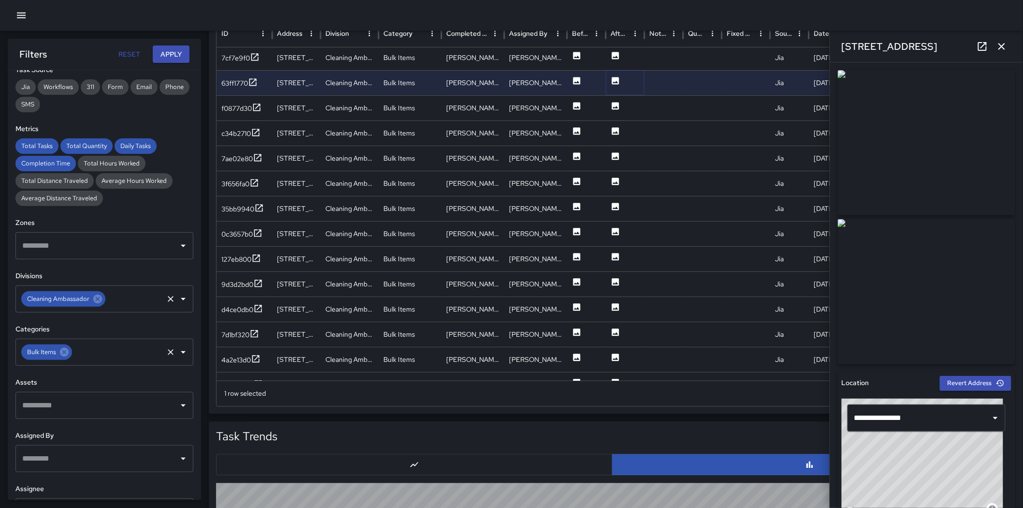
click at [617, 77] on icon at bounding box center [615, 80] width 7 height 7
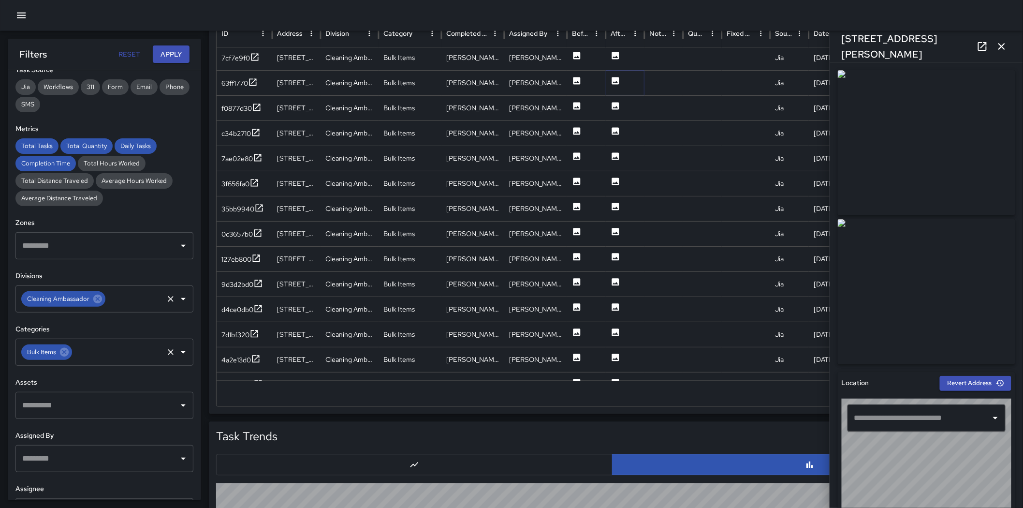
type input "**********"
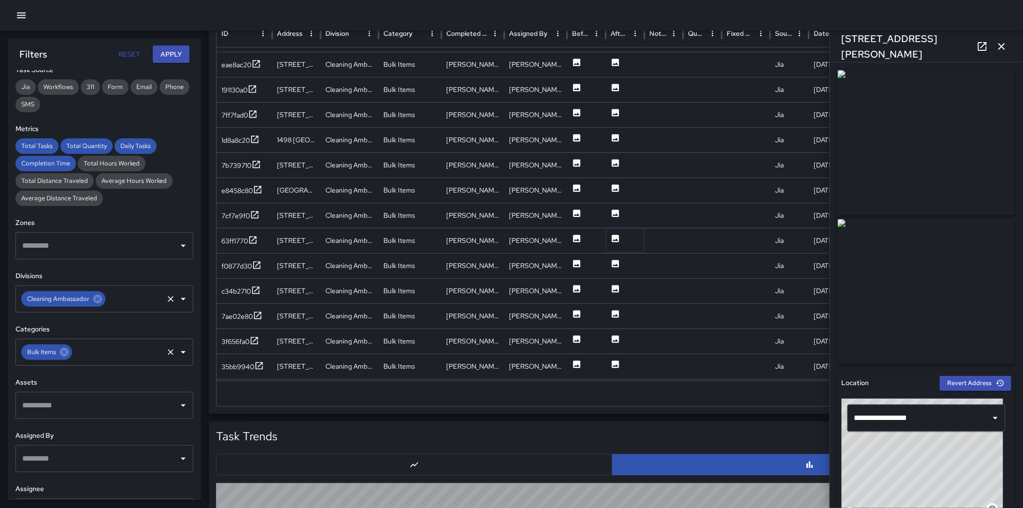
scroll to position [1271, 0]
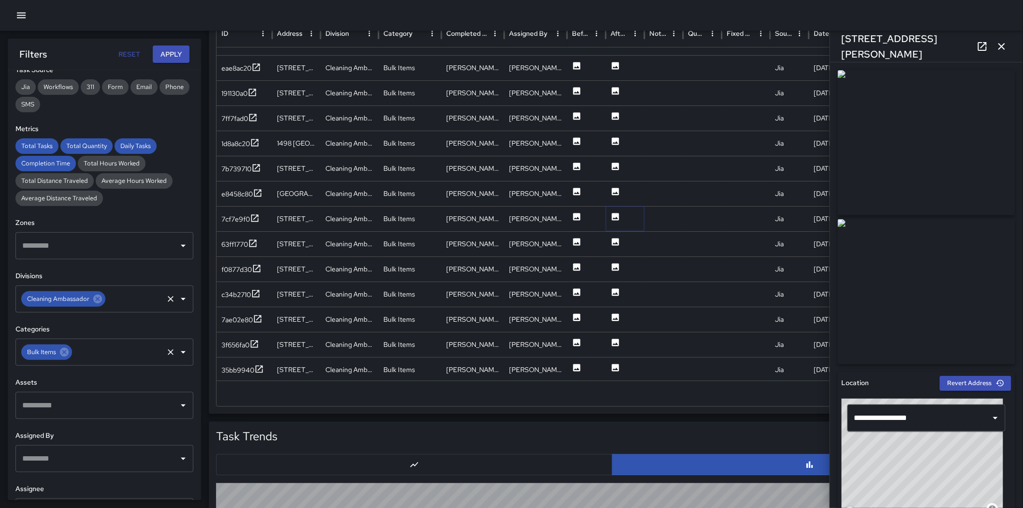
click at [611, 218] on icon at bounding box center [615, 217] width 10 height 10
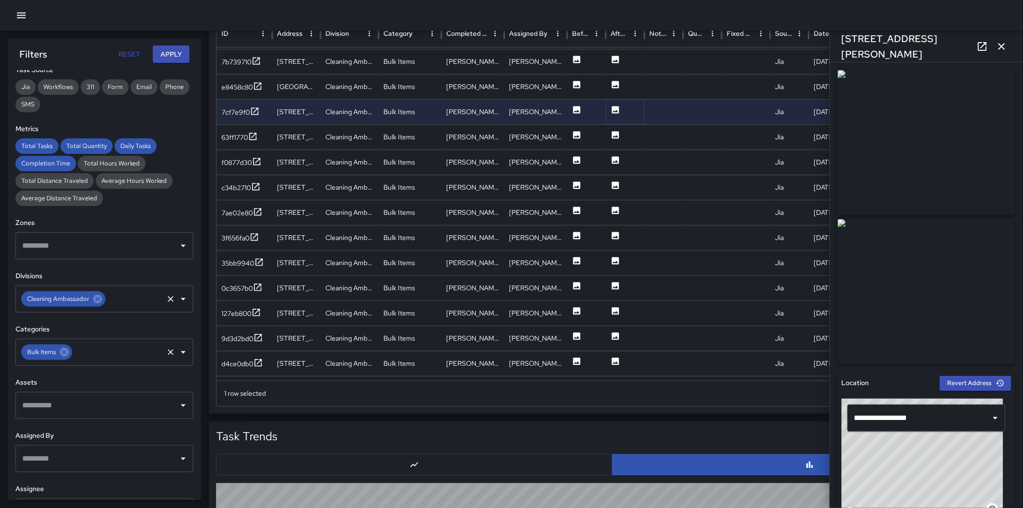
scroll to position [1482, 0]
click at [611, 133] on icon at bounding box center [615, 135] width 10 height 10
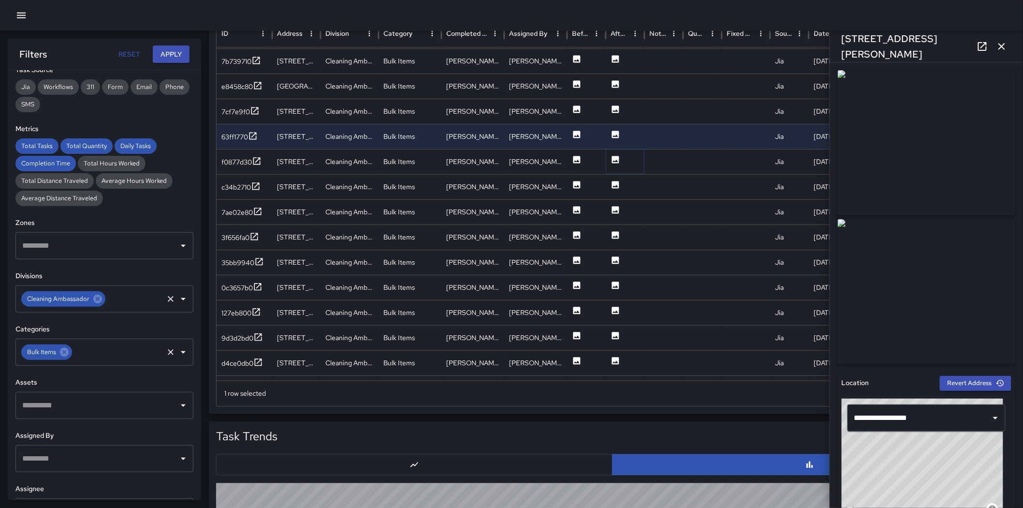
click at [614, 157] on icon at bounding box center [615, 159] width 7 height 7
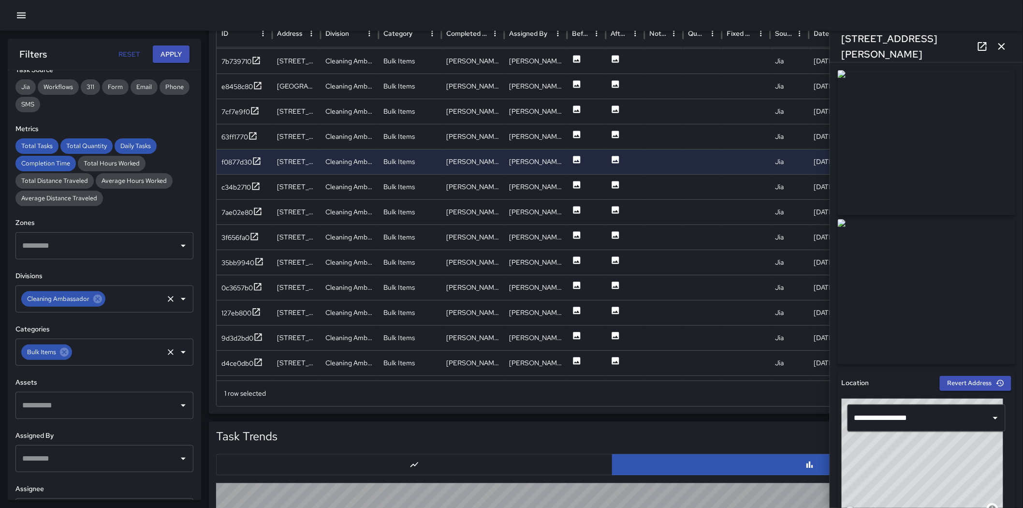
click at [687, 308] on img at bounding box center [926, 291] width 177 height 145
click at [63, 350] on icon at bounding box center [64, 352] width 11 height 11
click at [63, 350] on input "text" at bounding box center [97, 352] width 155 height 18
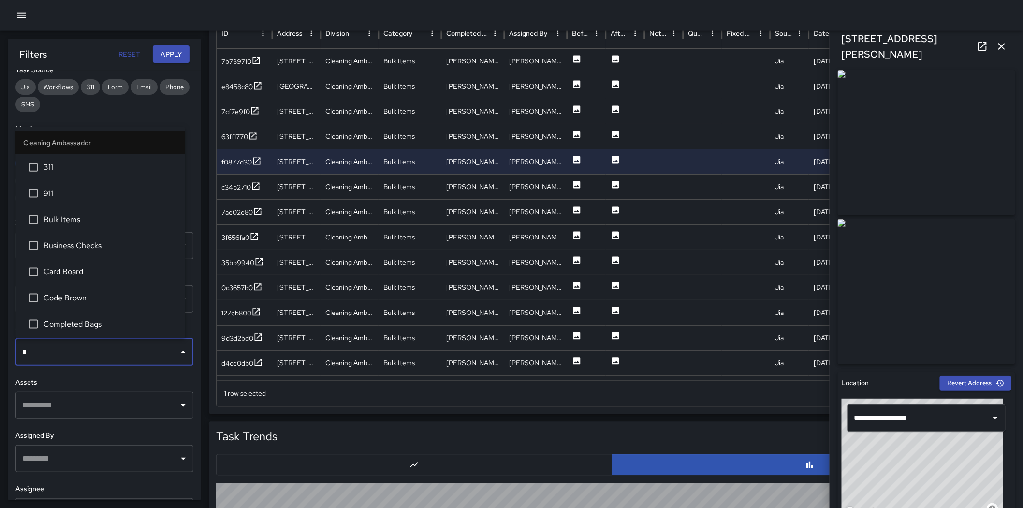
type input "**"
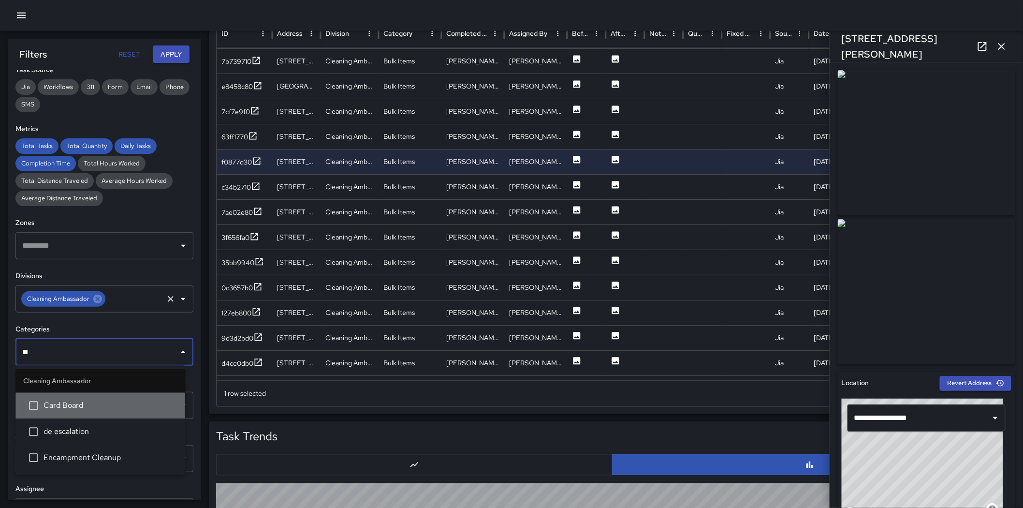
click at [80, 357] on span "Card Board" at bounding box center [111, 406] width 134 height 12
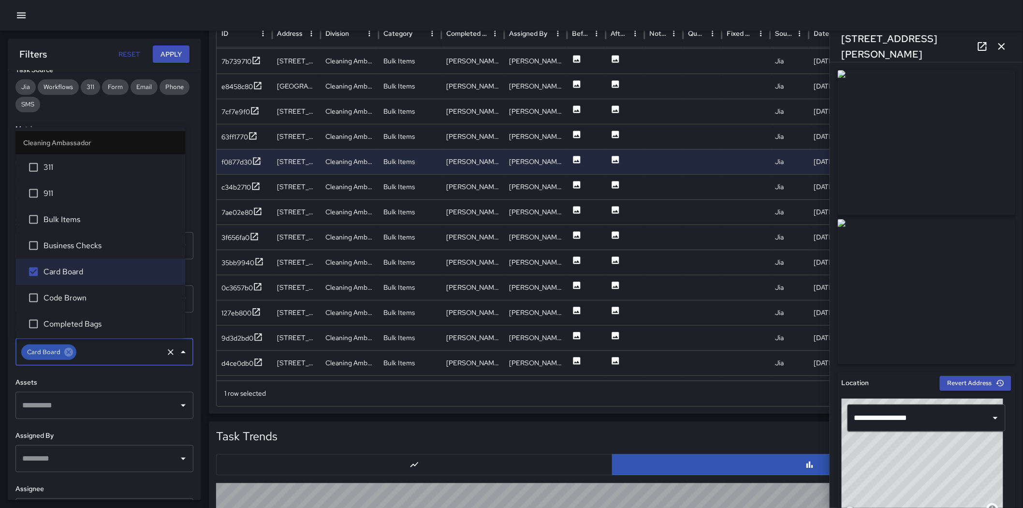
click at [178, 59] on button "Apply" at bounding box center [171, 54] width 37 height 18
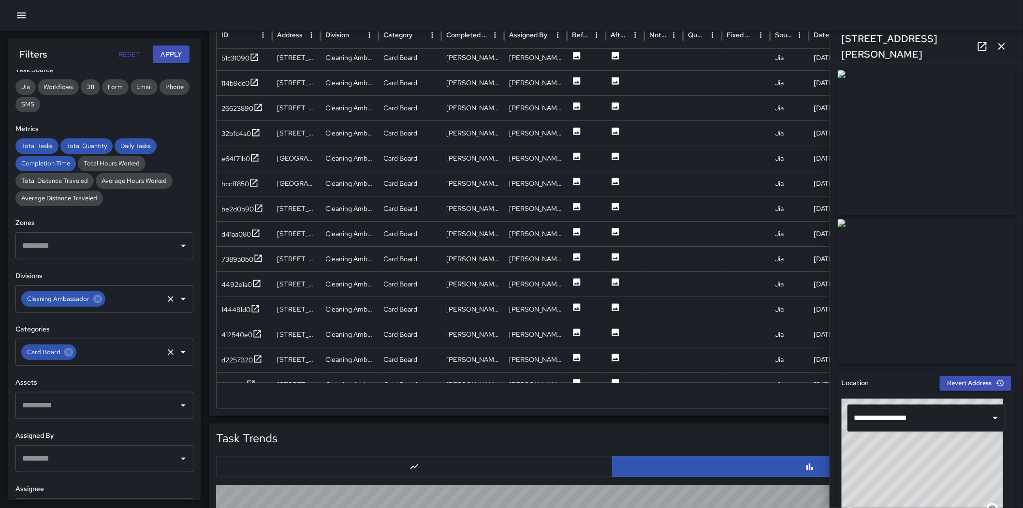
scroll to position [562, 0]
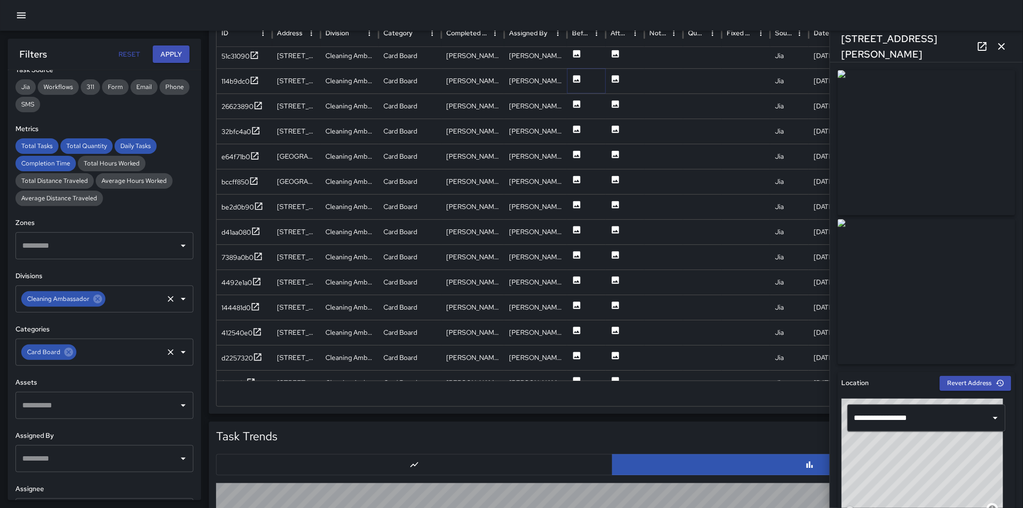
click at [574, 75] on icon at bounding box center [576, 78] width 7 height 7
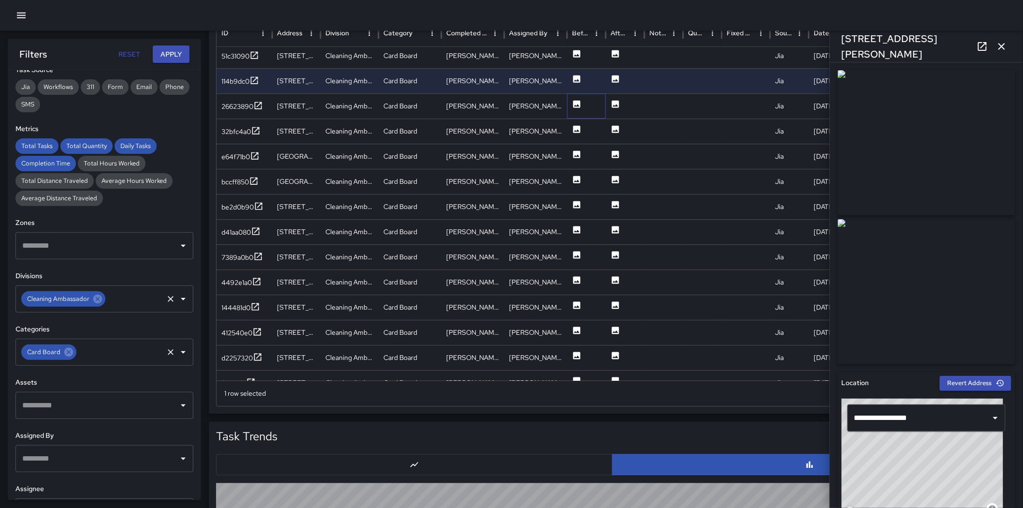
click at [583, 100] on div at bounding box center [586, 106] width 39 height 25
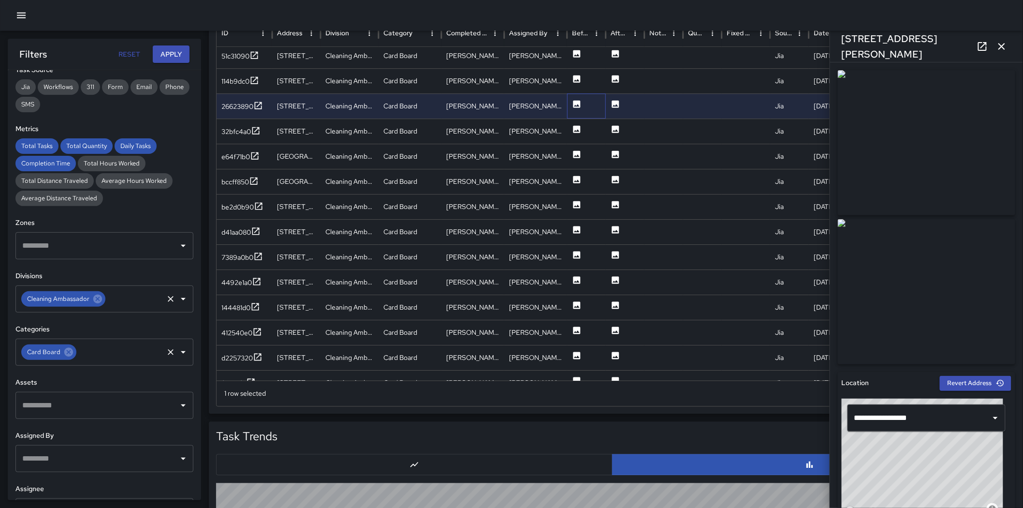
drag, startPoint x: 583, startPoint y: 100, endPoint x: 578, endPoint y: 105, distance: 7.6
click at [582, 101] on div at bounding box center [586, 106] width 39 height 25
click at [578, 105] on icon at bounding box center [577, 105] width 10 height 10
click at [687, 253] on div at bounding box center [702, 257] width 39 height 25
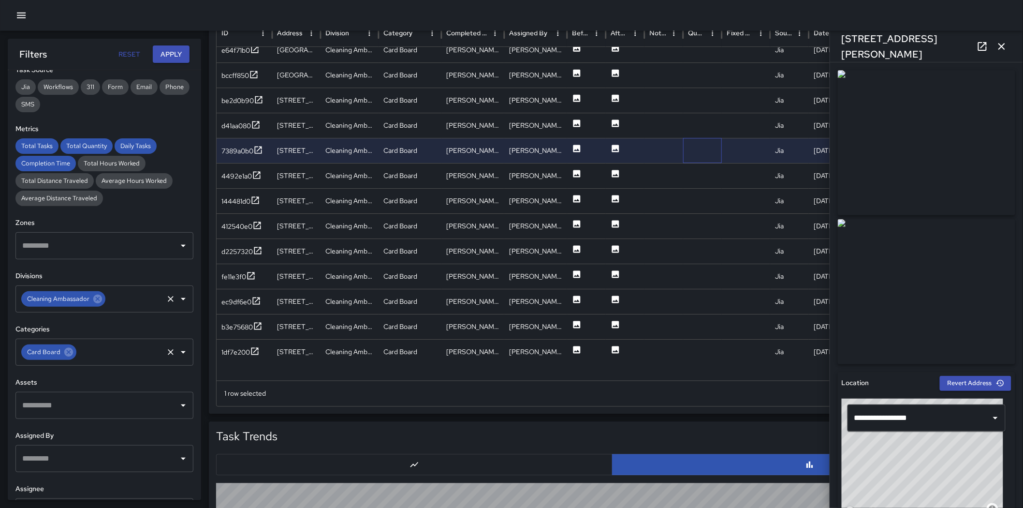
scroll to position [1172, 0]
click at [574, 202] on icon at bounding box center [577, 198] width 10 height 10
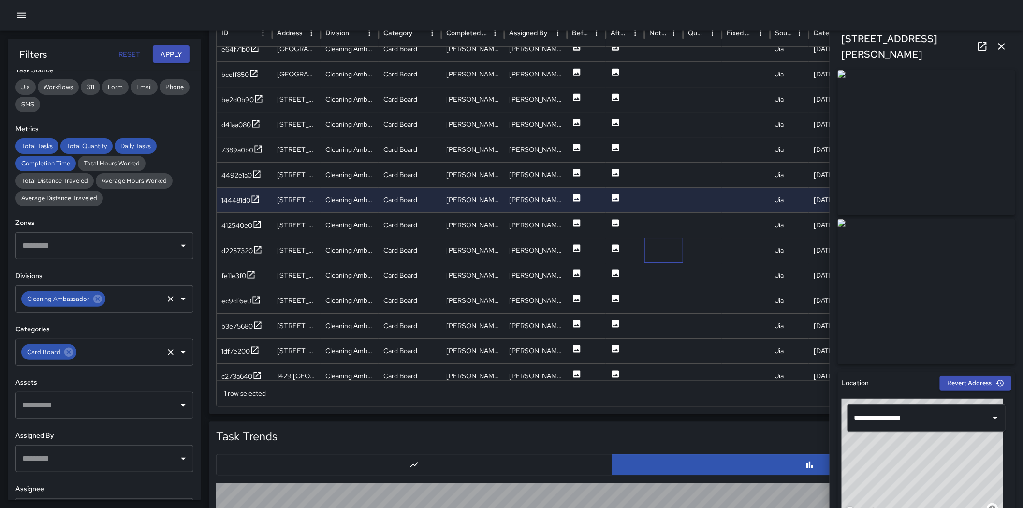
drag, startPoint x: 671, startPoint y: 260, endPoint x: 529, endPoint y: 278, distance: 143.2
click at [671, 260] on div at bounding box center [663, 250] width 39 height 25
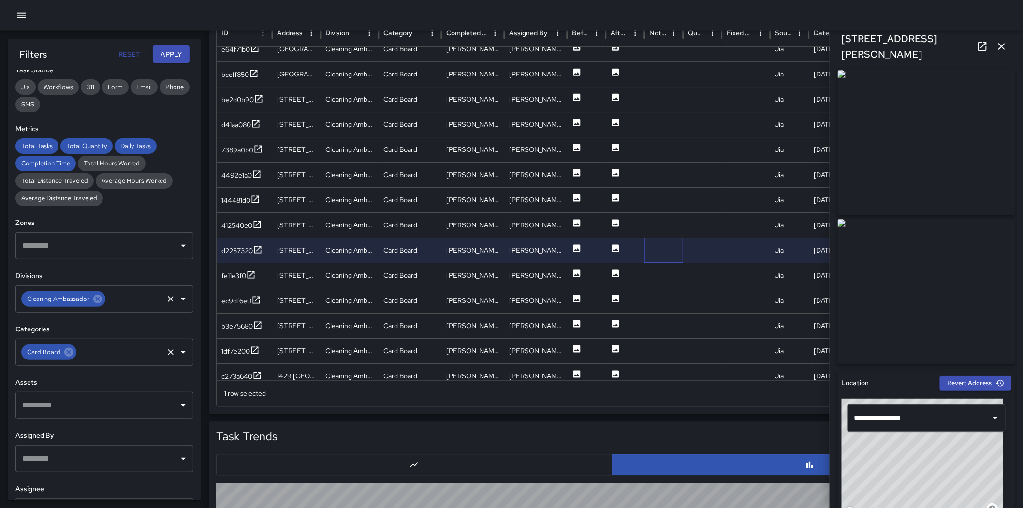
click at [74, 354] on div "Card Board ​" at bounding box center [104, 351] width 178 height 27
click at [69, 354] on icon at bounding box center [68, 352] width 9 height 9
click at [69, 354] on input "text" at bounding box center [97, 352] width 155 height 18
type input "*****"
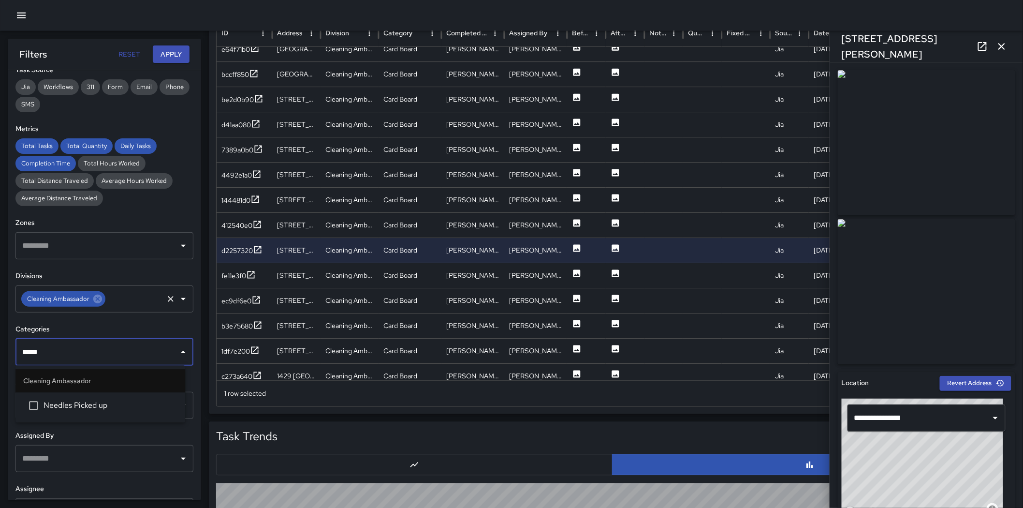
click at [89, 357] on span "Needles Picked up" at bounding box center [111, 406] width 134 height 12
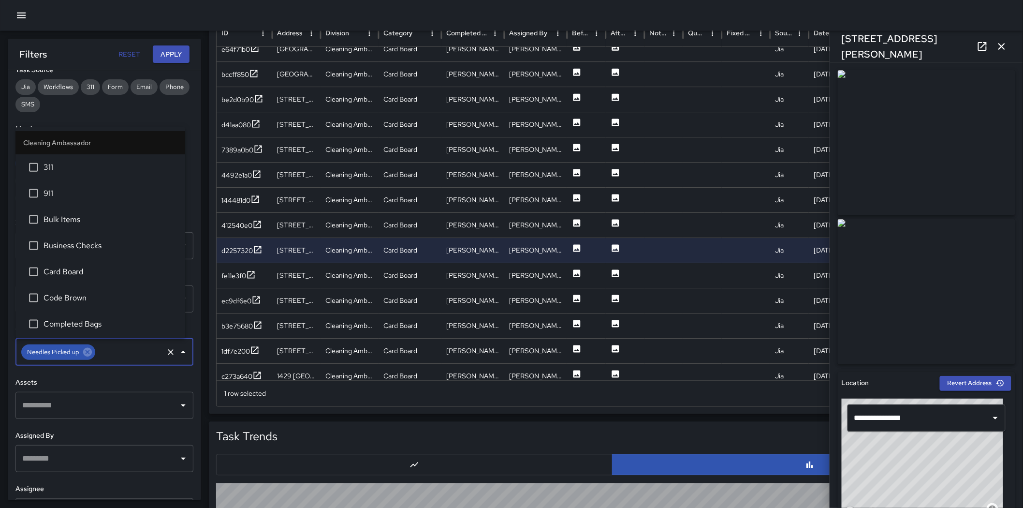
scroll to position [233, 0]
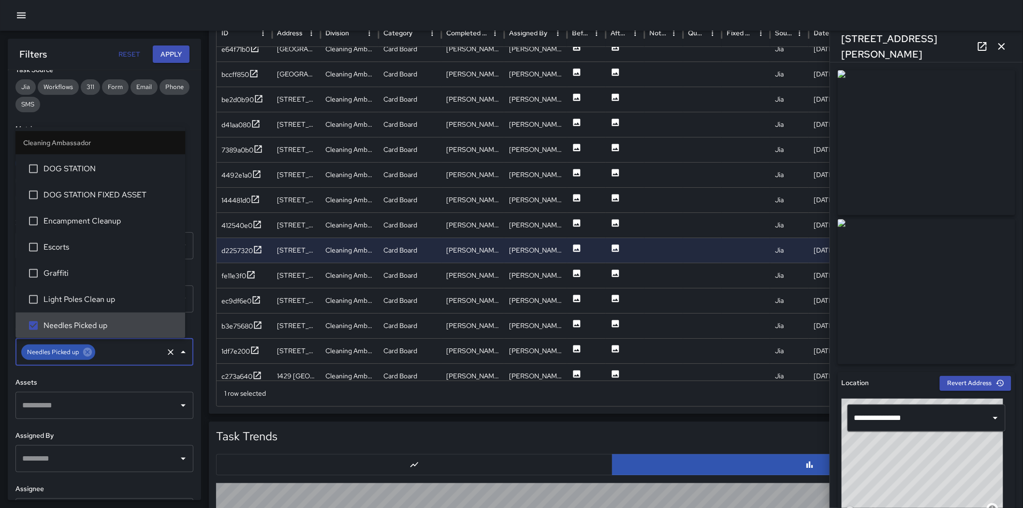
click at [167, 50] on button "Apply" at bounding box center [171, 54] width 37 height 18
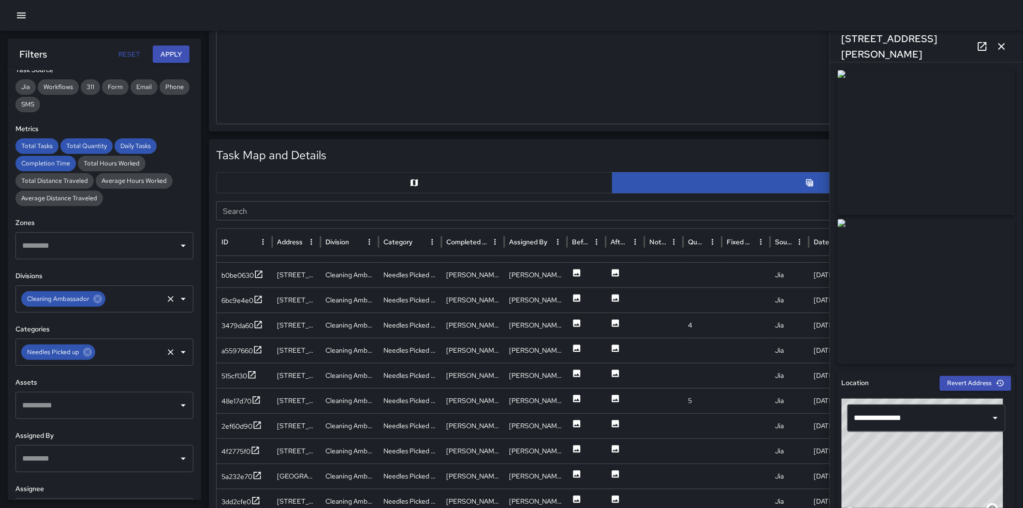
scroll to position [401, 0]
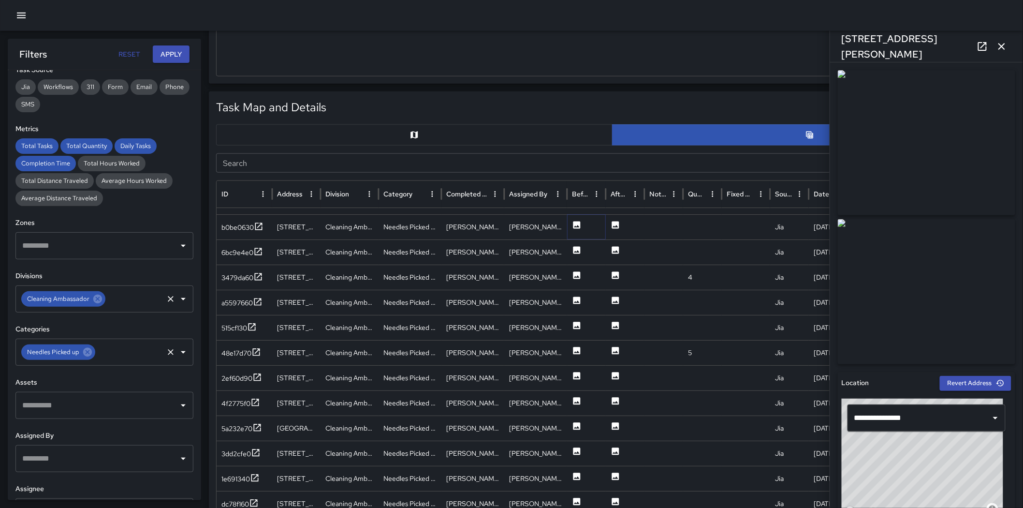
click at [576, 222] on icon at bounding box center [576, 224] width 7 height 7
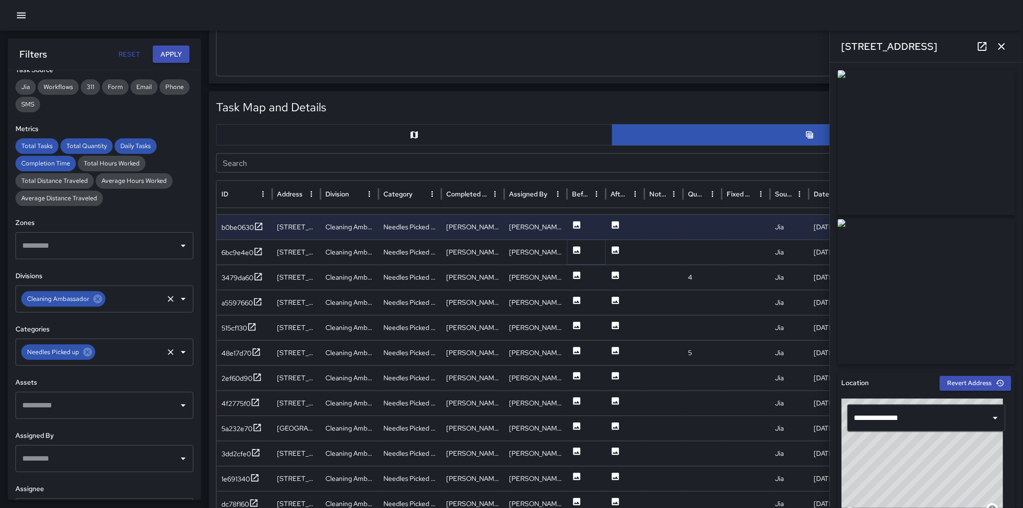
click at [581, 247] on icon at bounding box center [577, 250] width 10 height 10
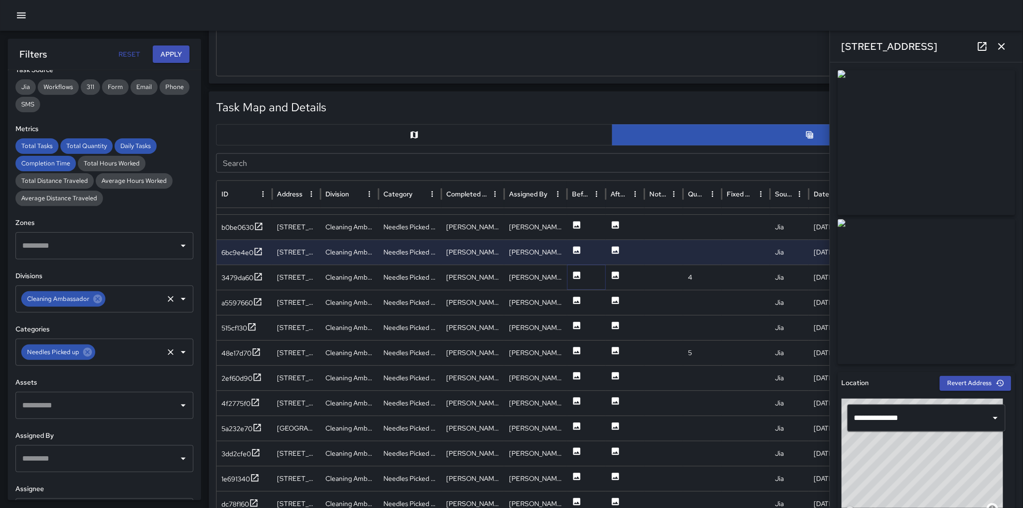
click at [577, 276] on icon at bounding box center [577, 275] width 10 height 10
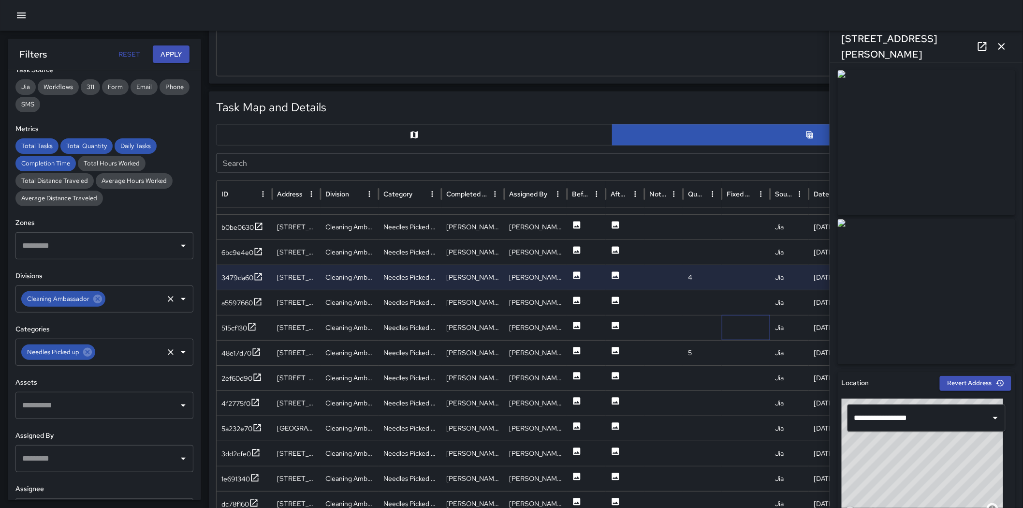
click at [687, 317] on div at bounding box center [746, 327] width 48 height 25
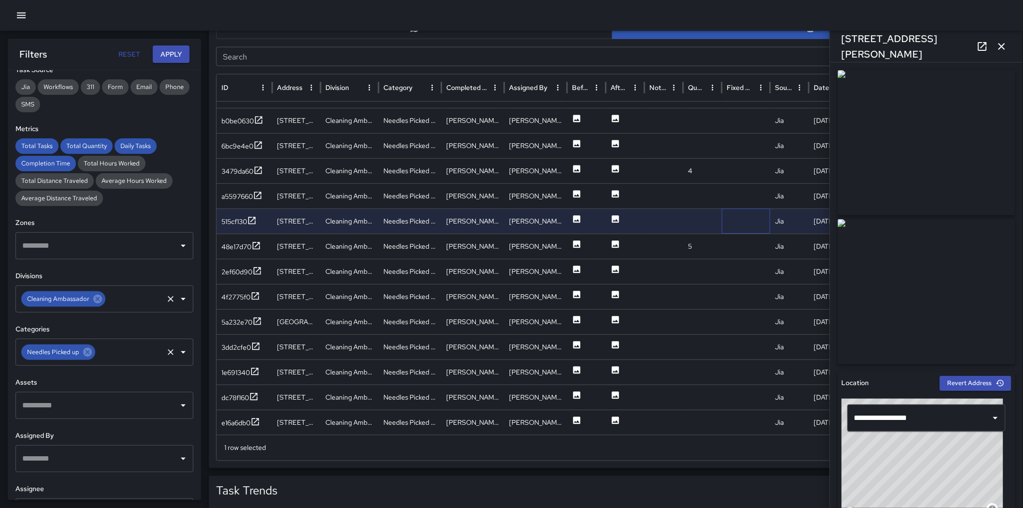
scroll to position [508, 0]
click at [576, 290] on icon at bounding box center [576, 293] width 7 height 7
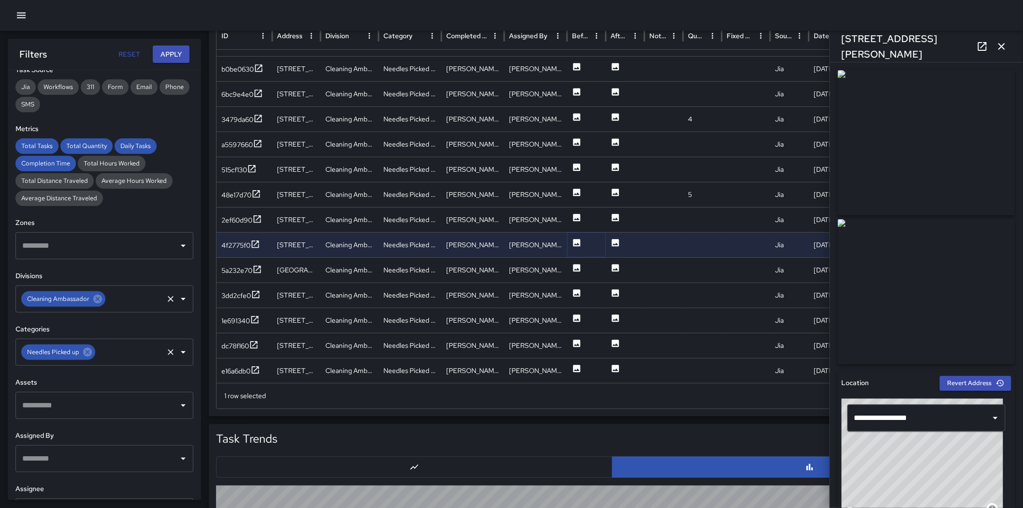
scroll to position [562, 0]
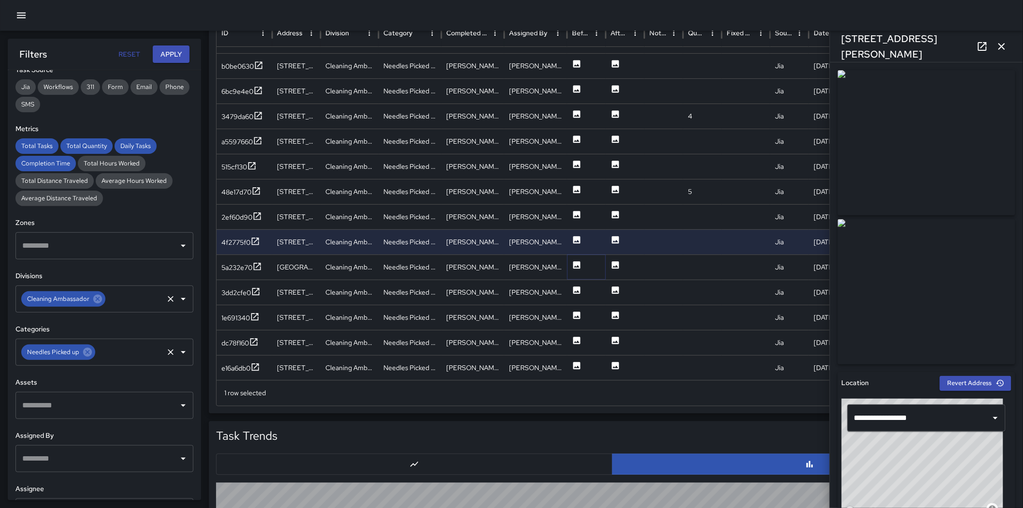
click at [580, 261] on icon at bounding box center [577, 265] width 10 height 10
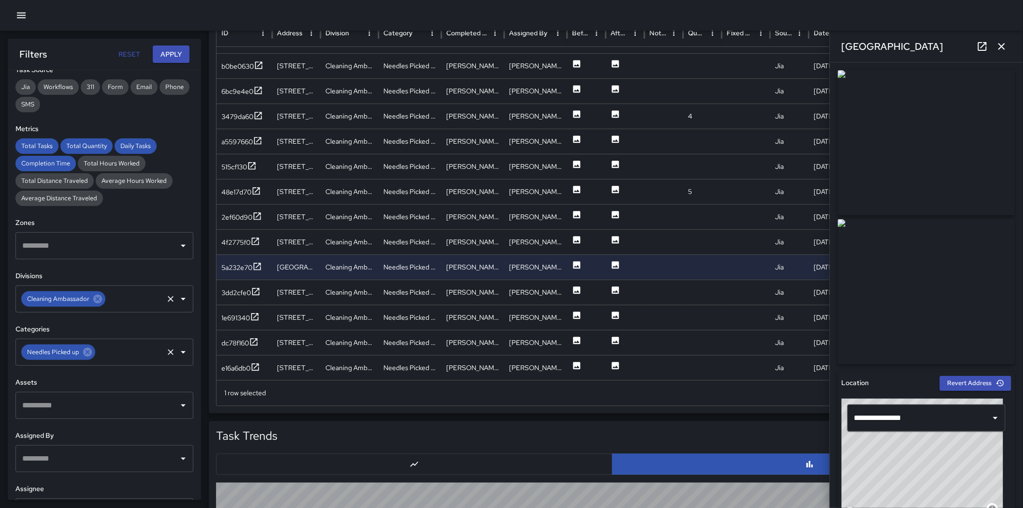
drag, startPoint x: 859, startPoint y: 261, endPoint x: 800, endPoint y: 268, distance: 59.9
click at [687, 261] on img at bounding box center [926, 291] width 177 height 145
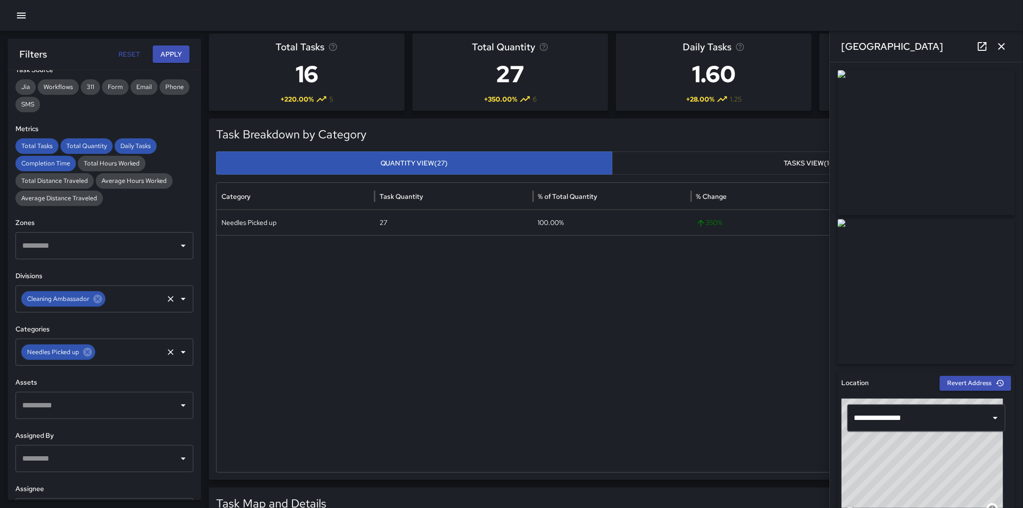
scroll to position [0, 0]
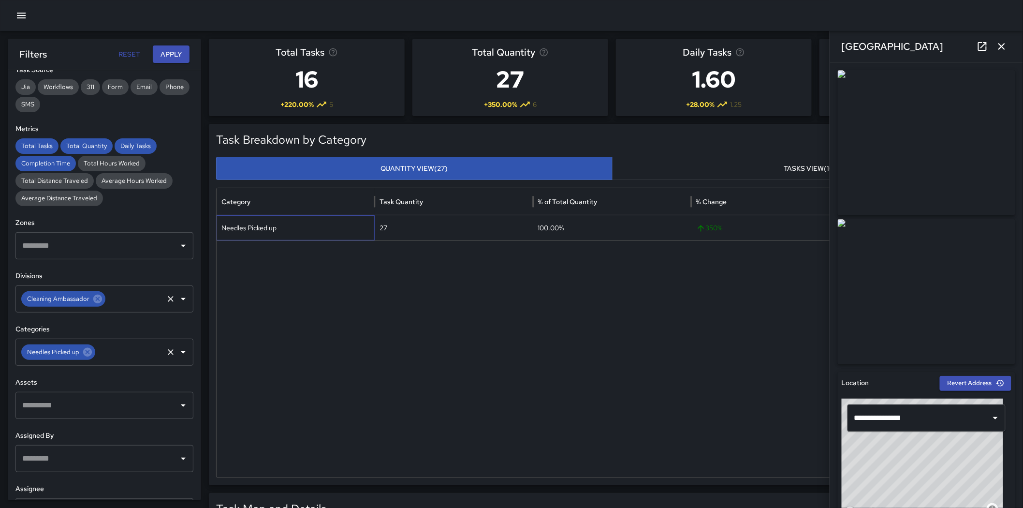
click at [259, 228] on div "Needles Picked up" at bounding box center [296, 227] width 158 height 25
copy div "Needles Picked up"
click at [88, 351] on icon at bounding box center [87, 352] width 9 height 9
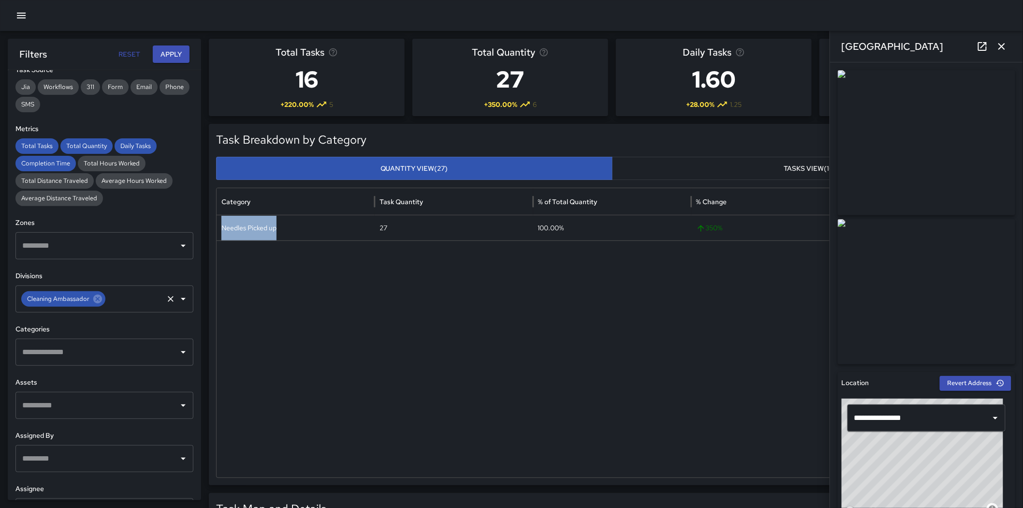
click at [162, 54] on button "Apply" at bounding box center [171, 54] width 37 height 18
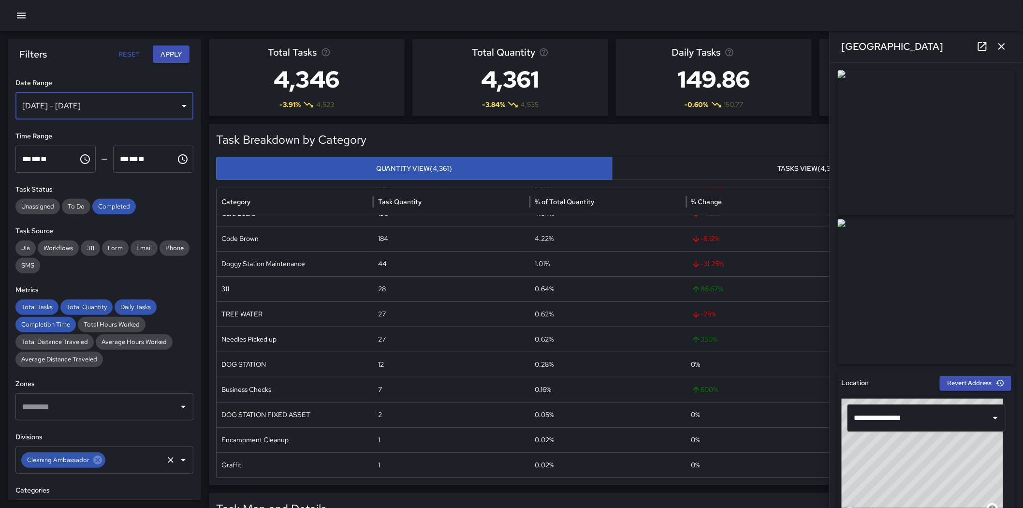
click at [138, 114] on div "Sep 01, 2025 - Sep 30, 2025" at bounding box center [104, 105] width 178 height 27
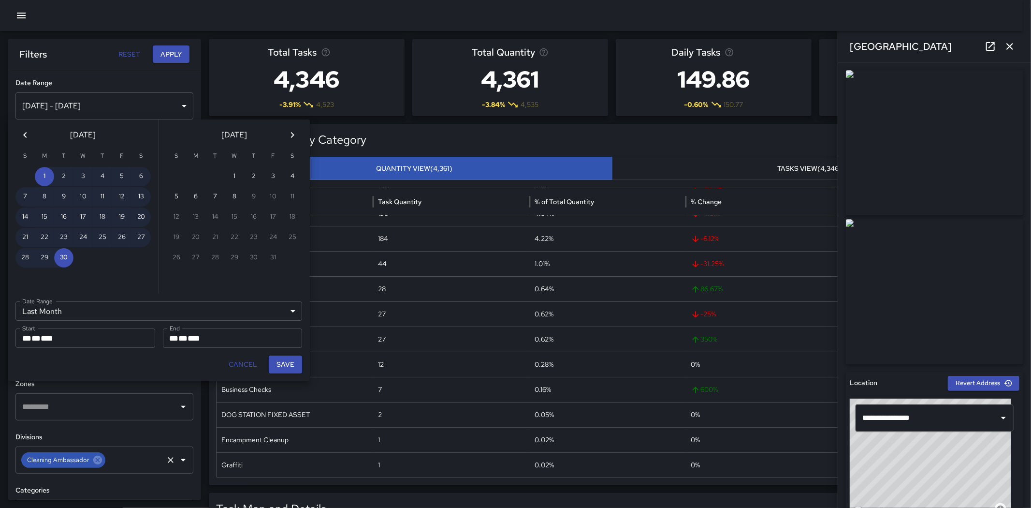
click at [31, 134] on button "Previous month" at bounding box center [24, 134] width 19 height 19
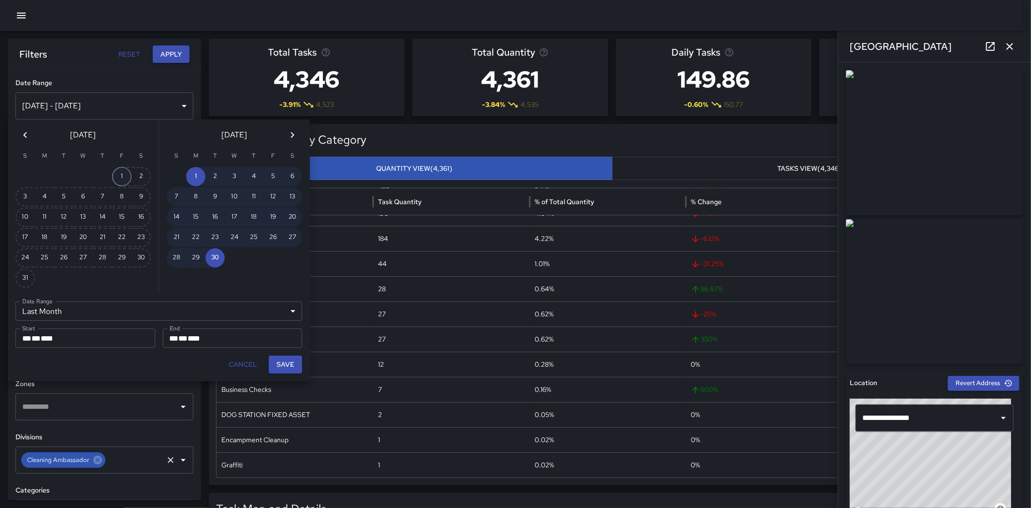
click at [128, 173] on button "1" at bounding box center [121, 176] width 19 height 19
type input "******"
type input "**********"
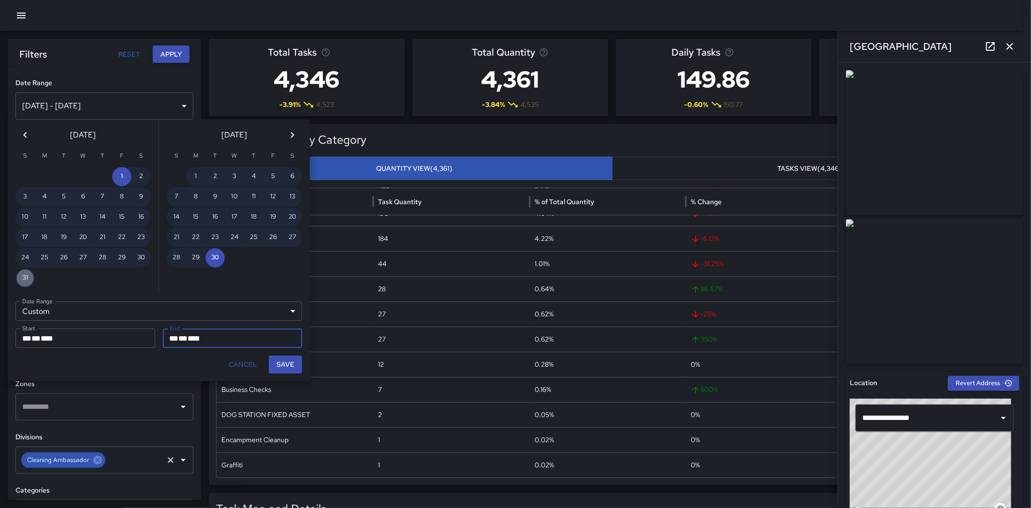
click at [25, 277] on button "31" at bounding box center [24, 277] width 19 height 19
type input "**********"
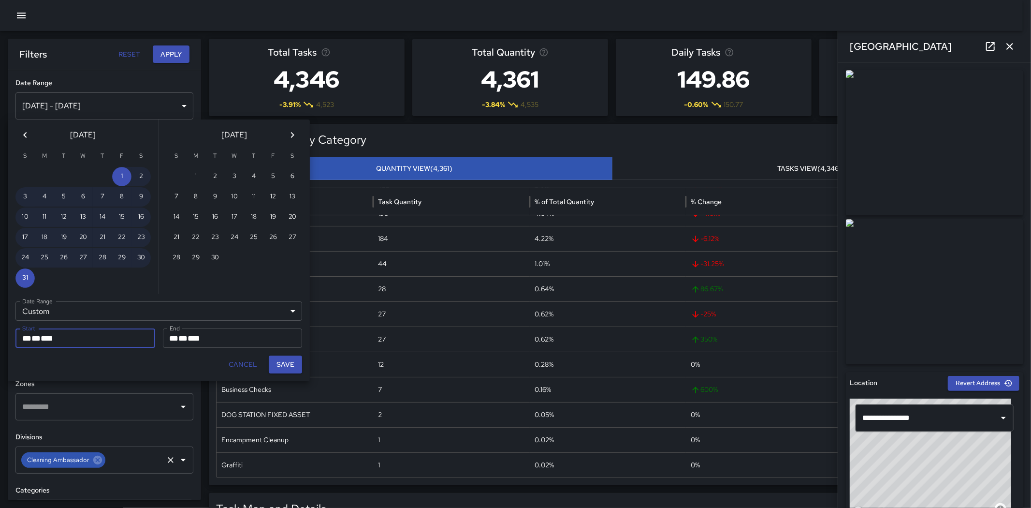
click at [282, 357] on button "Save" at bounding box center [285, 364] width 33 height 18
type input "**********"
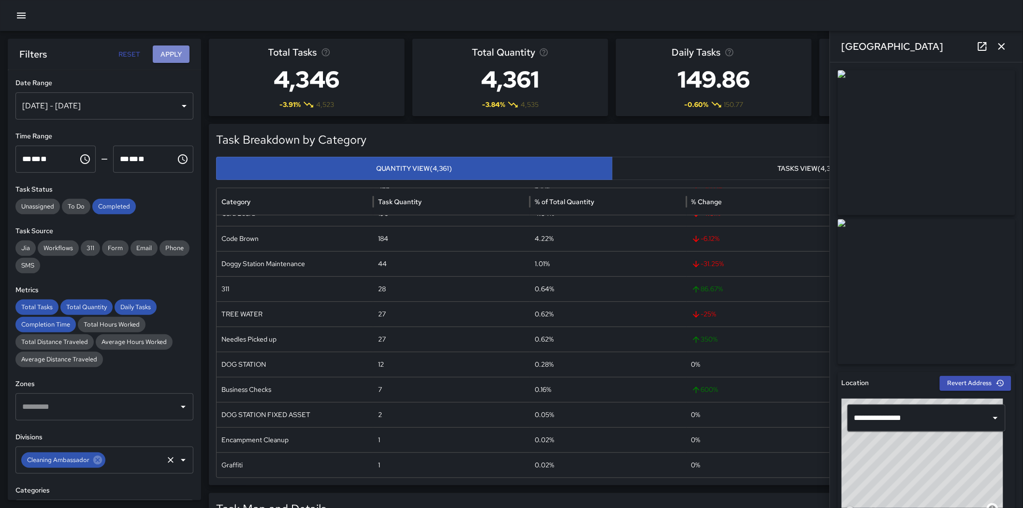
click at [161, 55] on button "Apply" at bounding box center [171, 54] width 37 height 18
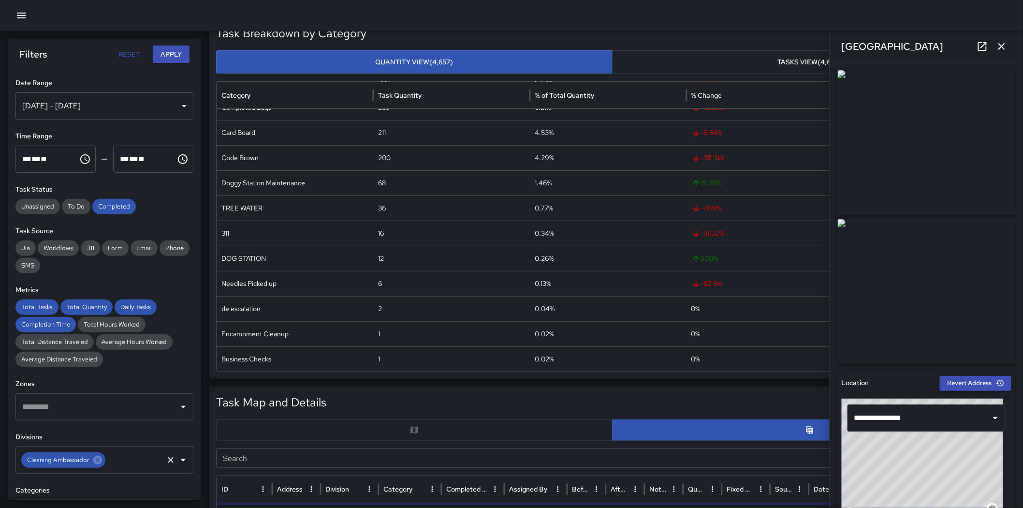
scroll to position [107, 0]
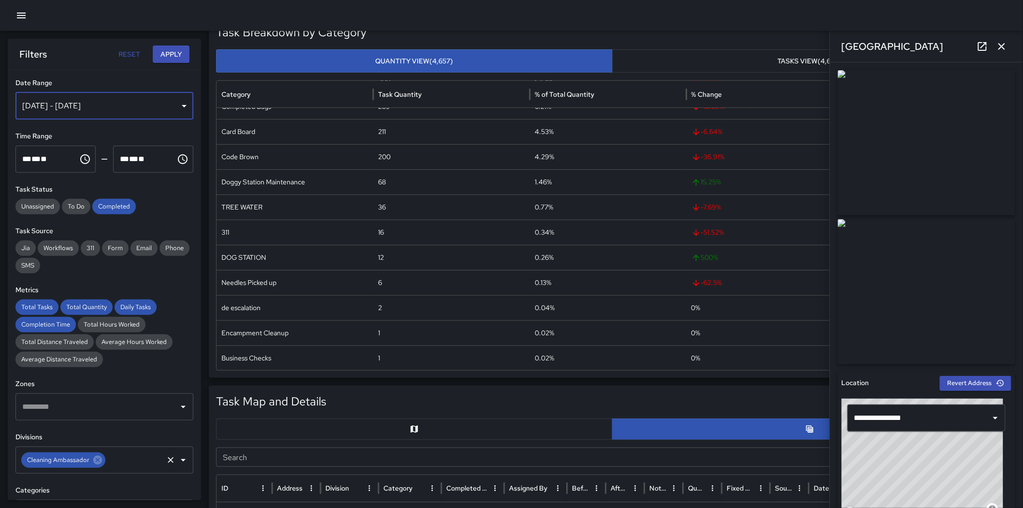
click at [142, 103] on div "Aug 01, 2025 - Aug 31, 2025" at bounding box center [104, 105] width 178 height 27
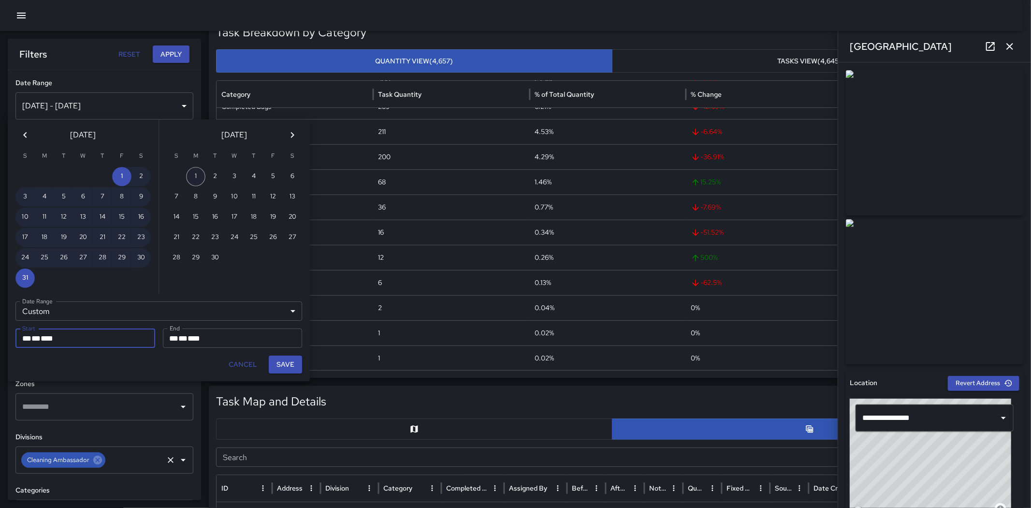
click at [201, 174] on button "1" at bounding box center [195, 176] width 19 height 19
type input "**********"
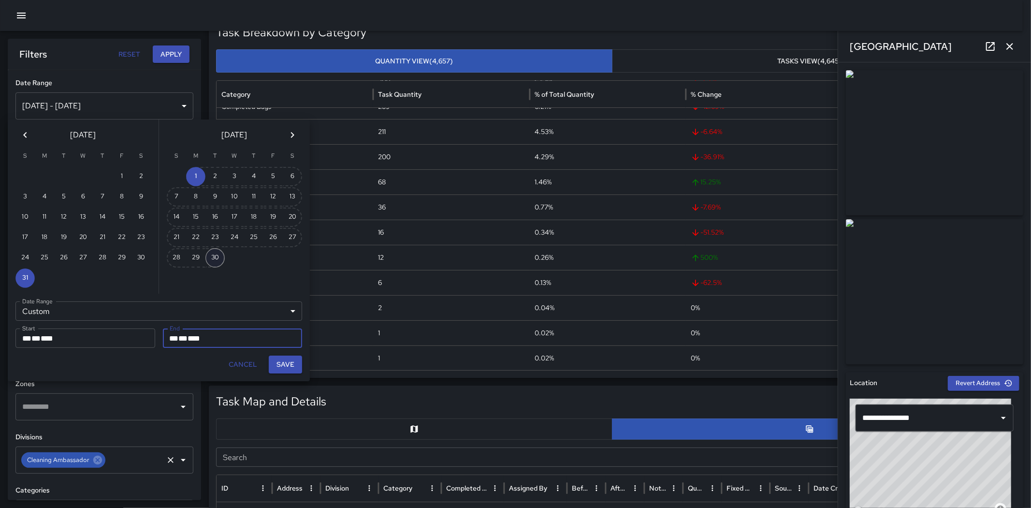
click at [219, 258] on button "30" at bounding box center [214, 257] width 19 height 19
type input "**********"
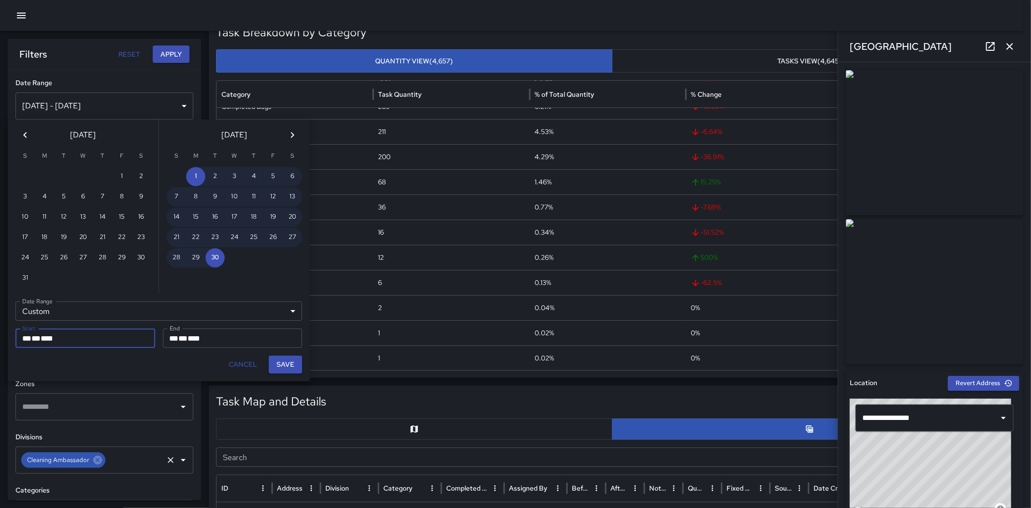
click at [284, 357] on button "Save" at bounding box center [285, 364] width 33 height 18
type input "**********"
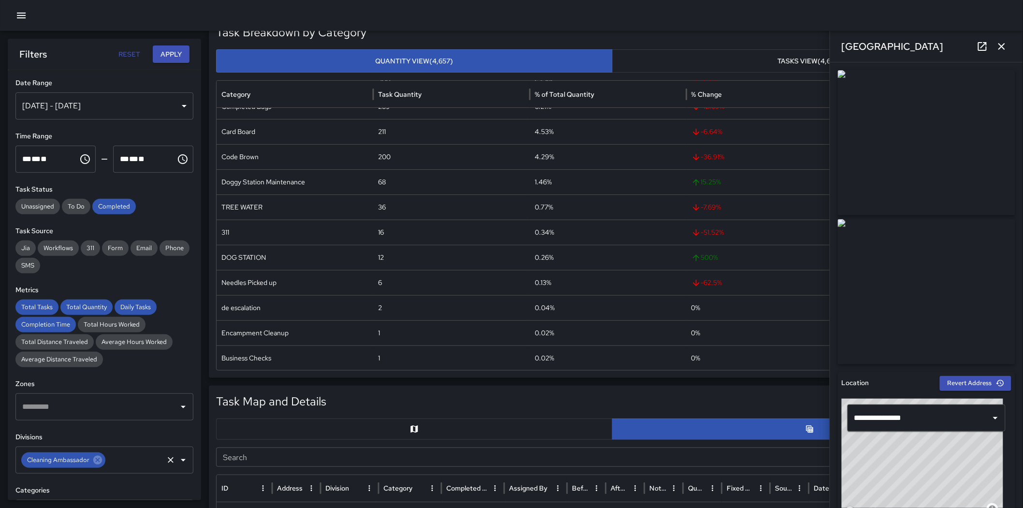
click at [167, 61] on button "Apply" at bounding box center [171, 54] width 37 height 18
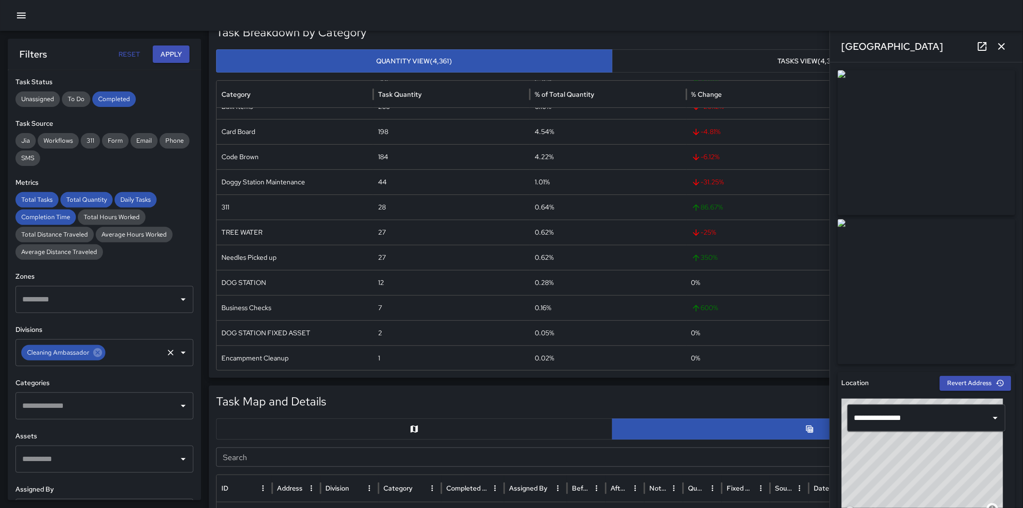
click at [108, 356] on input "text" at bounding box center [134, 352] width 55 height 18
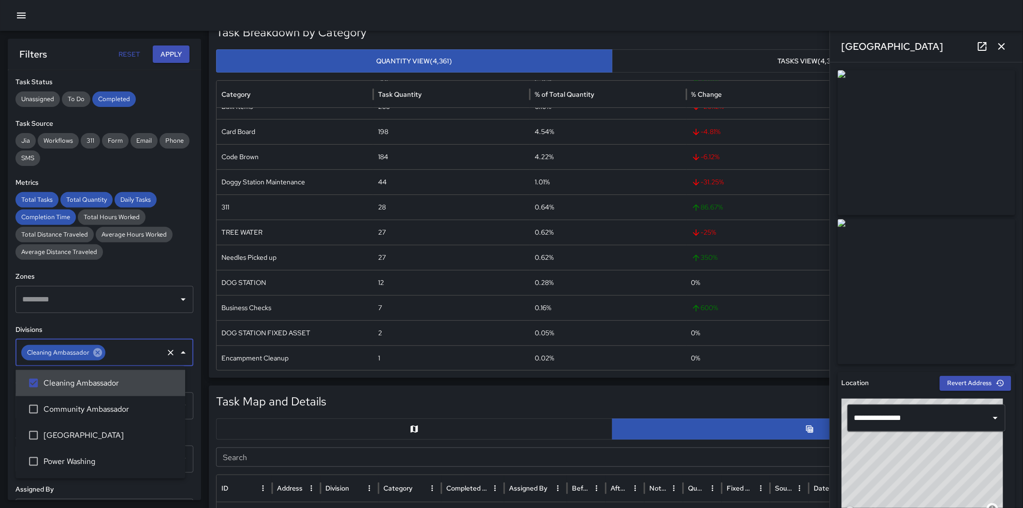
click at [95, 353] on icon at bounding box center [97, 352] width 11 height 11
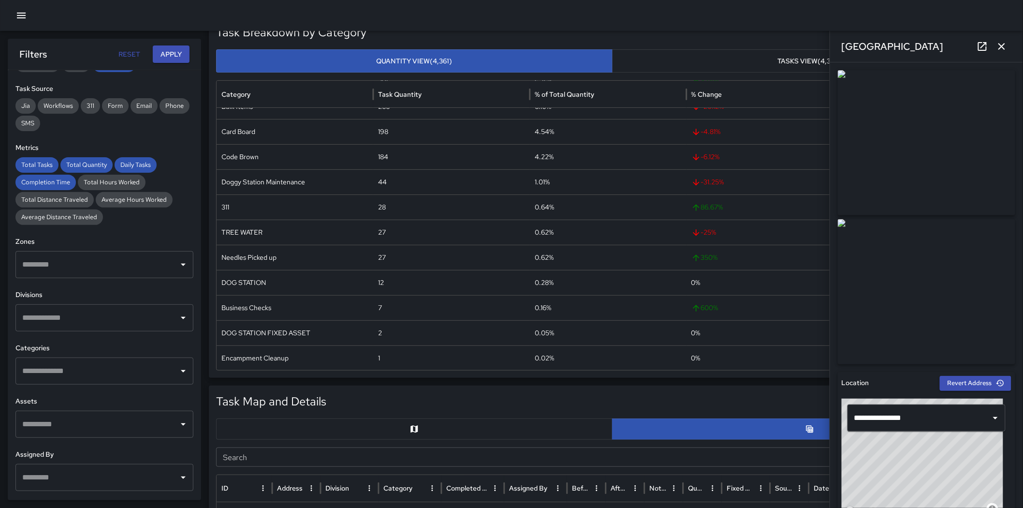
scroll to position [161, 0]
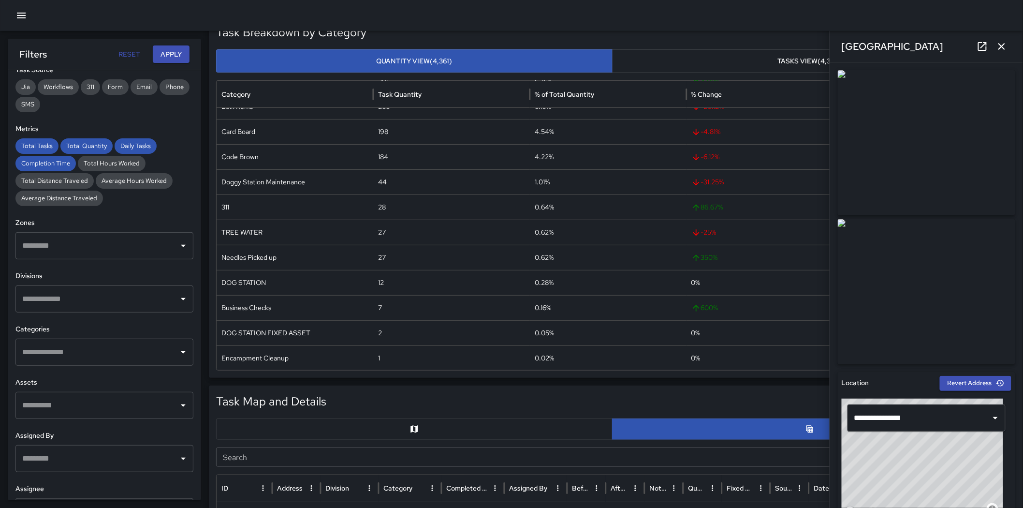
click at [88, 298] on input "text" at bounding box center [97, 299] width 155 height 18
click at [93, 357] on span "Power Washing" at bounding box center [111, 408] width 134 height 12
click at [168, 60] on button "Apply" at bounding box center [171, 54] width 37 height 18
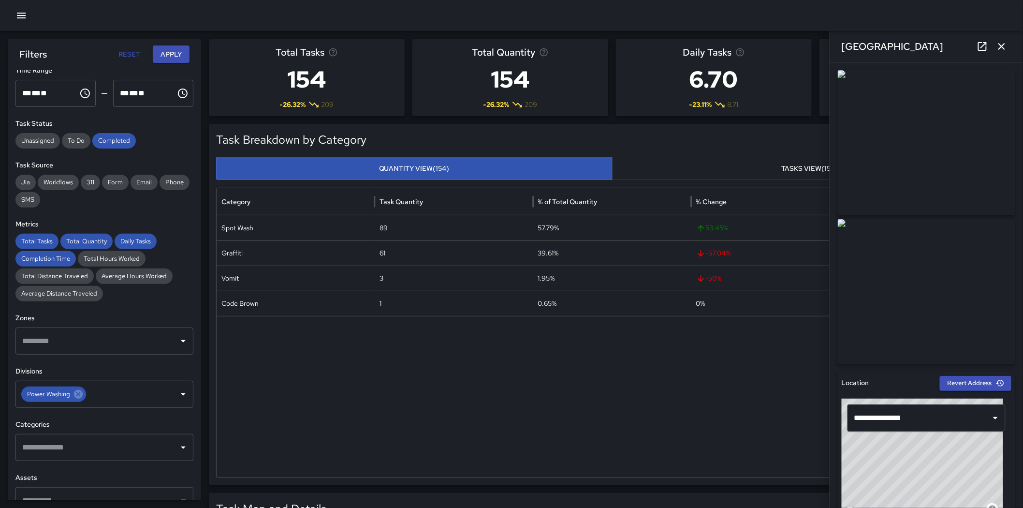
scroll to position [0, 0]
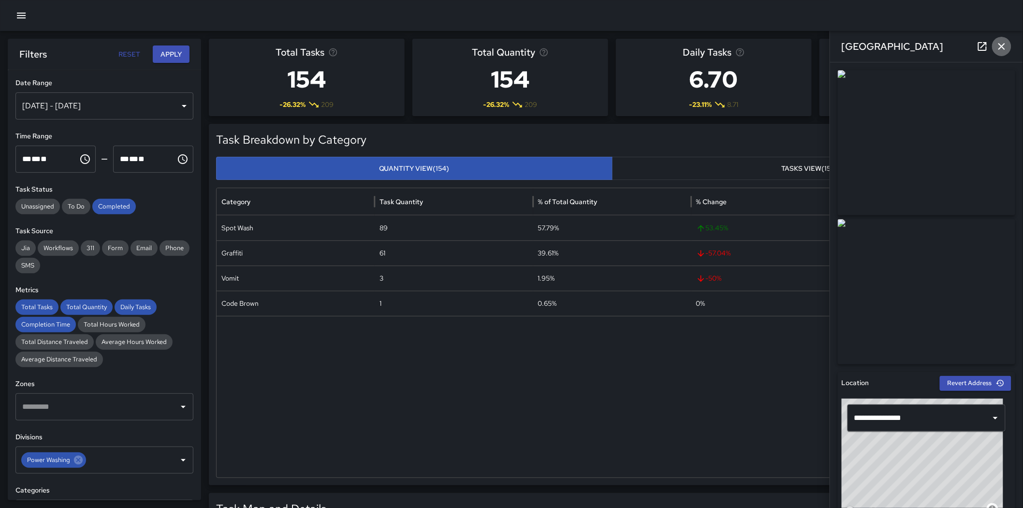
click at [687, 44] on icon "button" at bounding box center [1001, 46] width 7 height 7
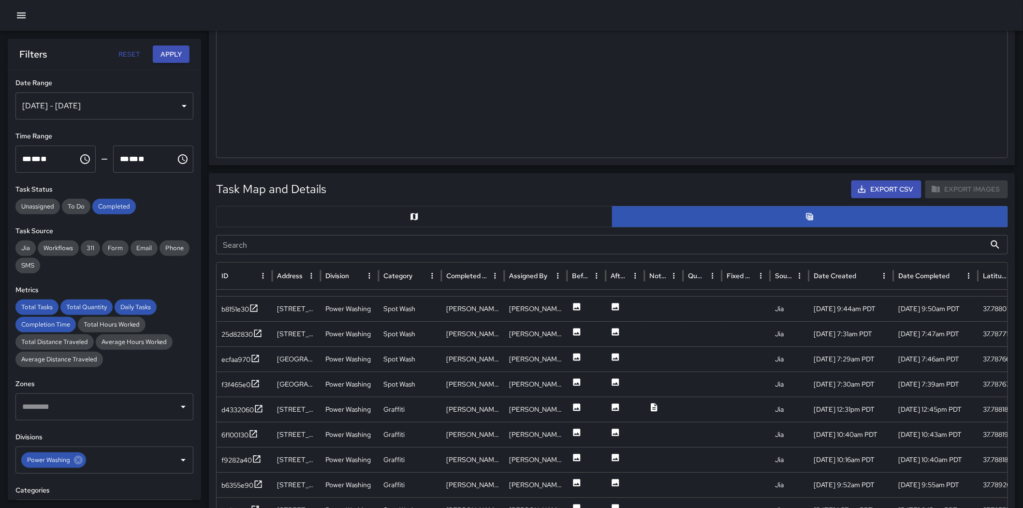
scroll to position [322, 0]
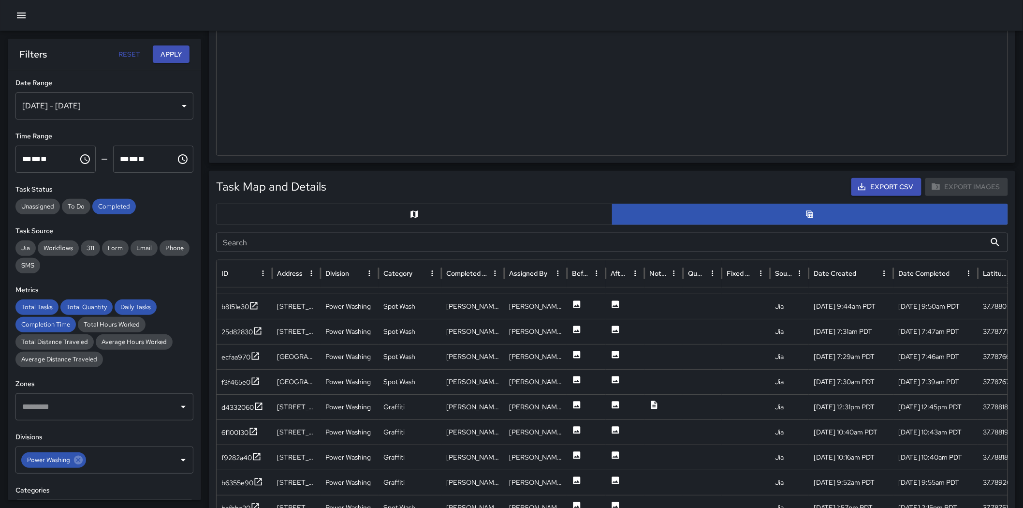
click at [351, 220] on button "button" at bounding box center [414, 213] width 396 height 21
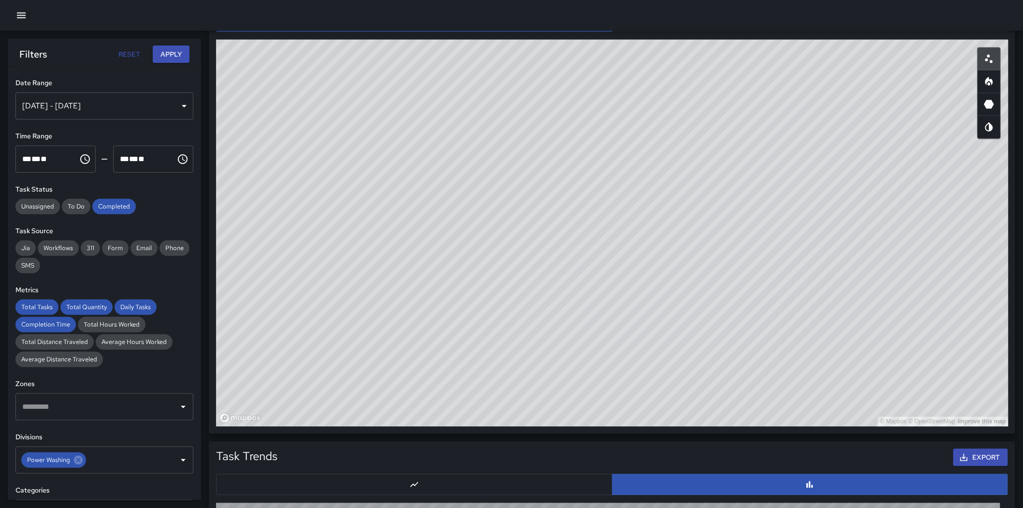
scroll to position [518, 0]
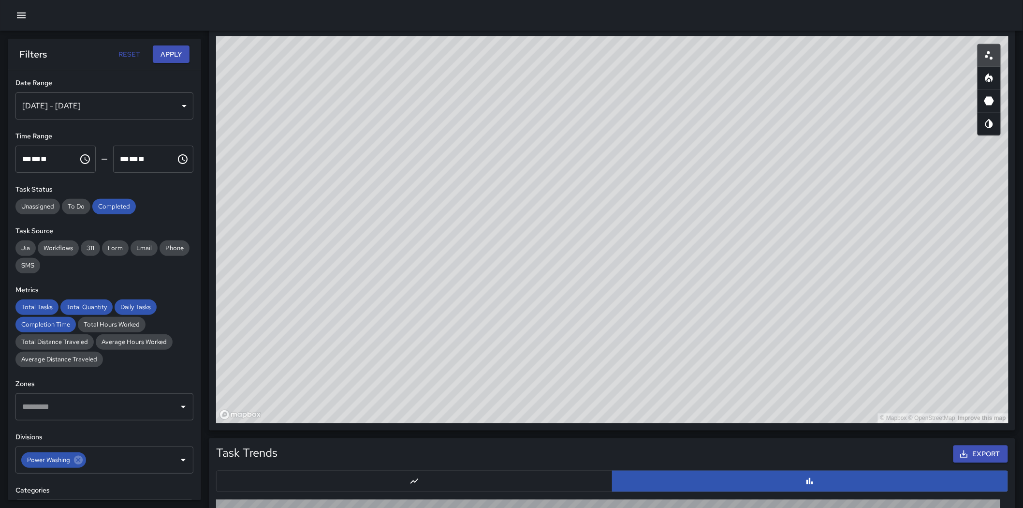
click at [687, 84] on button "button" at bounding box center [988, 78] width 23 height 23
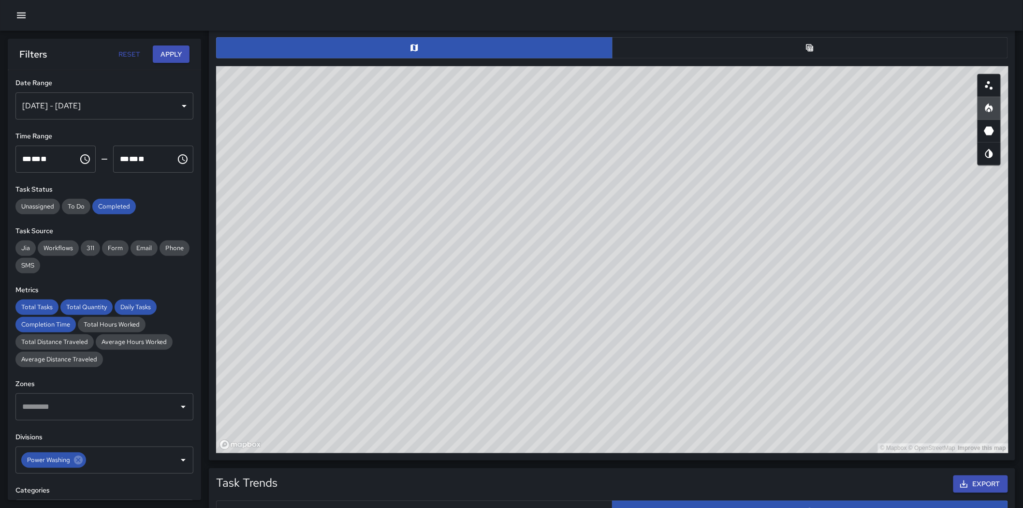
scroll to position [486, 0]
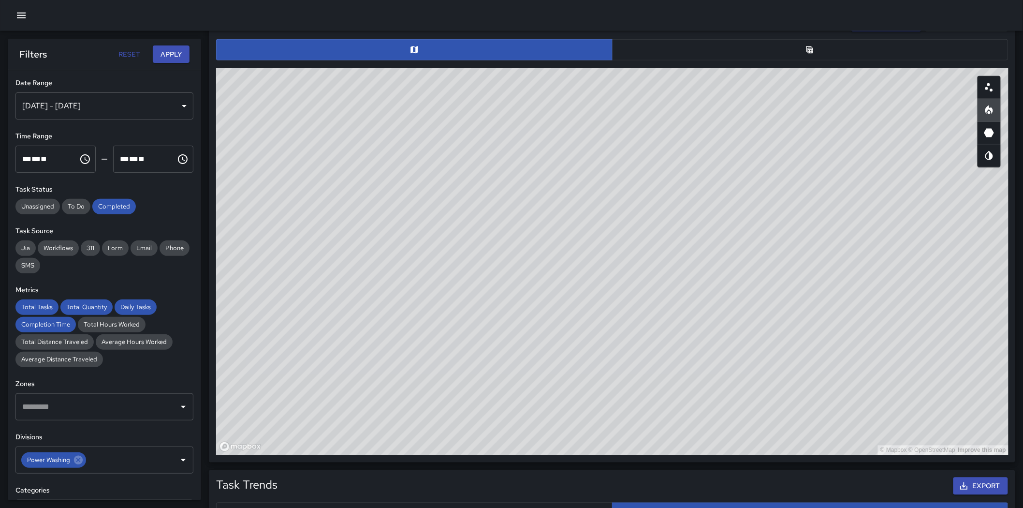
click at [663, 274] on div "© Mapbox © OpenStreetMap Improve this map" at bounding box center [612, 261] width 792 height 387
drag, startPoint x: 674, startPoint y: 272, endPoint x: 676, endPoint y: 244, distance: 27.6
click at [677, 245] on div "© Mapbox © OpenStreetMap Improve this map" at bounding box center [612, 261] width 792 height 387
drag, startPoint x: 670, startPoint y: 269, endPoint x: 619, endPoint y: 269, distance: 51.2
click at [619, 269] on div "© Mapbox © OpenStreetMap Improve this map" at bounding box center [612, 261] width 792 height 387
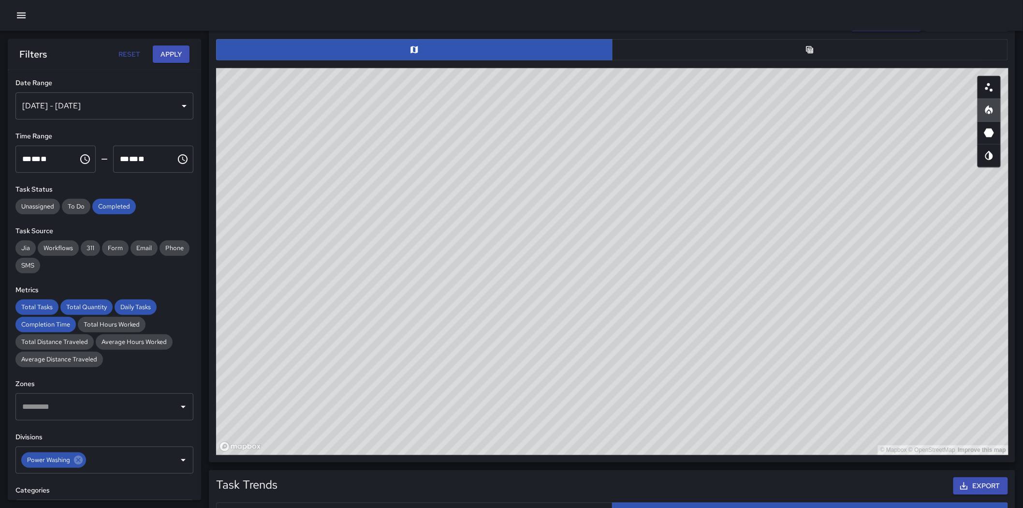
drag, startPoint x: 717, startPoint y: 310, endPoint x: 848, endPoint y: 310, distance: 131.0
click at [687, 310] on div "© Mapbox © OpenStreetMap Improve this map" at bounding box center [612, 261] width 792 height 387
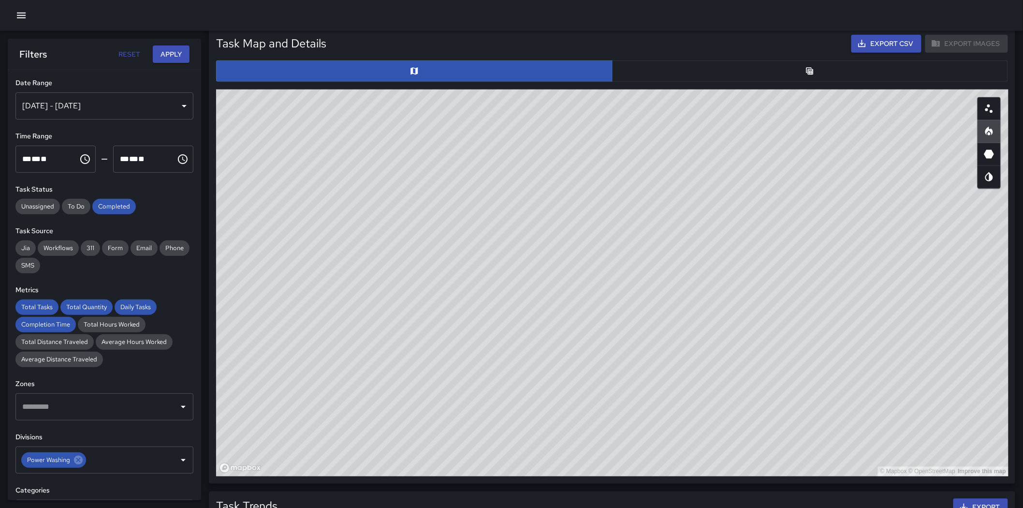
scroll to position [460, 0]
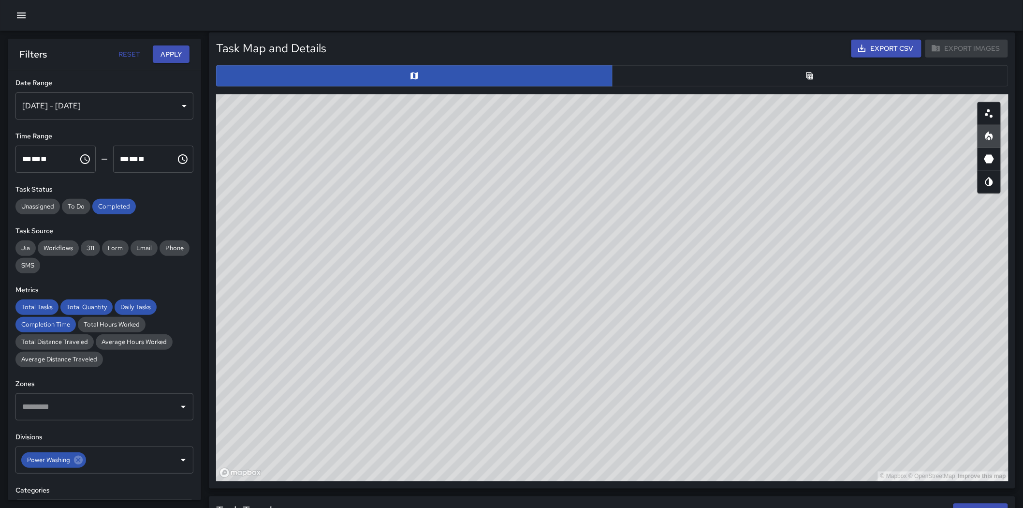
drag, startPoint x: 770, startPoint y: 347, endPoint x: 780, endPoint y: 286, distance: 61.2
click at [687, 286] on div "© Mapbox © OpenStreetMap Improve this map" at bounding box center [612, 287] width 792 height 387
drag, startPoint x: 767, startPoint y: 311, endPoint x: 755, endPoint y: 382, distance: 72.1
click at [687, 357] on div "© Mapbox © OpenStreetMap Improve this map" at bounding box center [612, 287] width 792 height 387
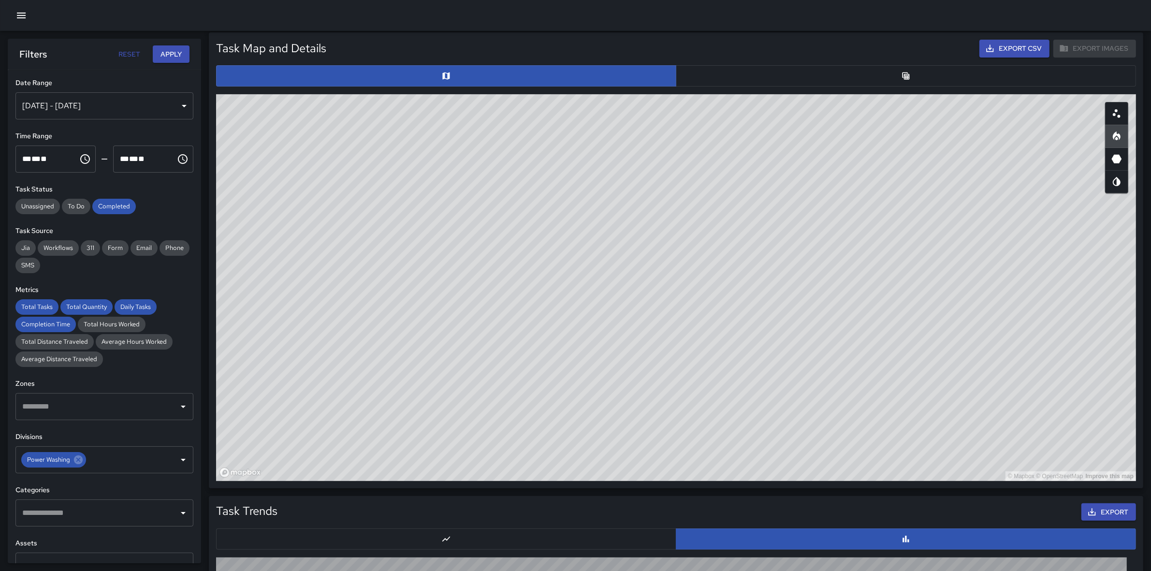
drag, startPoint x: 1002, startPoint y: 0, endPoint x: 759, endPoint y: 309, distance: 393.2
click at [687, 310] on div "© Mapbox © OpenStreetMap Improve this map" at bounding box center [676, 287] width 920 height 387
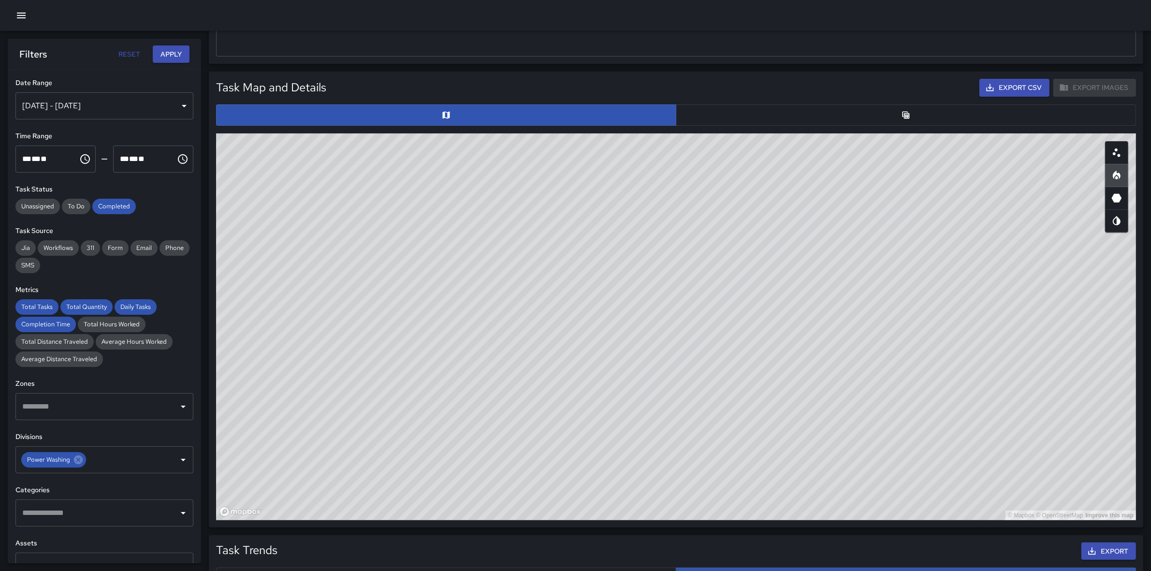
scroll to position [414, 0]
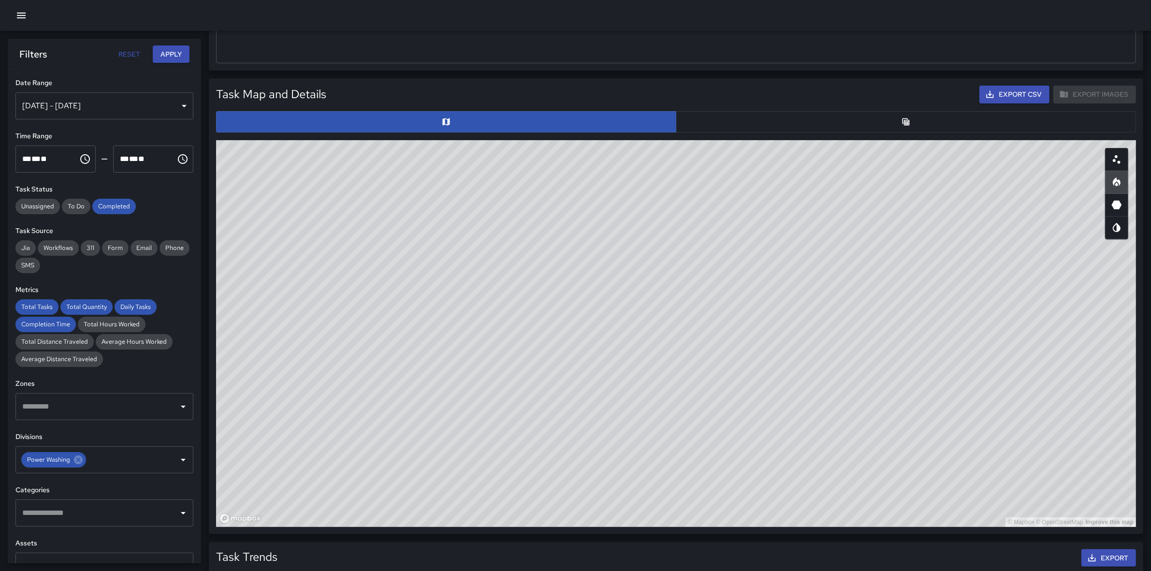
drag, startPoint x: 905, startPoint y: 311, endPoint x: 875, endPoint y: 288, distance: 37.9
click at [687, 288] on div "© Mapbox © OpenStreetMap Improve this map" at bounding box center [676, 333] width 920 height 387
drag, startPoint x: 861, startPoint y: 287, endPoint x: 939, endPoint y: 308, distance: 81.3
click at [687, 307] on div "© Mapbox © OpenStreetMap Improve this map" at bounding box center [676, 333] width 920 height 387
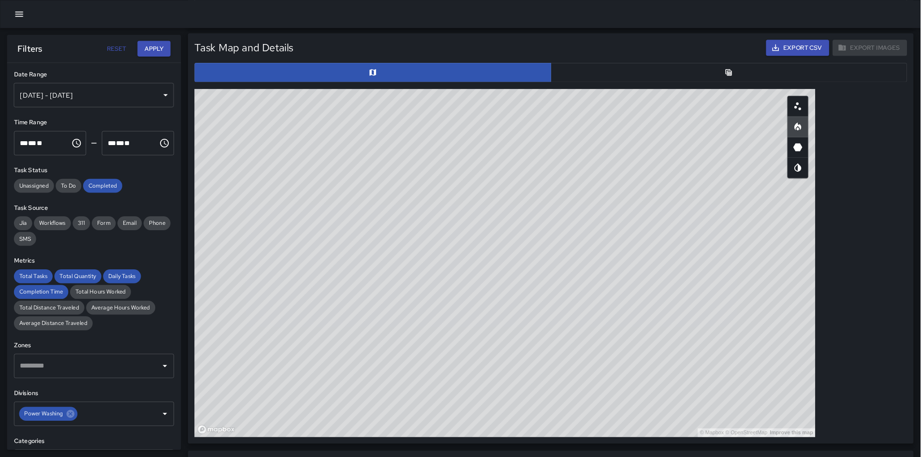
scroll to position [455, 0]
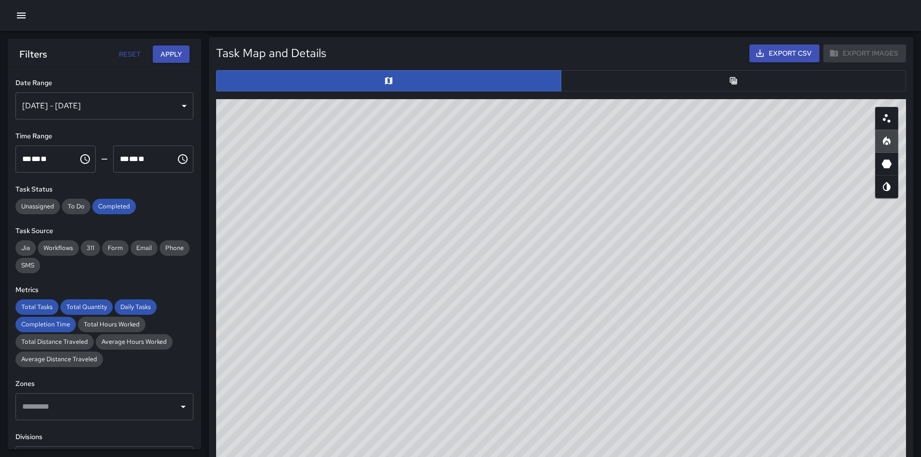
drag, startPoint x: 1153, startPoint y: 1, endPoint x: 654, endPoint y: 33, distance: 499.8
click at [654, 32] on div "Total Tasks 154 -26.32 % 209 Total Quantity 154 -26.32 % 209 Daily Tasks 6.70 -…" at bounding box center [565, 250] width 712 height 1335
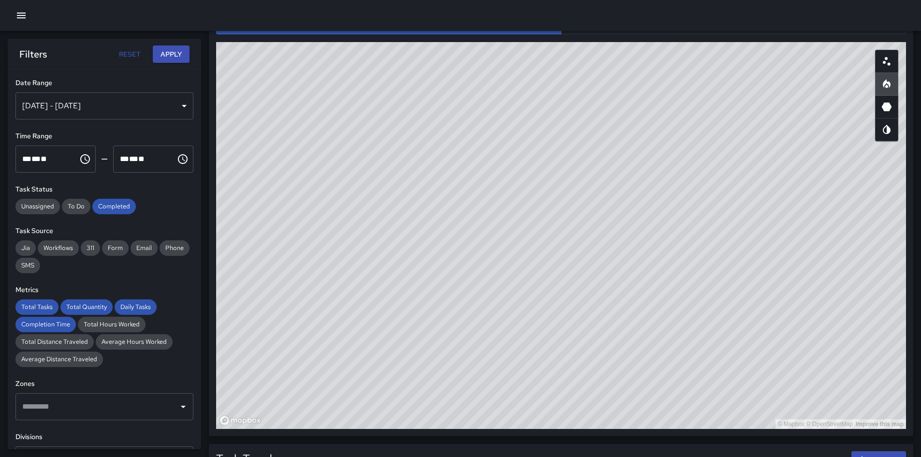
scroll to position [514, 0]
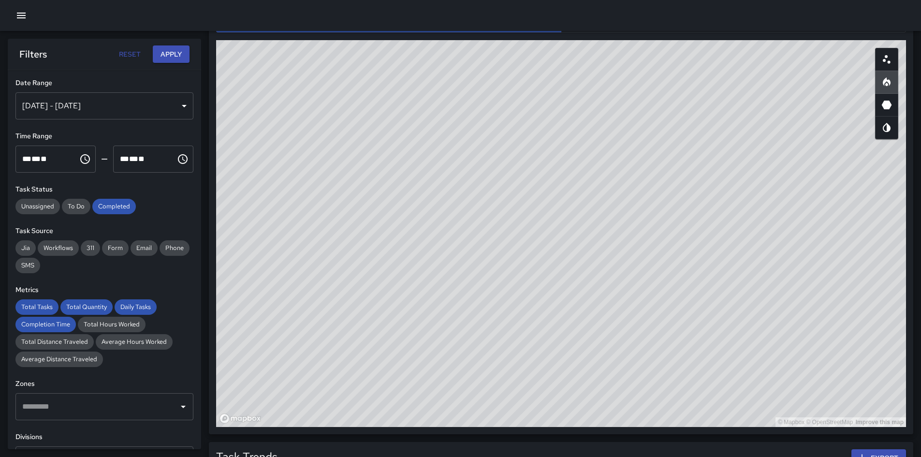
drag, startPoint x: 771, startPoint y: 232, endPoint x: 793, endPoint y: 244, distance: 25.5
click at [687, 244] on div "© Mapbox © OpenStreetMap Improve this map" at bounding box center [561, 233] width 690 height 387
click at [687, 65] on icon "Scatterplot" at bounding box center [887, 60] width 12 height 12
click at [662, 124] on div "© Mapbox © OpenStreetMap Improve this map" at bounding box center [561, 233] width 690 height 387
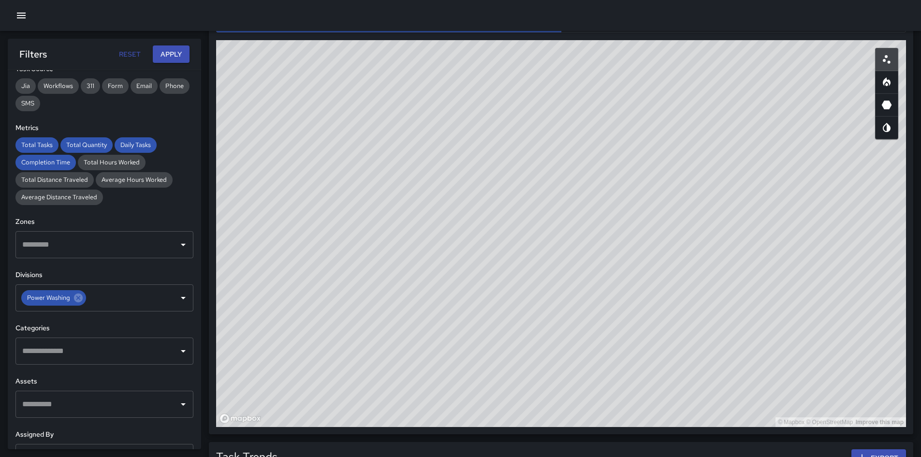
scroll to position [193, 0]
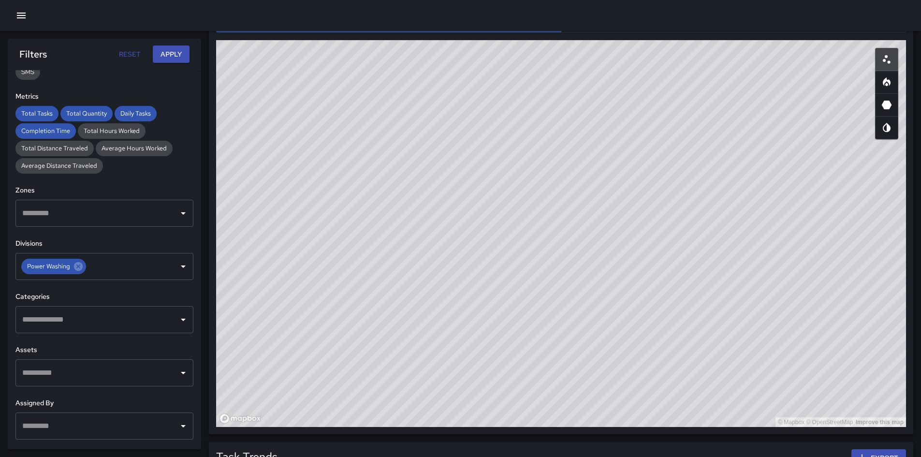
click at [85, 325] on input "text" at bounding box center [97, 319] width 155 height 18
type input "****"
click at [81, 357] on span "Graffiti" at bounding box center [111, 373] width 135 height 12
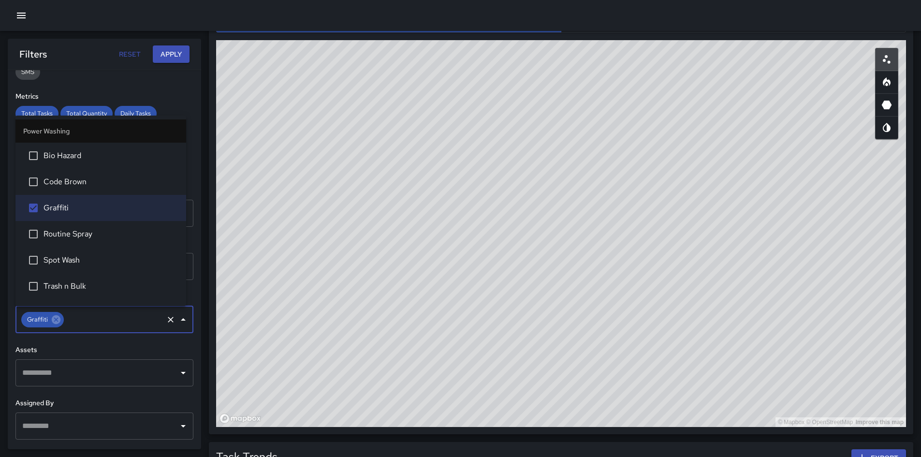
click at [170, 60] on button "Apply" at bounding box center [171, 54] width 37 height 18
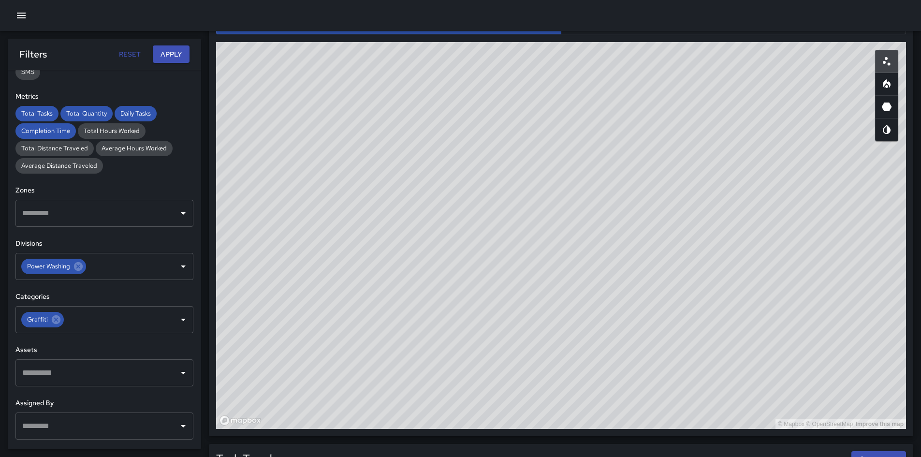
scroll to position [514, 0]
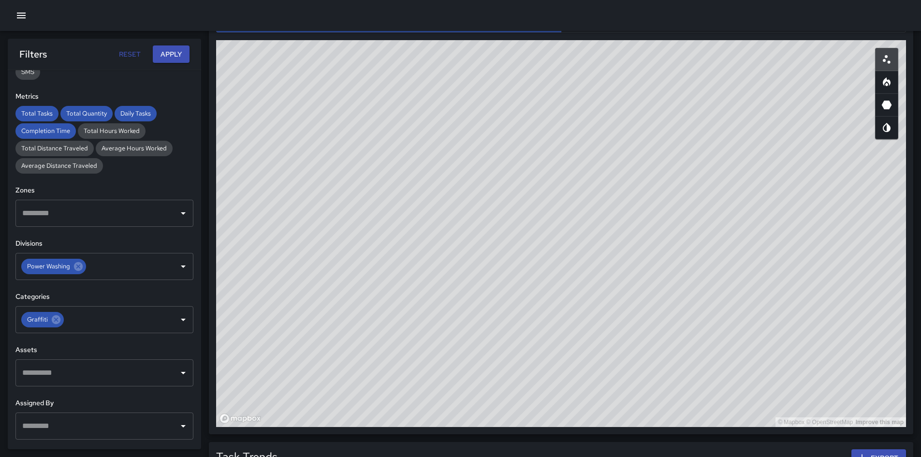
drag, startPoint x: 682, startPoint y: 188, endPoint x: 688, endPoint y: 187, distance: 5.8
click at [683, 188] on div "© Mapbox © OpenStreetMap Improve this map" at bounding box center [561, 233] width 690 height 387
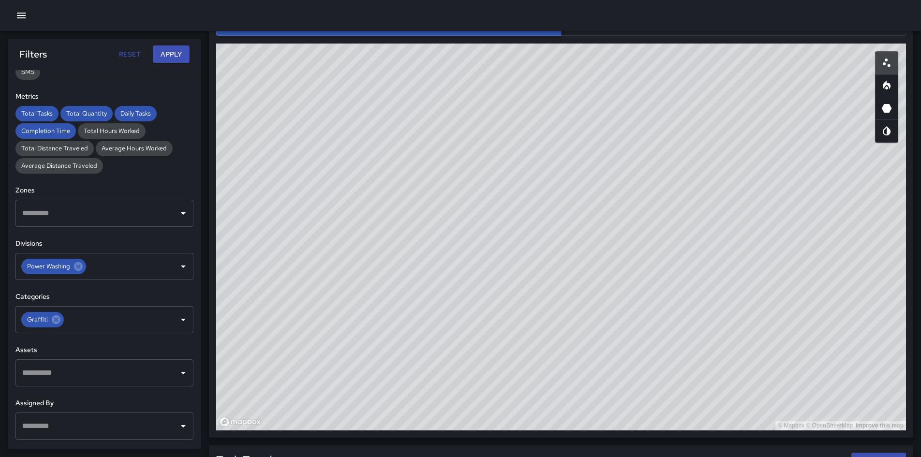
scroll to position [512, 0]
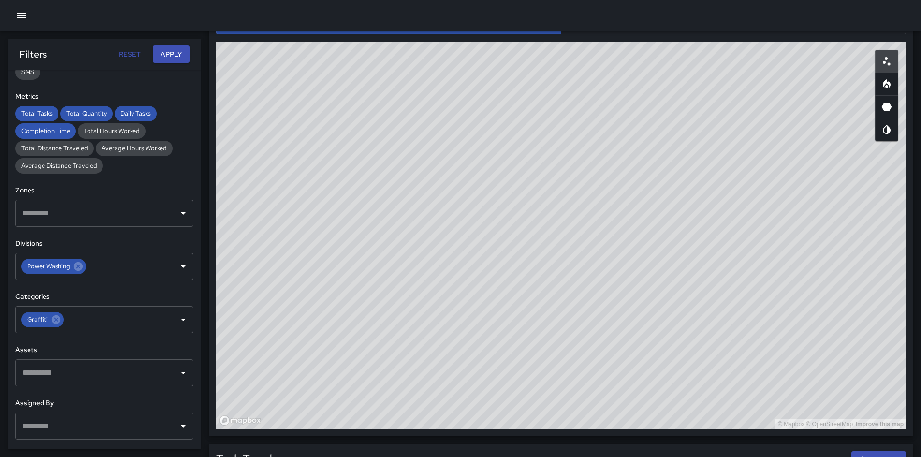
click at [687, 87] on div "© Mapbox © OpenStreetMap Improve this map" at bounding box center [561, 235] width 690 height 387
click at [687, 86] on icon "Heatmap" at bounding box center [887, 83] width 8 height 9
click at [669, 30] on div at bounding box center [460, 15] width 921 height 31
click at [671, 34] on div "Task Map and Details Export CSV Export Images ID Address 5217b480 1435 Polk Str…" at bounding box center [561, 207] width 690 height 441
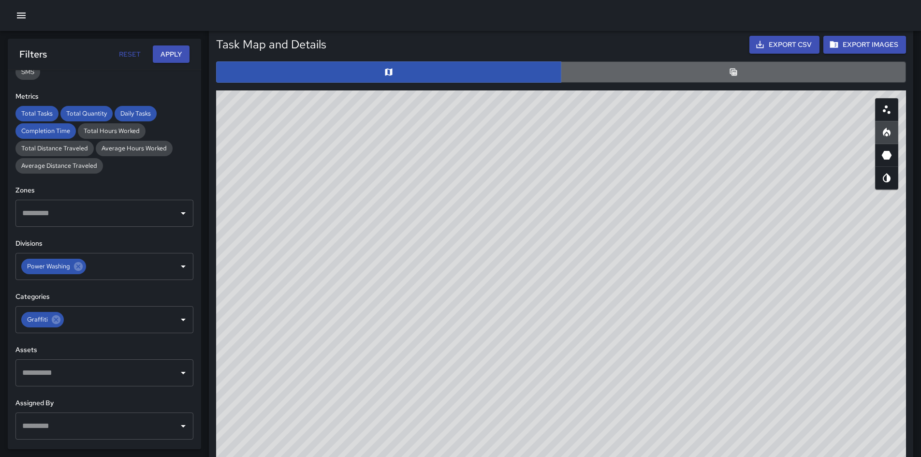
click at [687, 73] on button "button" at bounding box center [733, 71] width 345 height 21
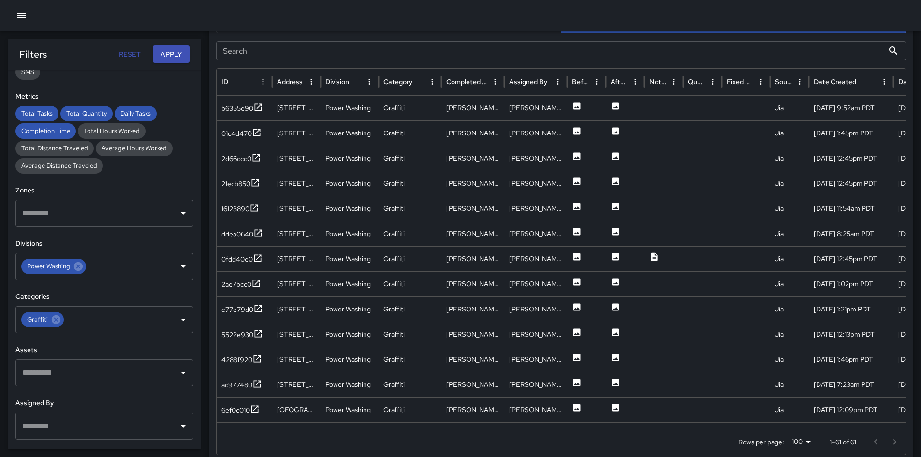
scroll to position [102, 0]
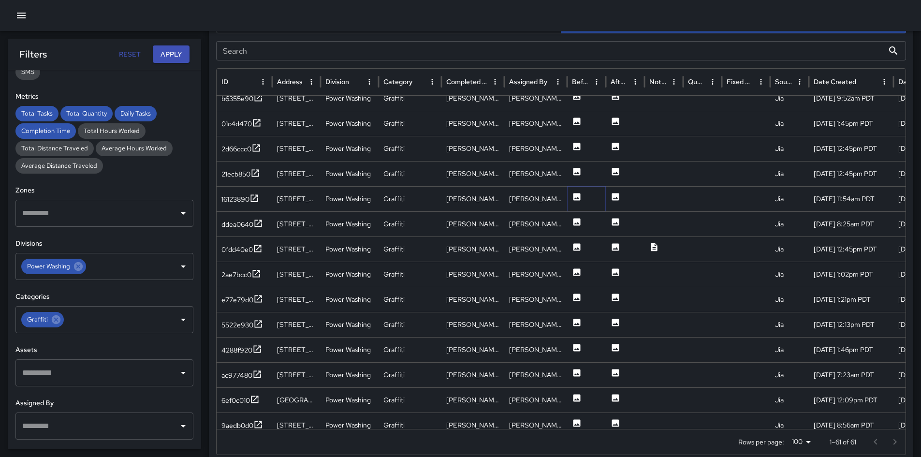
click at [576, 199] on icon at bounding box center [576, 196] width 7 height 7
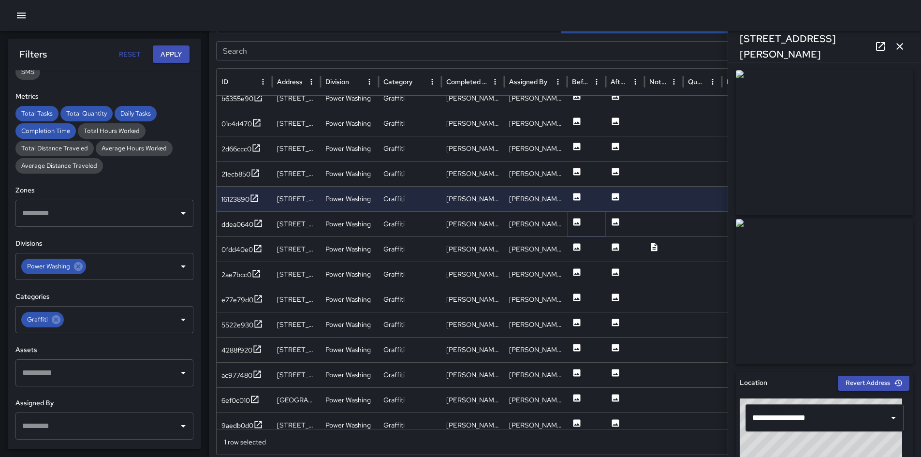
click at [576, 219] on icon at bounding box center [576, 221] width 7 height 7
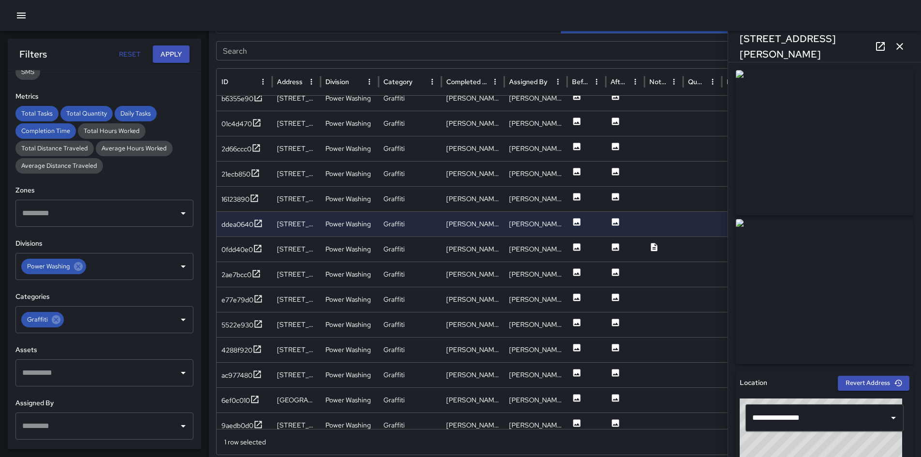
click at [687, 215] on div at bounding box center [824, 217] width 177 height 294
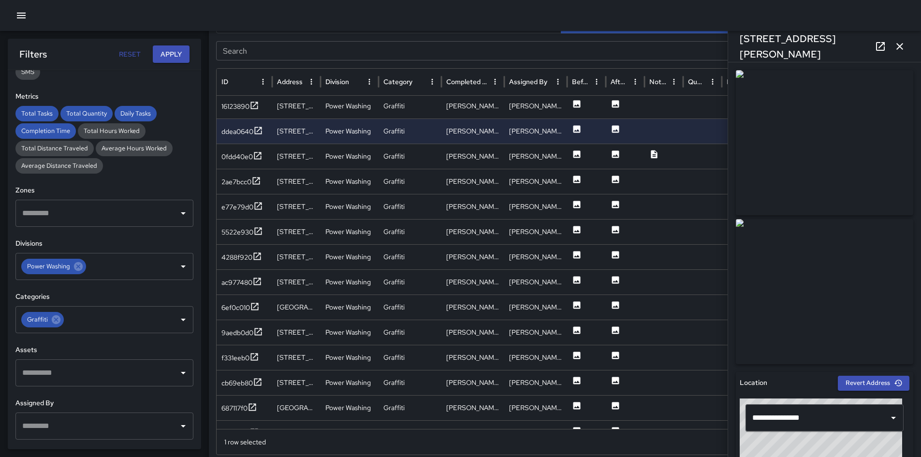
scroll to position [192, 0]
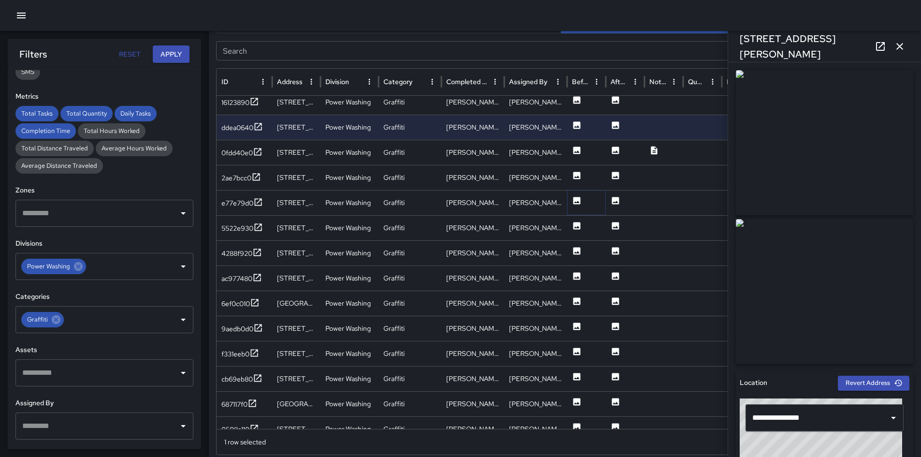
click at [573, 199] on icon at bounding box center [576, 200] width 7 height 7
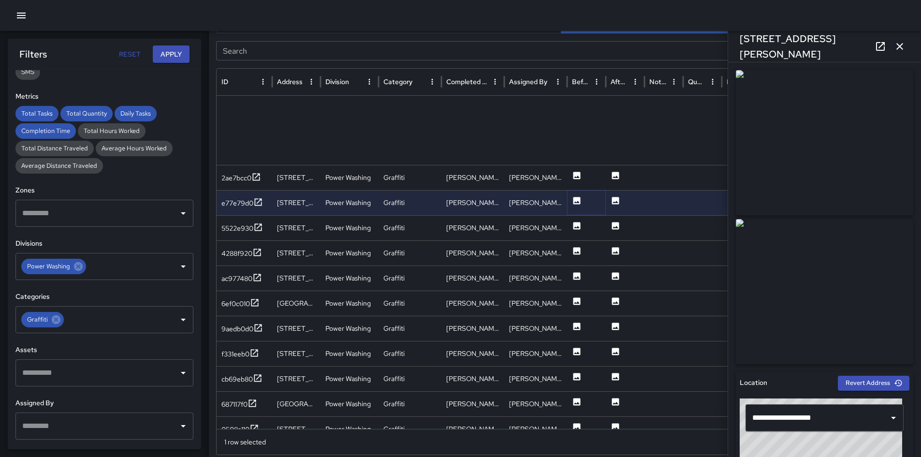
scroll to position [281, 0]
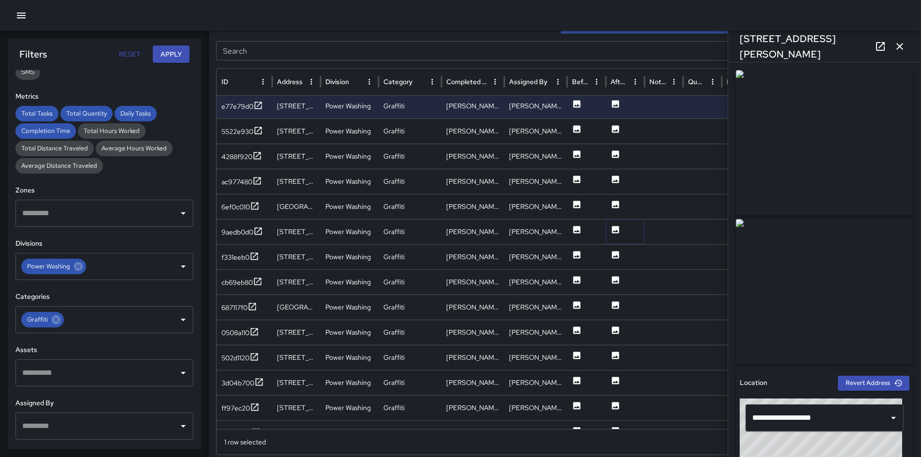
click at [618, 222] on button at bounding box center [615, 232] width 10 height 25
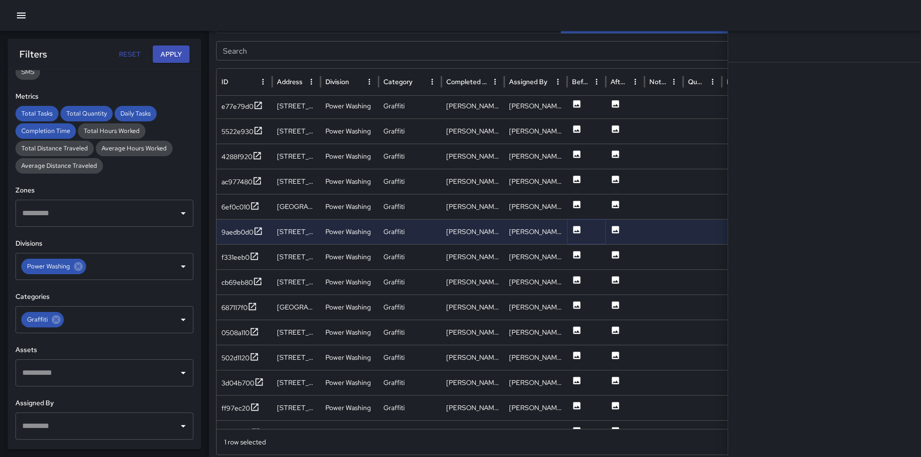
click at [572, 230] on icon at bounding box center [577, 230] width 10 height 10
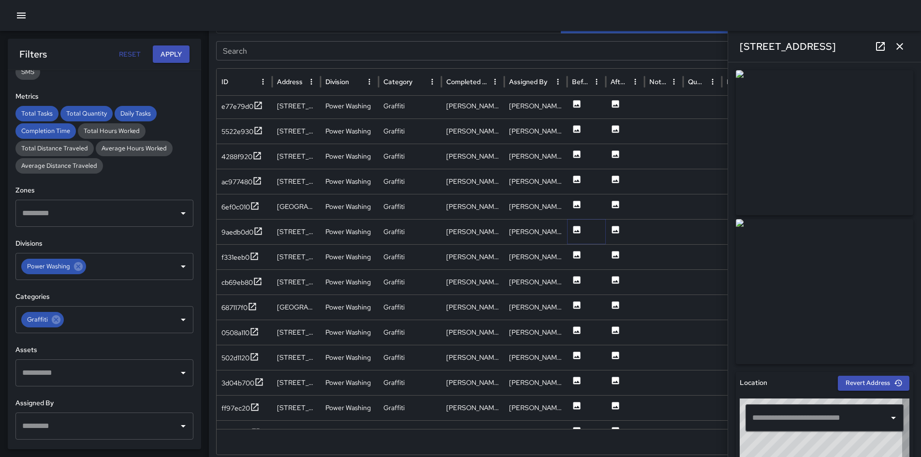
type input "**********"
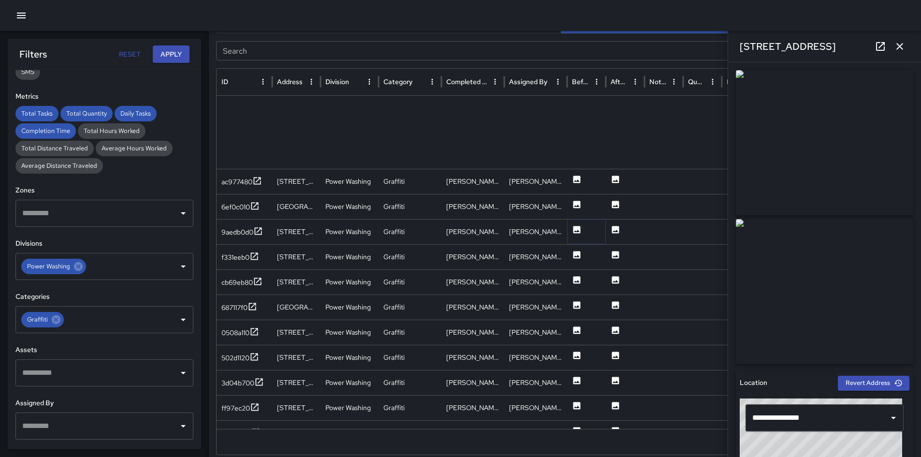
scroll to position [371, 0]
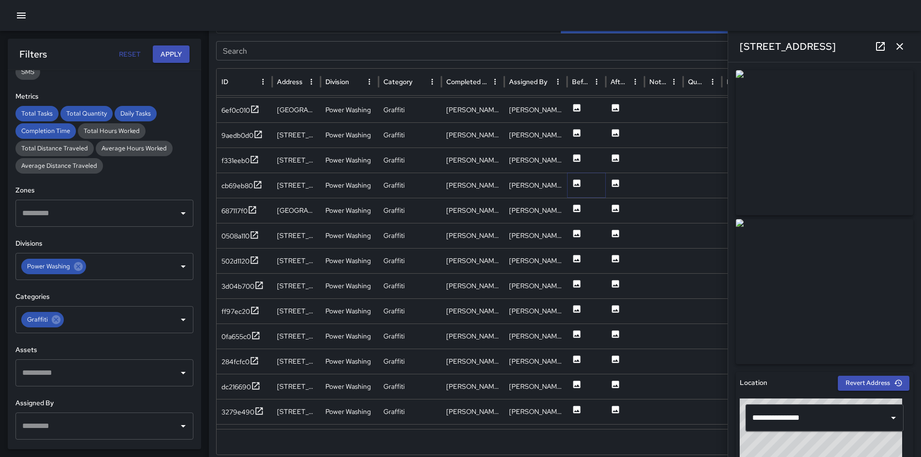
click at [574, 187] on icon at bounding box center [576, 182] width 7 height 7
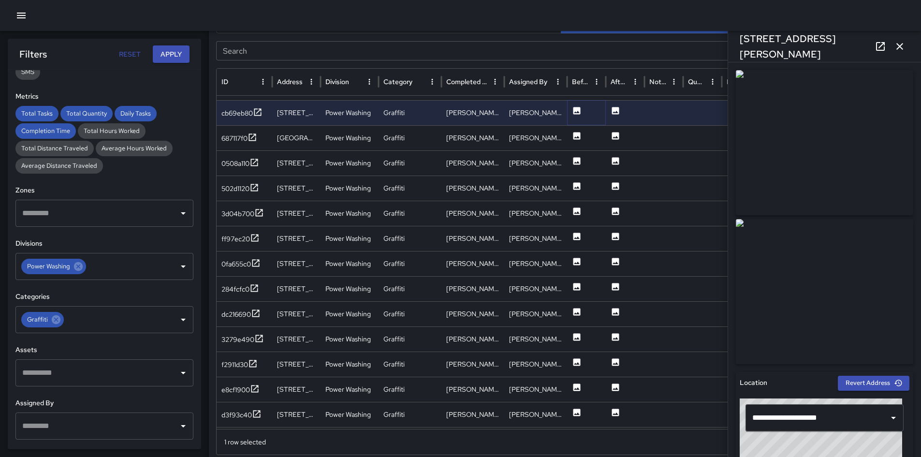
scroll to position [460, 0]
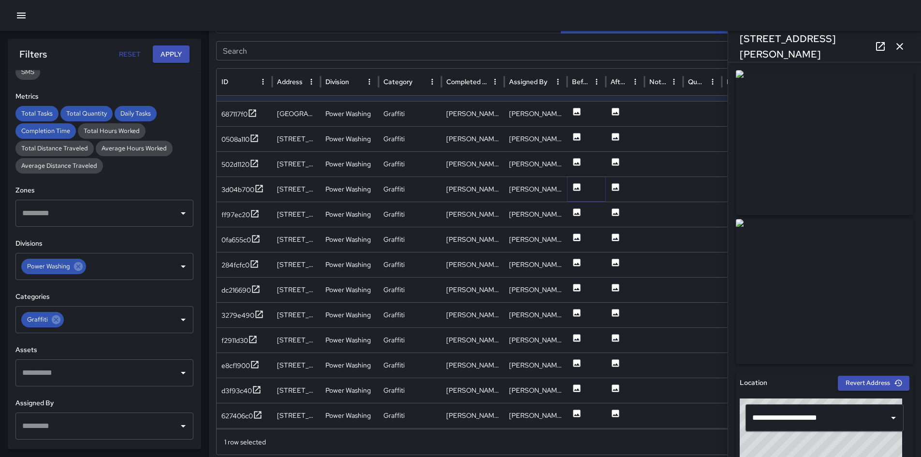
click at [575, 186] on icon at bounding box center [576, 186] width 7 height 7
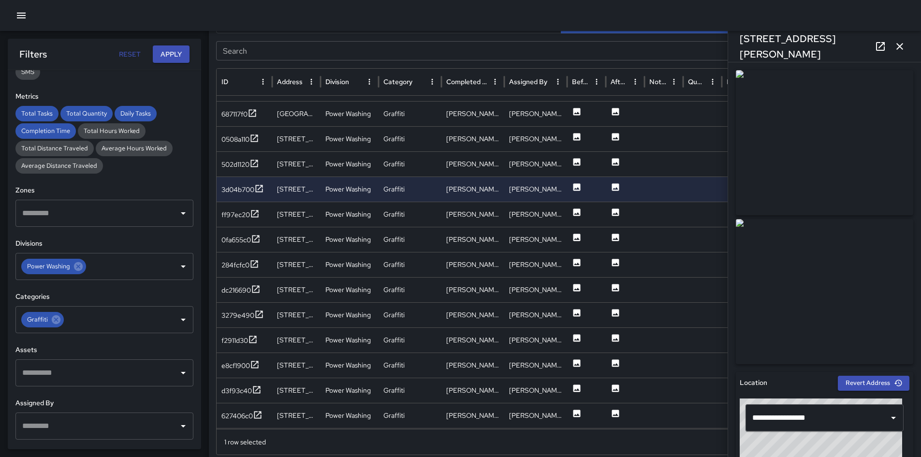
click at [687, 209] on img at bounding box center [824, 142] width 177 height 145
click at [60, 322] on icon at bounding box center [56, 319] width 11 height 11
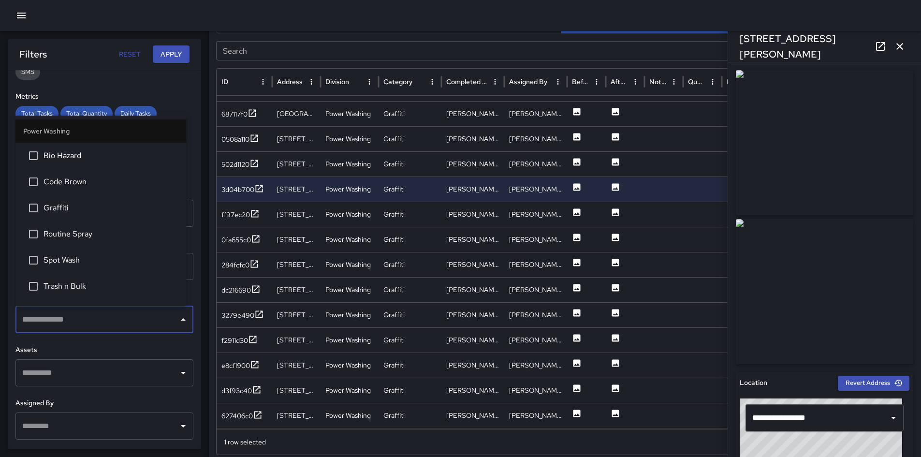
click at [60, 322] on input "text" at bounding box center [97, 319] width 155 height 18
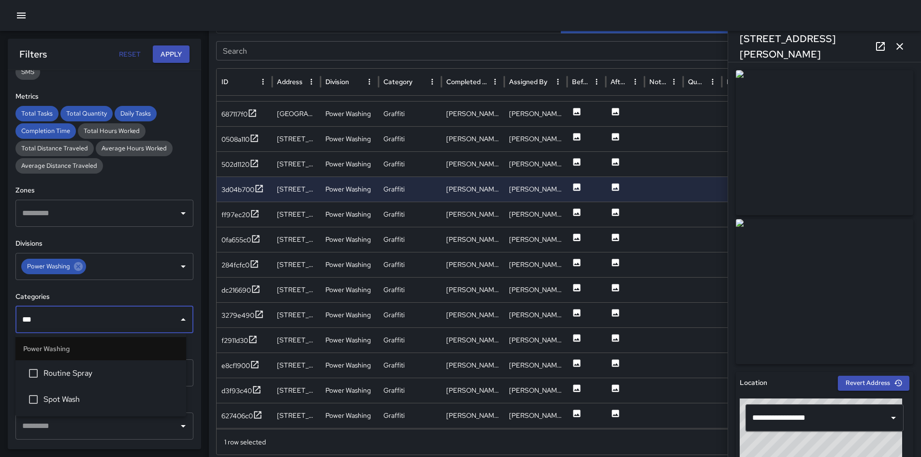
type input "****"
click at [67, 357] on span "Spot Wash" at bounding box center [111, 373] width 135 height 12
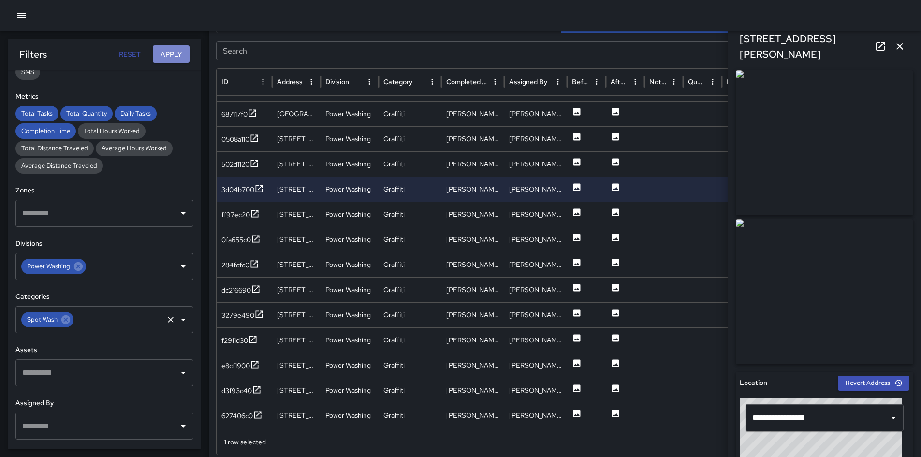
click at [163, 55] on button "Apply" at bounding box center [171, 54] width 37 height 18
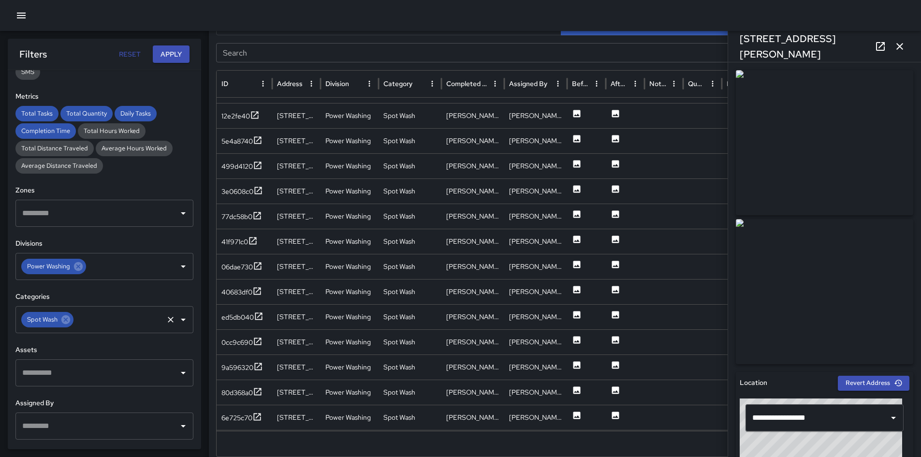
scroll to position [513, 0]
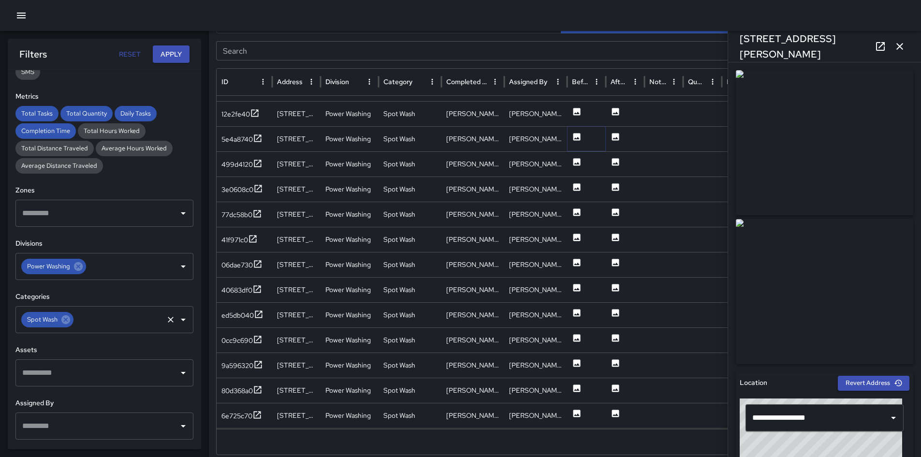
click at [579, 137] on icon at bounding box center [576, 136] width 7 height 7
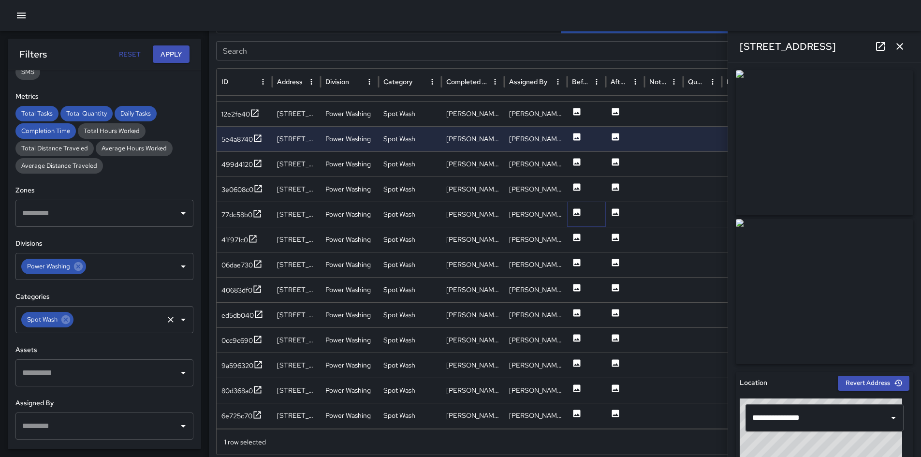
click at [575, 216] on icon at bounding box center [577, 212] width 10 height 10
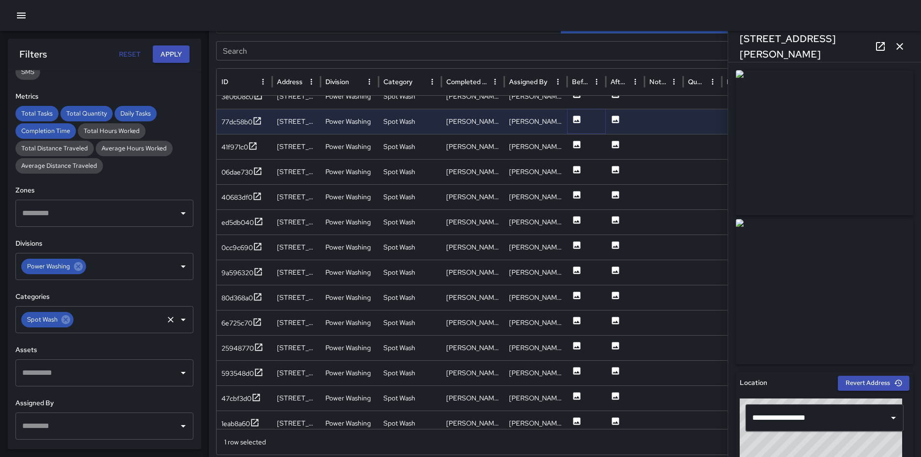
scroll to position [550, 0]
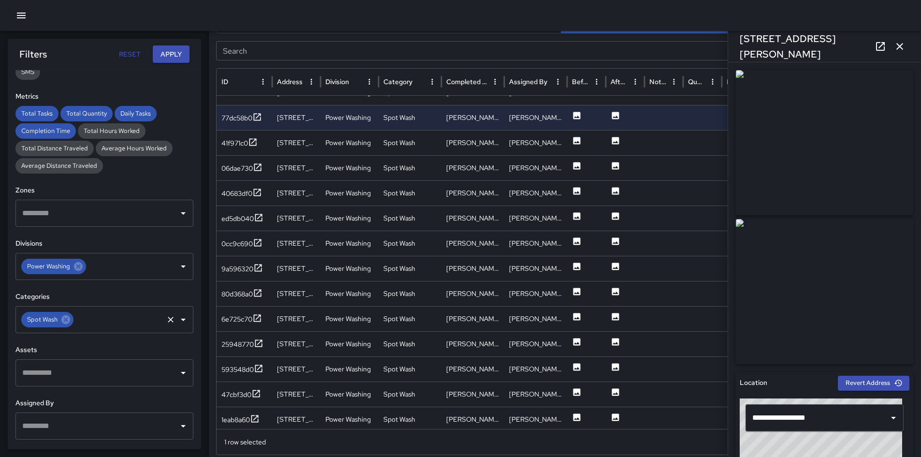
drag, startPoint x: 808, startPoint y: 240, endPoint x: 624, endPoint y: 205, distance: 186.9
click at [687, 240] on img at bounding box center [824, 291] width 177 height 145
click at [568, 165] on div at bounding box center [586, 167] width 39 height 25
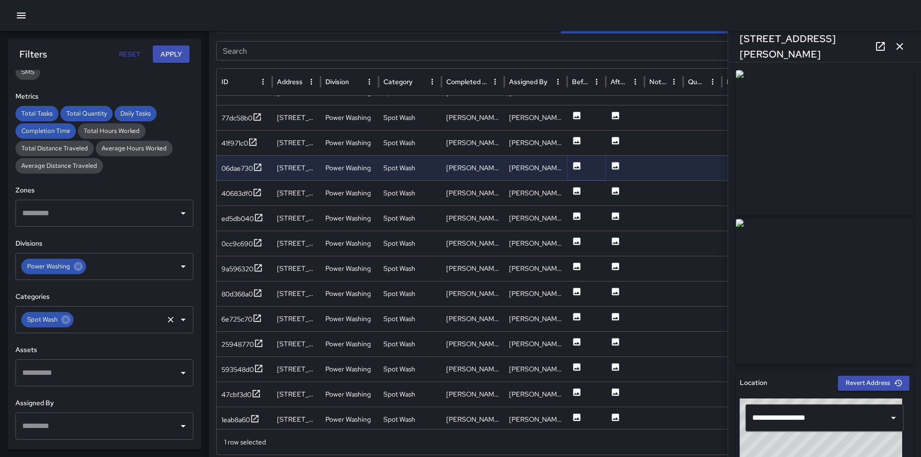
click at [575, 167] on icon at bounding box center [577, 166] width 10 height 10
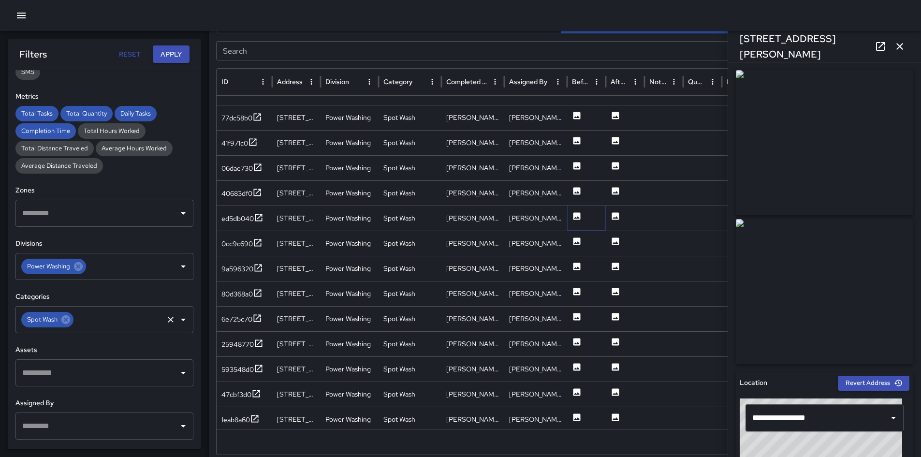
click at [573, 216] on icon at bounding box center [576, 215] width 7 height 7
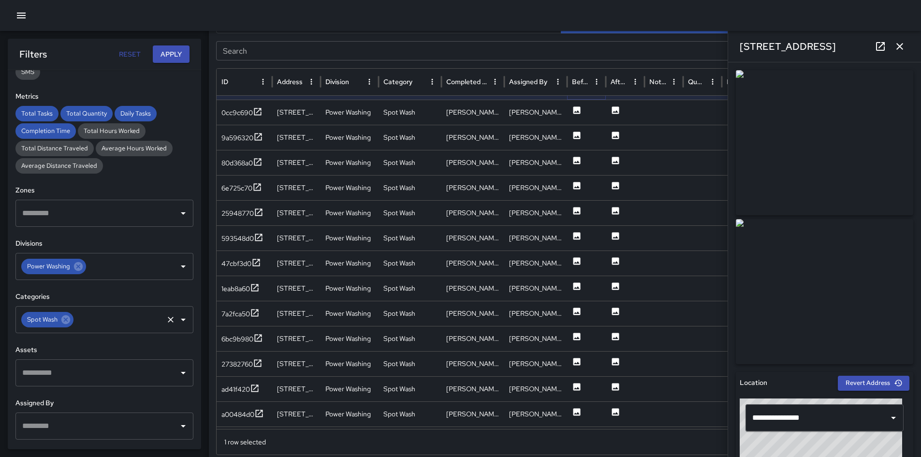
scroll to position [683, 0]
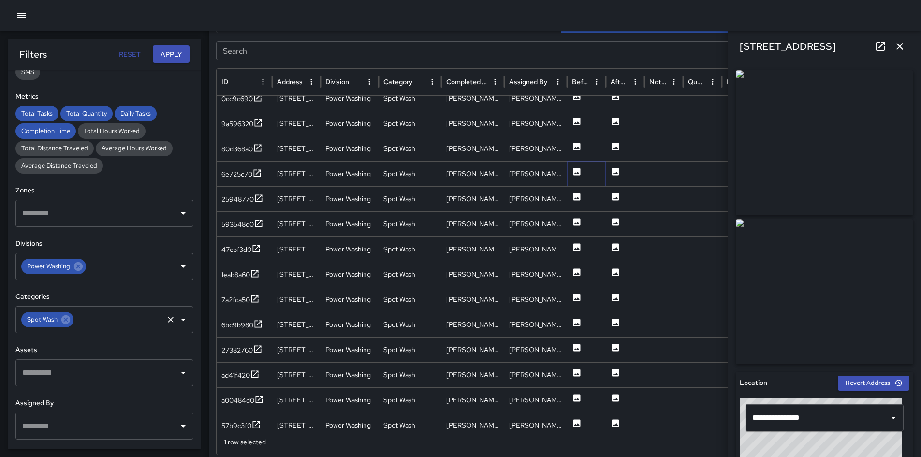
click at [577, 168] on icon at bounding box center [577, 172] width 10 height 10
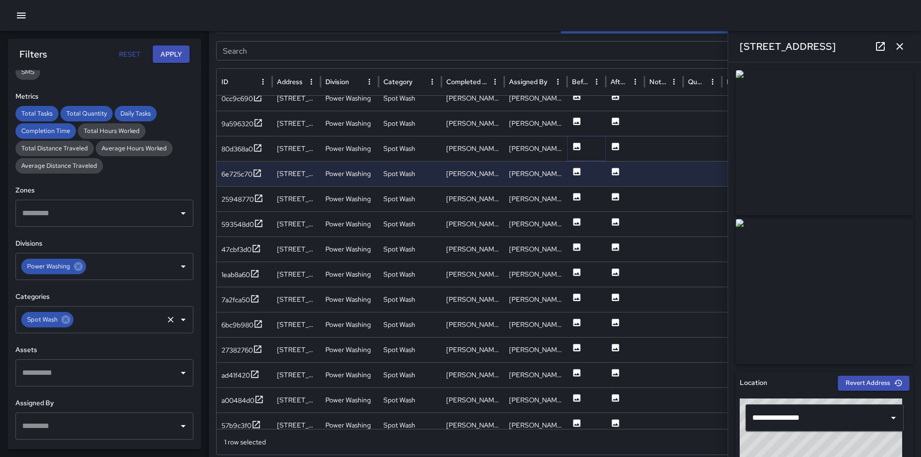
click at [577, 140] on button at bounding box center [577, 149] width 10 height 25
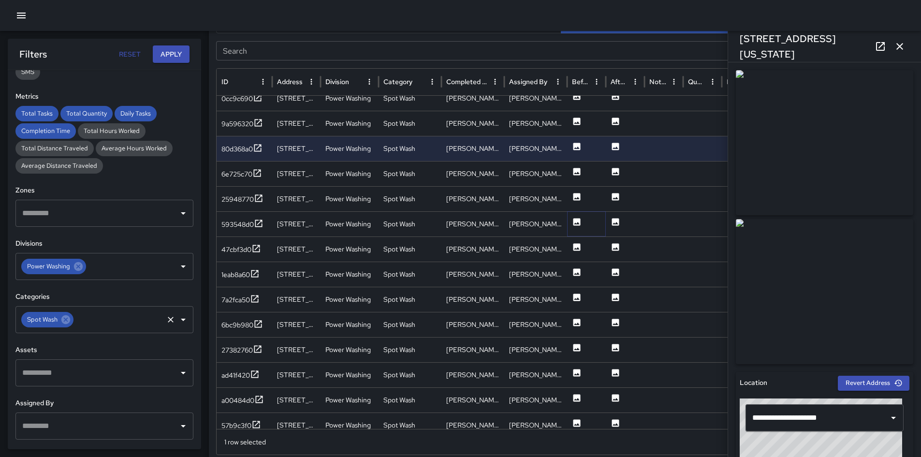
click at [577, 221] on icon at bounding box center [576, 221] width 7 height 7
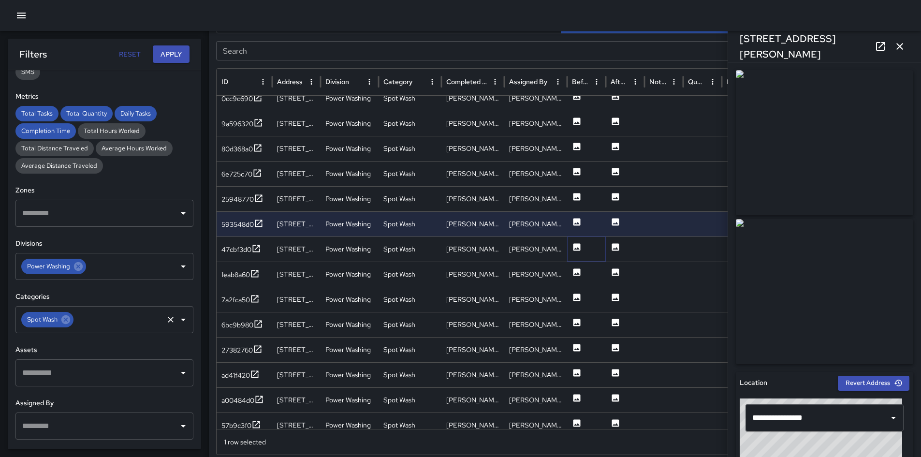
click at [575, 250] on icon at bounding box center [576, 246] width 7 height 7
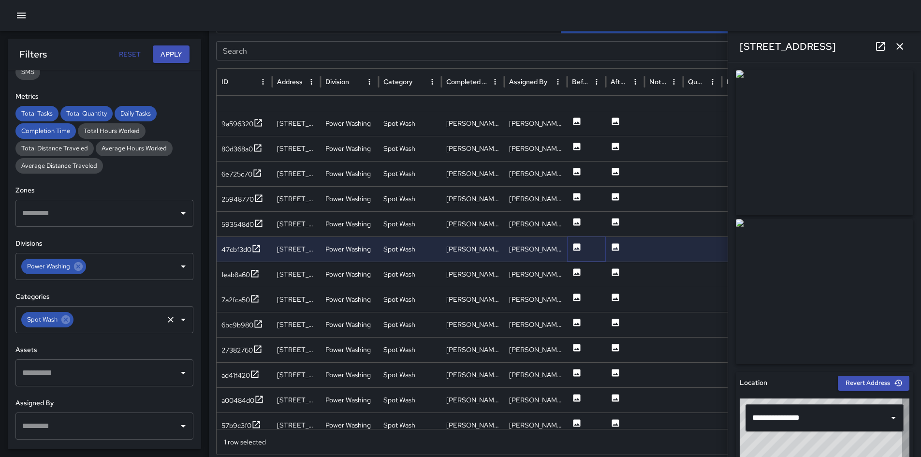
scroll to position [728, 0]
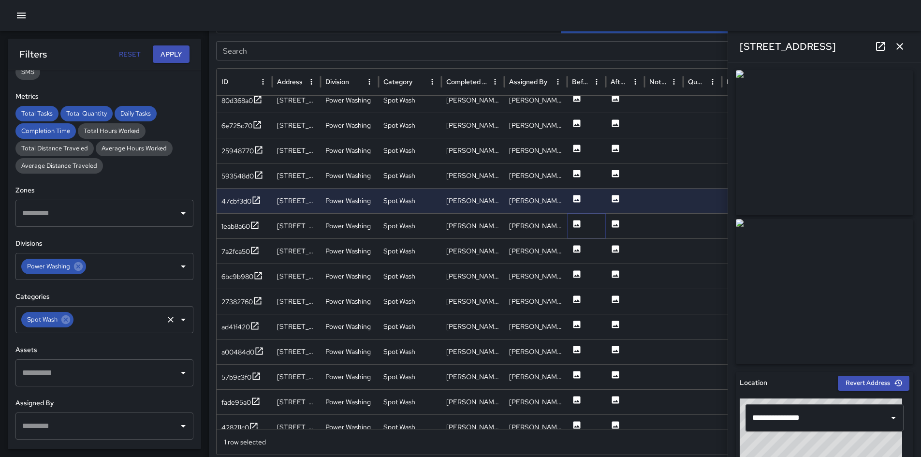
click at [577, 222] on icon at bounding box center [576, 223] width 7 height 7
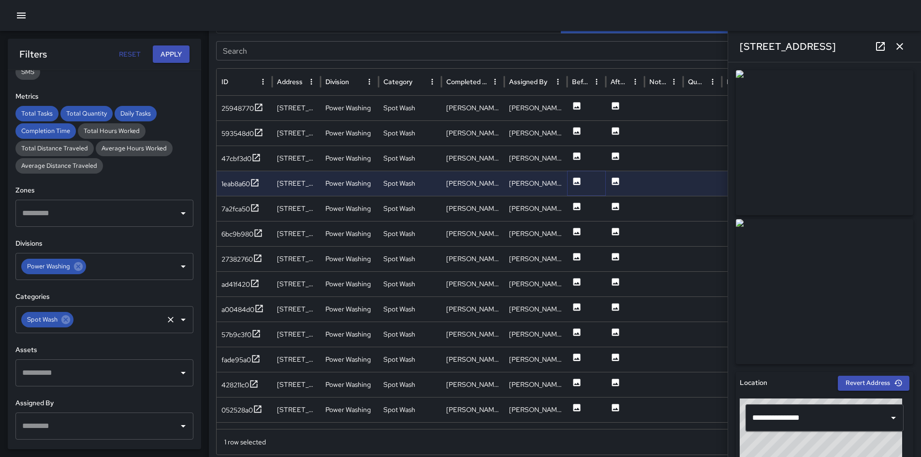
scroll to position [773, 0]
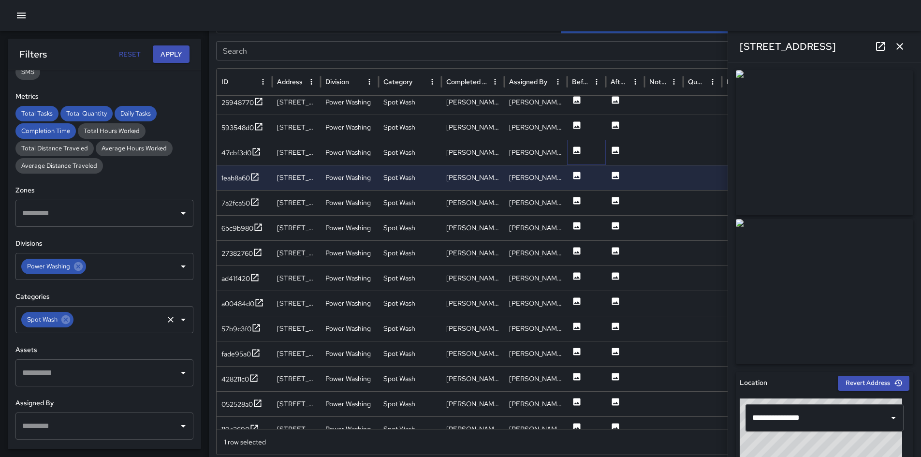
click at [576, 152] on icon at bounding box center [576, 149] width 7 height 7
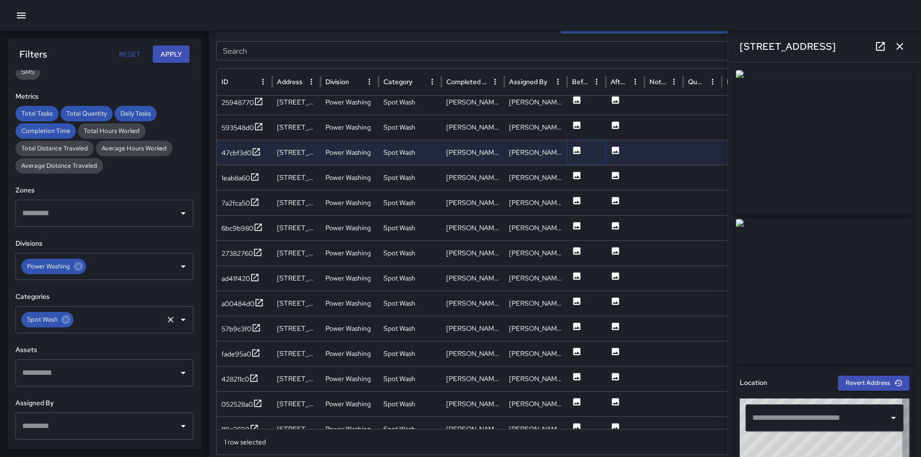
type input "**********"
click at [687, 188] on div at bounding box center [702, 177] width 39 height 25
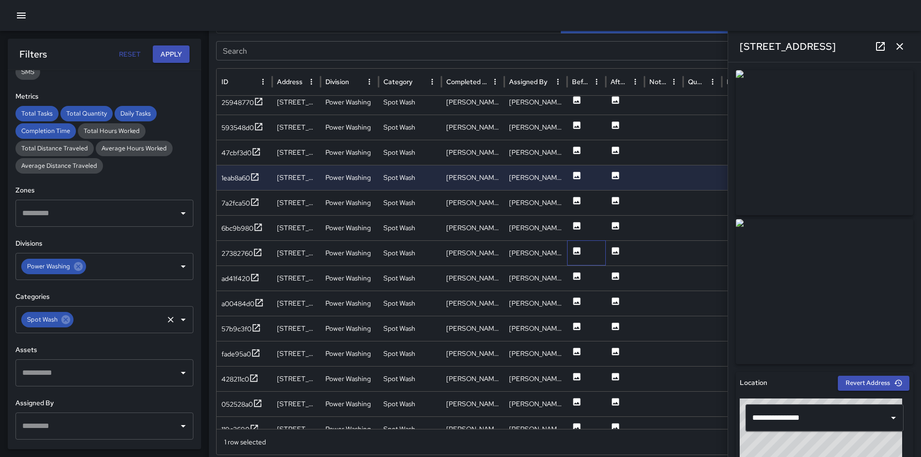
click at [571, 248] on div at bounding box center [586, 252] width 39 height 25
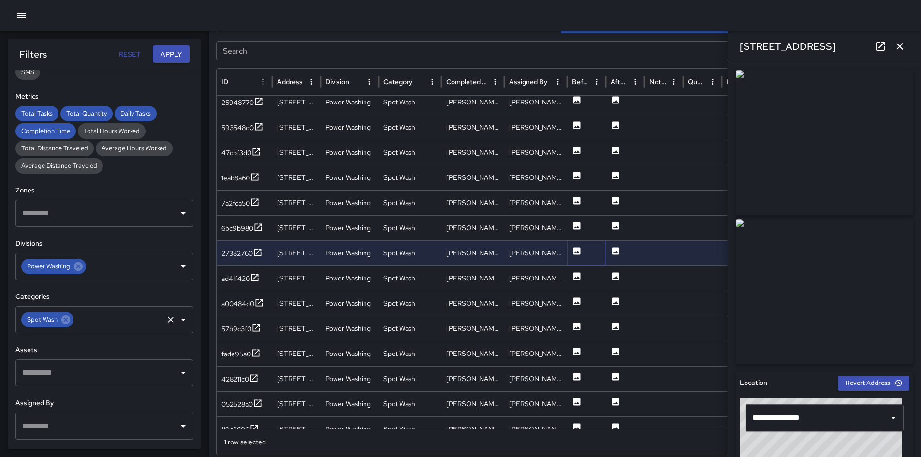
click at [576, 248] on icon at bounding box center [576, 250] width 7 height 7
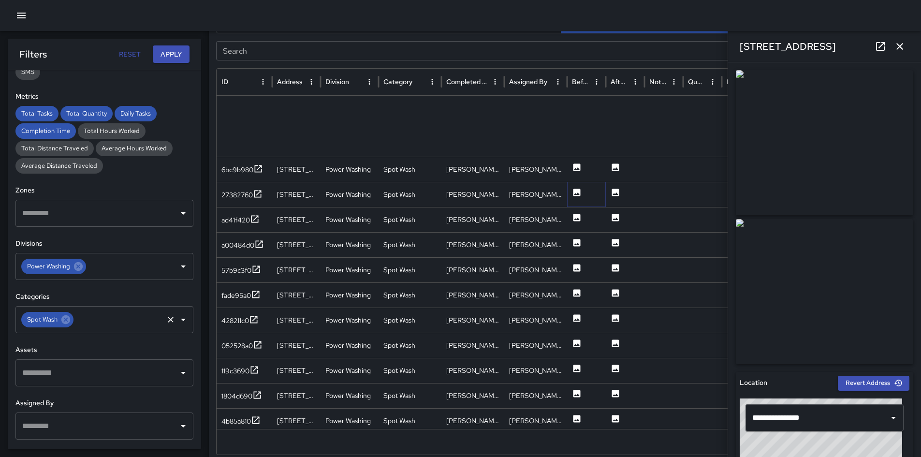
scroll to position [907, 0]
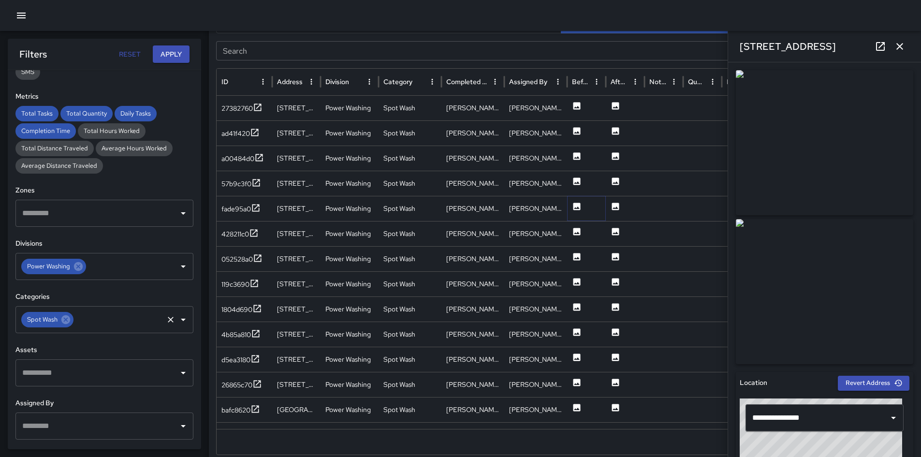
click at [580, 204] on icon at bounding box center [576, 206] width 7 height 7
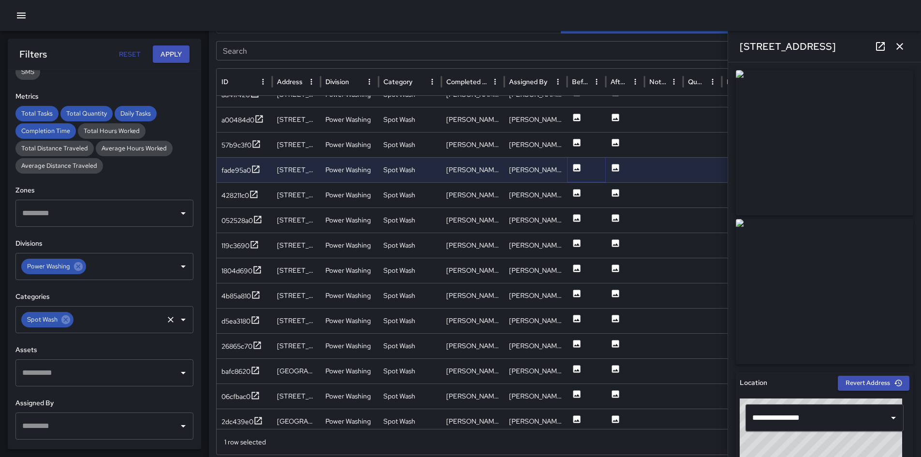
scroll to position [952, 0]
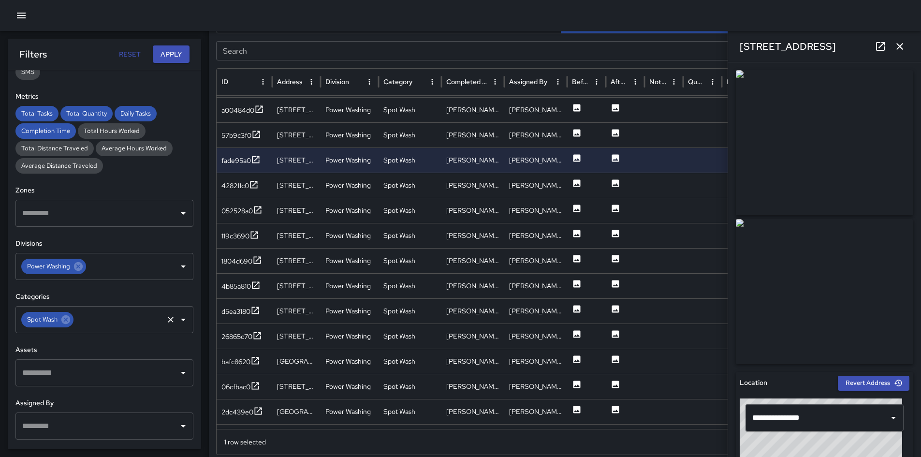
click at [687, 263] on img at bounding box center [824, 291] width 177 height 145
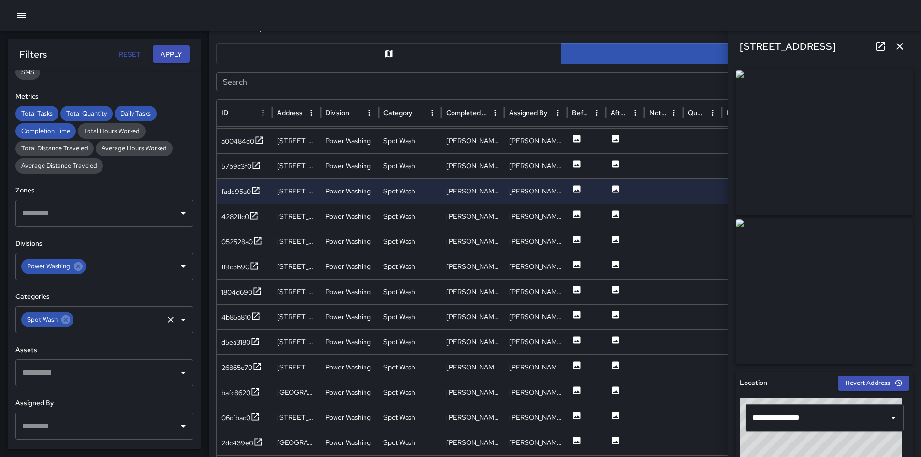
scroll to position [465, 0]
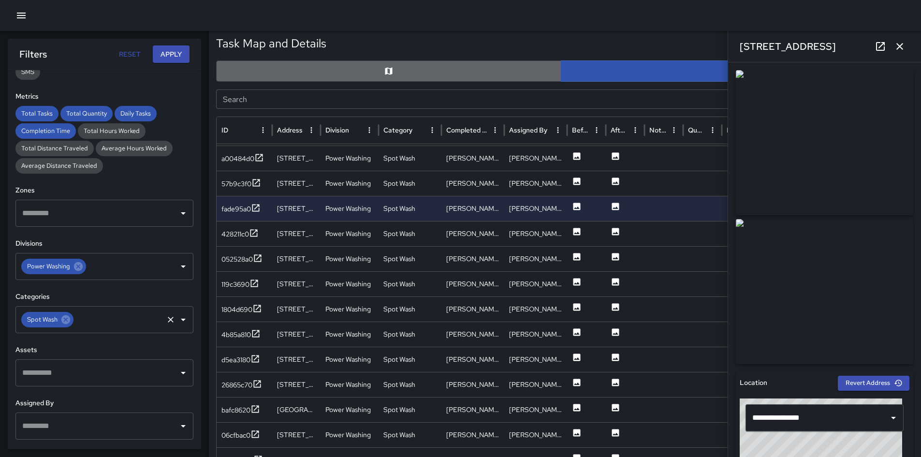
click at [505, 79] on button "button" at bounding box center [388, 70] width 345 height 21
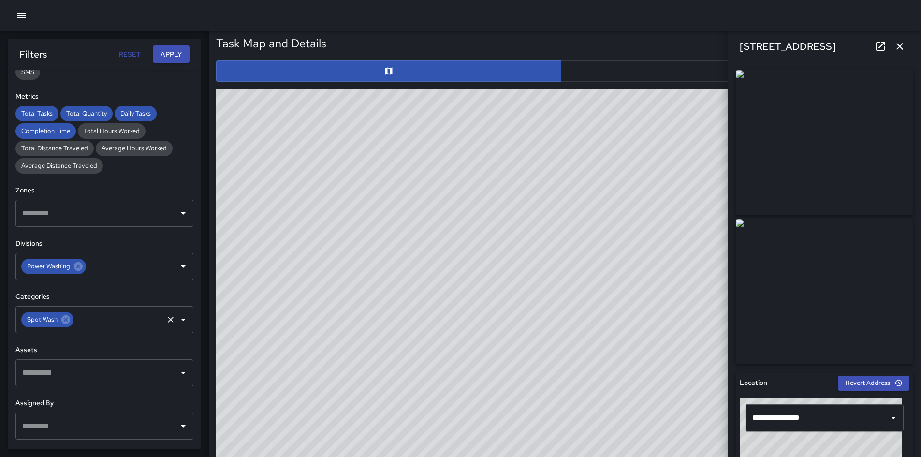
click at [687, 46] on icon "button" at bounding box center [900, 47] width 12 height 12
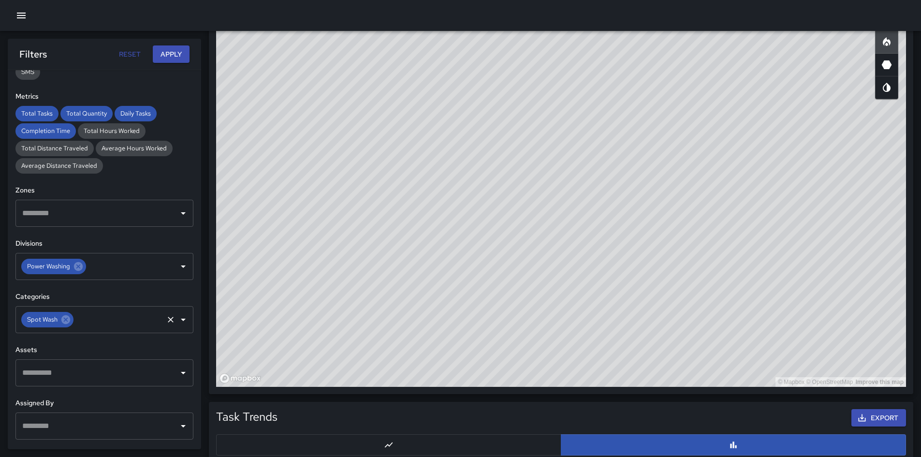
scroll to position [509, 0]
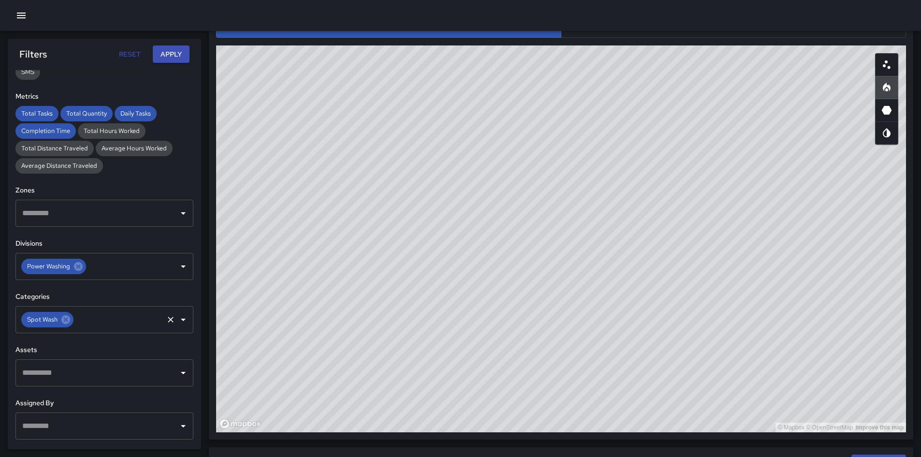
click at [687, 63] on icon "Scatterplot" at bounding box center [887, 65] width 12 height 12
type button "scatterplot"
